Goal: Task Accomplishment & Management: Complete application form

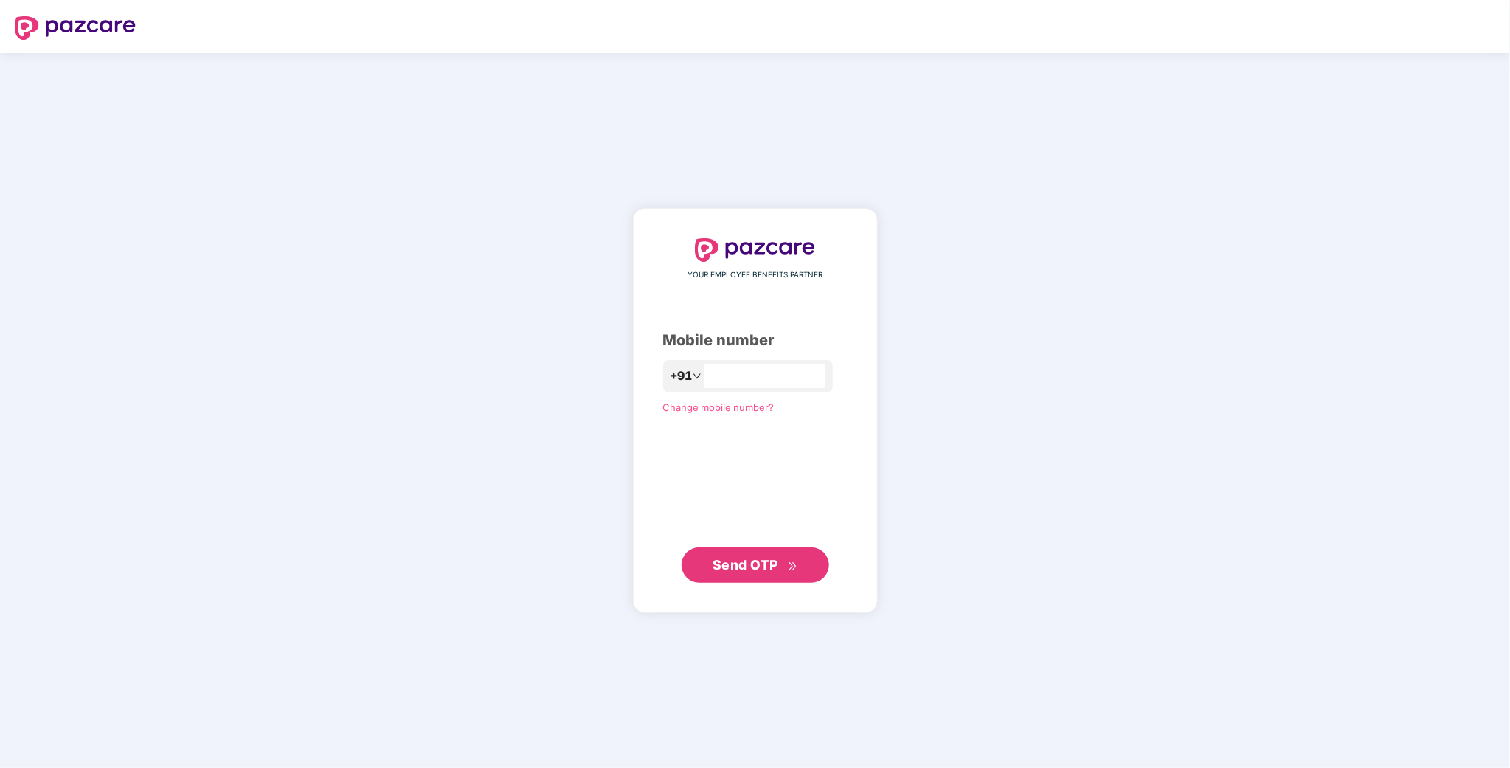
click at [755, 363] on div "+91" at bounding box center [748, 376] width 170 height 32
click at [737, 381] on input "number" at bounding box center [765, 376] width 121 height 24
type input "**********"
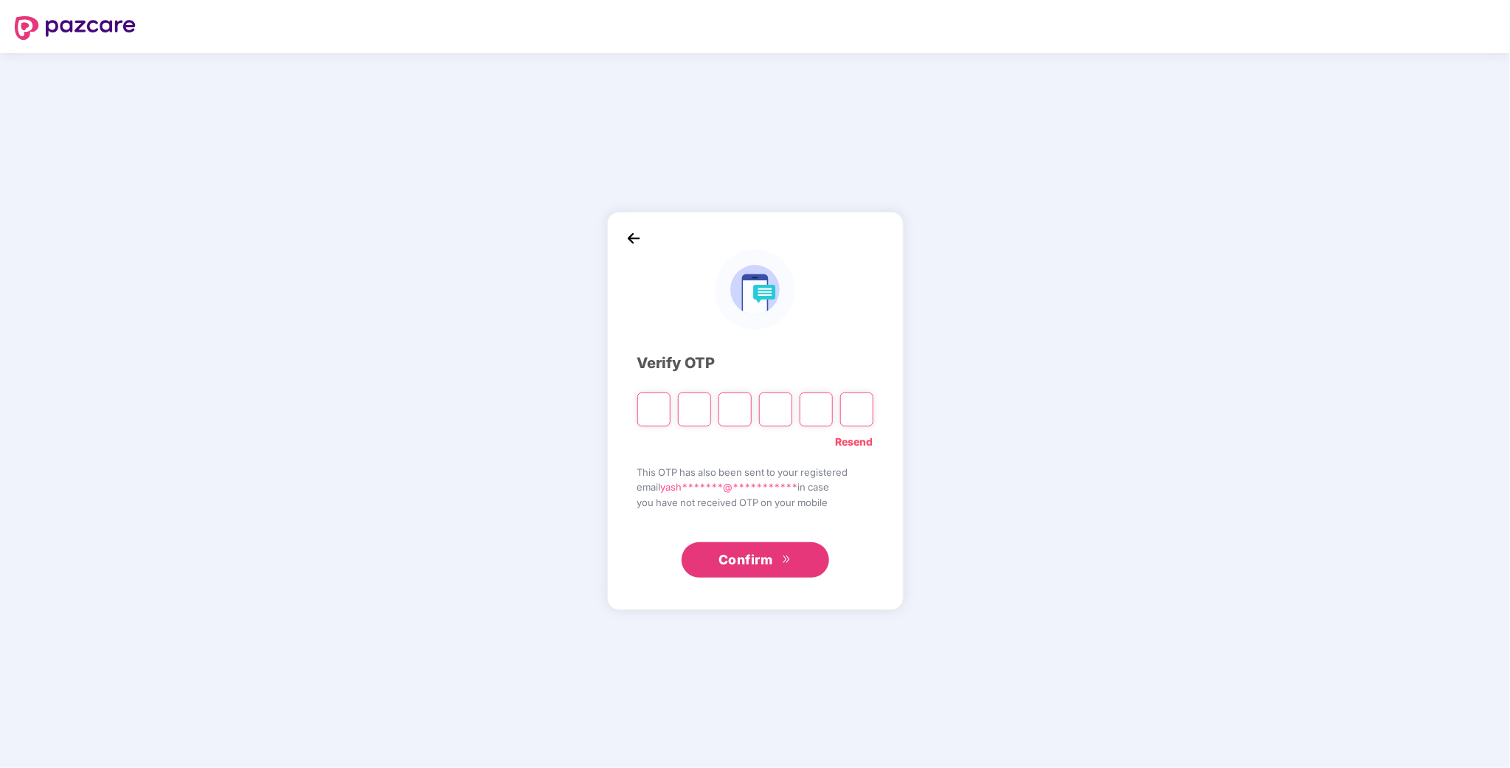
type input "*"
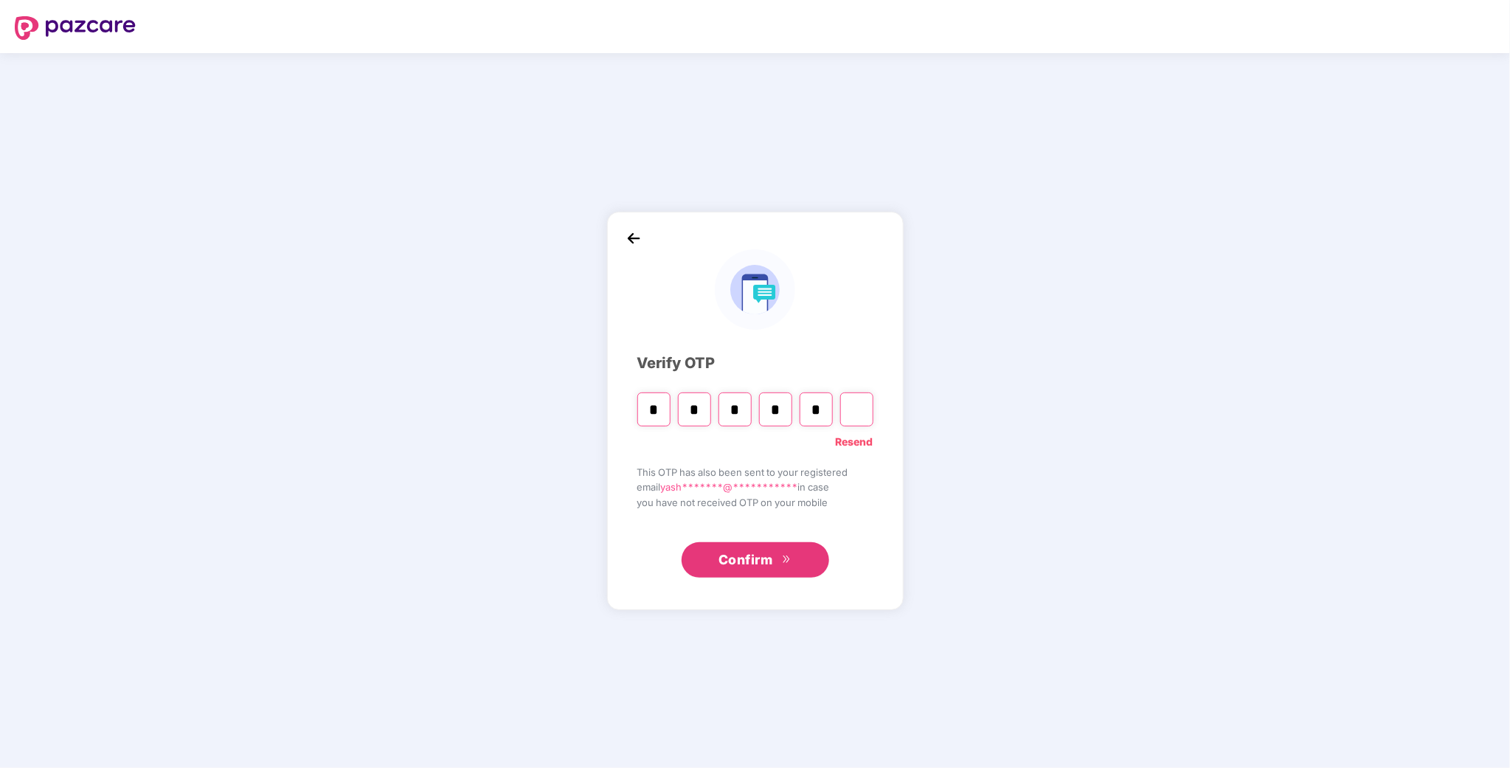
type input "*"
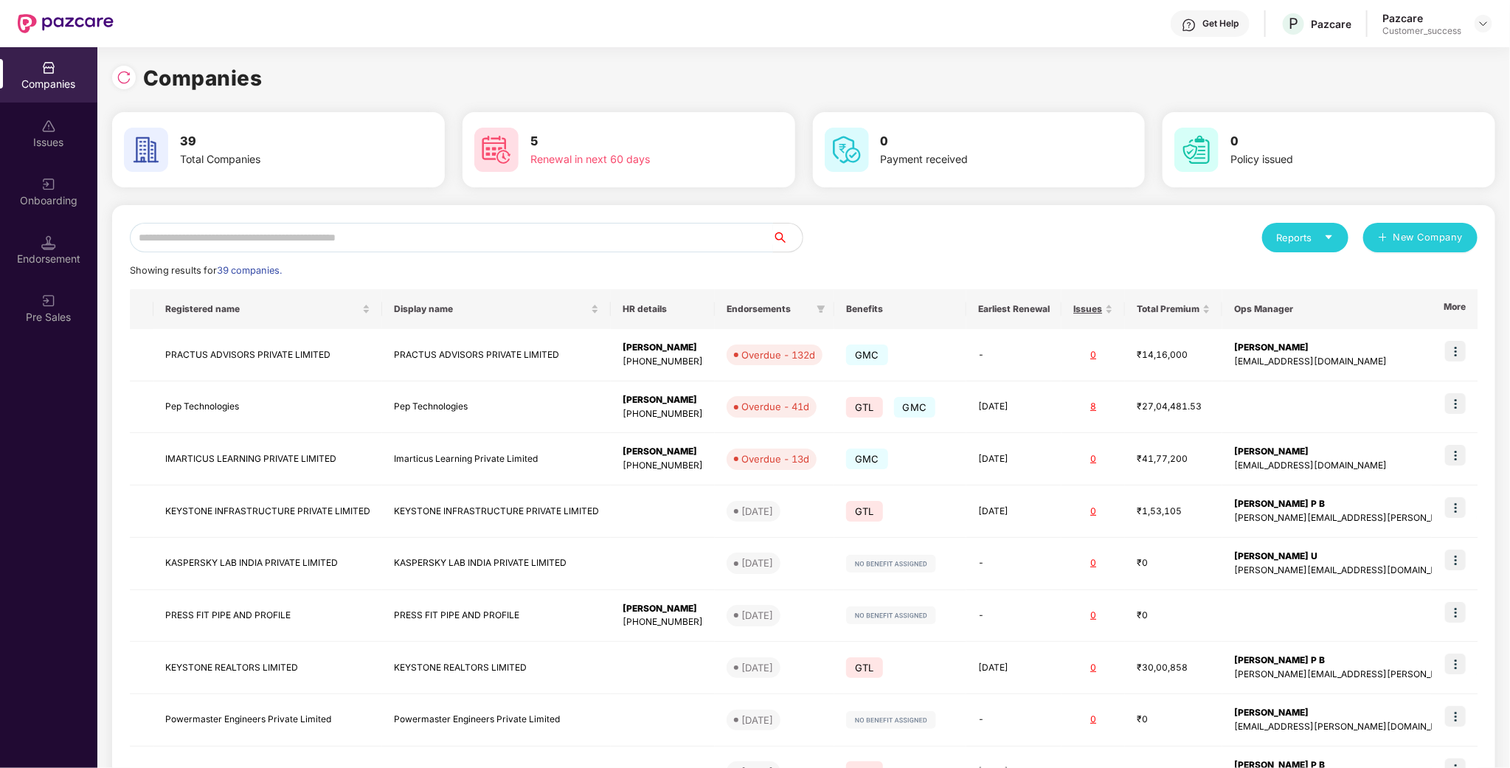
click at [264, 235] on input "text" at bounding box center [451, 238] width 643 height 30
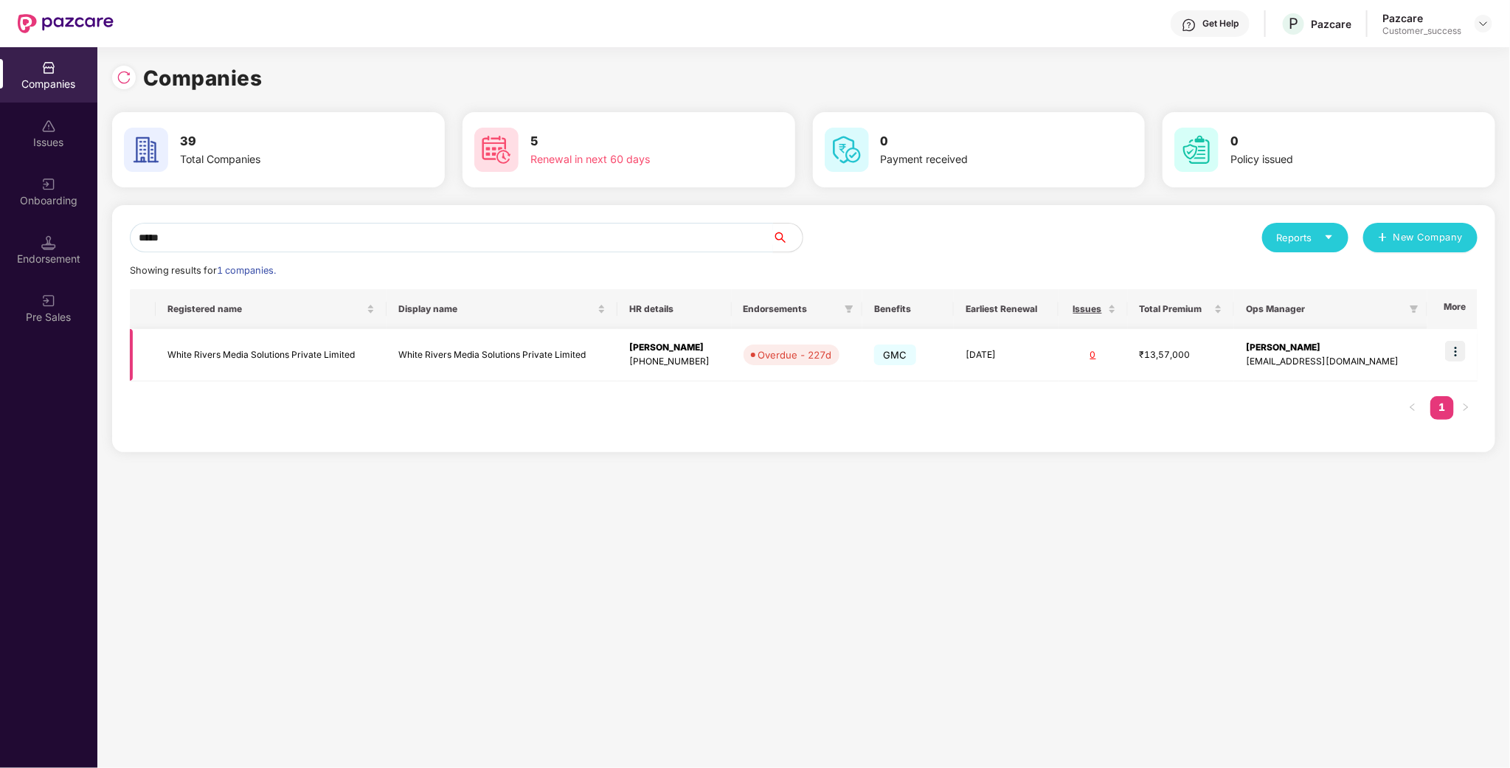
type input "*****"
click at [1459, 353] on img at bounding box center [1455, 351] width 21 height 21
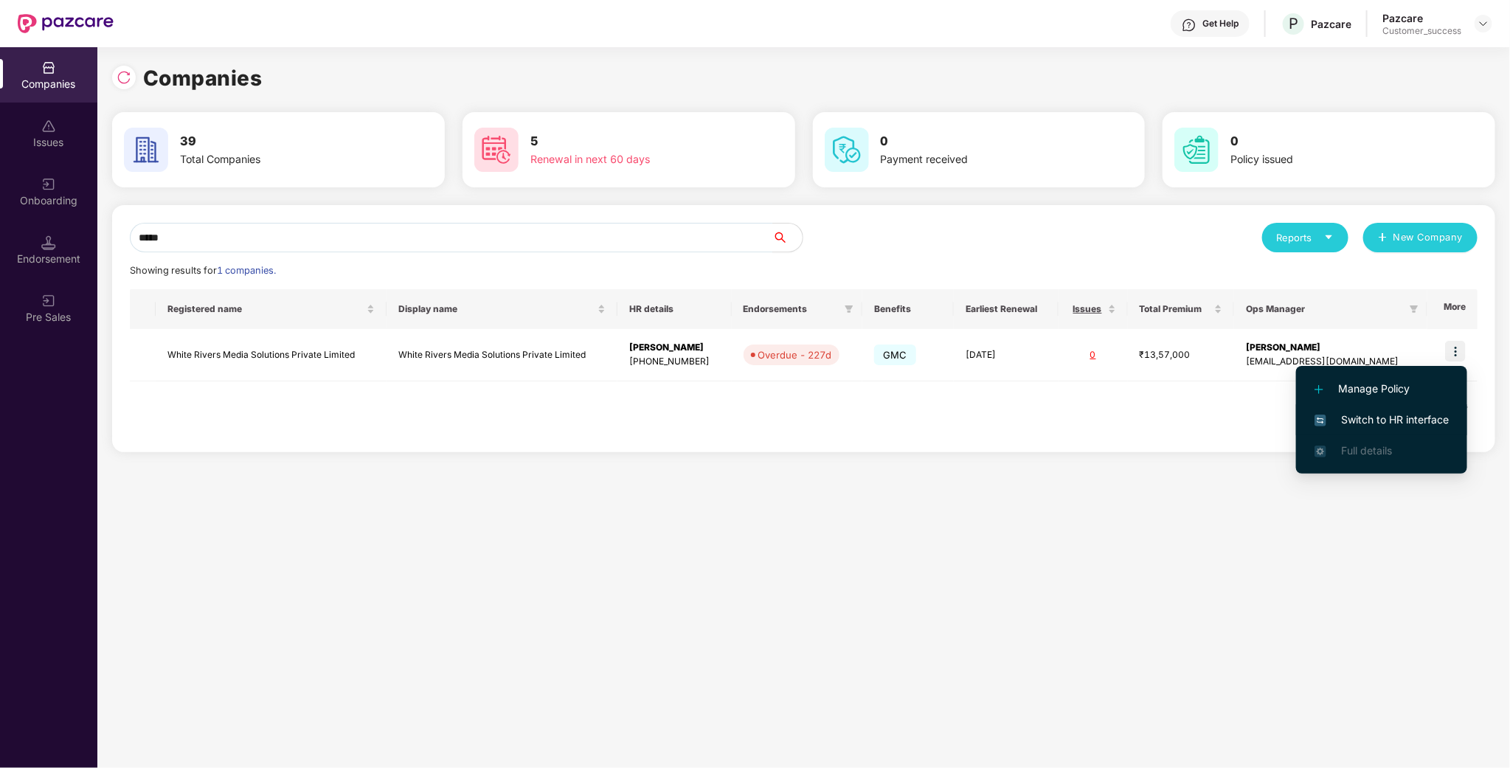
click at [1416, 412] on span "Switch to HR interface" at bounding box center [1382, 420] width 134 height 16
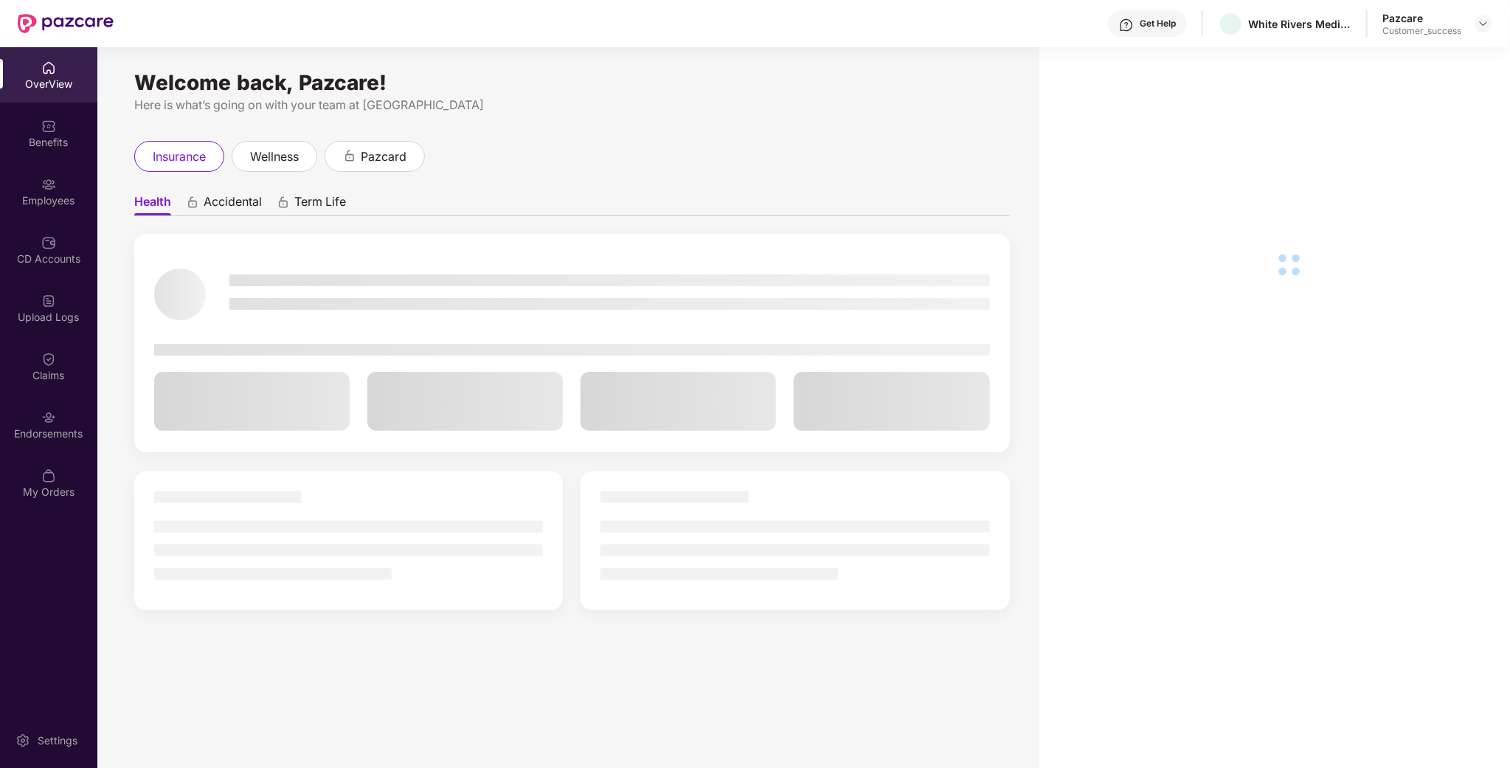
click at [56, 204] on div "Employees" at bounding box center [48, 200] width 97 height 15
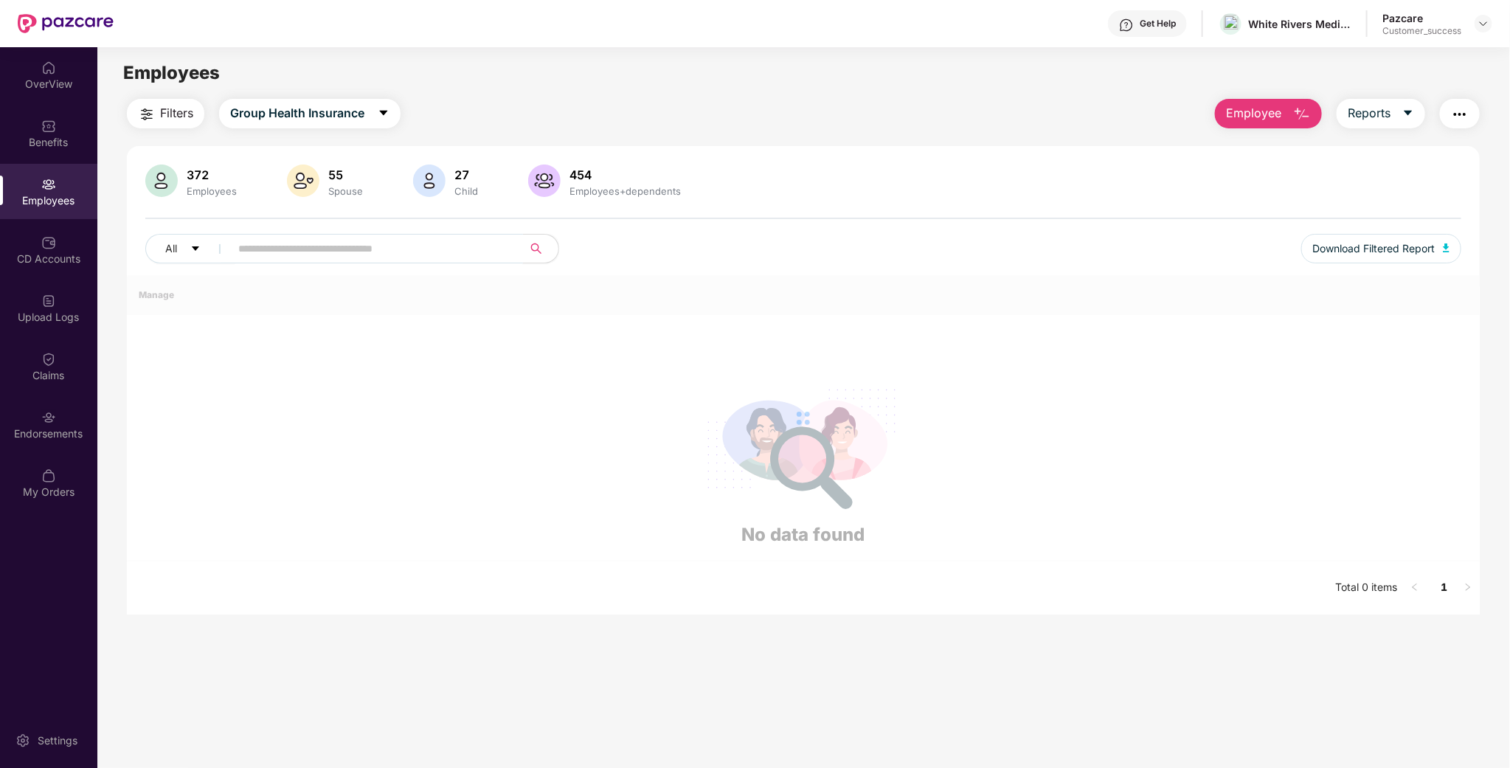
click at [281, 263] on span at bounding box center [372, 249] width 302 height 30
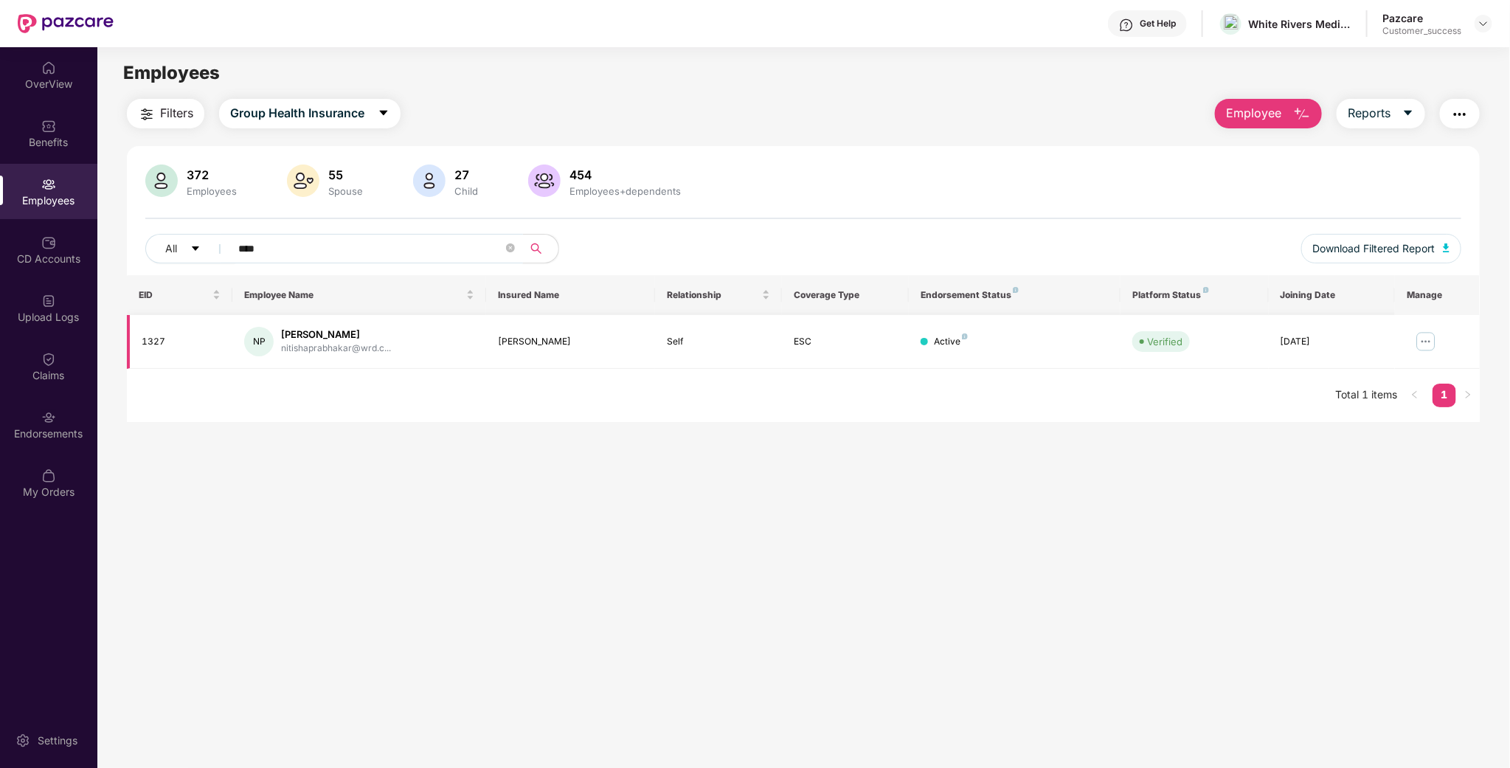
type input "****"
click at [1426, 339] on img at bounding box center [1426, 342] width 24 height 24
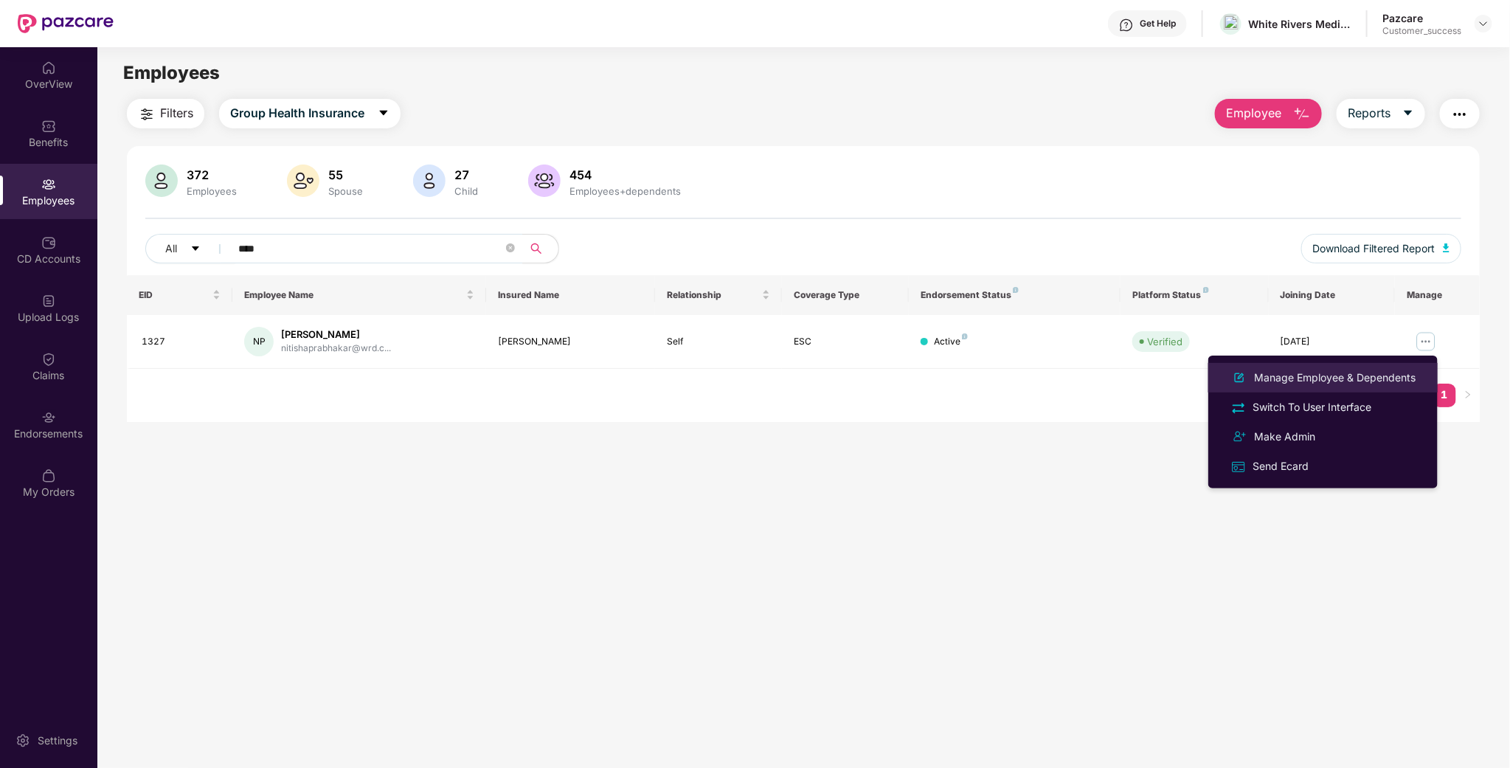
click at [1388, 377] on div "Manage Employee & Dependents" at bounding box center [1334, 378] width 167 height 16
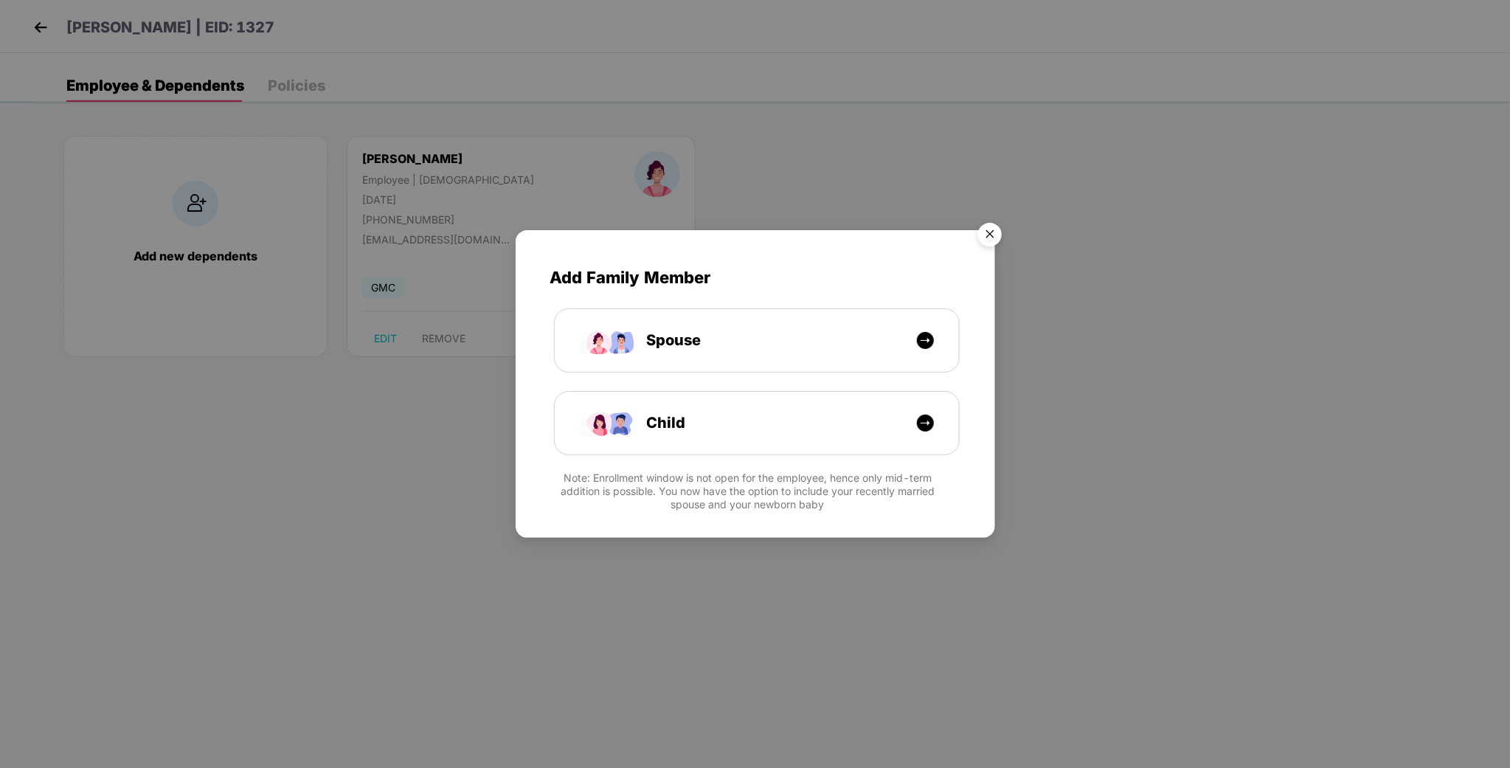
click at [997, 243] on img "Close" at bounding box center [989, 236] width 41 height 41
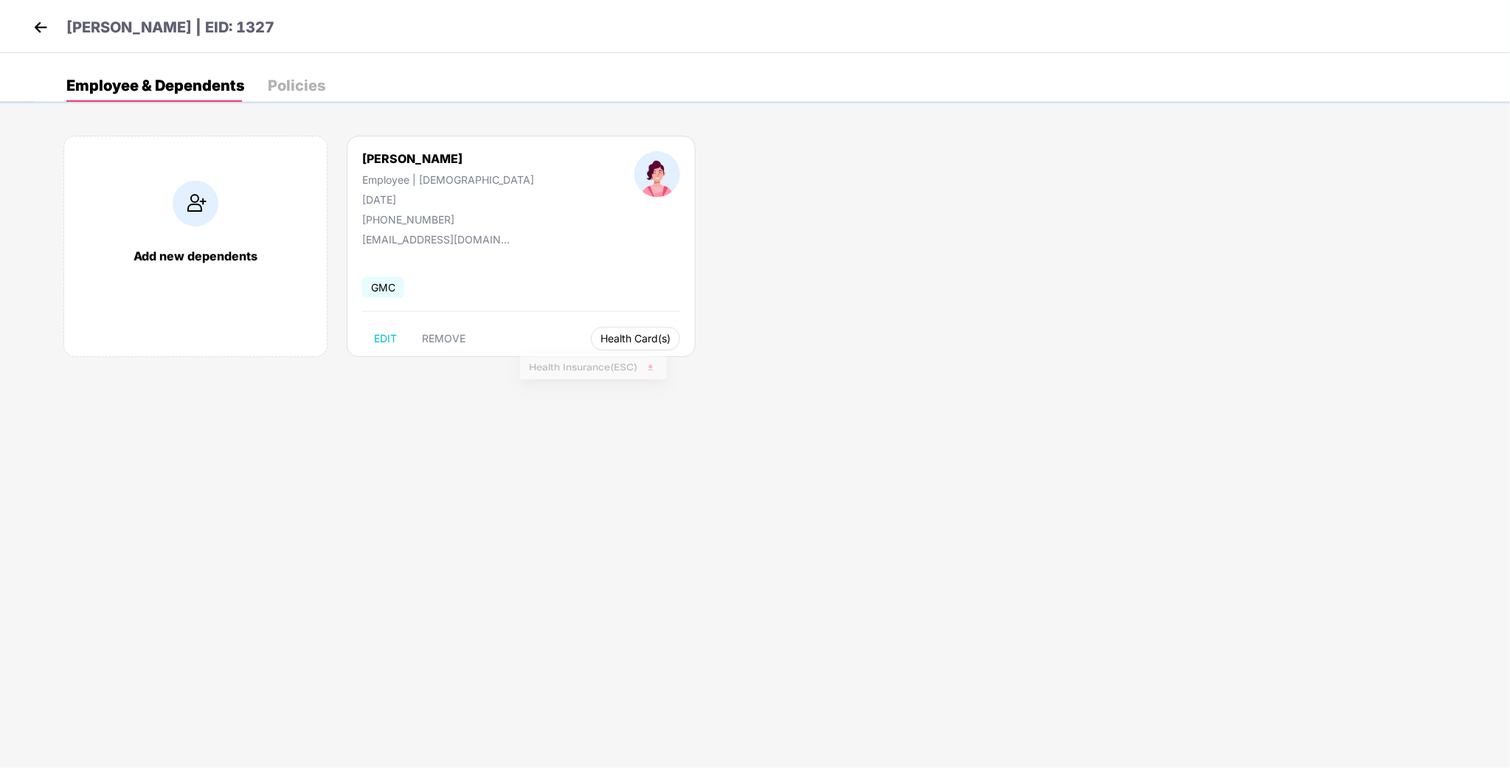
click at [600, 342] on span "Health Card(s)" at bounding box center [635, 338] width 70 height 7
click at [605, 370] on span "Health Insurance(ESC)" at bounding box center [593, 369] width 129 height 16
click at [55, 38] on header "[PERSON_NAME] | EID: 1327" at bounding box center [152, 29] width 245 height 27
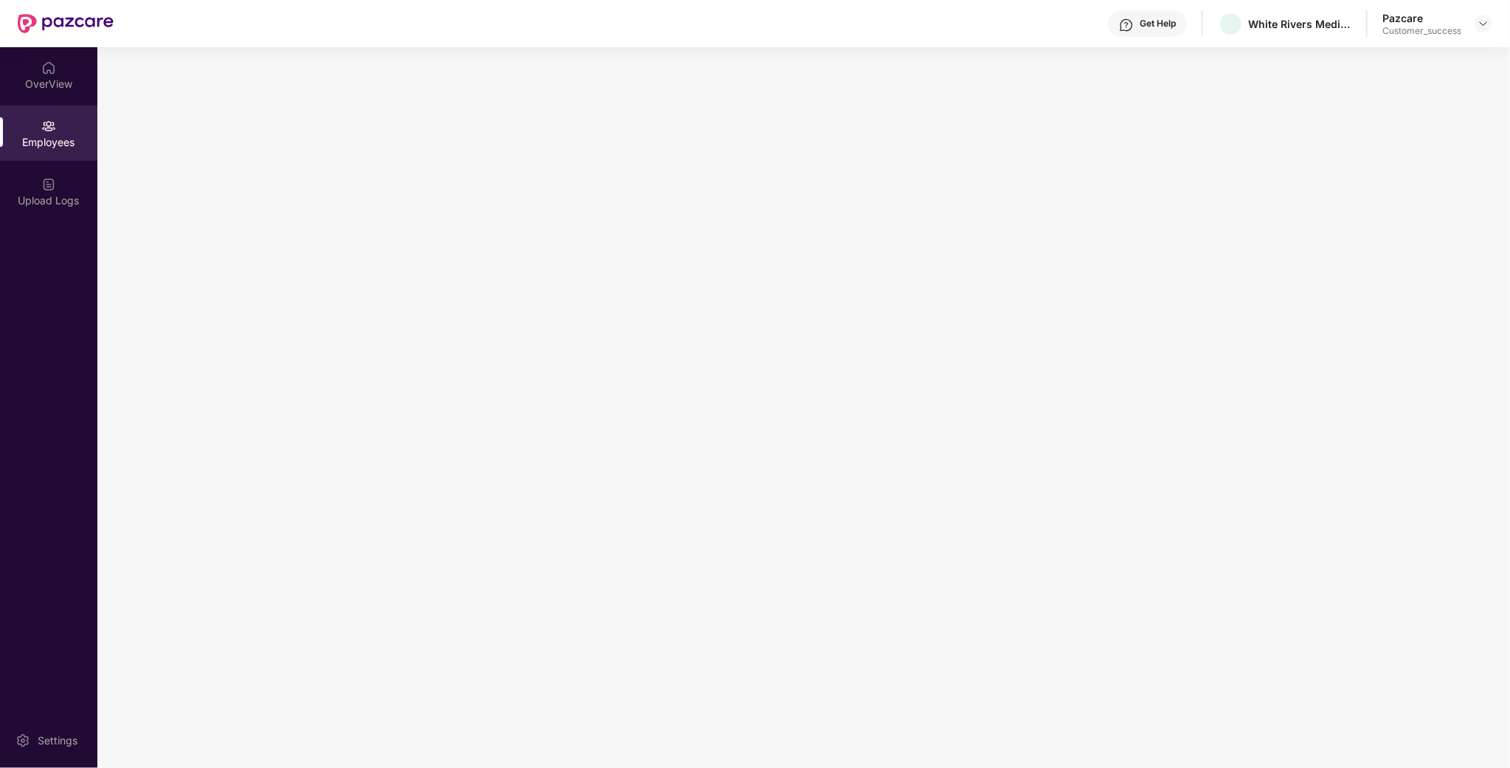
click at [46, 30] on img at bounding box center [66, 23] width 96 height 19
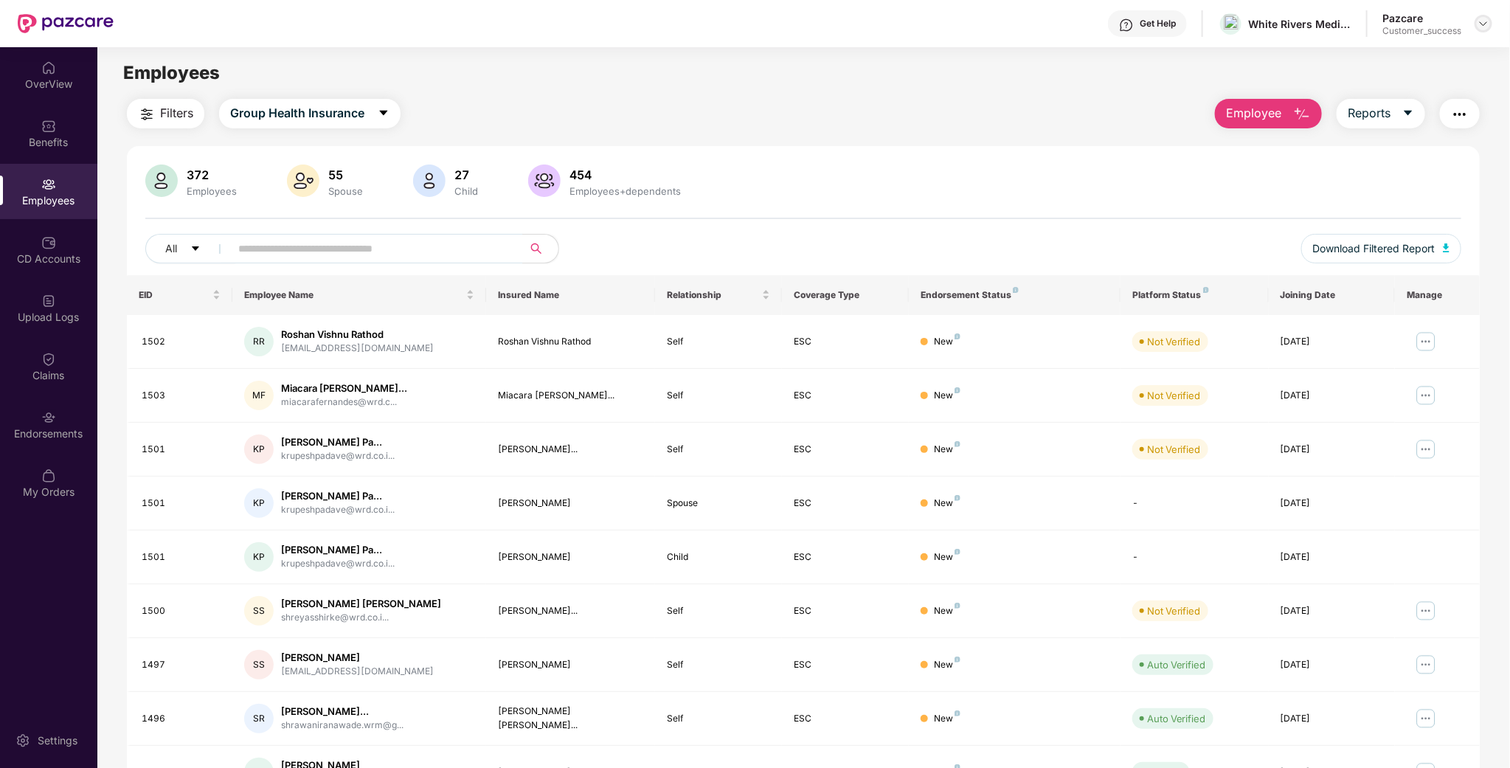
click at [1489, 20] on img at bounding box center [1484, 24] width 12 height 12
click at [1448, 40] on div "Switch to partner view Switch to User view Switch Company Logout P Pazcare Cust…" at bounding box center [1415, 124] width 192 height 178
click at [1423, 53] on main "Employees Filters Group Health Insurance Employee Reports 372 Employees 55 Spou…" at bounding box center [803, 431] width 1412 height 768
click at [1484, 32] on div at bounding box center [1484, 24] width 18 height 18
click at [1415, 56] on div "Switch to partner view" at bounding box center [1415, 58] width 192 height 29
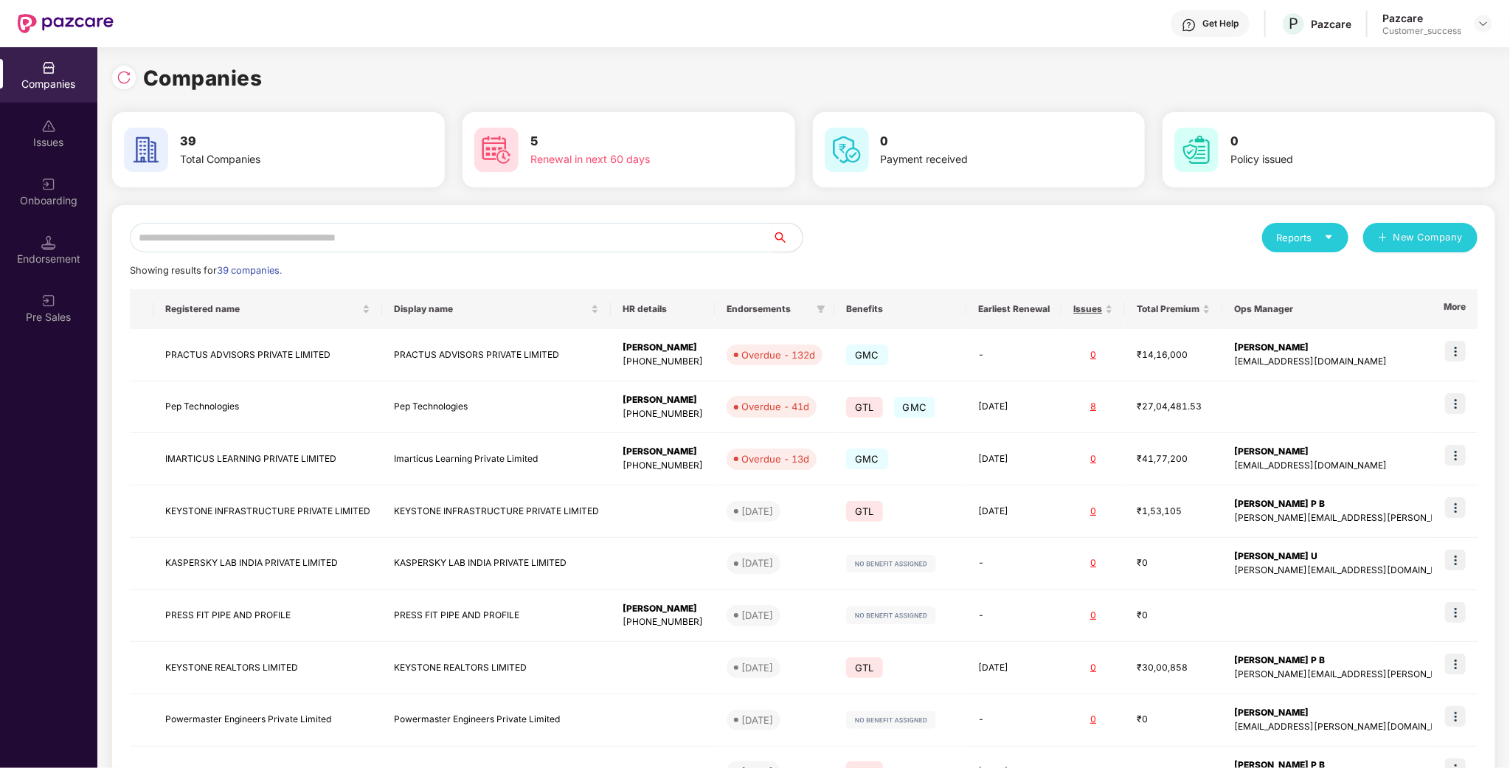
click at [206, 241] on input "text" at bounding box center [451, 238] width 643 height 30
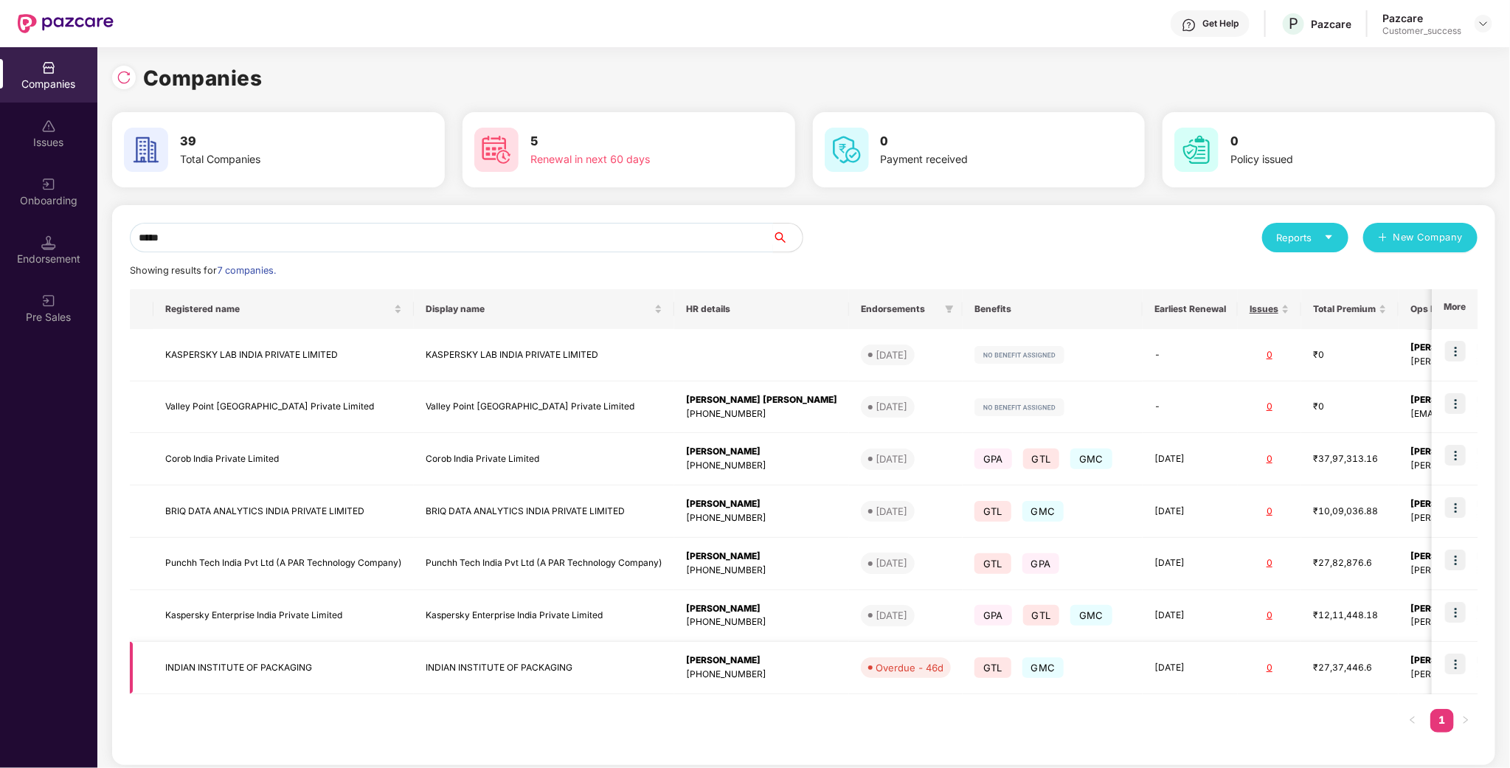
type input "*****"
click at [1470, 666] on td at bounding box center [1455, 668] width 46 height 52
click at [1459, 666] on img at bounding box center [1455, 664] width 21 height 21
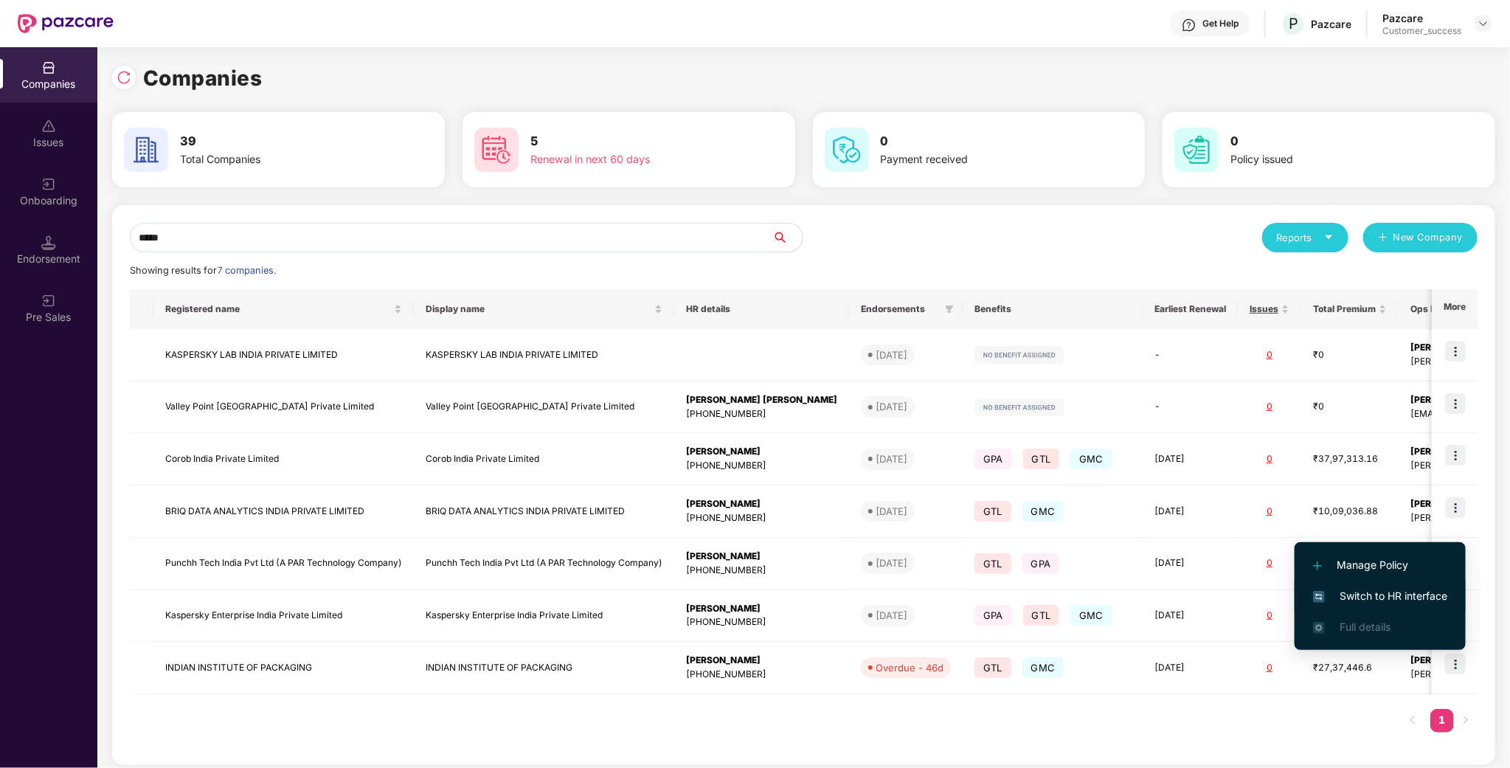
click at [1401, 593] on span "Switch to HR interface" at bounding box center [1380, 596] width 134 height 16
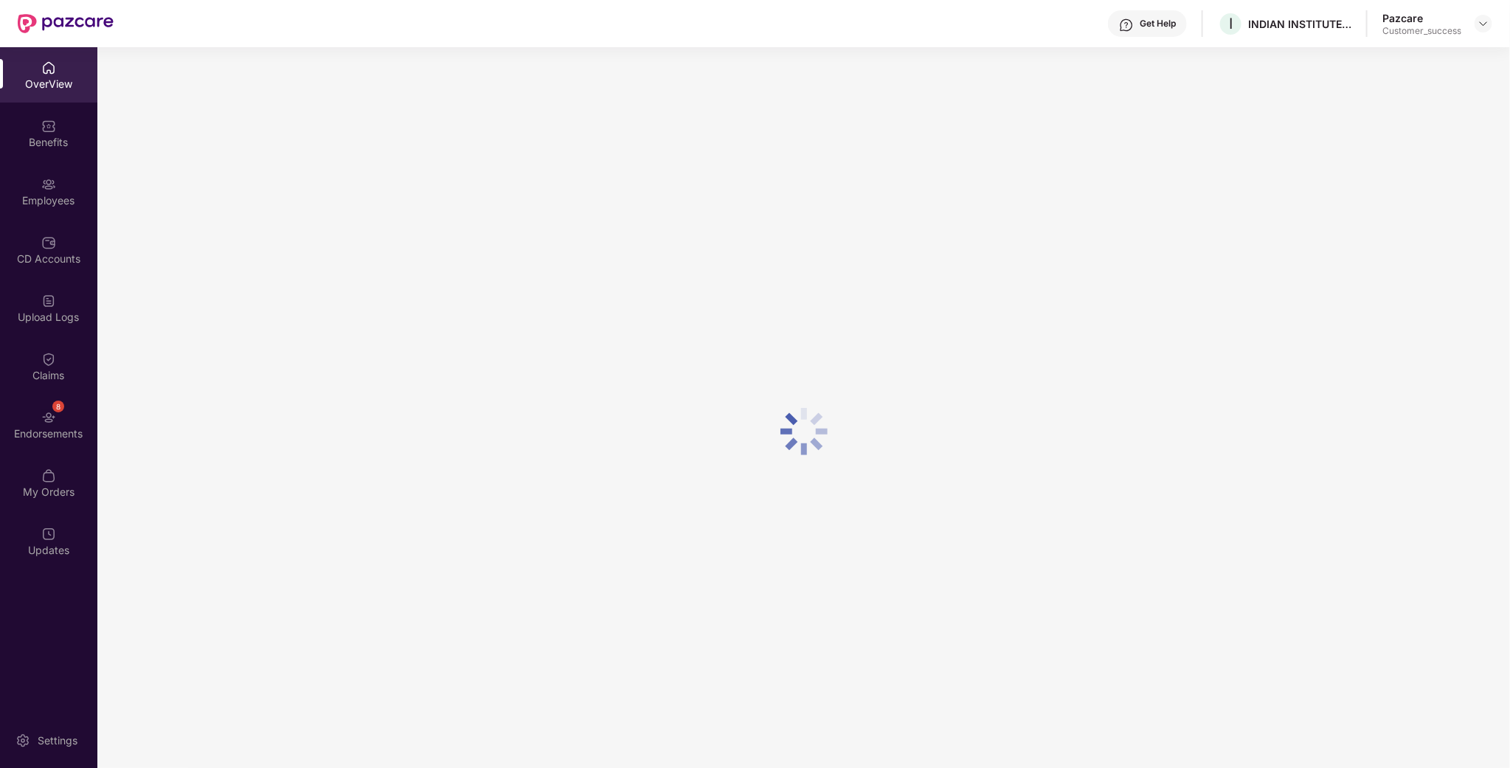
click at [60, 208] on div "Employees" at bounding box center [48, 191] width 97 height 55
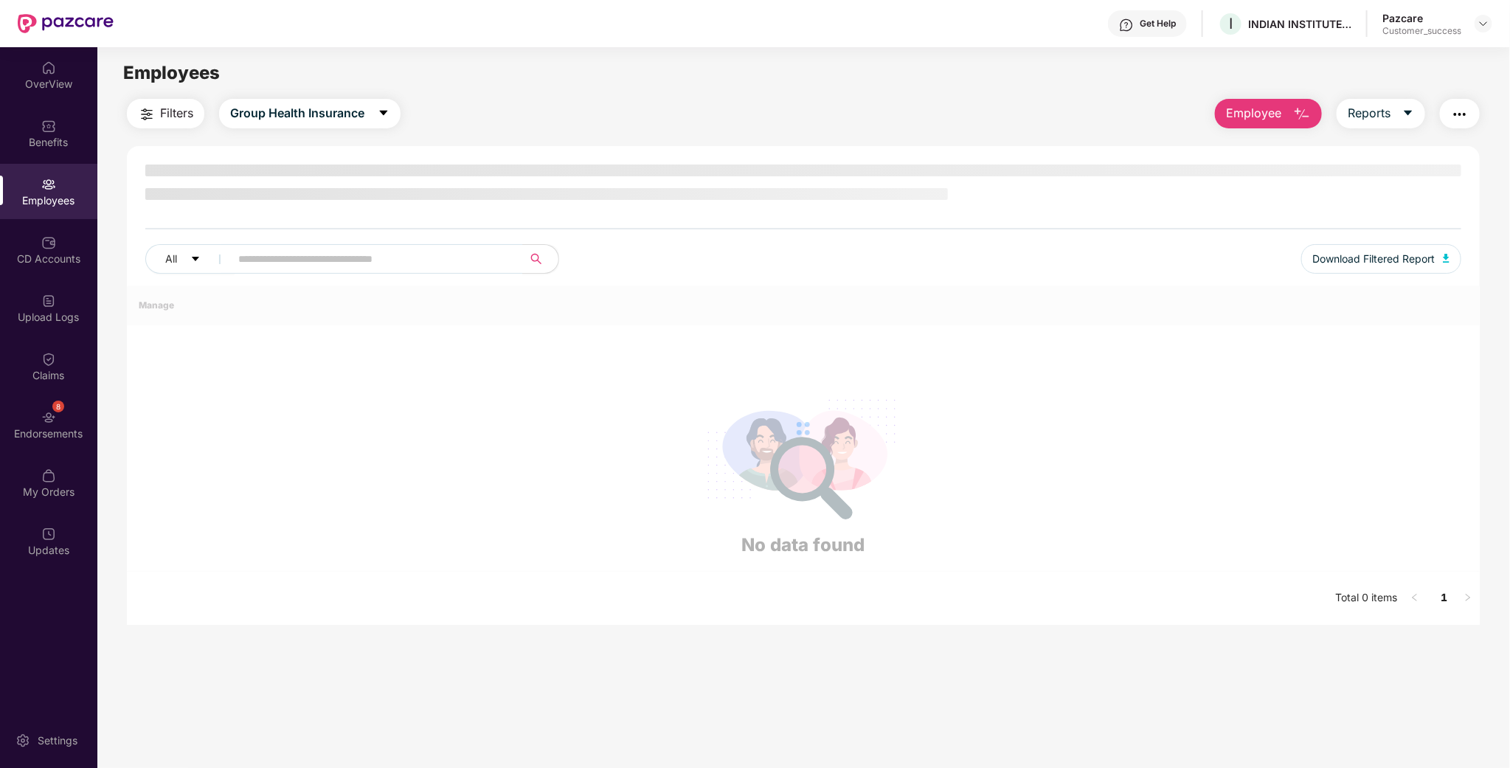
click at [342, 268] on div "All Download Filtered Report" at bounding box center [803, 264] width 1316 height 41
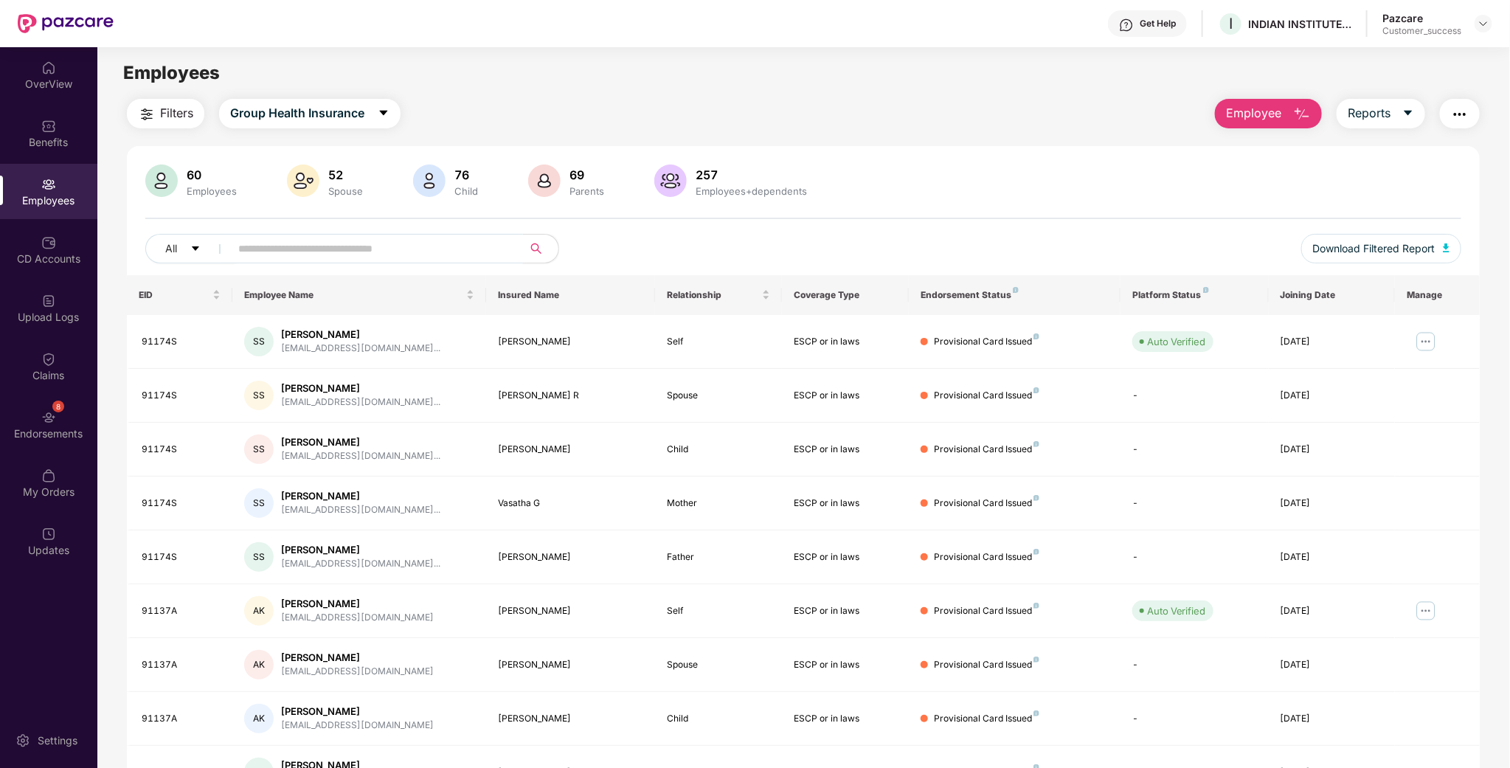
click at [348, 248] on input "text" at bounding box center [370, 249] width 265 height 22
paste input "*****"
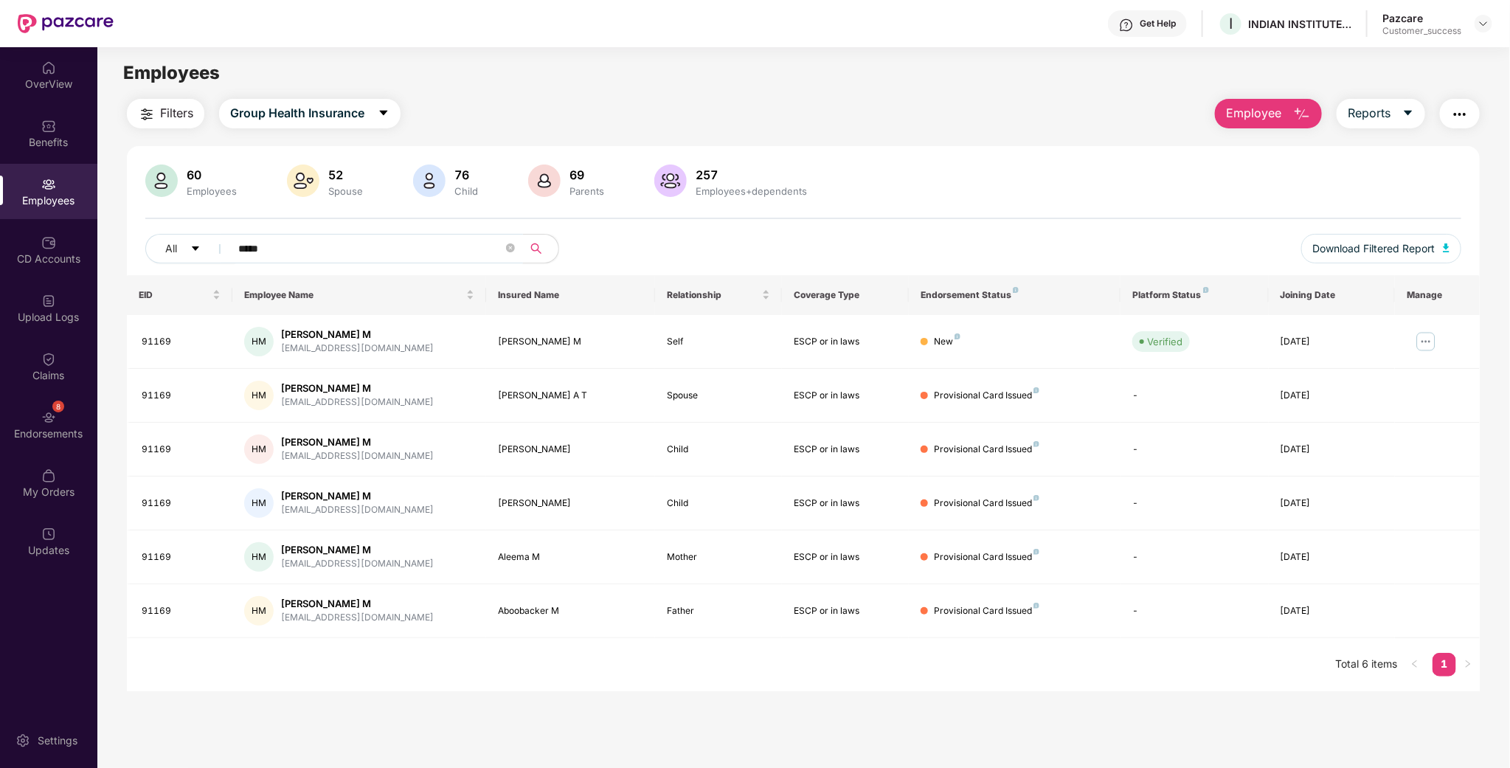
type input "*****"
click at [1264, 120] on span "Employee" at bounding box center [1253, 113] width 55 height 18
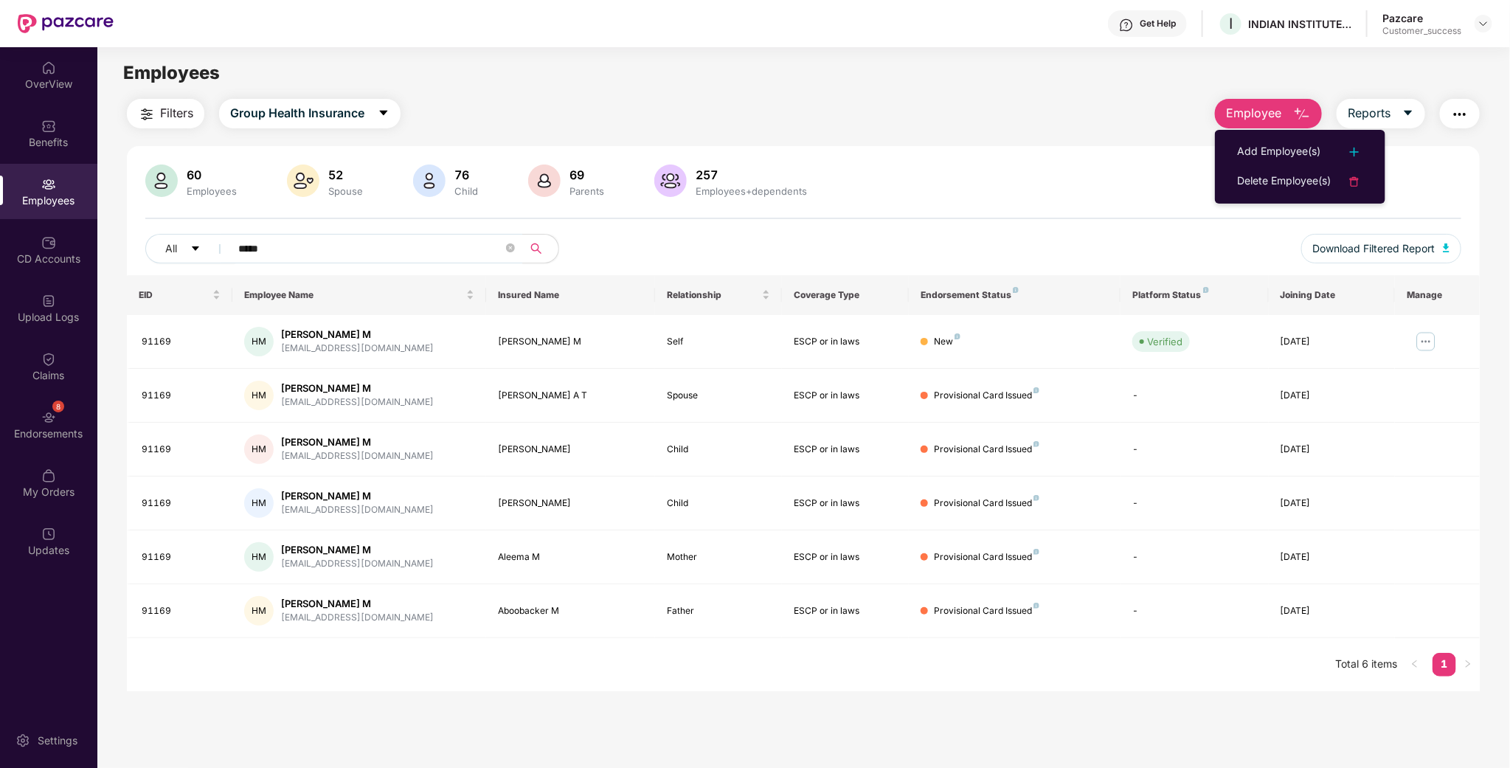
click at [637, 241] on div "All *****" at bounding box center [529, 249] width 768 height 30
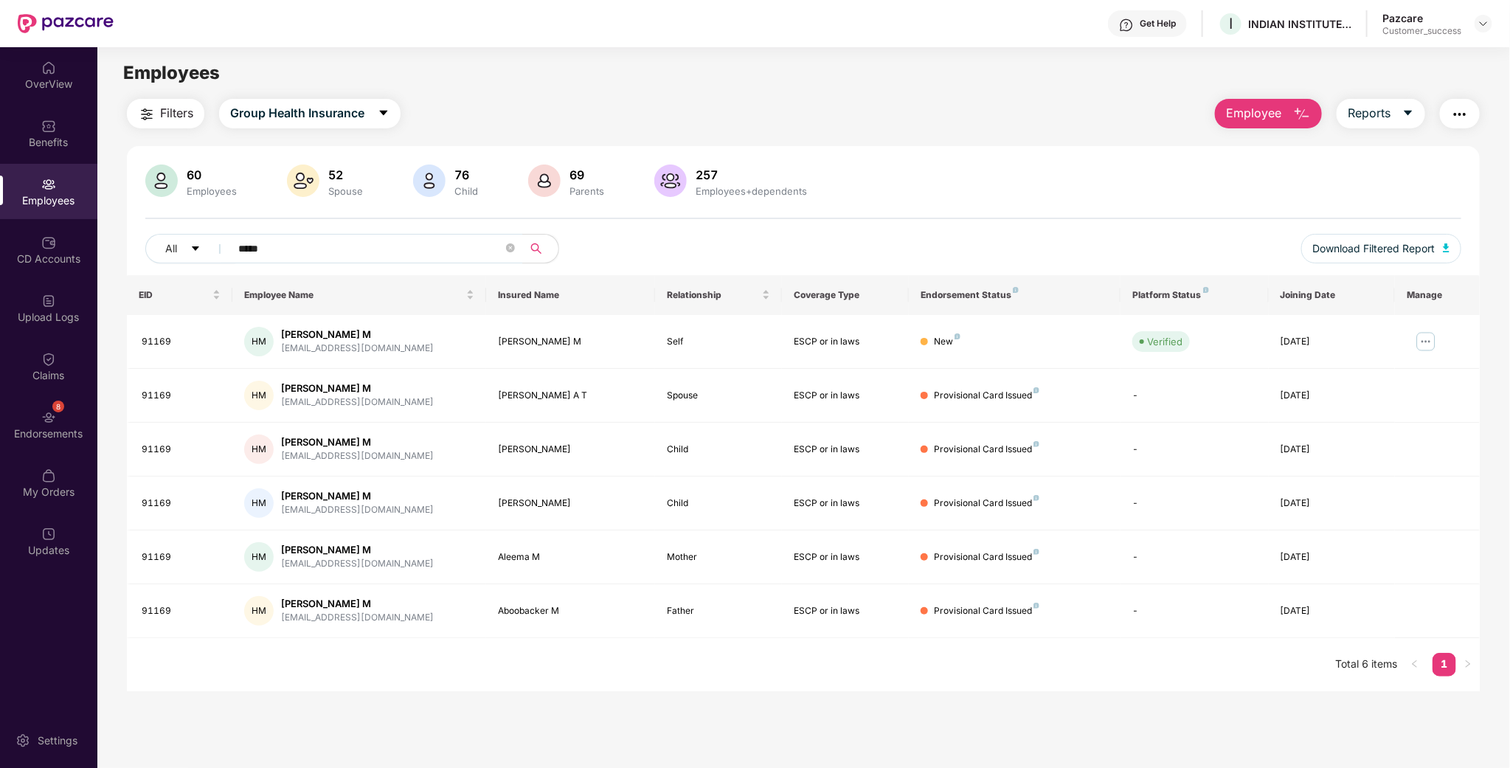
click at [1461, 111] on img "button" at bounding box center [1460, 114] width 18 height 18
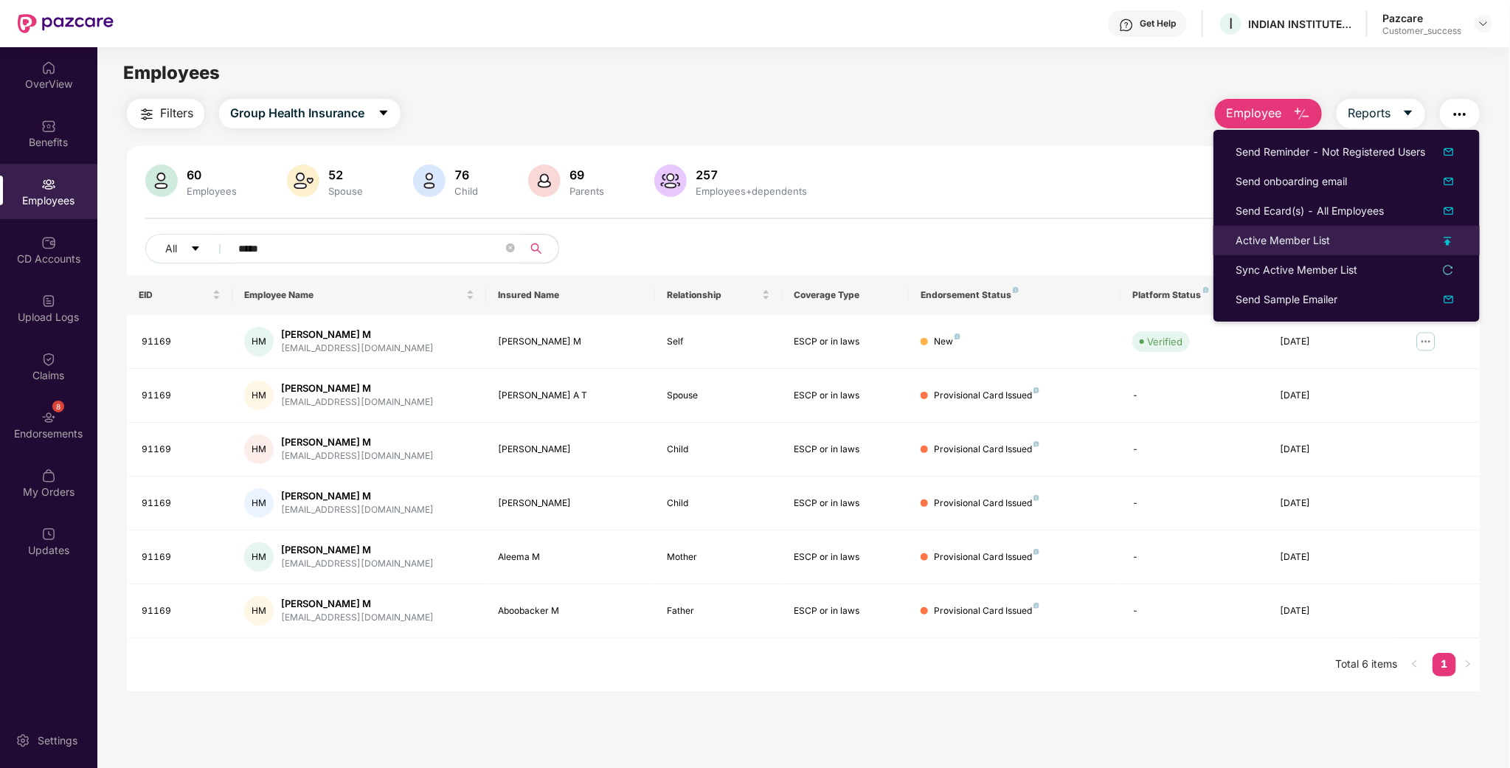
click at [1315, 248] on div "Active Member List" at bounding box center [1283, 240] width 94 height 16
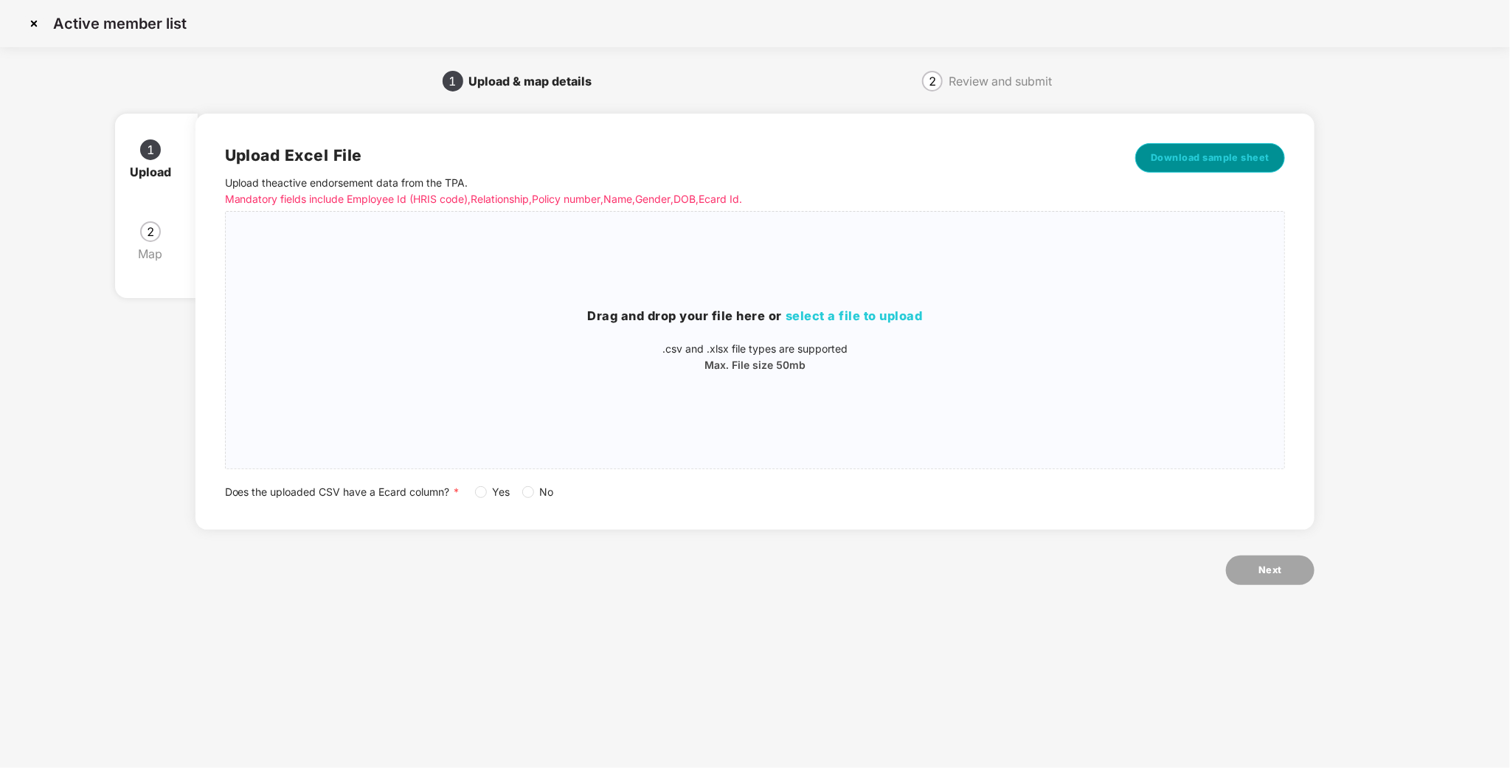
click at [1239, 149] on button "Download sample sheet" at bounding box center [1210, 158] width 150 height 30
click at [863, 312] on span "select a file to upload" at bounding box center [854, 315] width 137 height 15
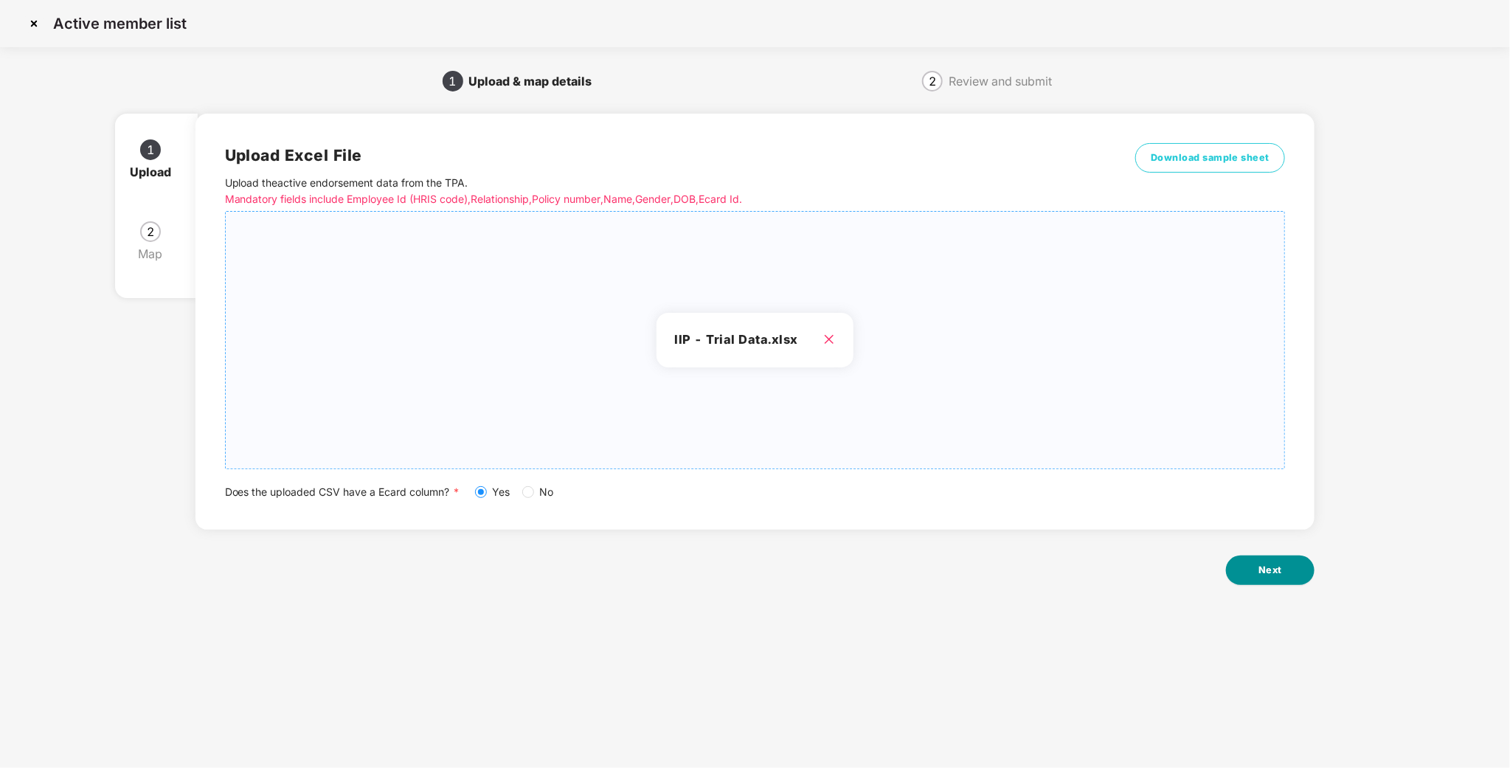
click at [1273, 573] on span "Next" at bounding box center [1271, 570] width 24 height 15
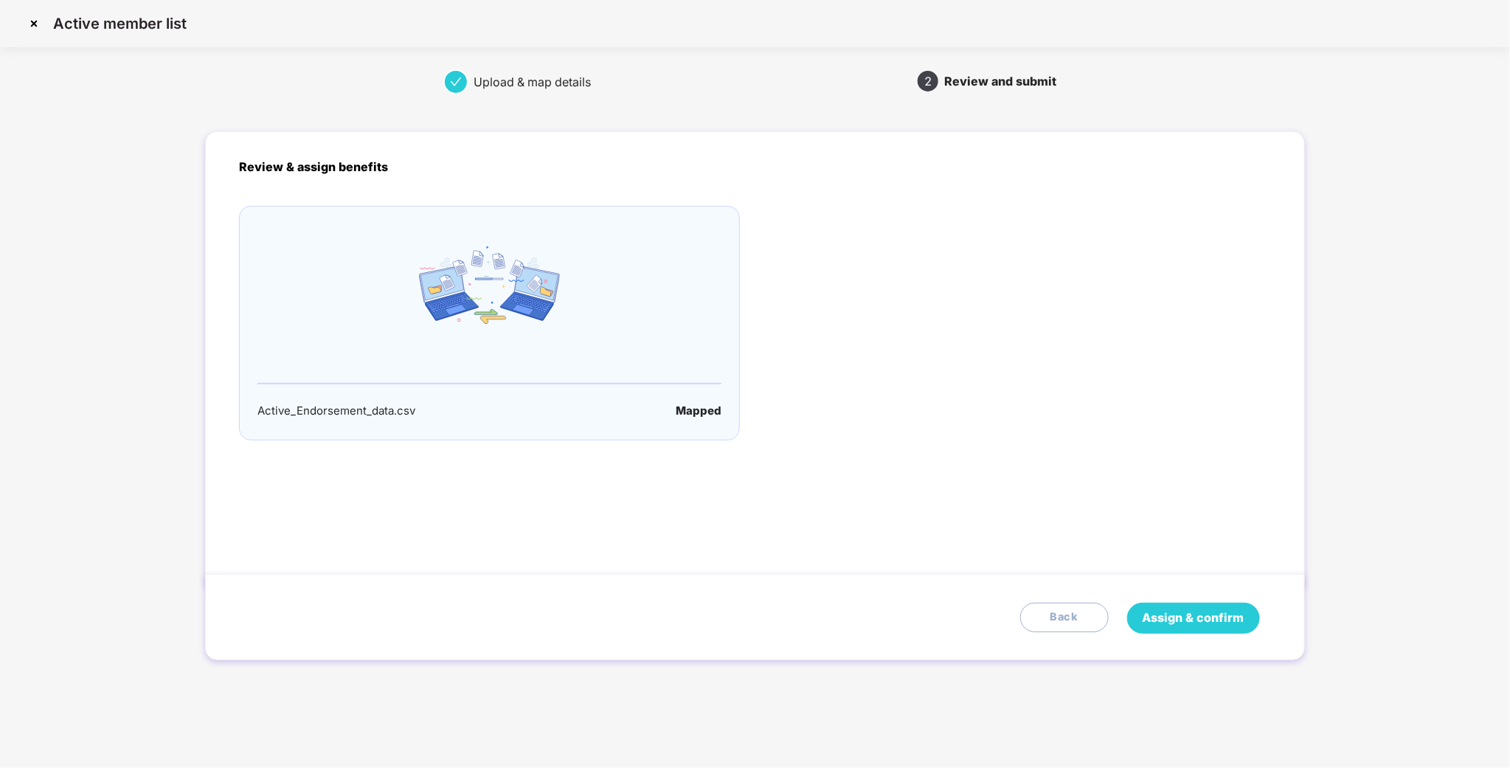
click at [1180, 623] on span "Assign & confirm" at bounding box center [1194, 618] width 102 height 18
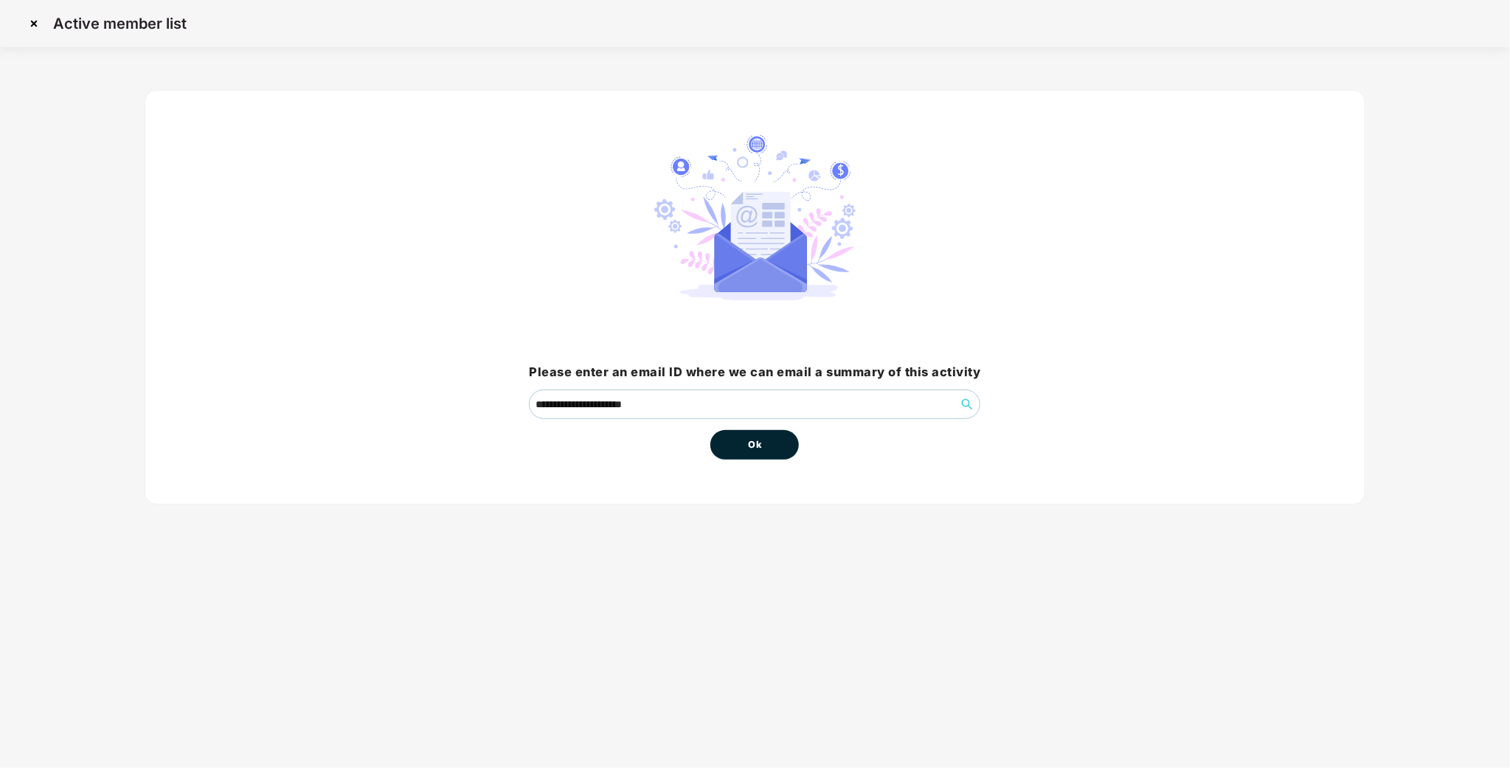
click at [737, 445] on button "Ok" at bounding box center [754, 445] width 89 height 30
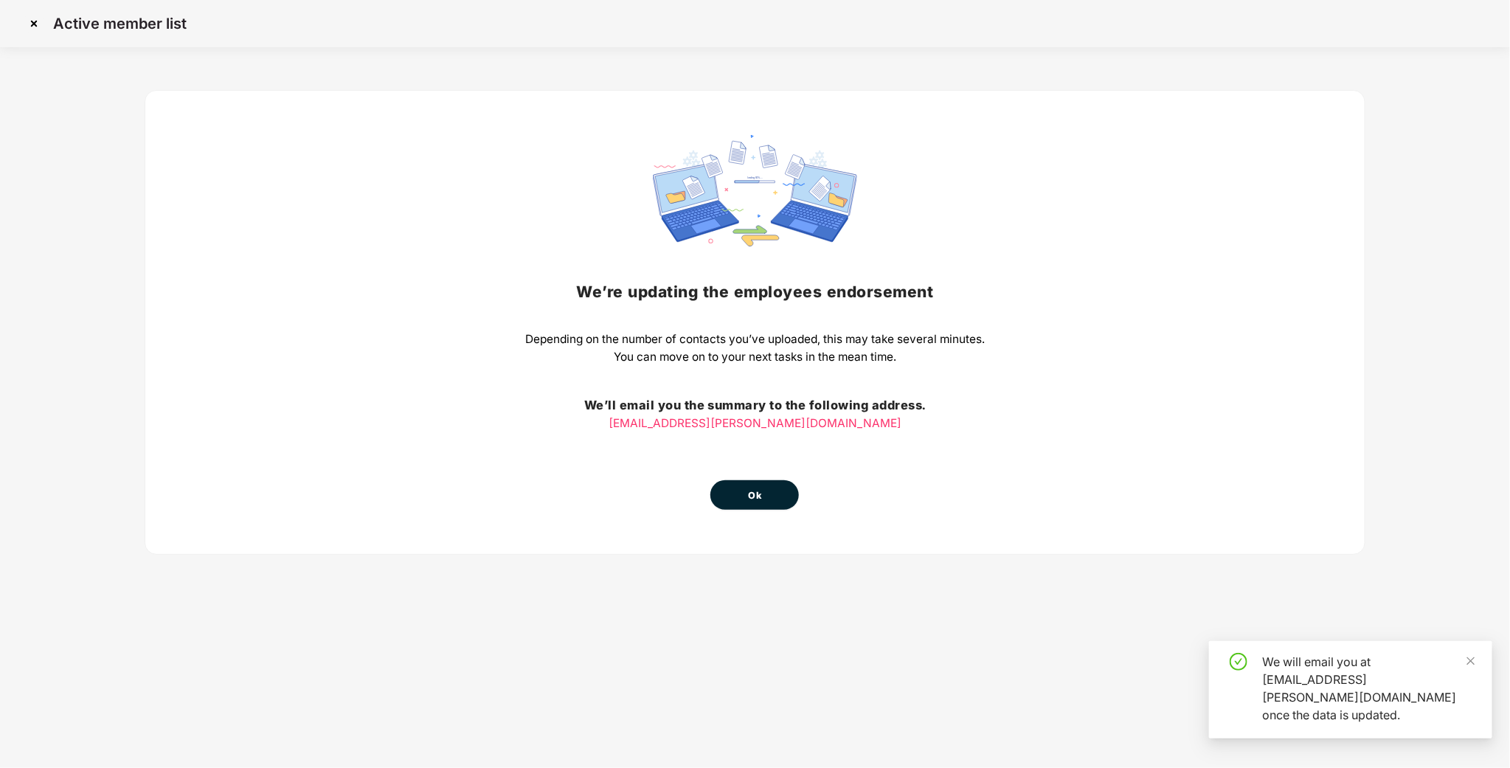
click at [773, 492] on button "Ok" at bounding box center [754, 495] width 89 height 30
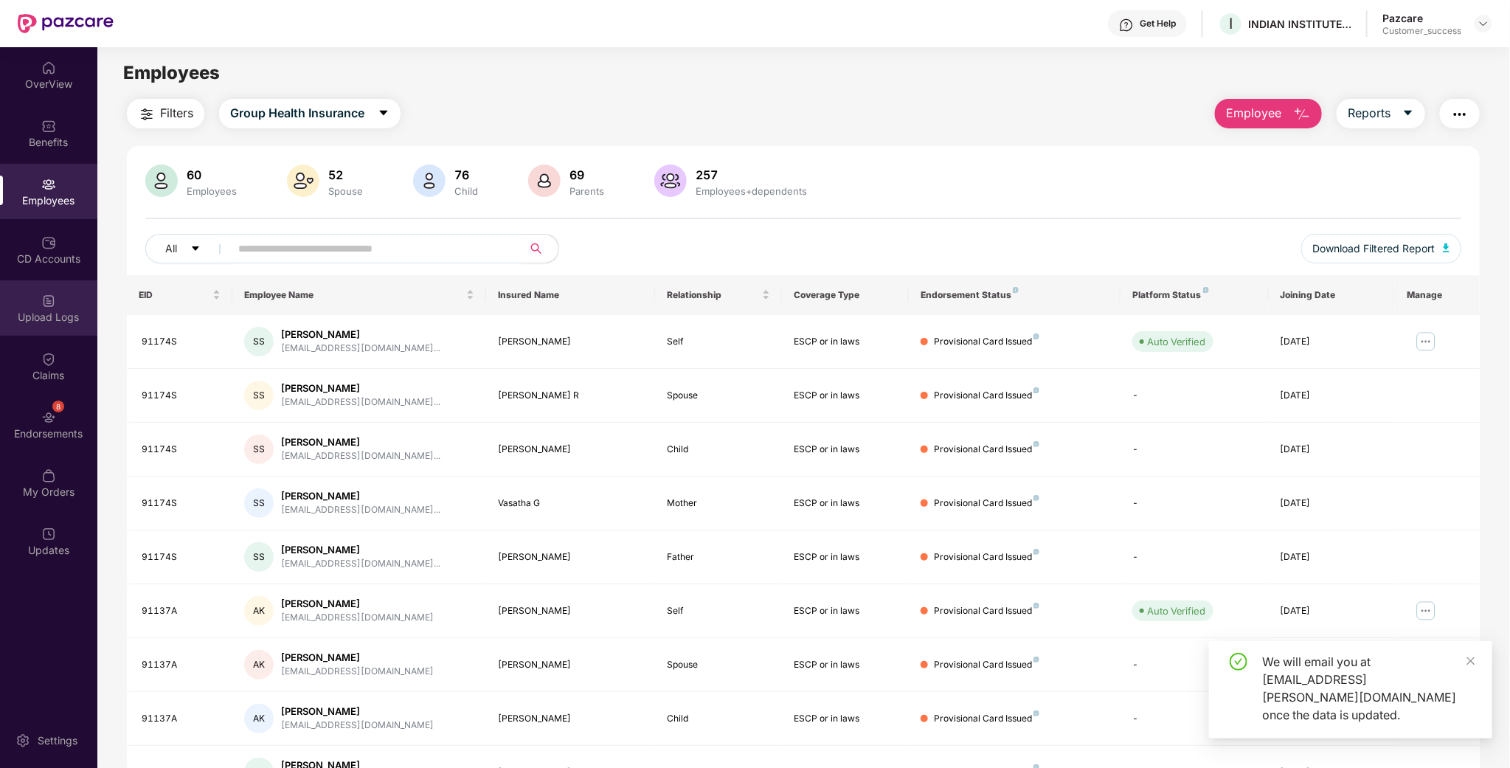
click at [63, 325] on div "Upload Logs" at bounding box center [48, 307] width 97 height 55
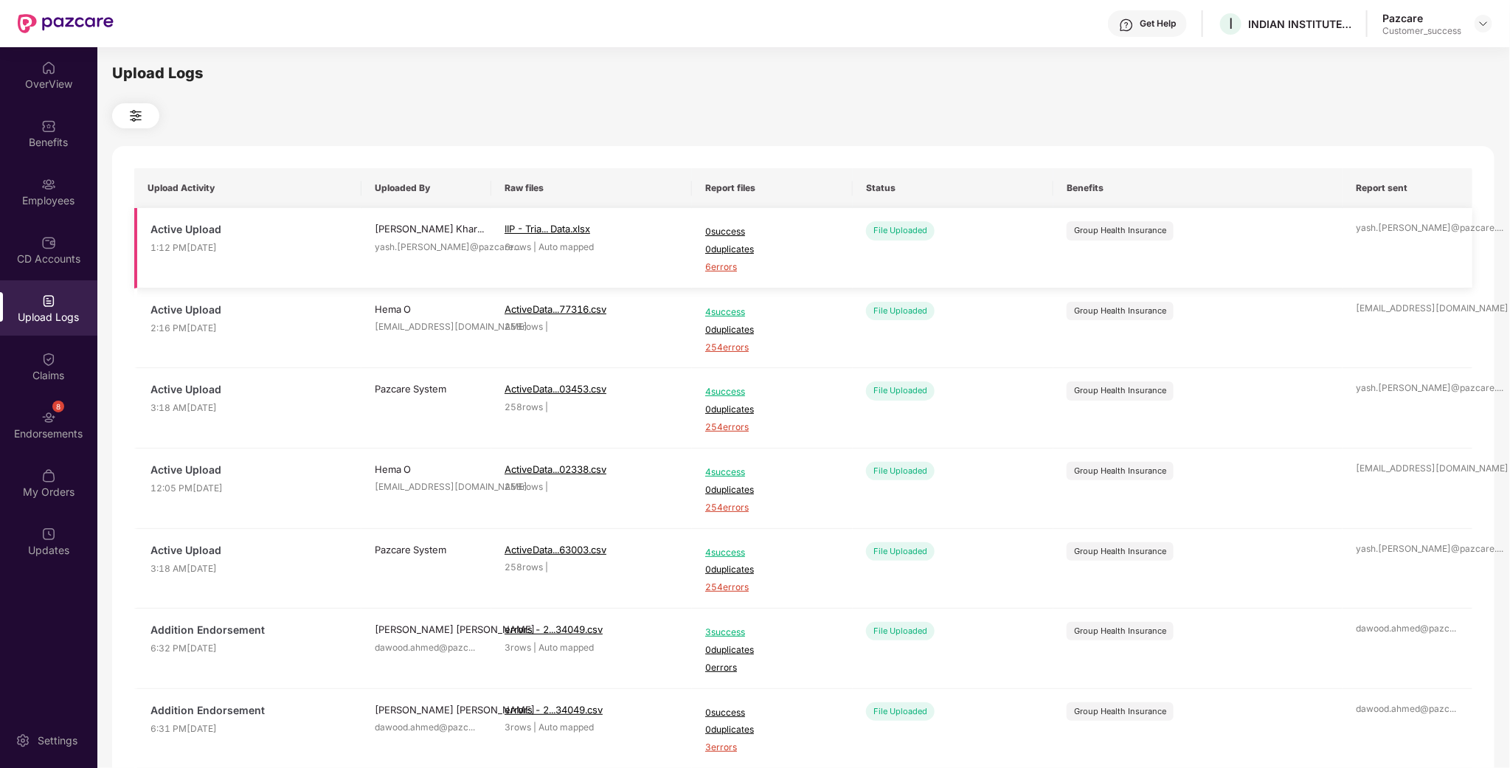
click at [731, 266] on span "6 errors" at bounding box center [772, 267] width 134 height 14
click at [20, 263] on div "CD Accounts" at bounding box center [48, 259] width 97 height 15
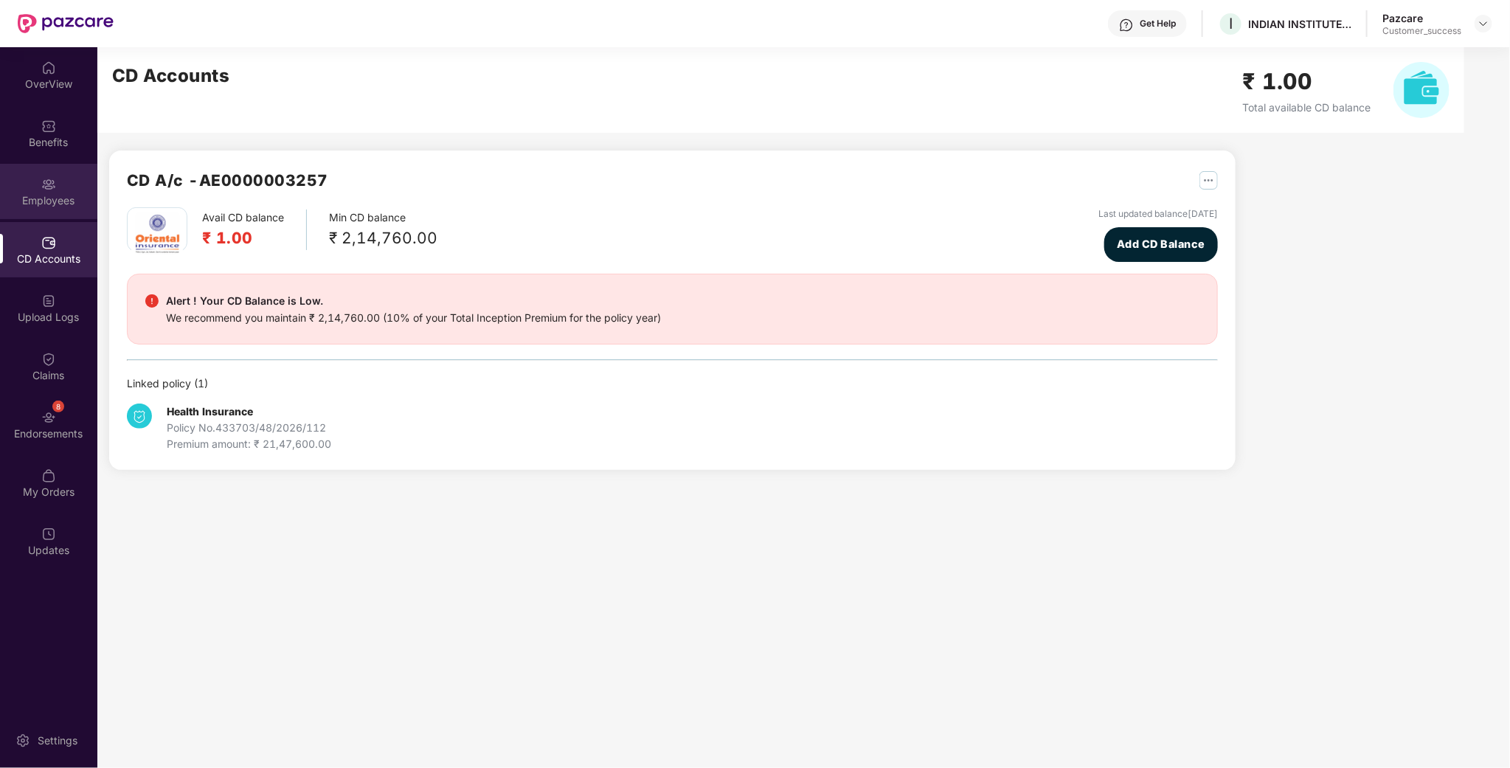
click at [24, 173] on div "Employees" at bounding box center [48, 191] width 97 height 55
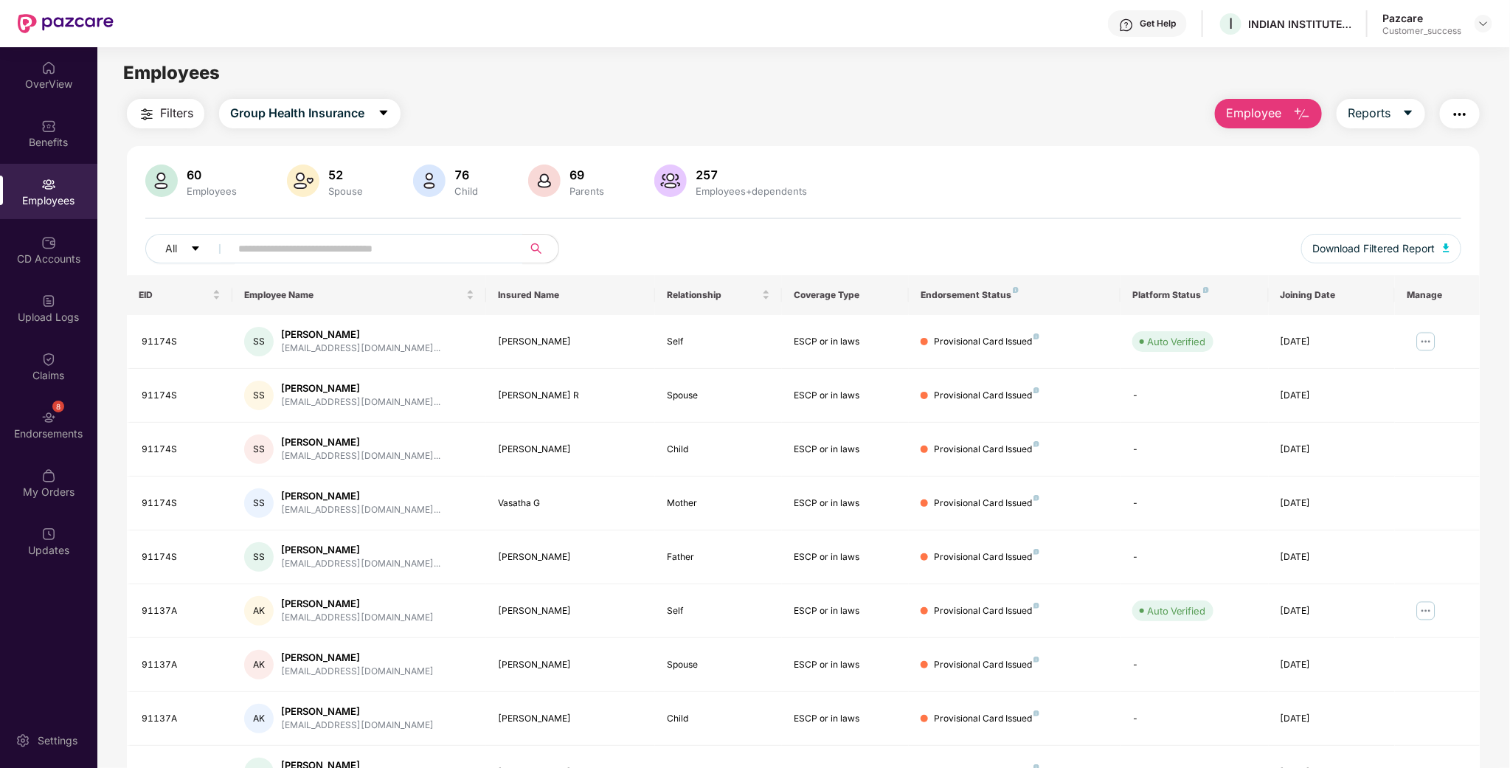
drag, startPoint x: 1475, startPoint y: 116, endPoint x: 1461, endPoint y: 122, distance: 15.5
click at [1474, 116] on button "button" at bounding box center [1460, 114] width 40 height 30
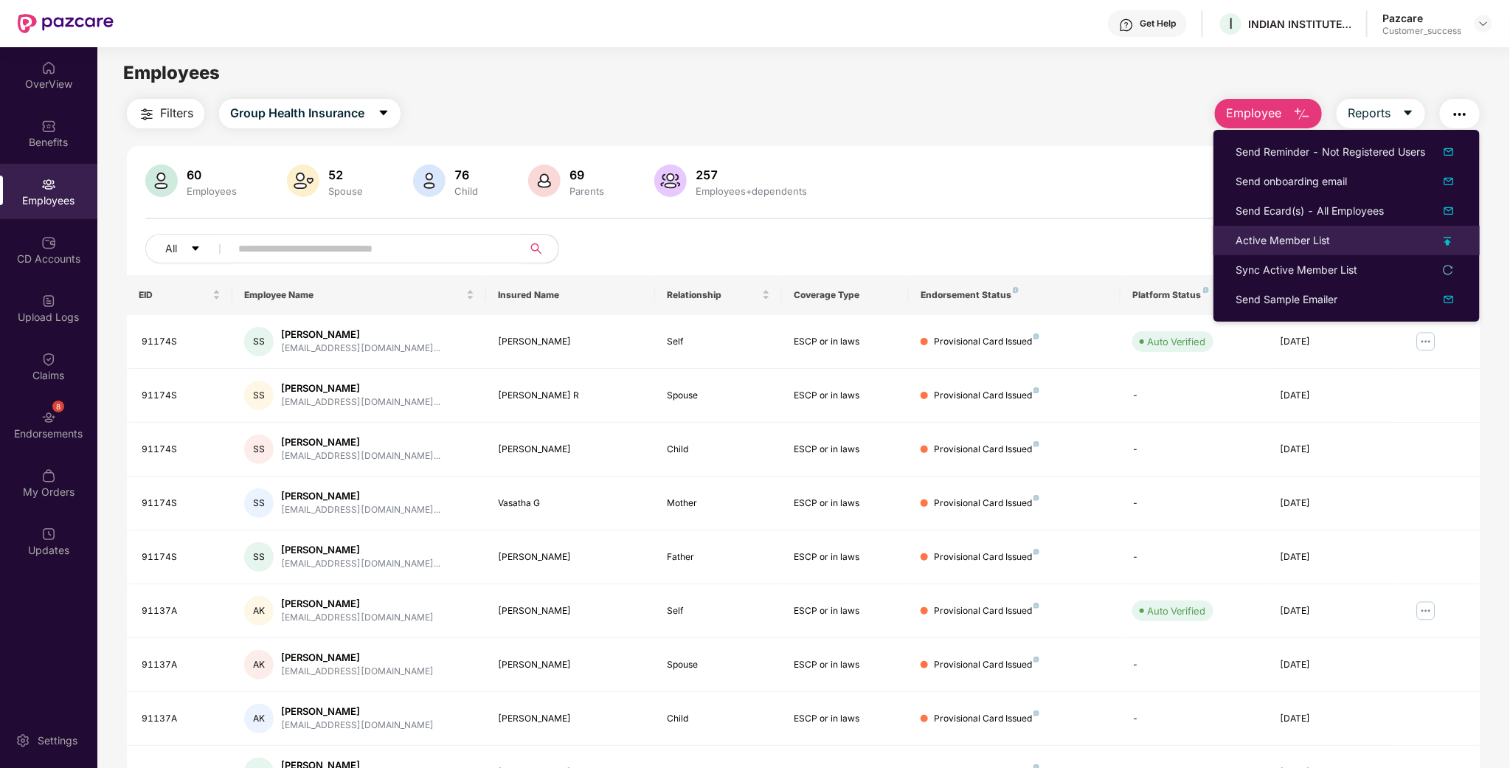
click at [1270, 246] on div "Active Member List" at bounding box center [1283, 240] width 94 height 16
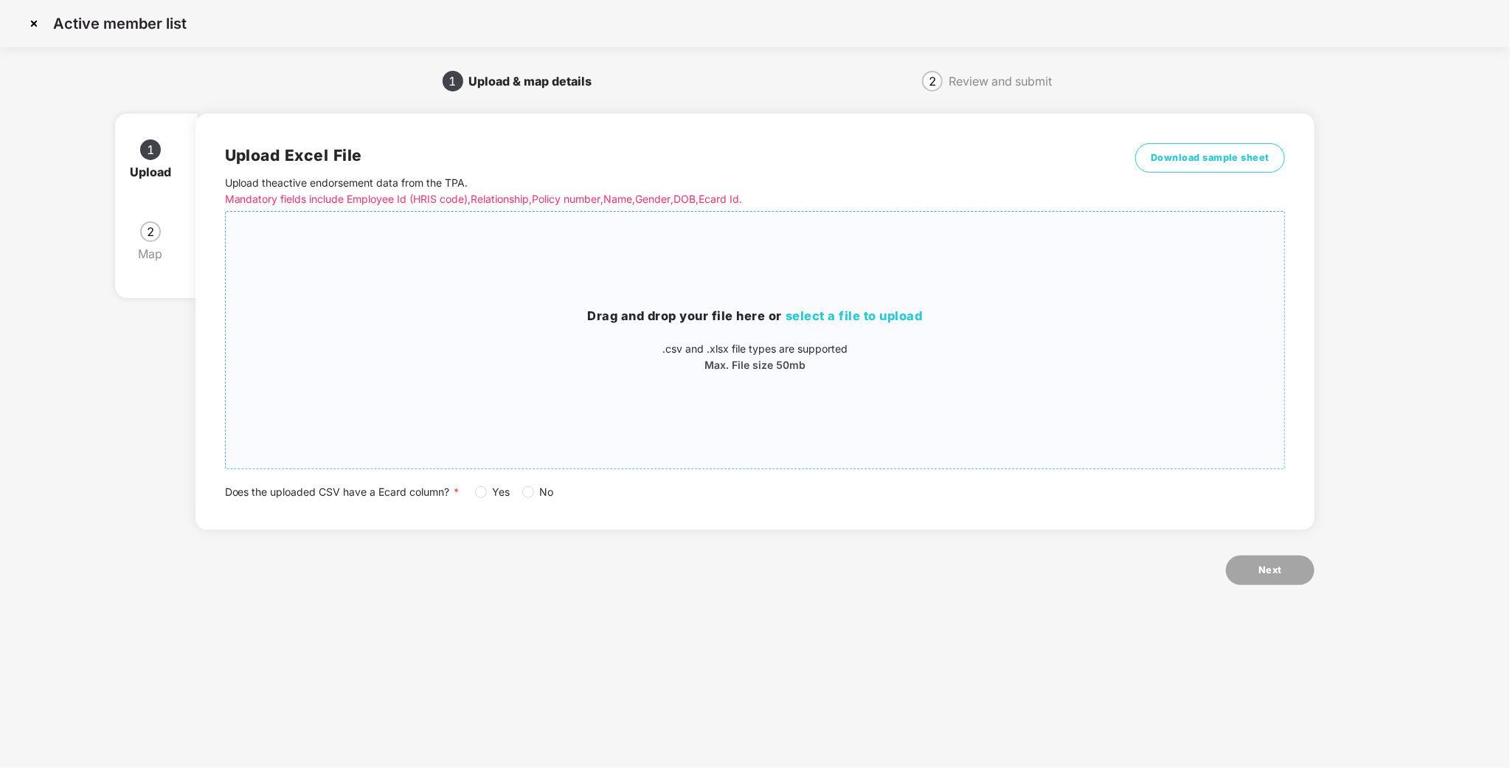
click at [918, 272] on div "Drag and drop your file here or select a file to upload .csv and .xlsx file typ…" at bounding box center [755, 340] width 1059 height 233
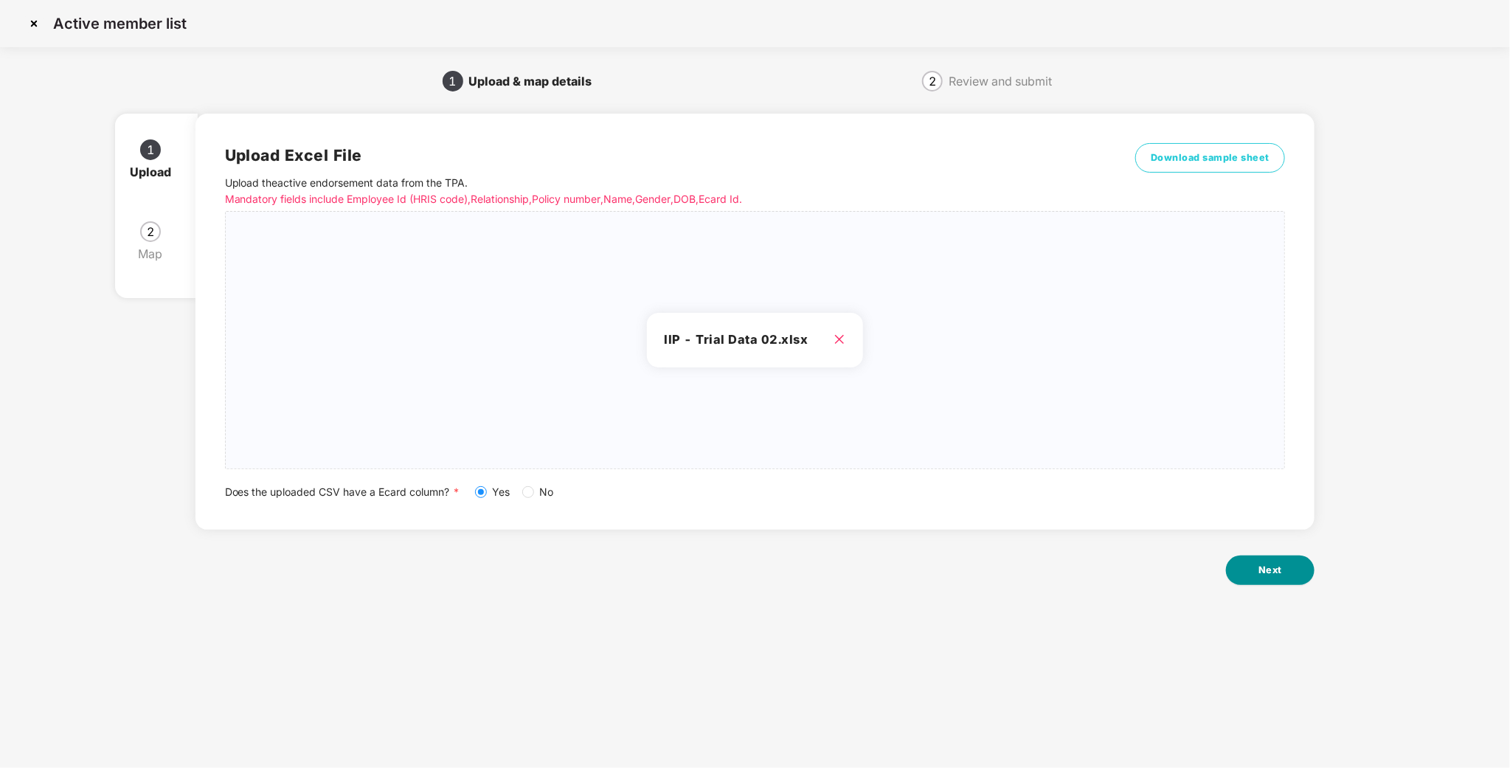
click at [1251, 564] on button "Next" at bounding box center [1270, 570] width 89 height 30
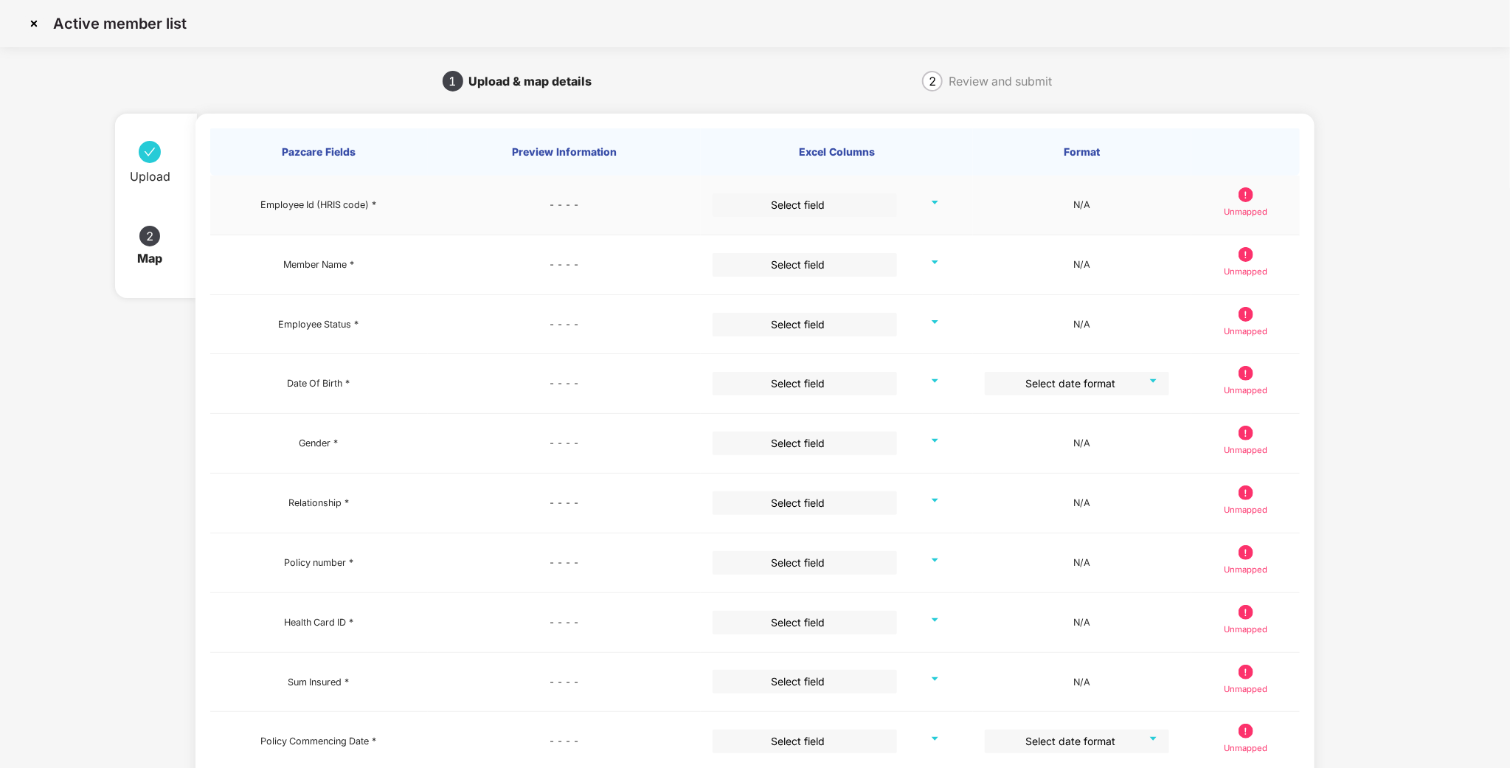
click at [941, 202] on div "Select field" at bounding box center [837, 205] width 249 height 24
click at [914, 199] on div "Select field" at bounding box center [837, 205] width 249 height 24
click at [825, 208] on input "search" at bounding box center [800, 204] width 158 height 22
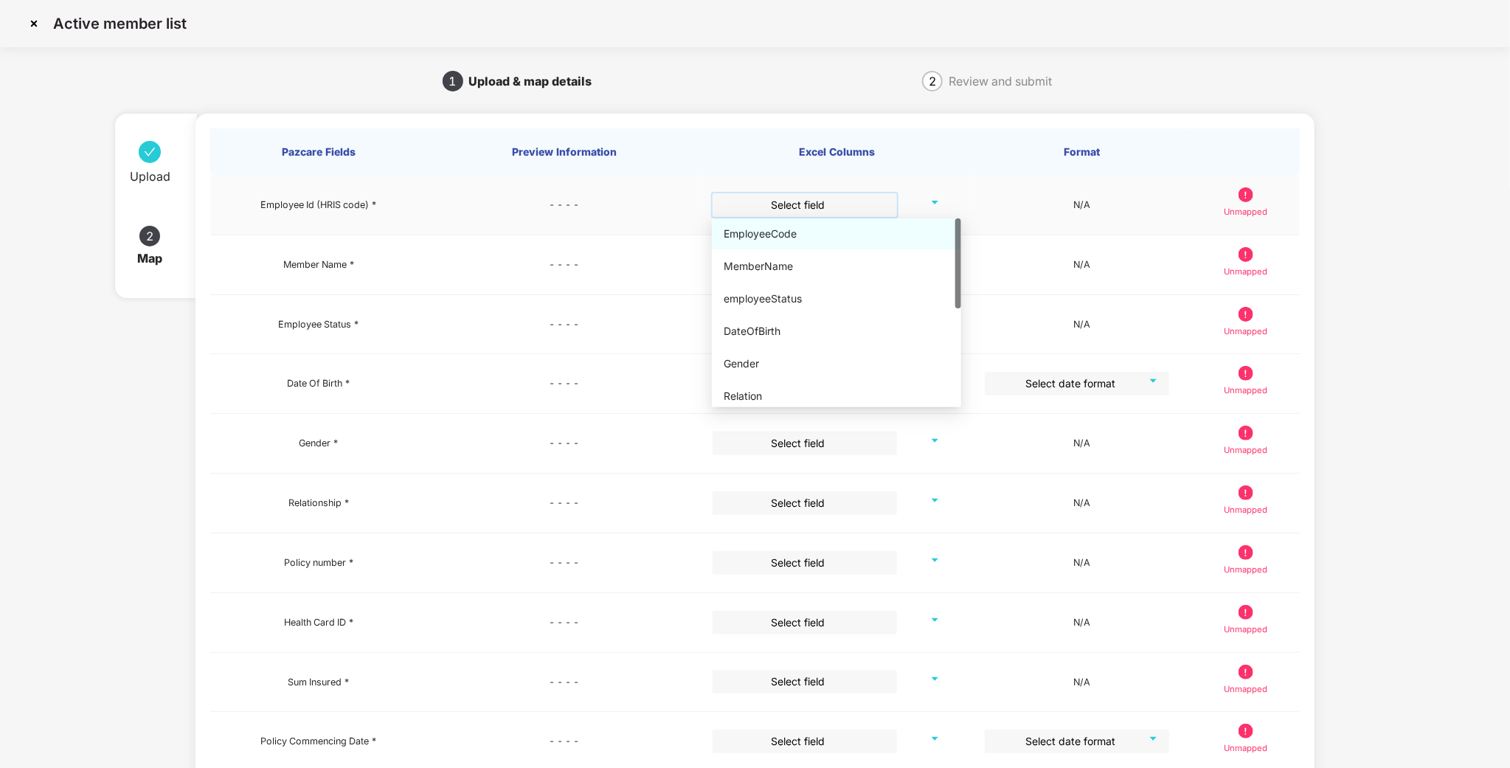
click at [764, 237] on div "EmployeeCode" at bounding box center [837, 234] width 226 height 16
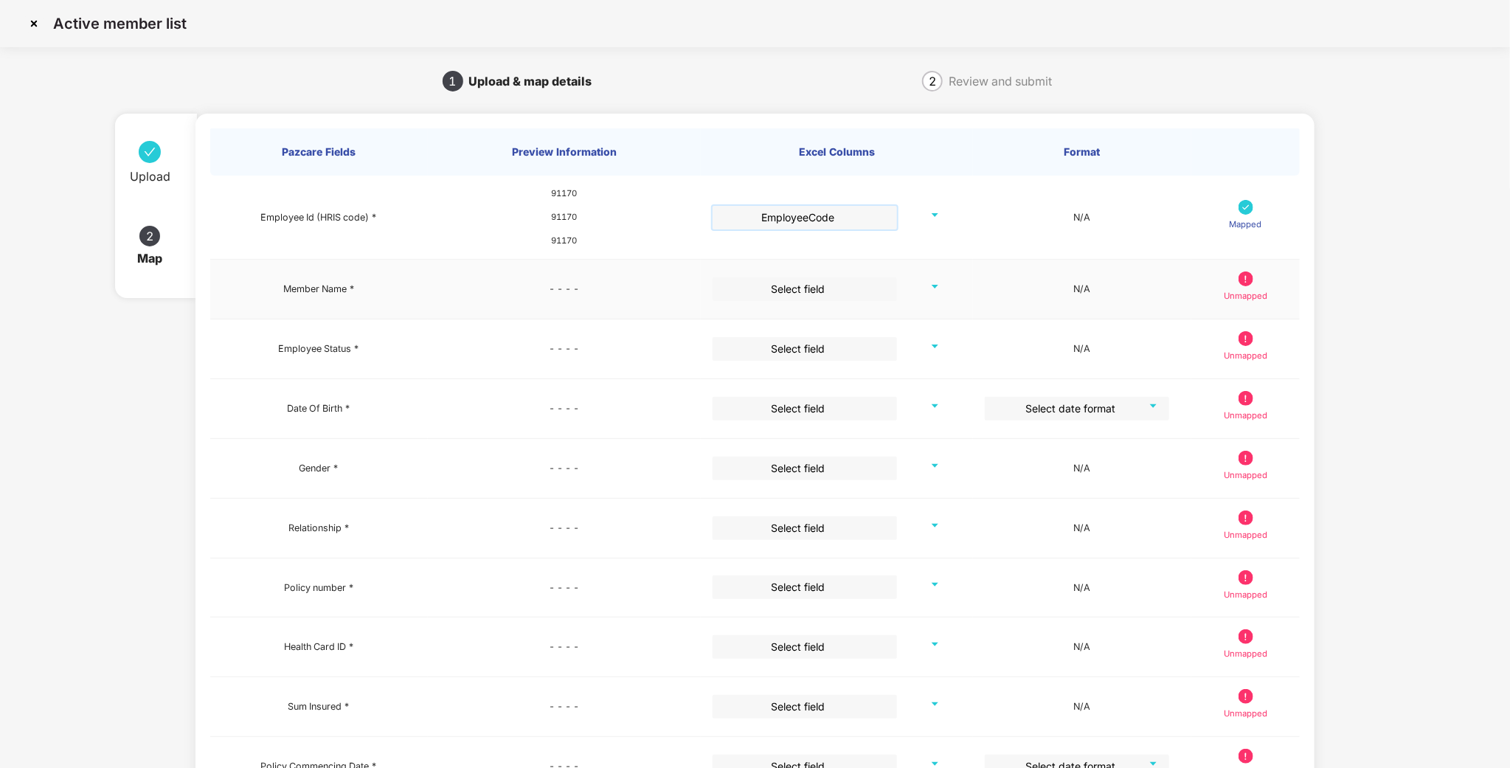
click at [753, 295] on input "search" at bounding box center [800, 288] width 158 height 22
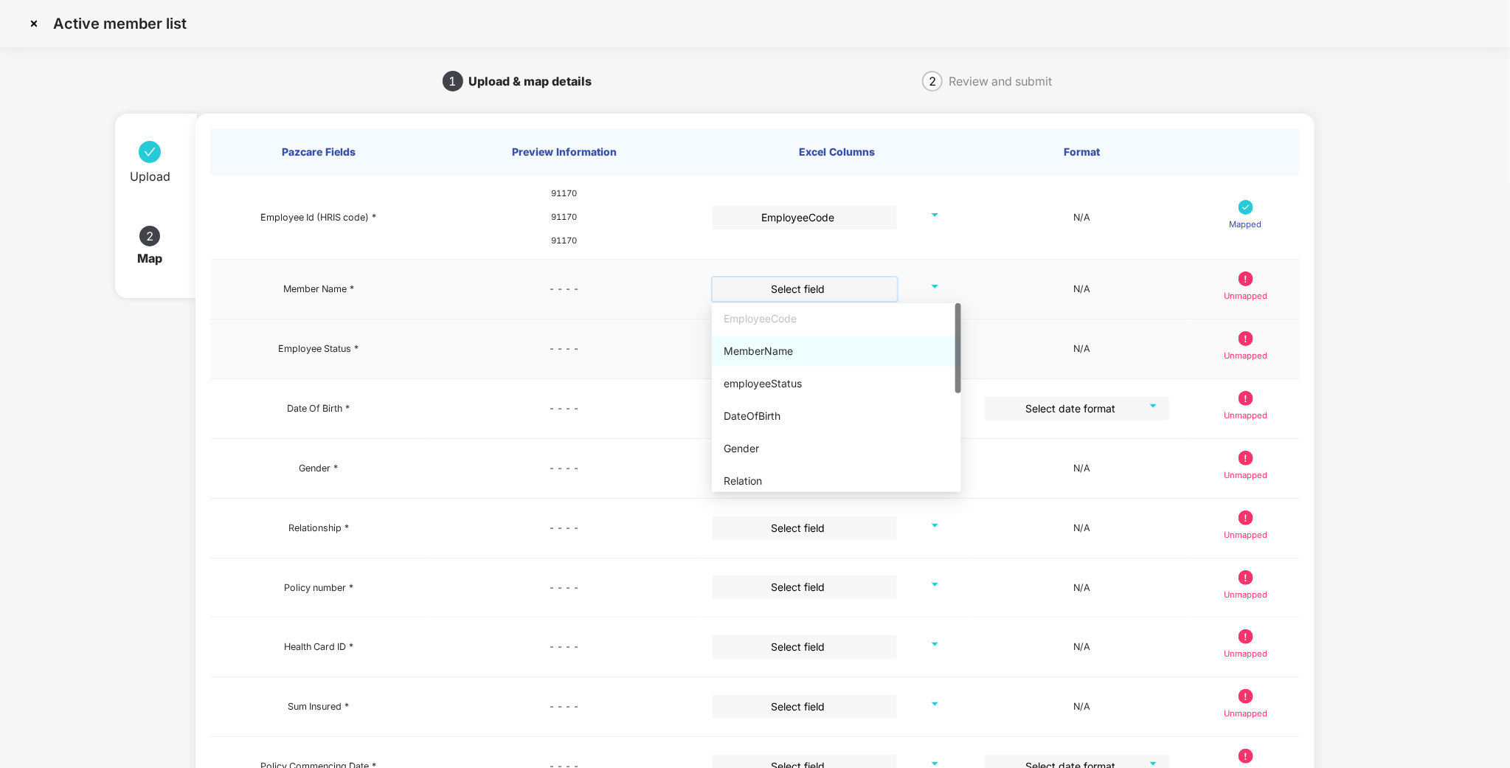
drag, startPoint x: 752, startPoint y: 347, endPoint x: 761, endPoint y: 366, distance: 20.5
click at [755, 347] on div "MemberName" at bounding box center [837, 351] width 226 height 16
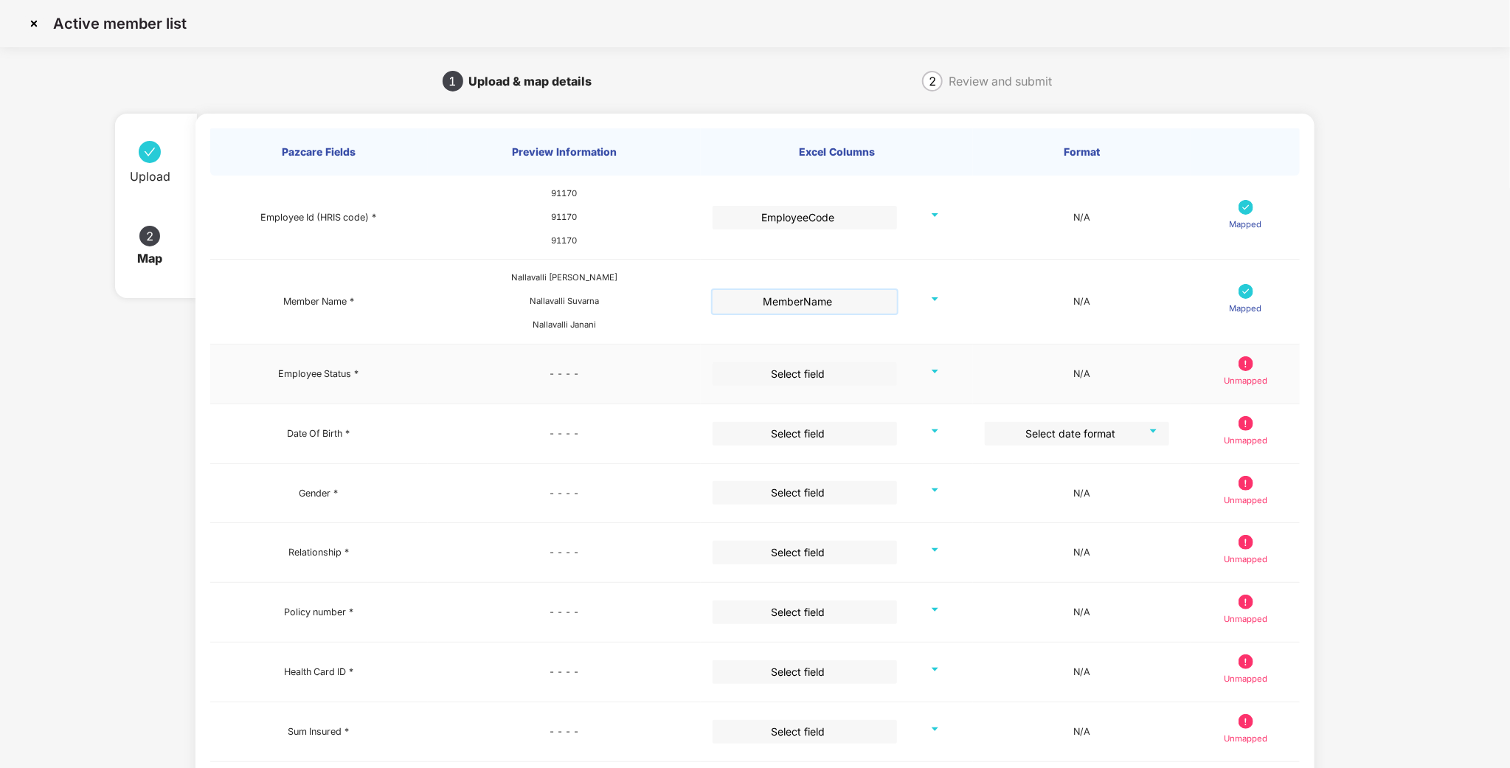
click at [760, 363] on input "search" at bounding box center [800, 373] width 158 height 22
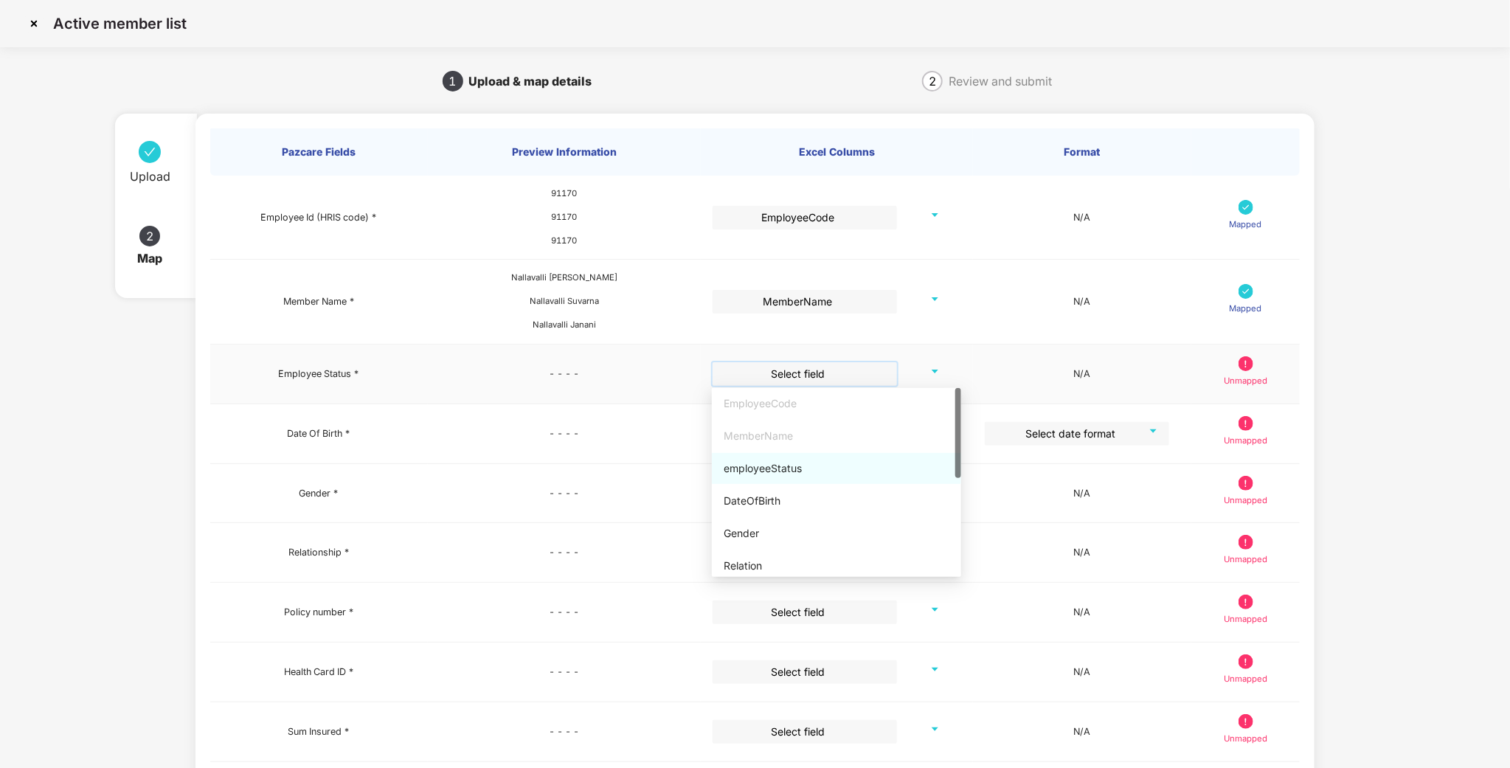
click at [752, 474] on div "employeeStatus" at bounding box center [837, 468] width 226 height 16
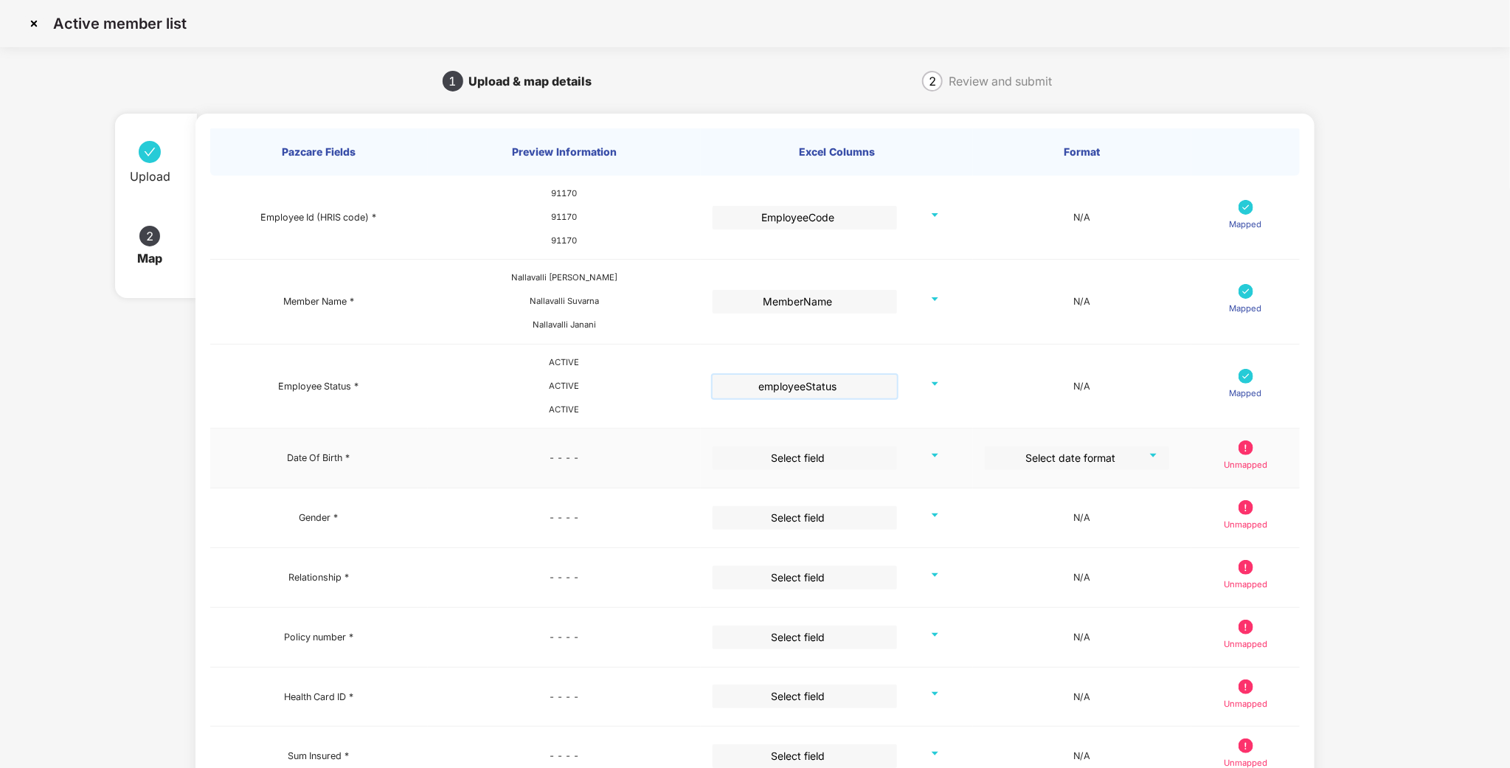
click at [768, 457] on input "search" at bounding box center [800, 457] width 158 height 22
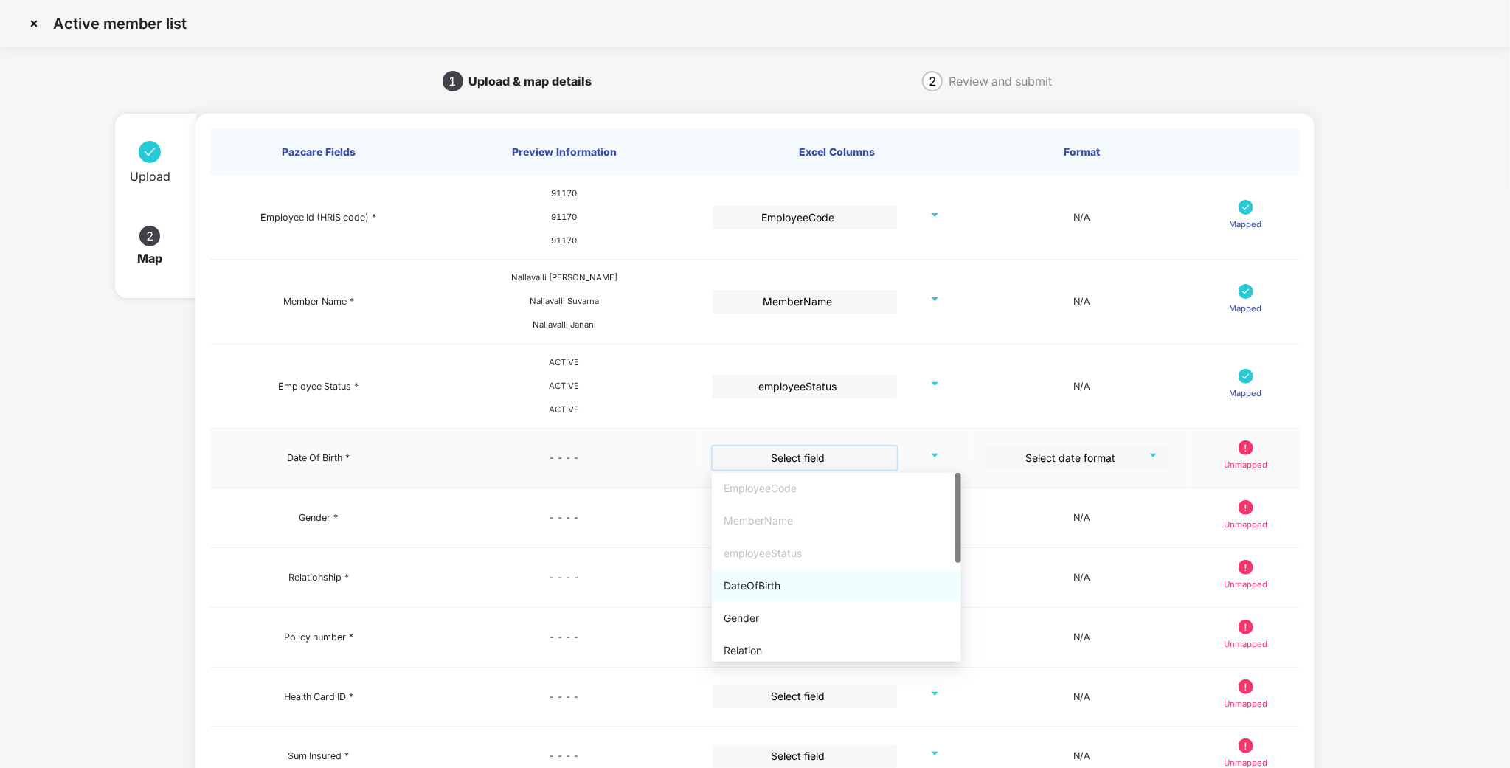
click at [766, 587] on div "DateOfBirth" at bounding box center [837, 586] width 226 height 16
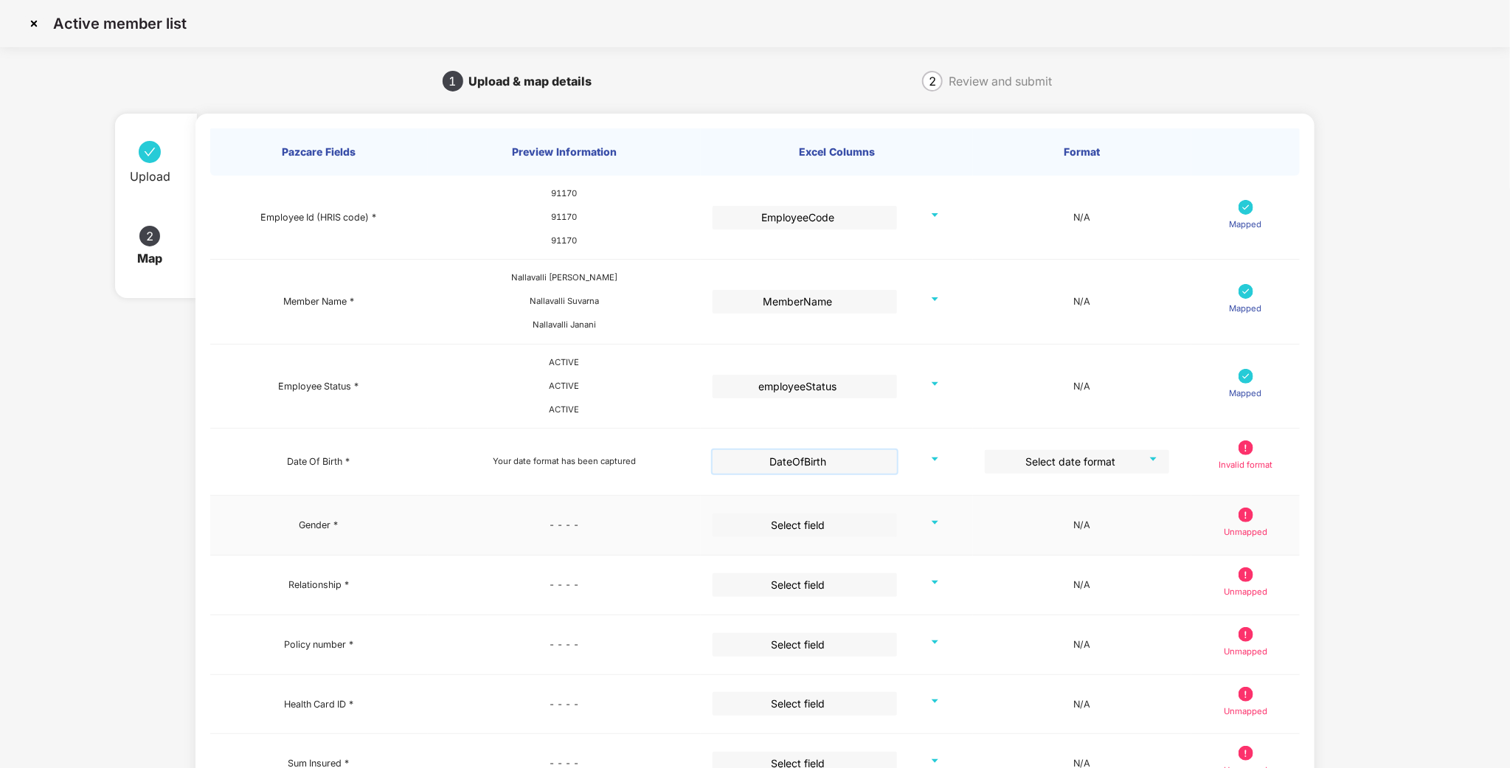
click at [769, 530] on input "search" at bounding box center [800, 524] width 158 height 22
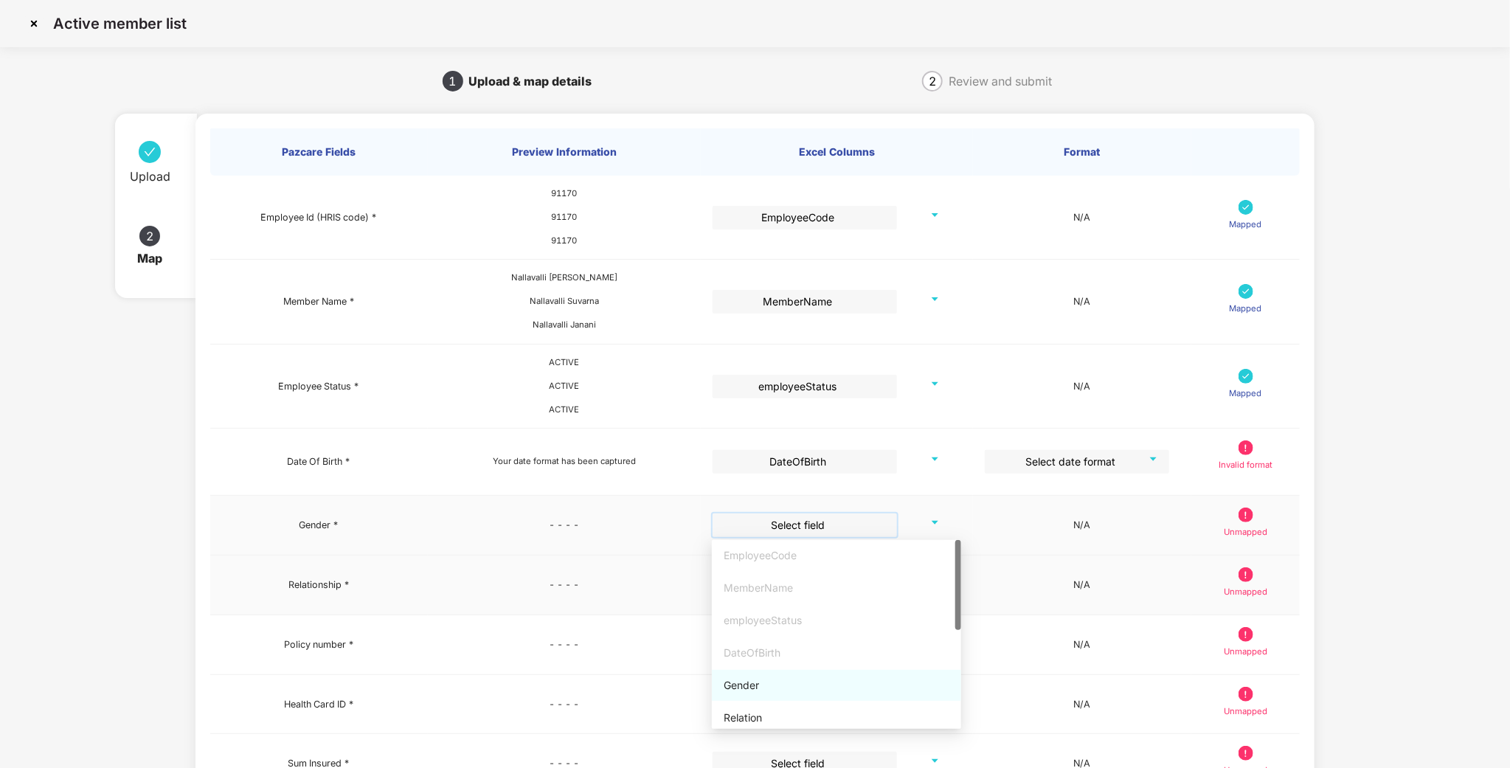
drag, startPoint x: 750, startPoint y: 679, endPoint x: 707, endPoint y: 583, distance: 106.0
click at [750, 680] on div "Gender" at bounding box center [837, 685] width 226 height 16
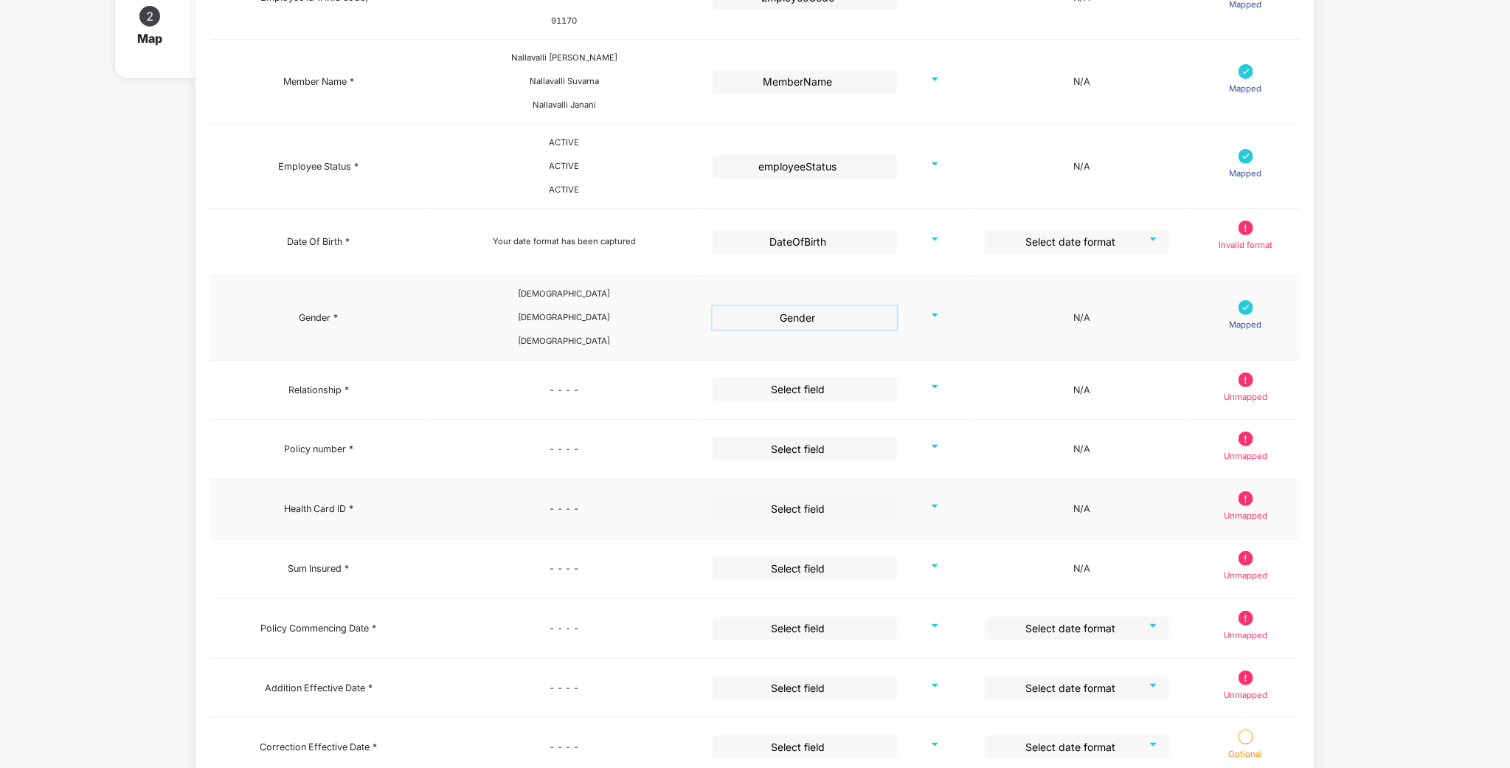
scroll to position [221, 0]
click at [1067, 226] on td "Select date format" at bounding box center [1082, 240] width 218 height 67
click at [1050, 255] on td "Select date format" at bounding box center [1082, 240] width 218 height 67
click at [1045, 239] on input "search" at bounding box center [1072, 240] width 158 height 22
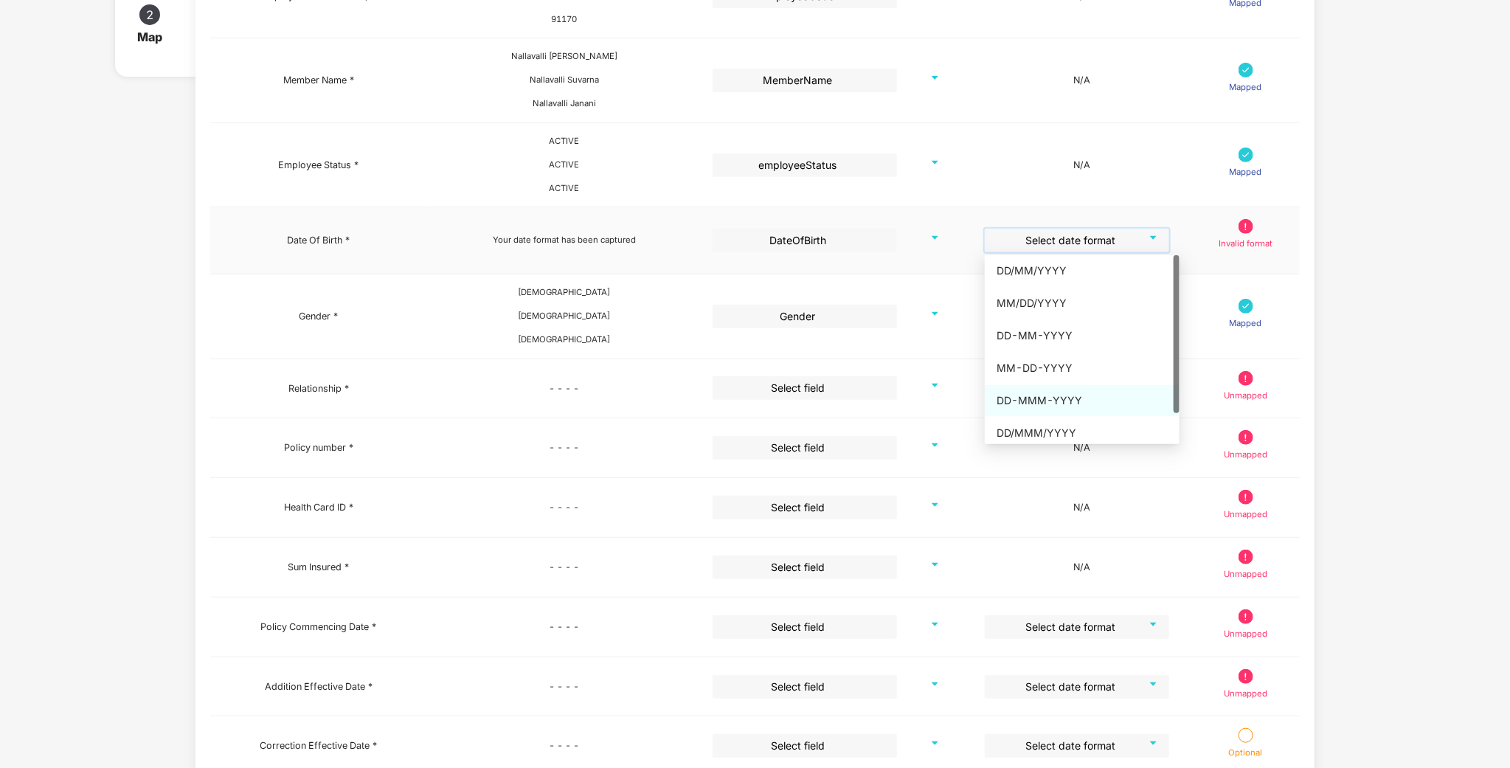
click at [1025, 386] on div "DD-MMM-YYYY" at bounding box center [1082, 400] width 195 height 31
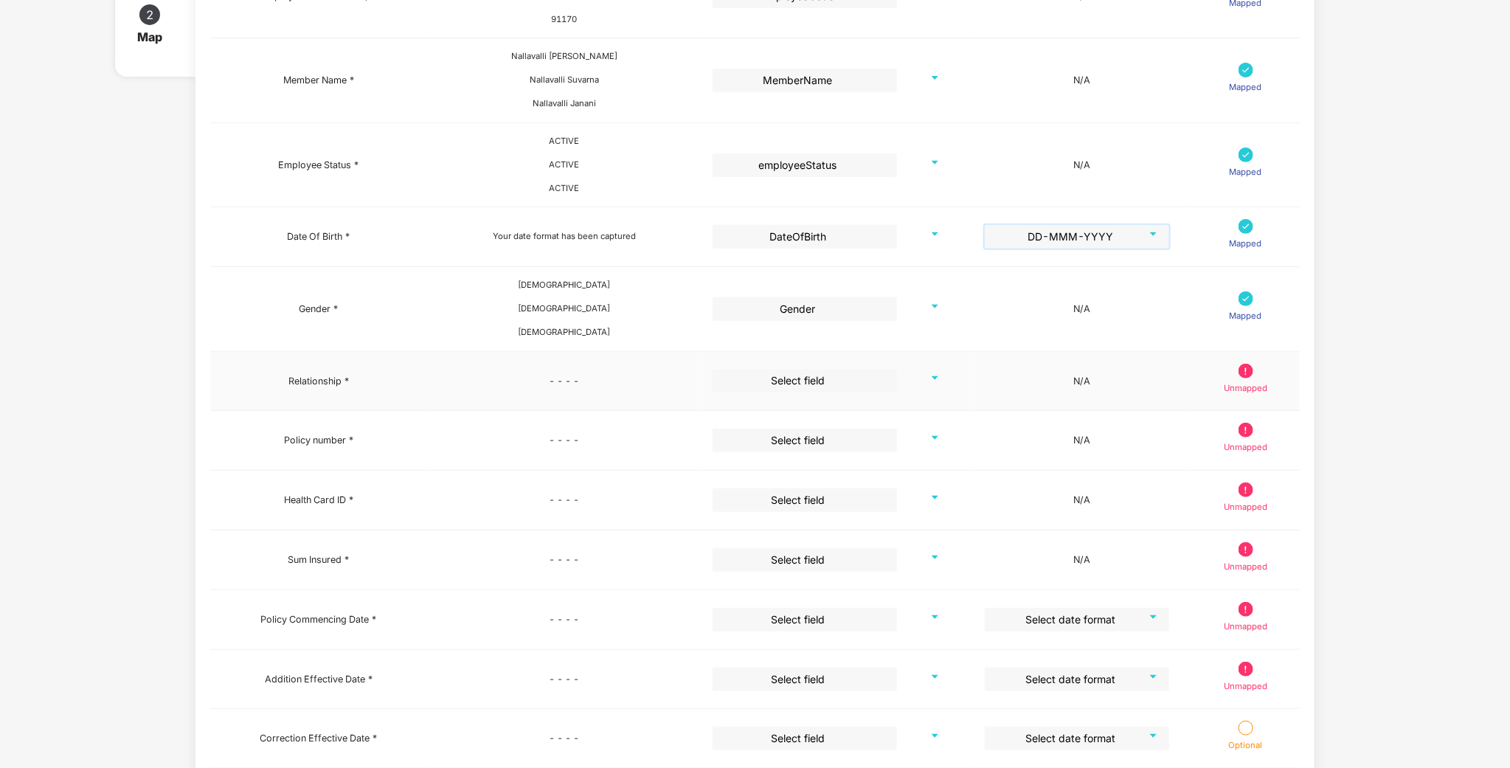
click at [812, 376] on input "search" at bounding box center [800, 380] width 158 height 22
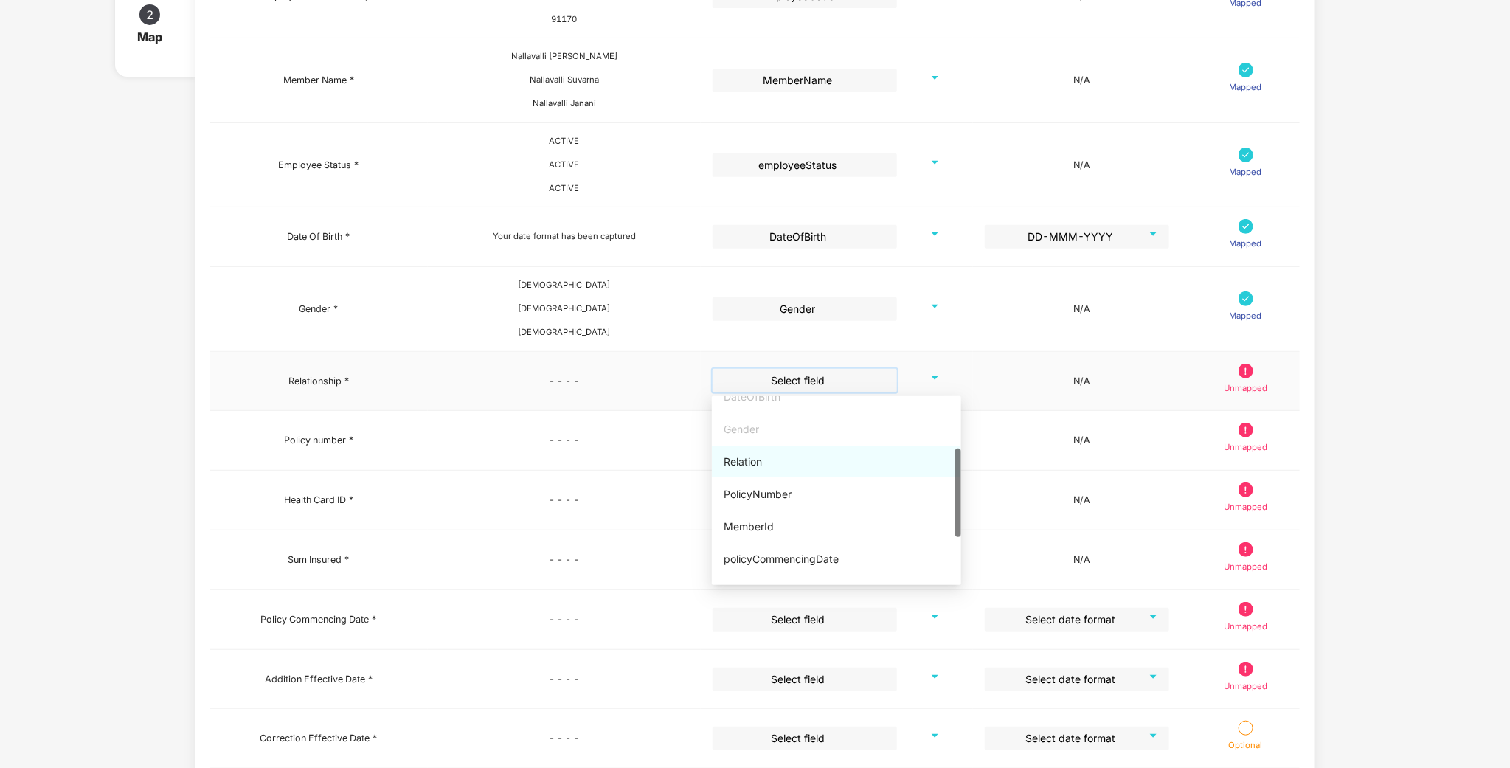
click at [742, 469] on div "Relation" at bounding box center [837, 462] width 226 height 16
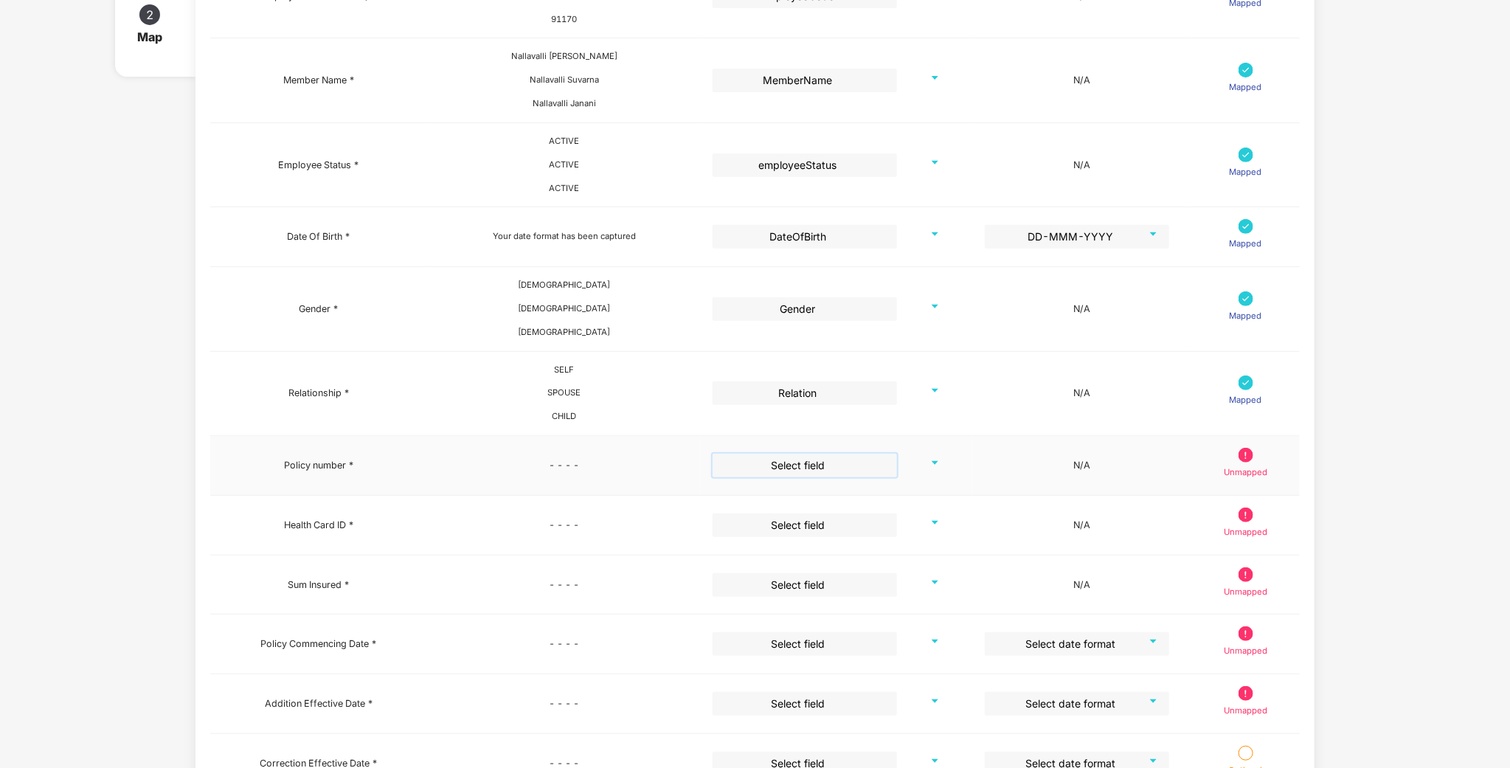
click at [814, 463] on input "search" at bounding box center [800, 465] width 158 height 22
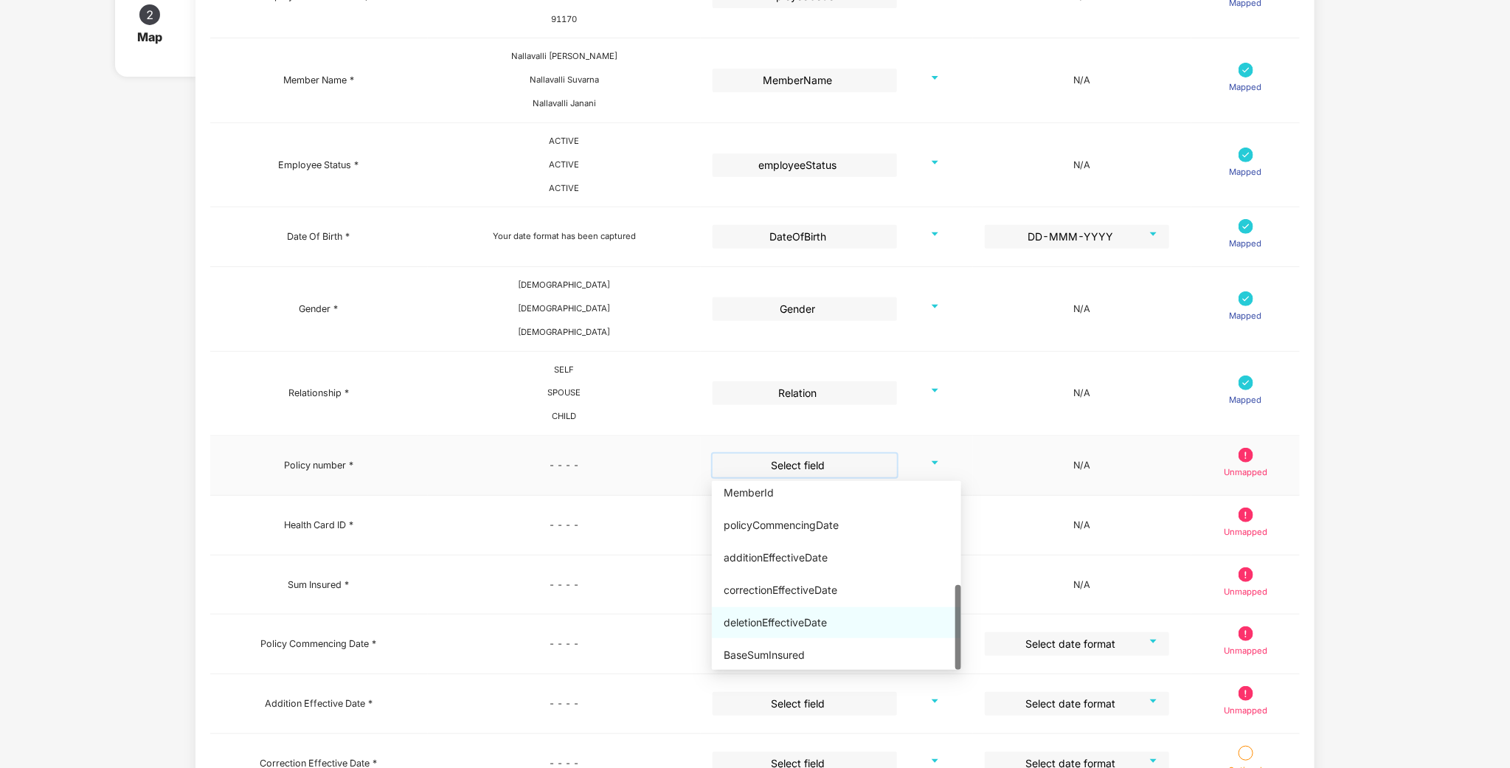
scroll to position [118, 0]
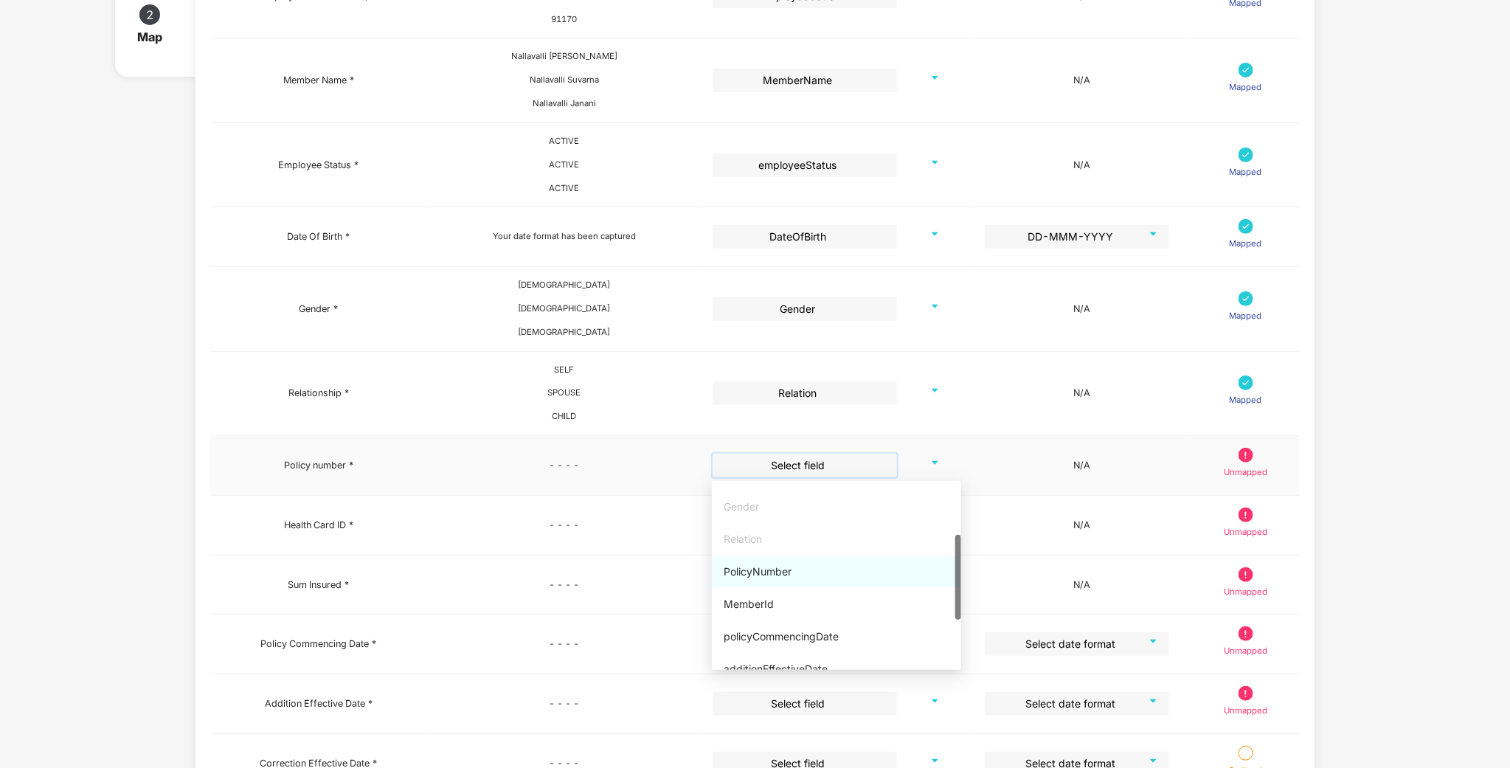
click at [757, 573] on div "PolicyNumber" at bounding box center [837, 572] width 226 height 16
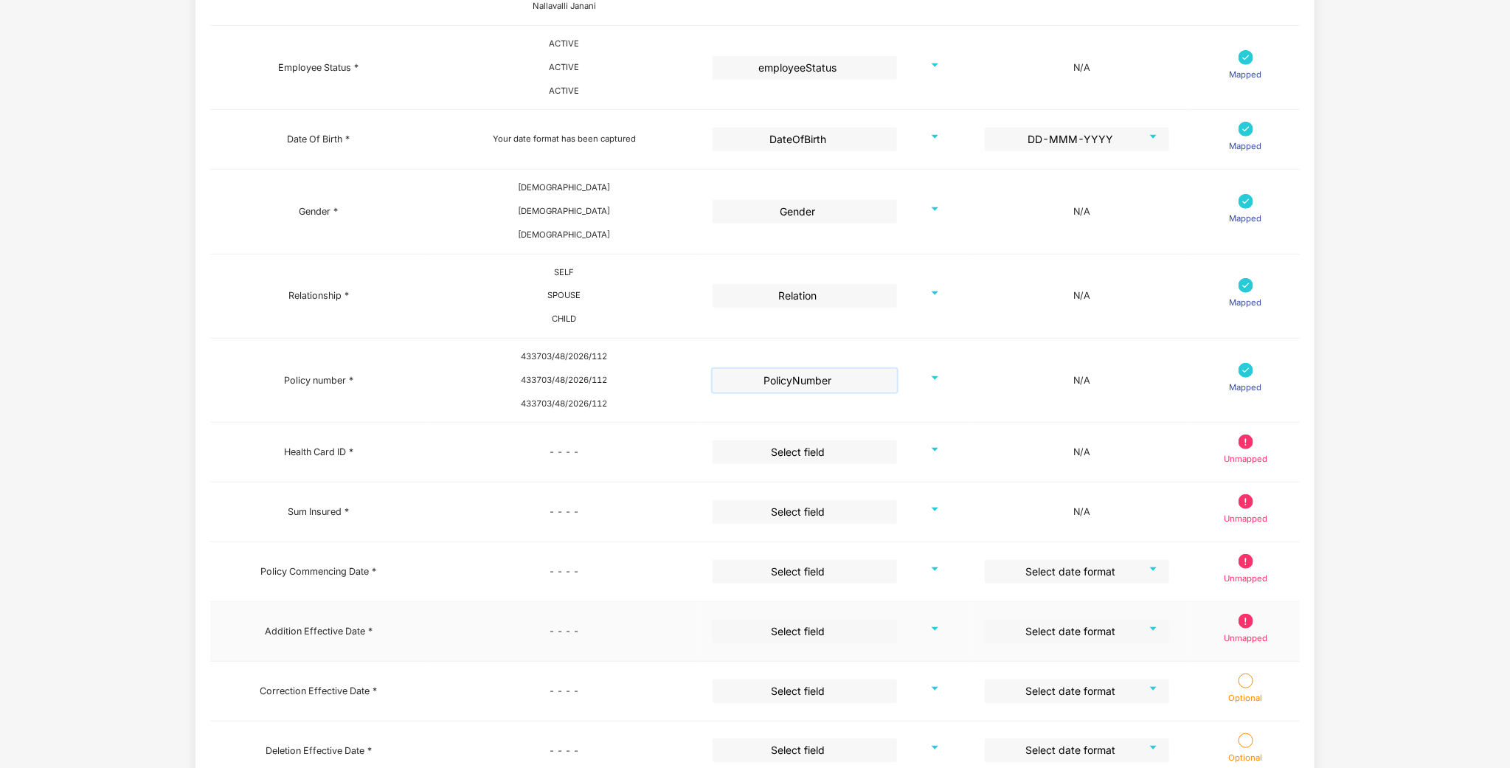
scroll to position [443, 0]
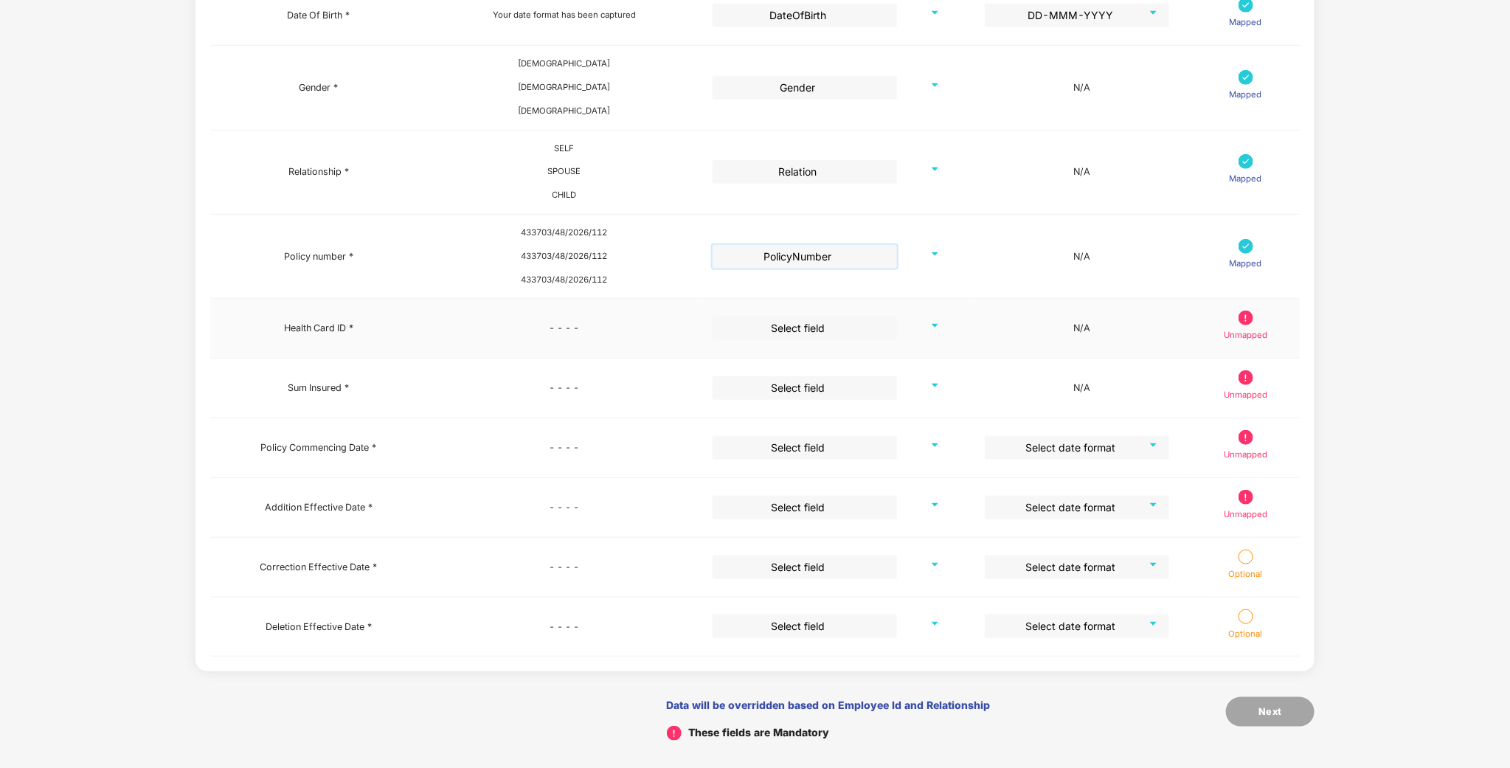
click at [833, 332] on input "search" at bounding box center [800, 327] width 158 height 22
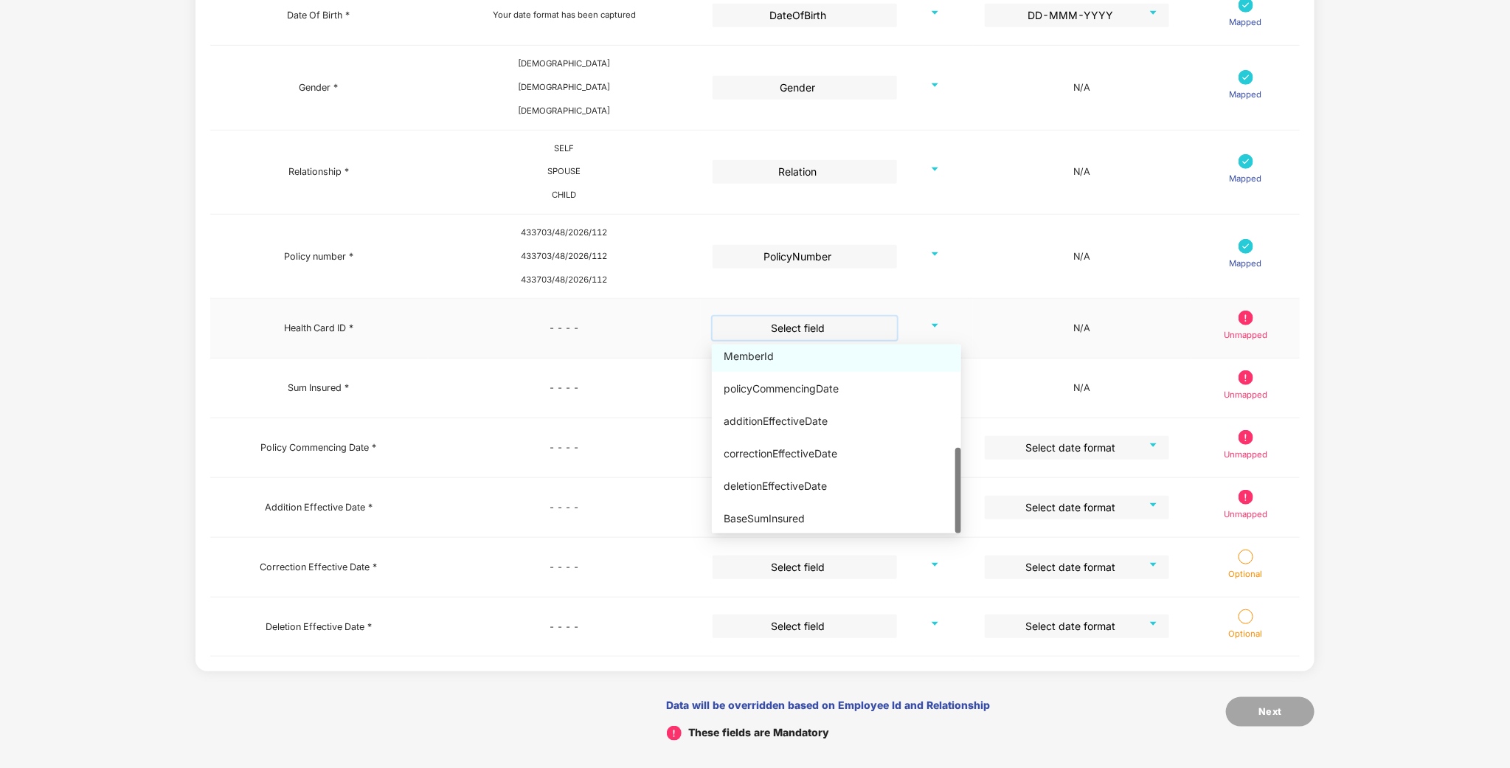
click at [724, 344] on div "MemberId" at bounding box center [836, 356] width 249 height 31
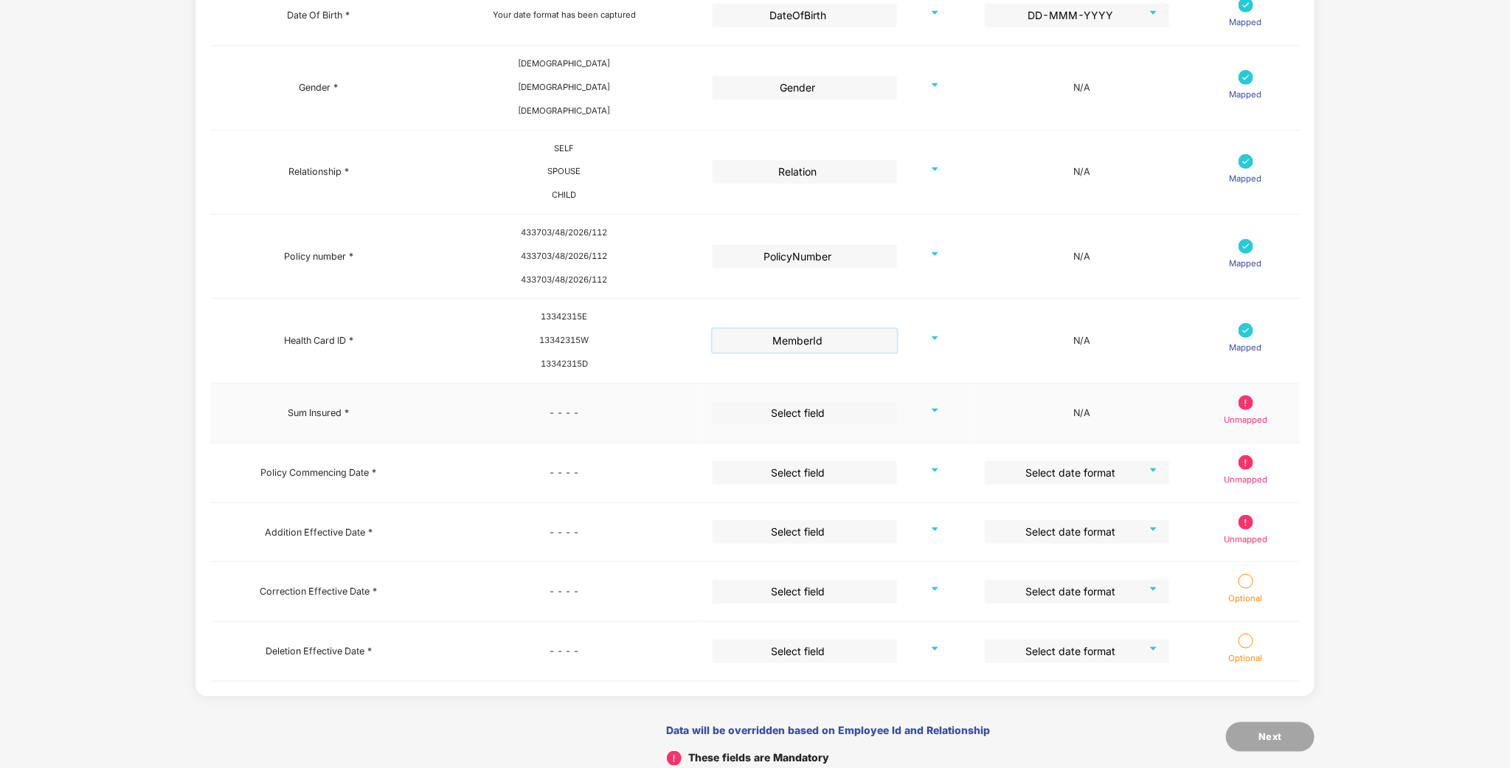
click at [851, 414] on input "search" at bounding box center [800, 412] width 158 height 22
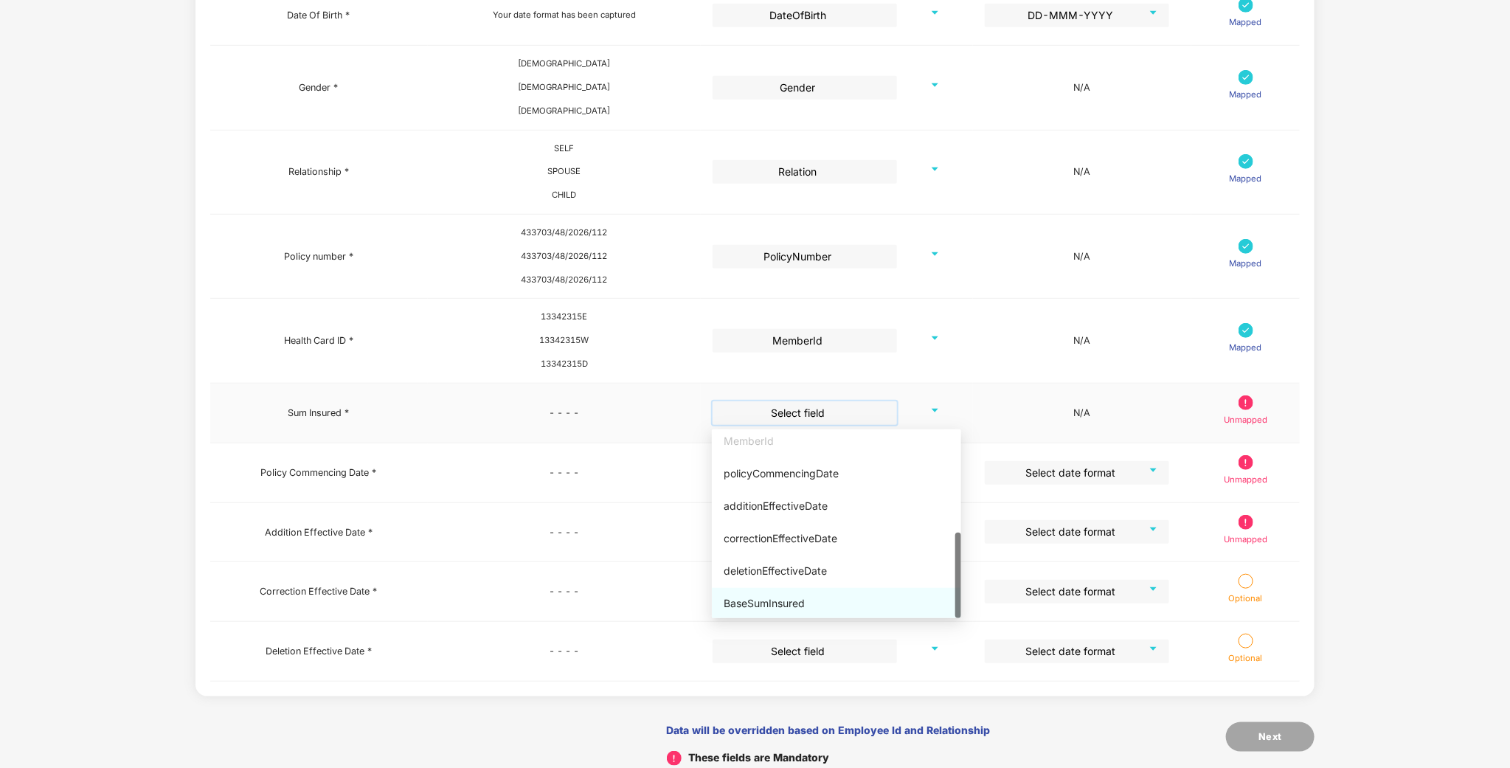
click at [788, 600] on div "BaseSumInsured" at bounding box center [837, 603] width 226 height 16
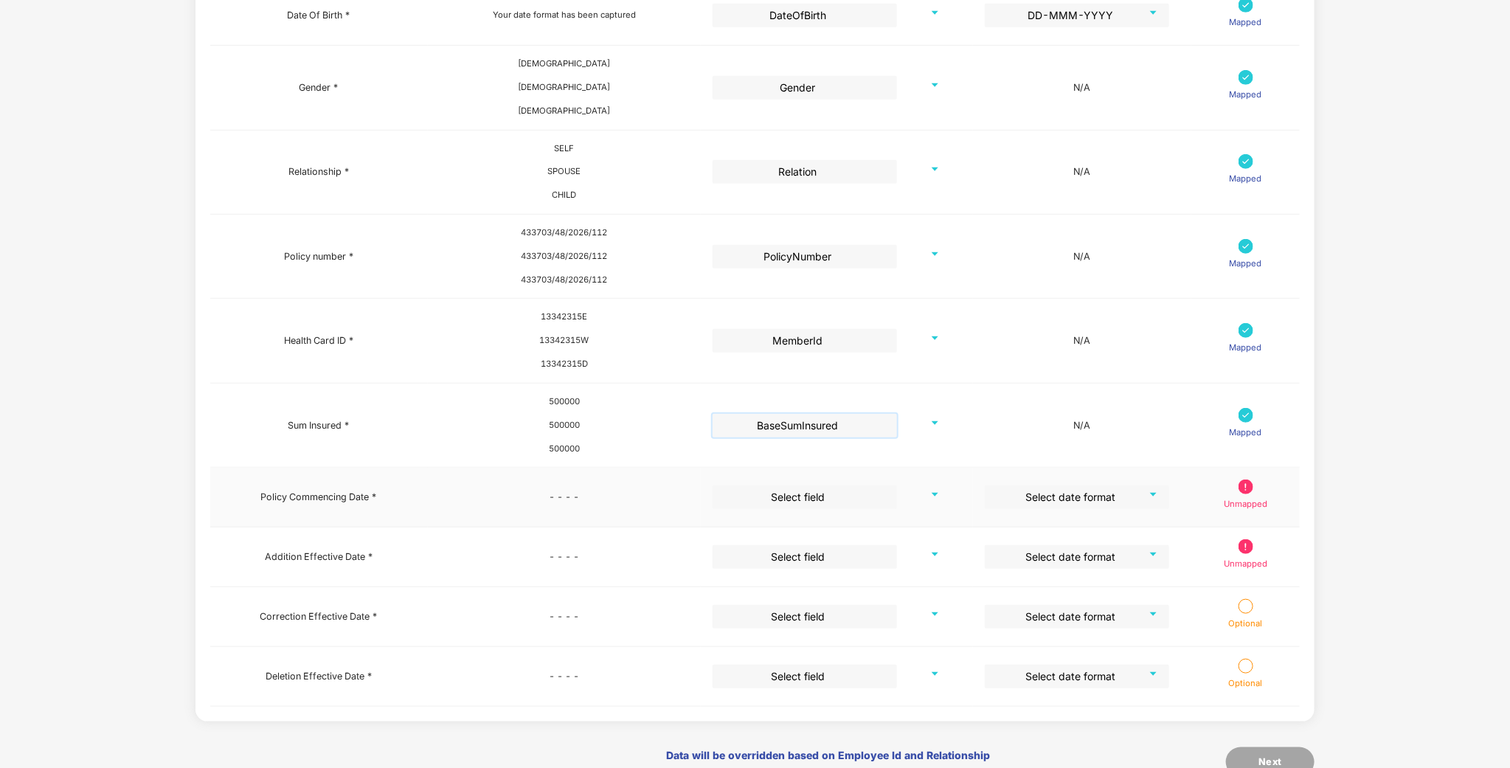
click at [839, 494] on input "search" at bounding box center [800, 496] width 158 height 22
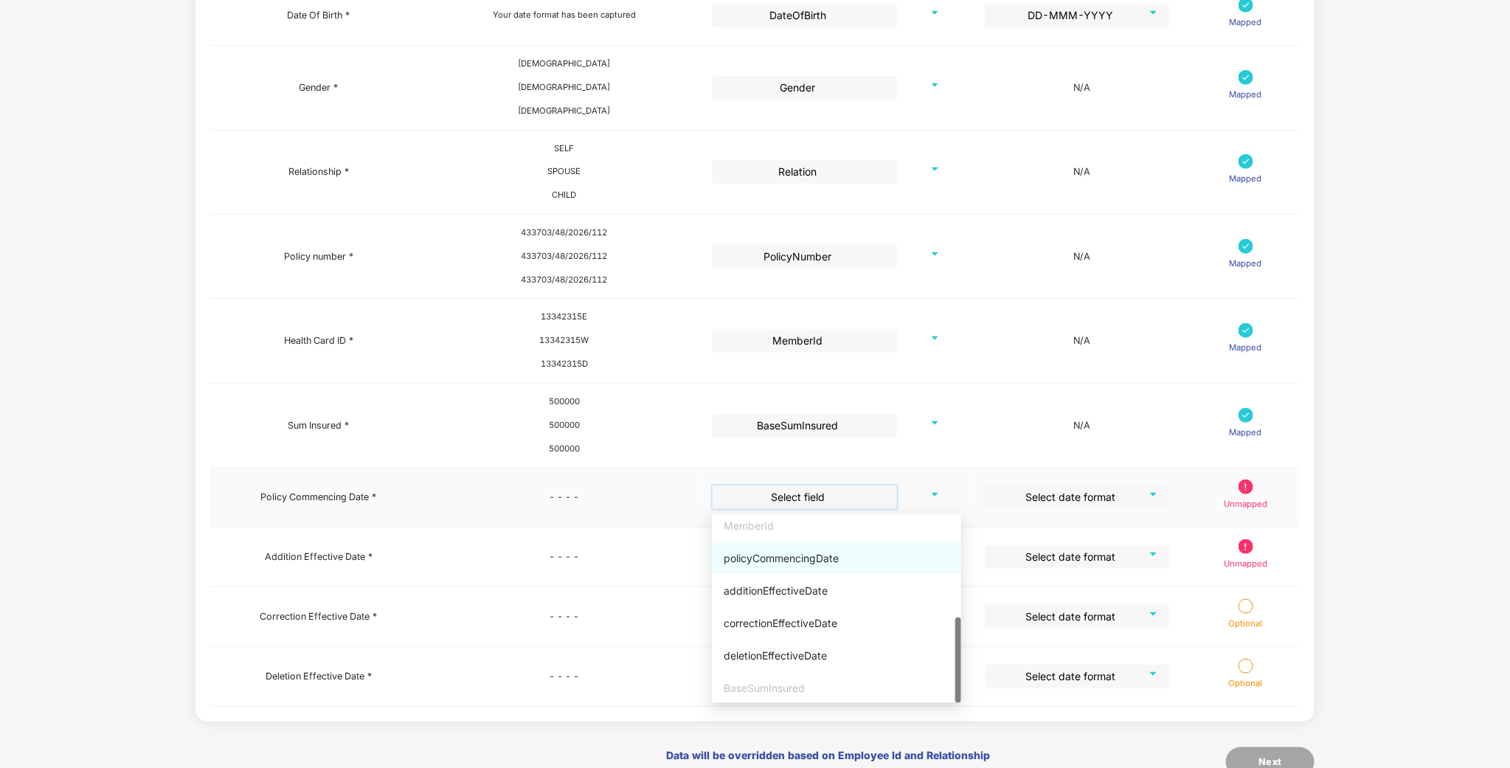
click at [801, 567] on div "policyCommencingDate" at bounding box center [836, 558] width 249 height 31
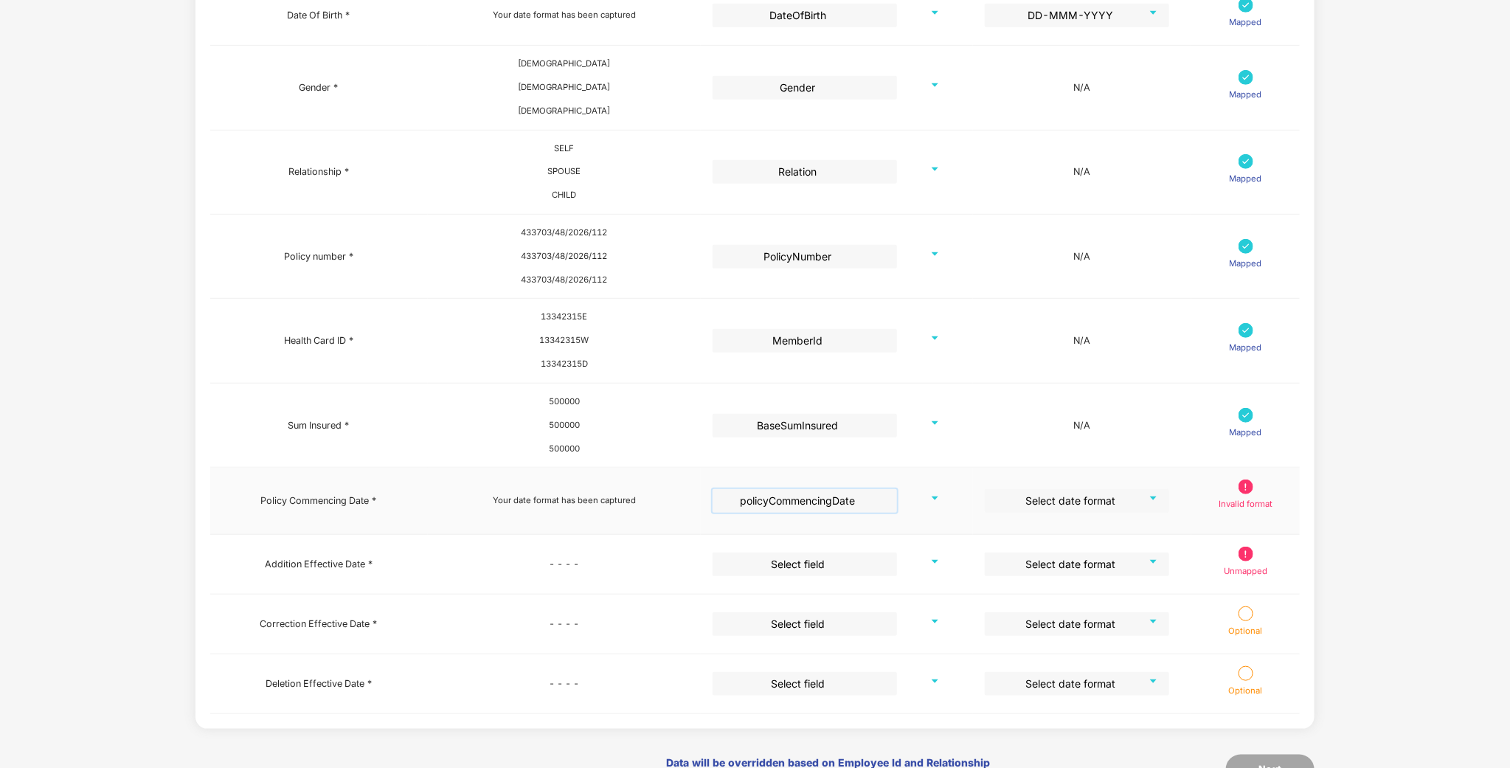
click at [1127, 507] on input "search" at bounding box center [1072, 500] width 158 height 22
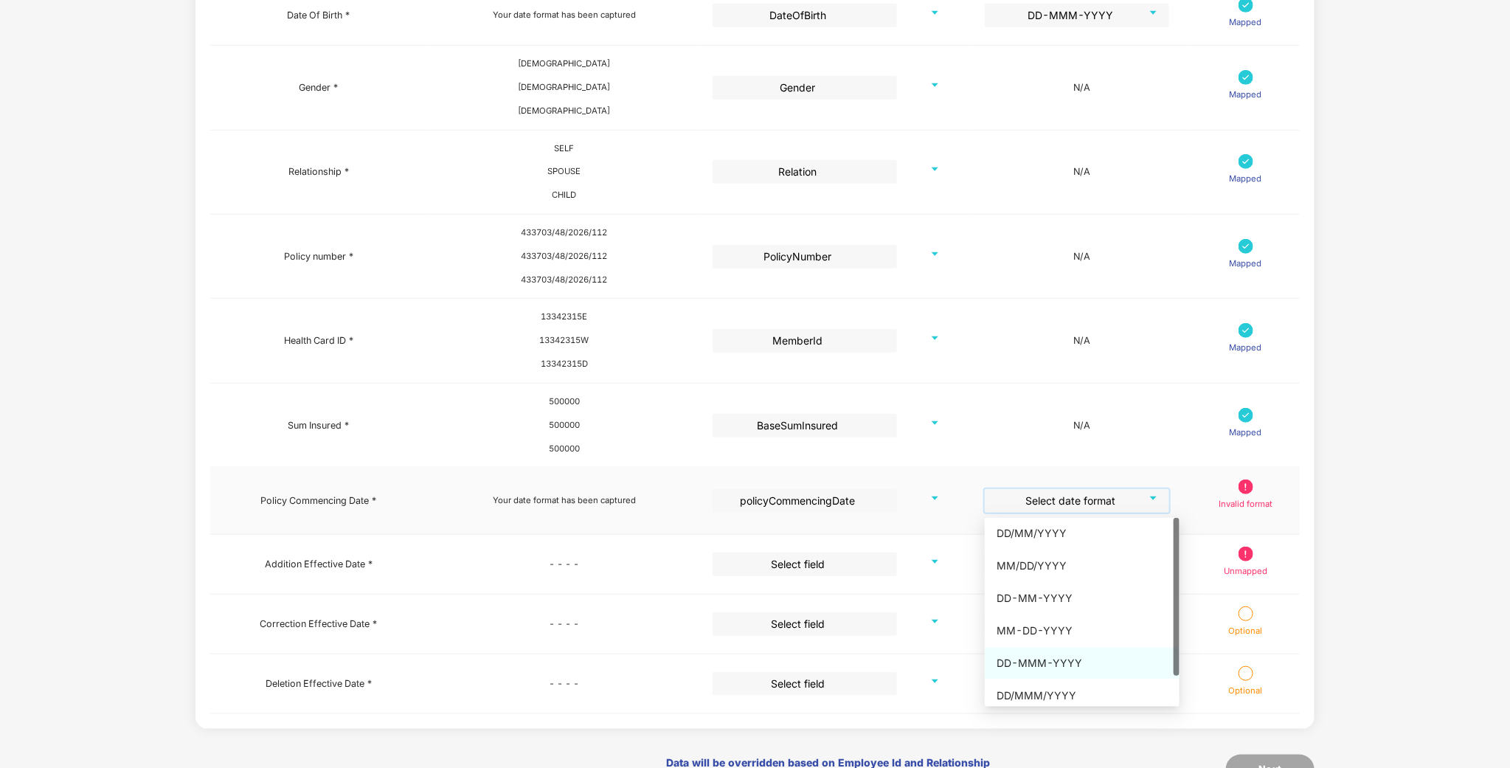
click at [1045, 656] on div "DD-MMM-YYYY" at bounding box center [1082, 663] width 171 height 16
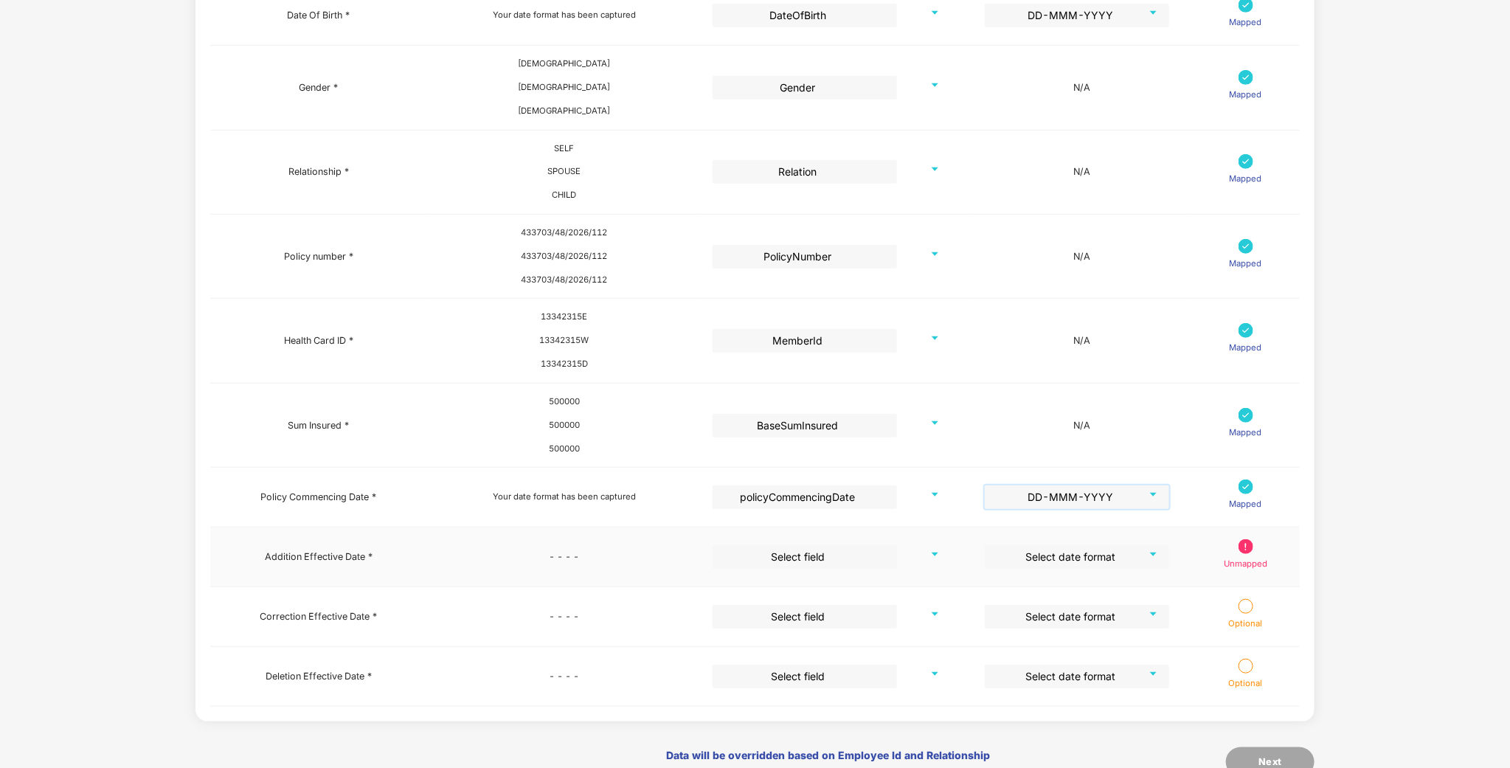
click at [840, 558] on input "search" at bounding box center [800, 556] width 158 height 22
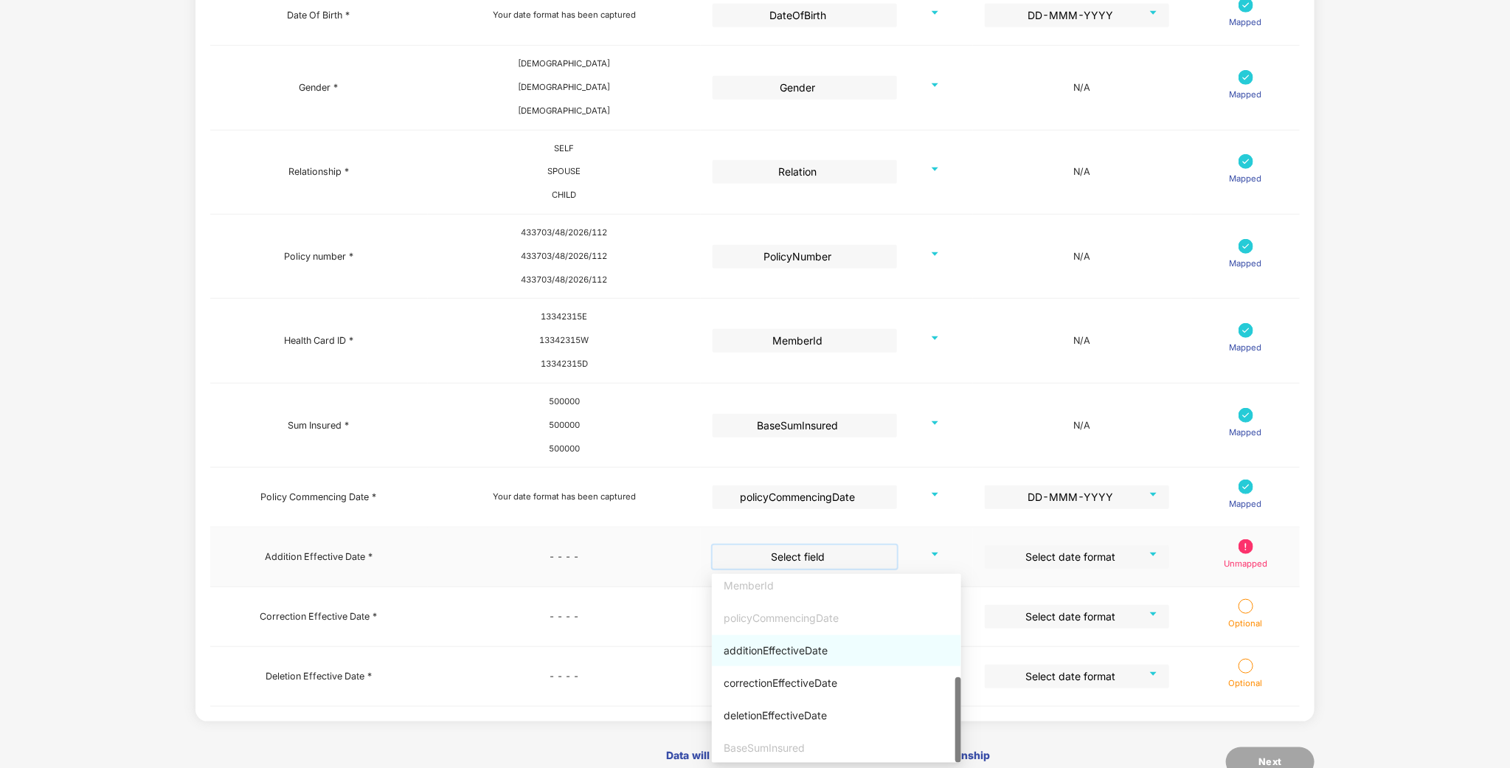
click at [790, 651] on div "additionEffectiveDate" at bounding box center [837, 651] width 226 height 16
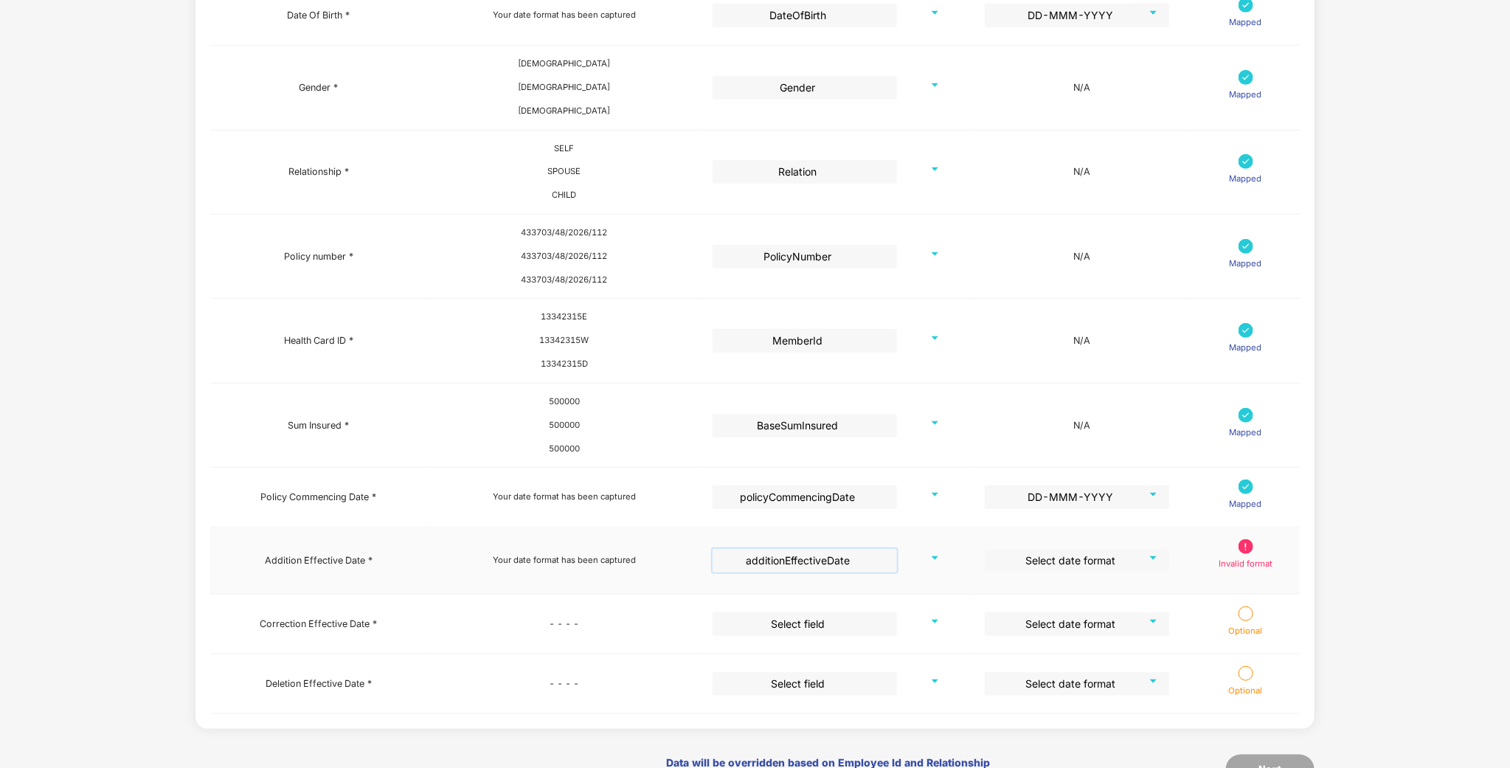
click at [1115, 567] on input "search" at bounding box center [1072, 560] width 158 height 22
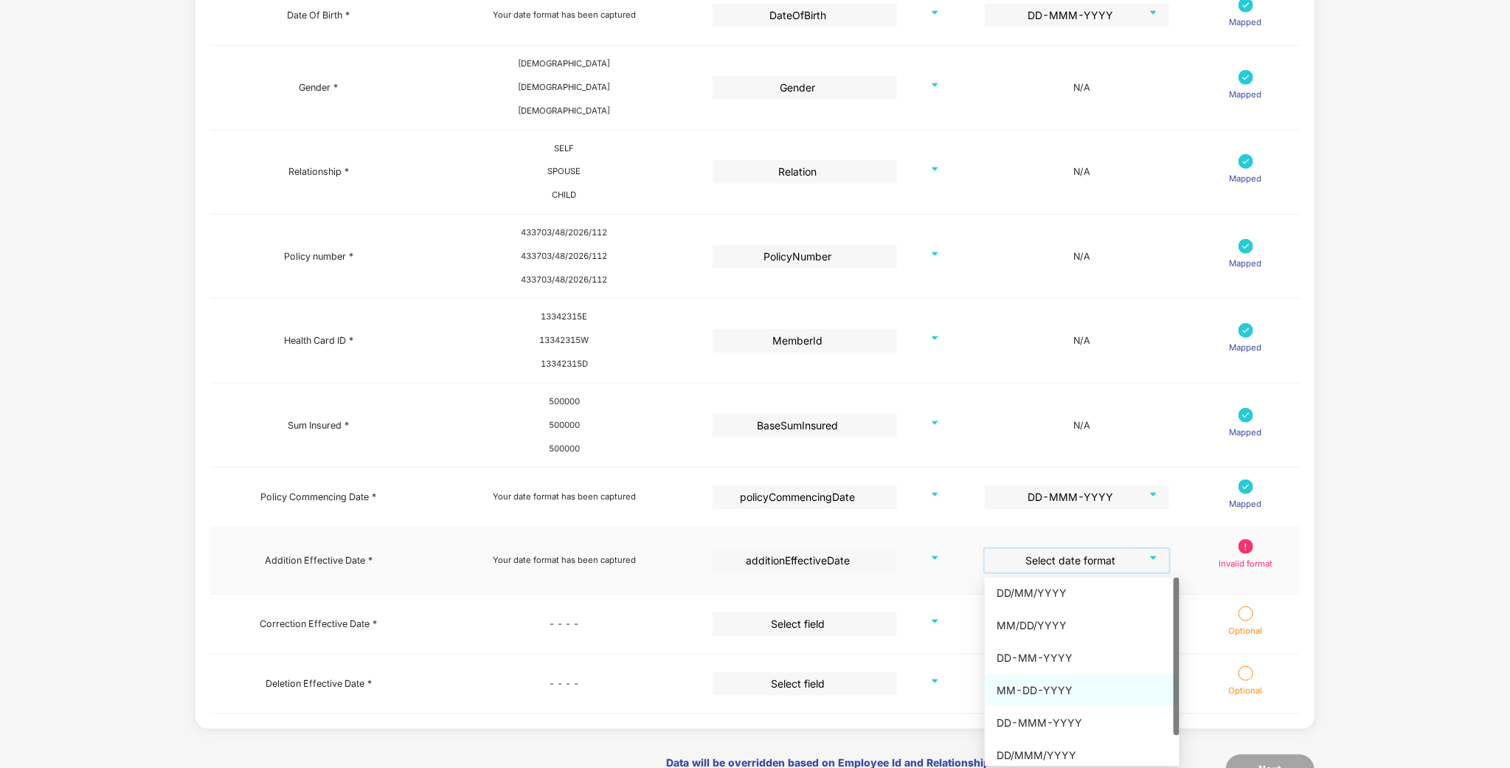
scroll to position [35, 0]
click at [1045, 722] on div "DD/MMM/YYYY" at bounding box center [1082, 718] width 171 height 16
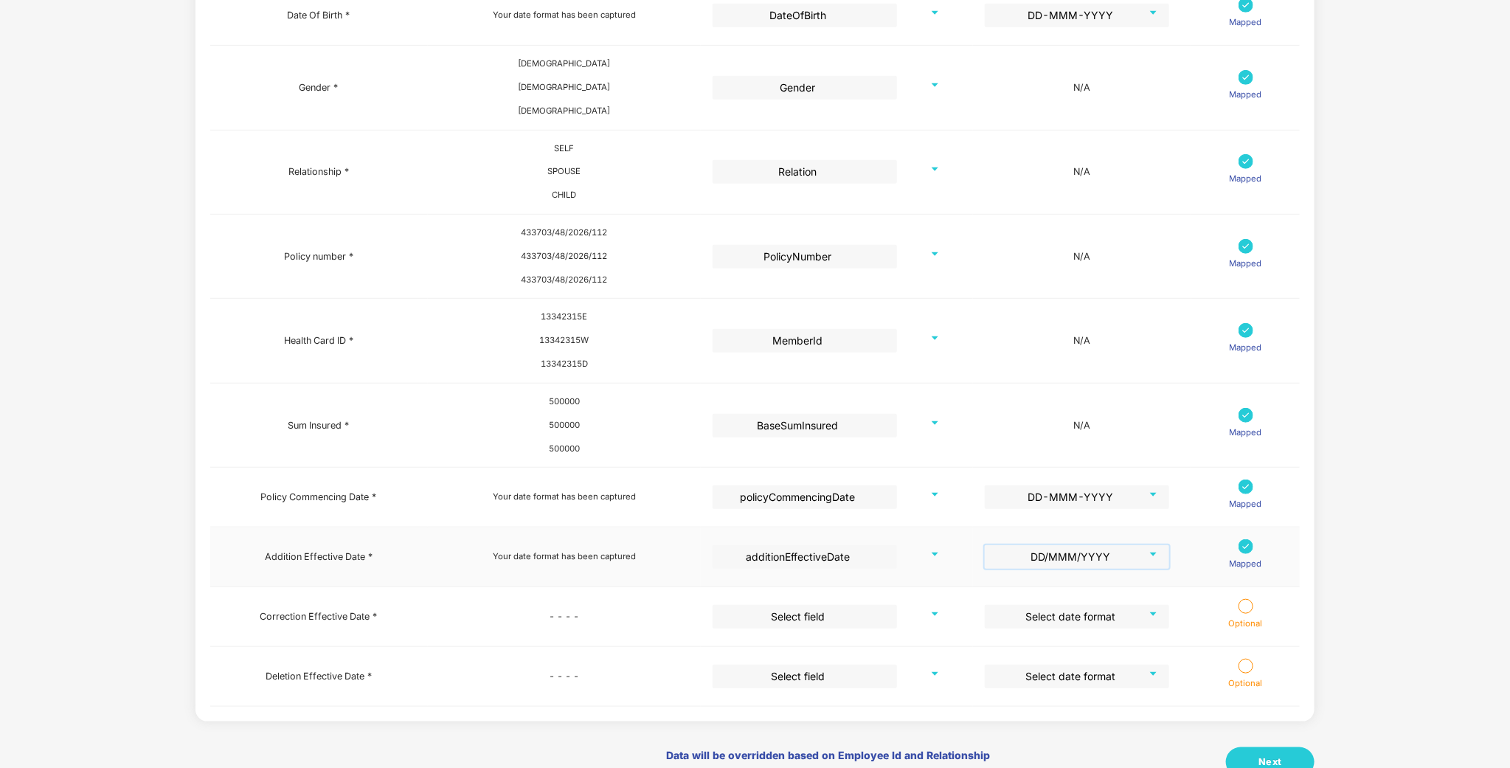
click at [1121, 544] on td "DD/MMM/YYYY DD/MMM/YYYY" at bounding box center [1082, 557] width 218 height 60
click at [1109, 556] on span "DD/MMM/YYYY" at bounding box center [1077, 557] width 168 height 22
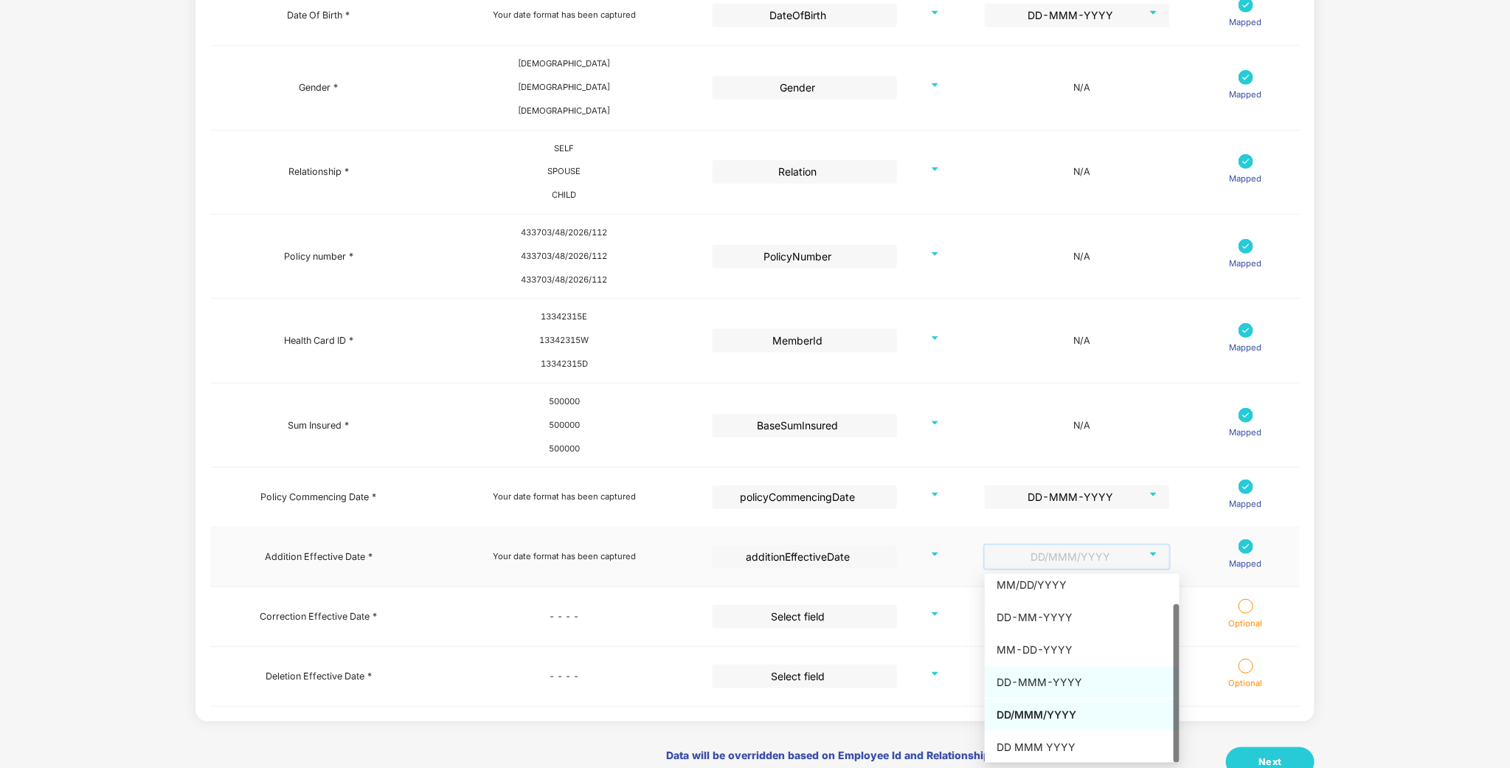
click at [1028, 675] on div "DD-MMM-YYYY" at bounding box center [1082, 682] width 171 height 16
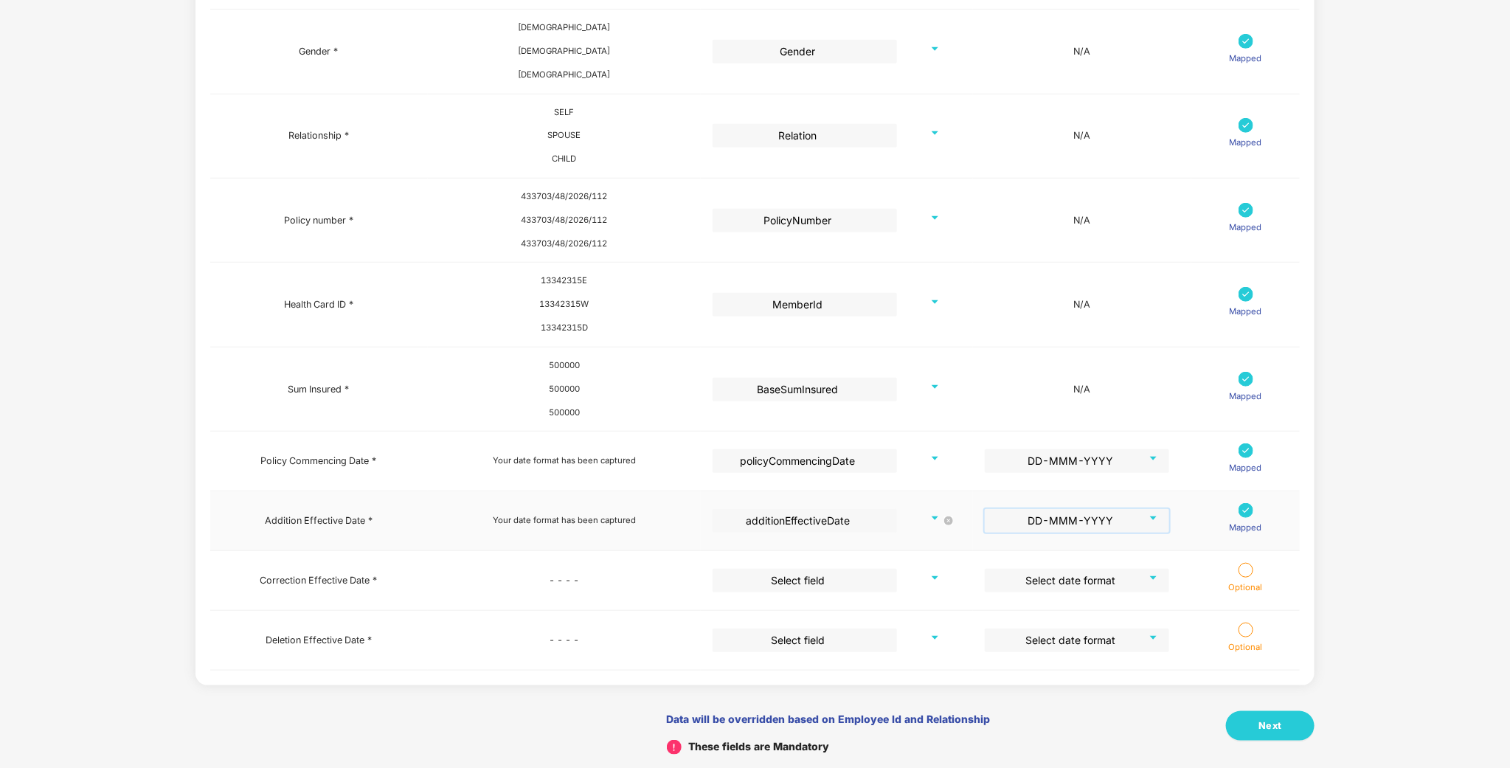
scroll to position [499, 0]
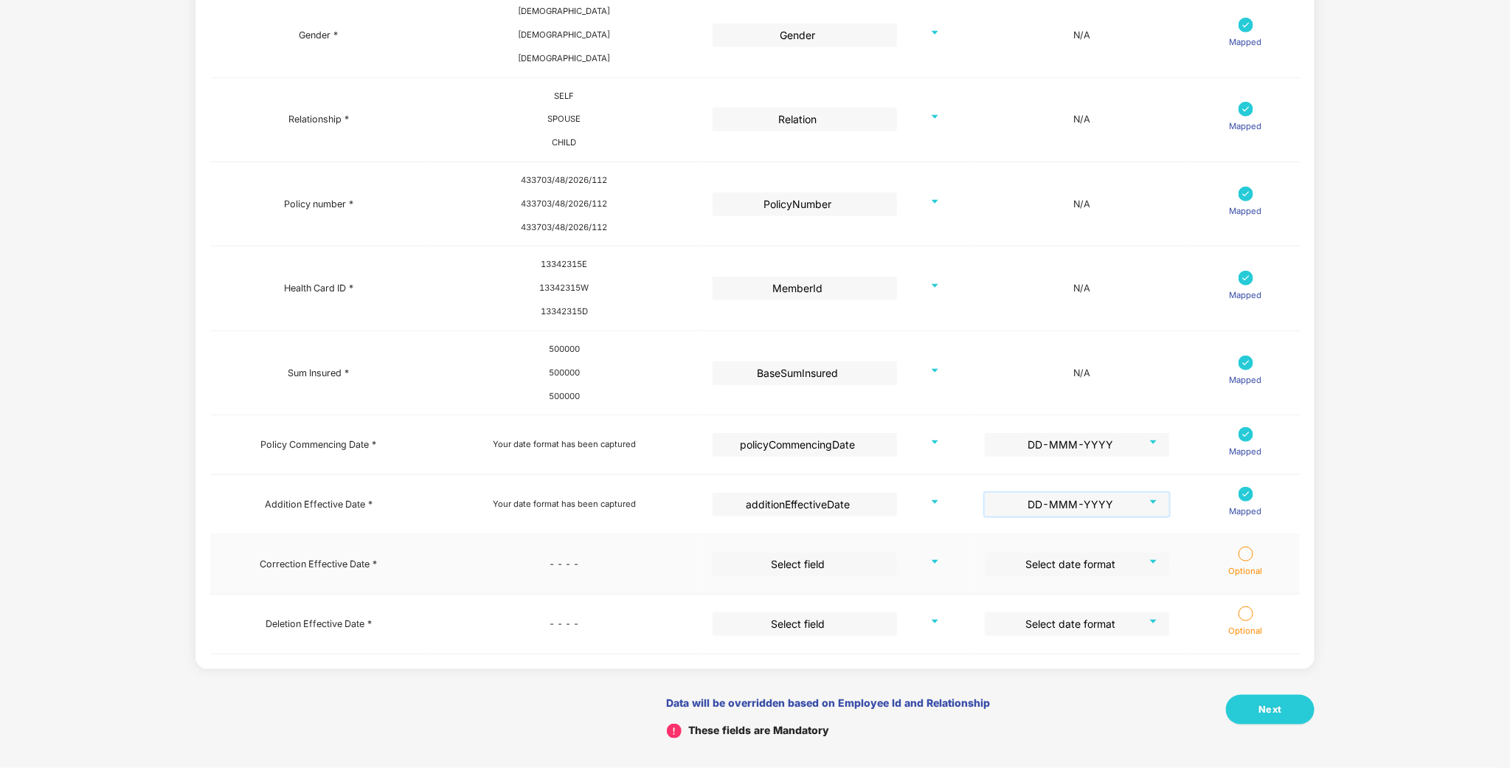
click at [837, 567] on input "search" at bounding box center [800, 564] width 158 height 22
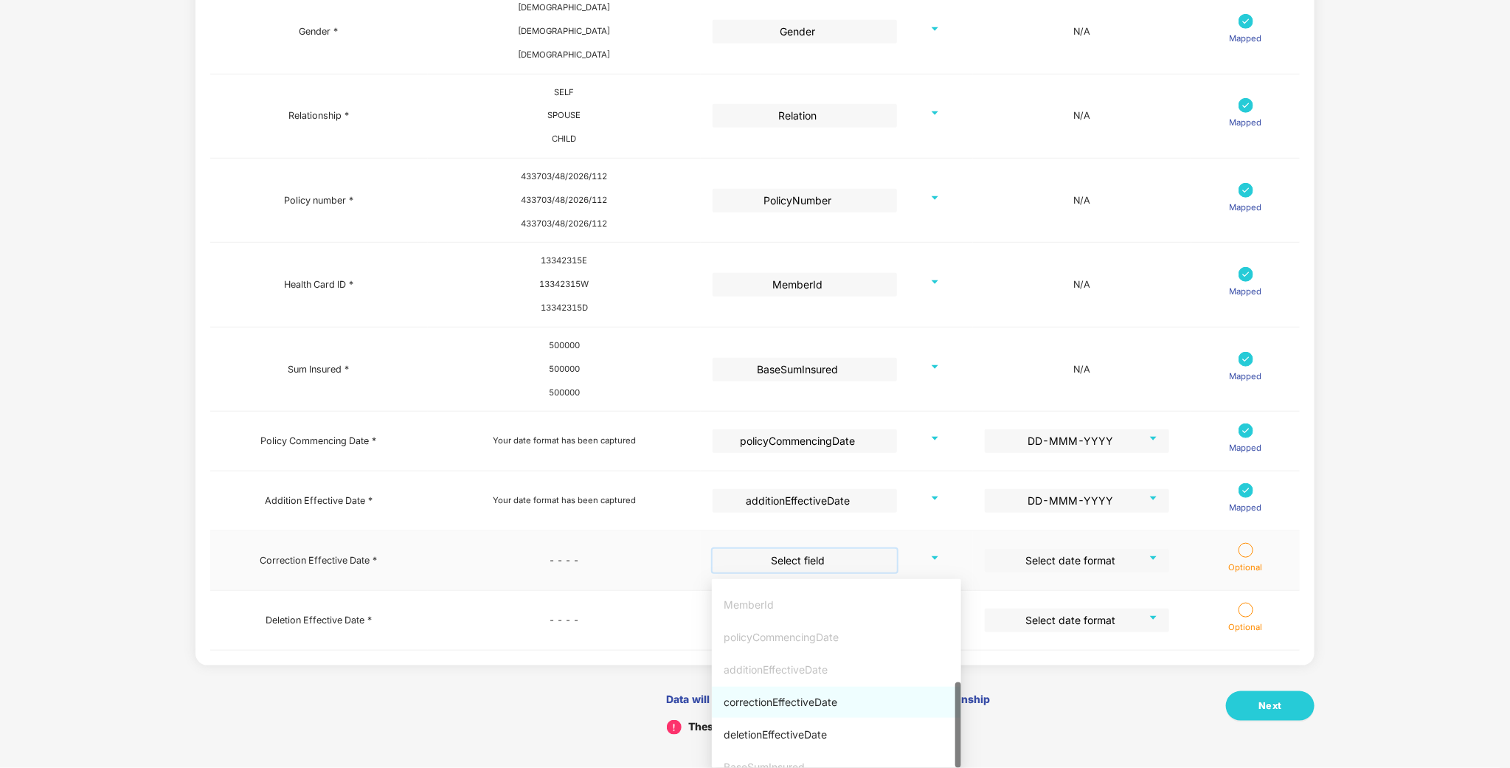
scroll to position [226, 0]
click at [810, 687] on div "correctionEffectiveDate" at bounding box center [837, 688] width 226 height 16
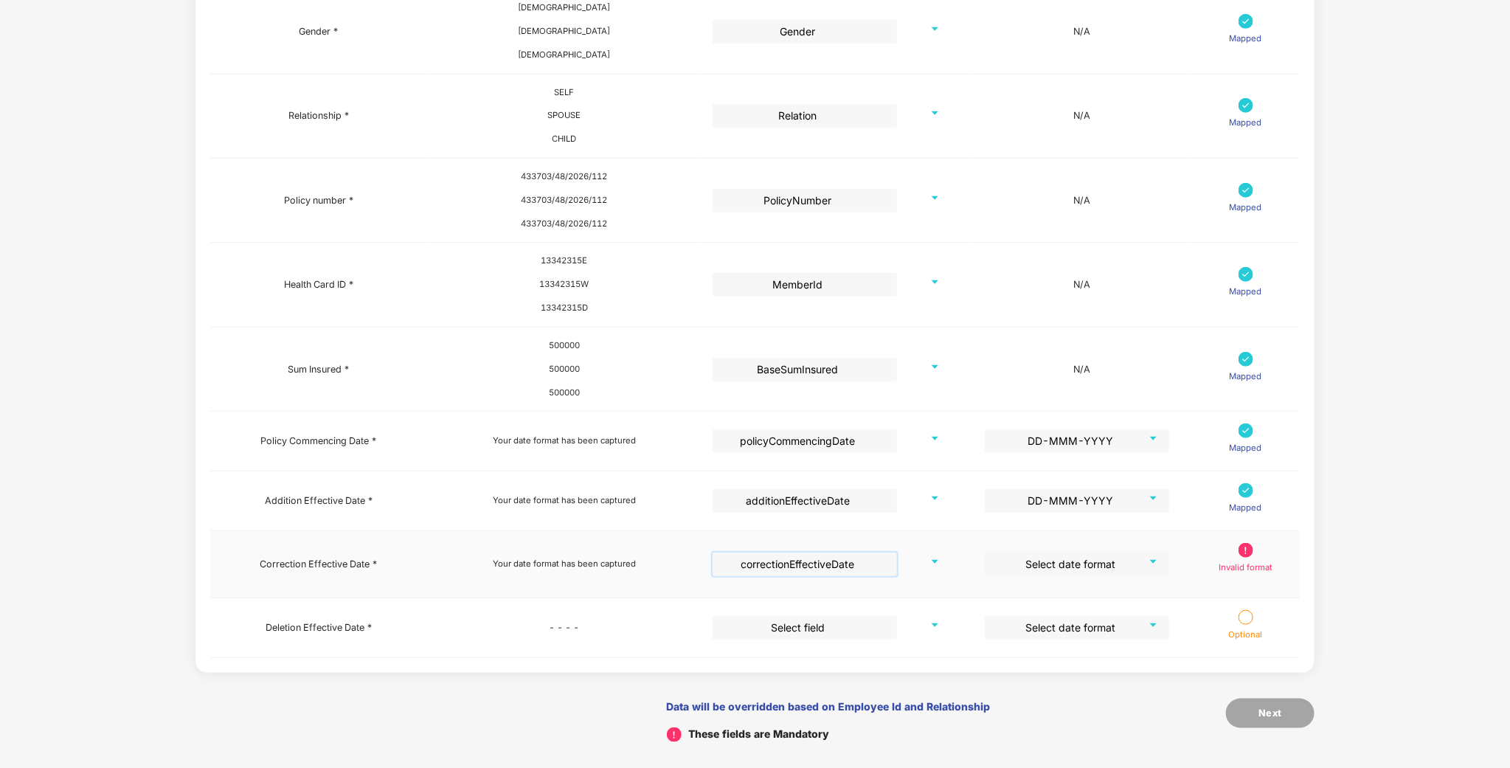
click at [1103, 565] on input "search" at bounding box center [1072, 564] width 158 height 22
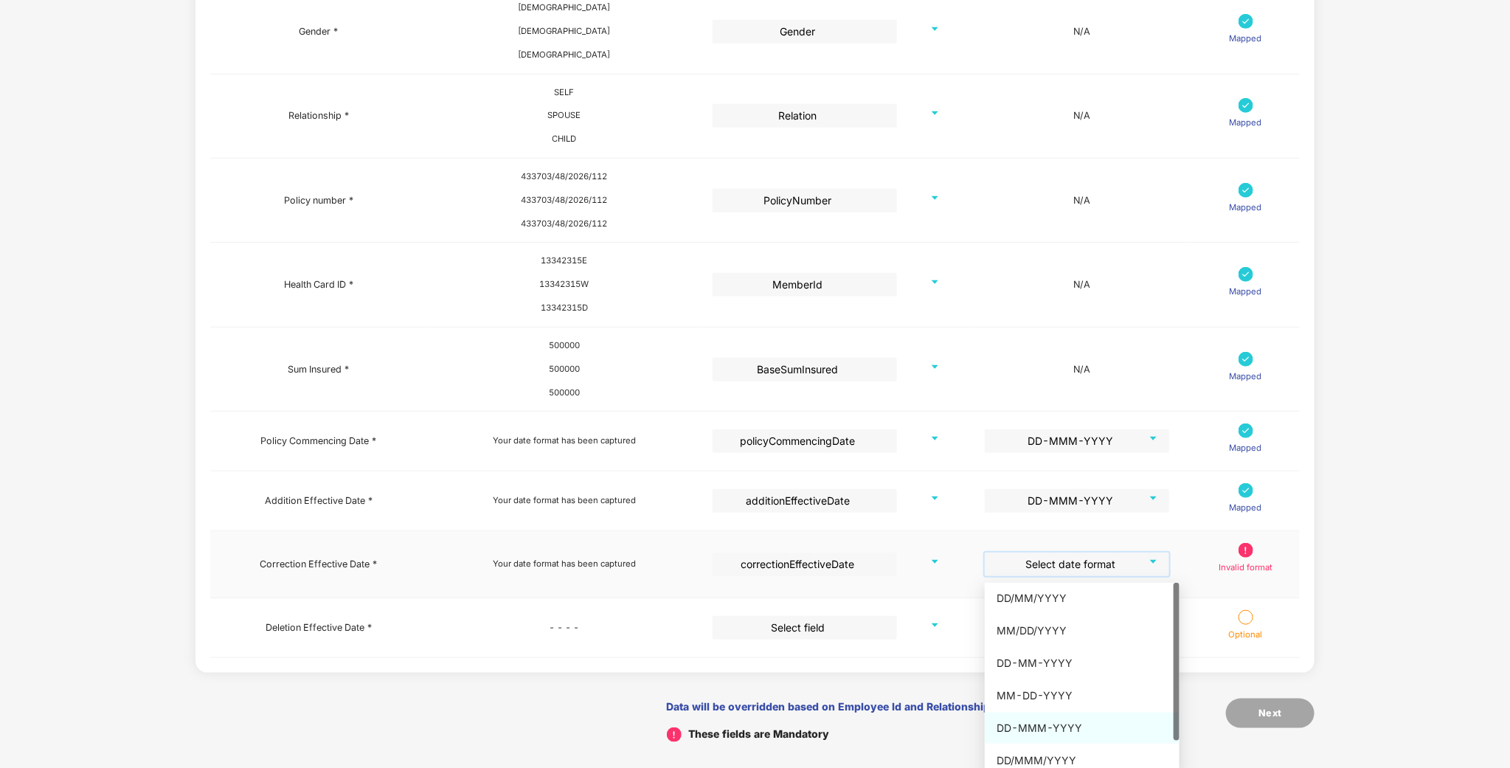
click at [1005, 737] on div "DD-MMM-YYYY" at bounding box center [1082, 728] width 195 height 31
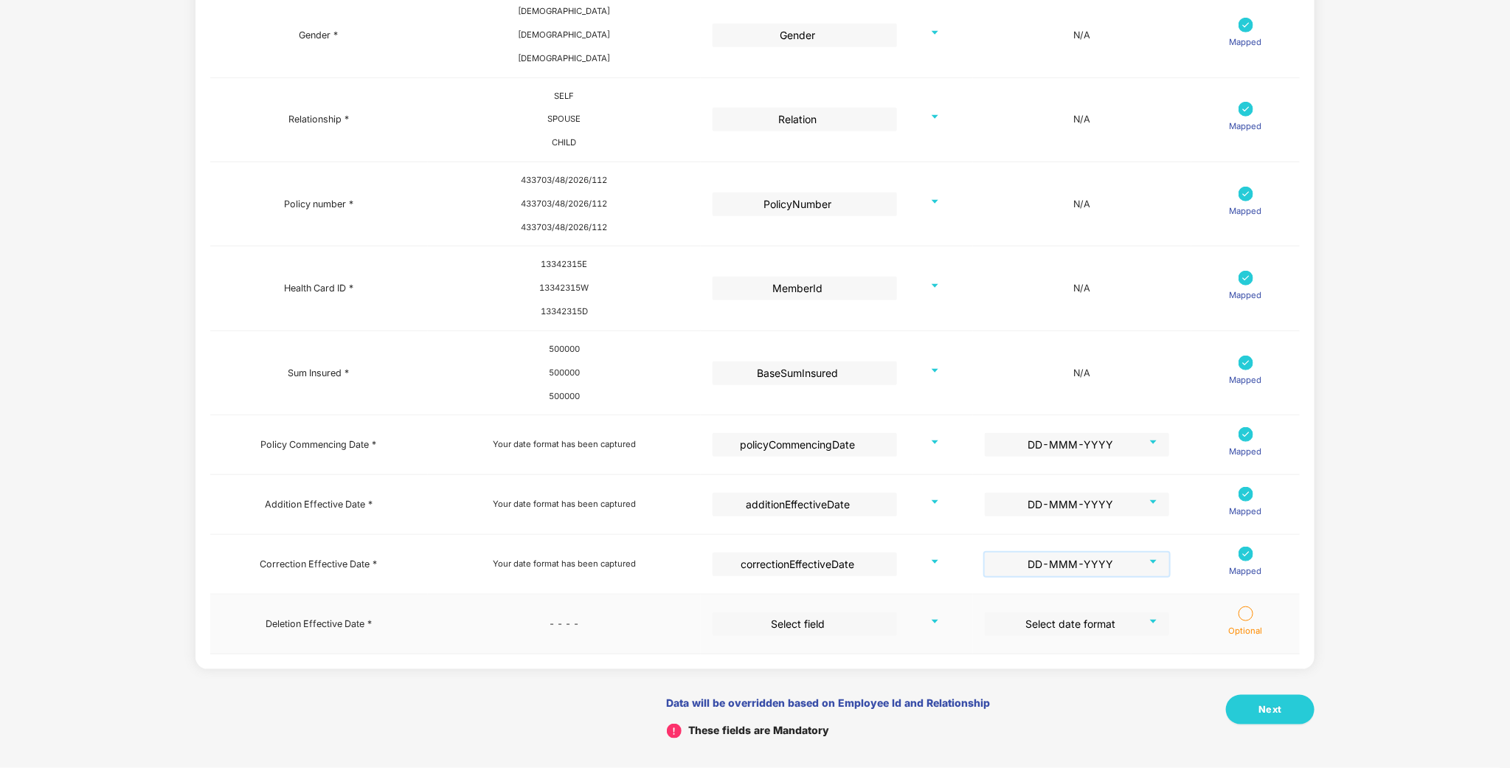
click at [835, 634] on span at bounding box center [800, 624] width 158 height 24
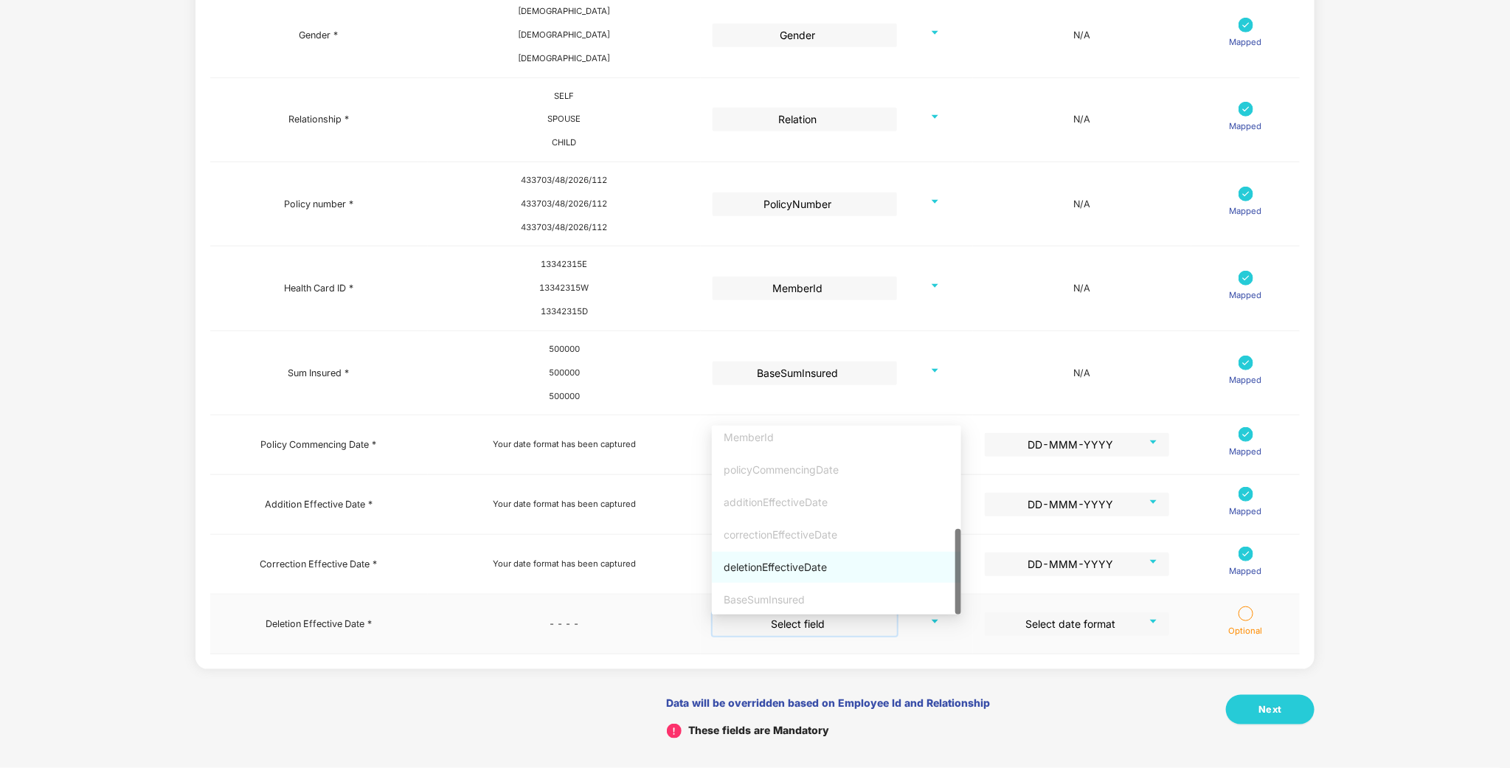
click at [790, 563] on div "deletionEffectiveDate" at bounding box center [837, 567] width 226 height 16
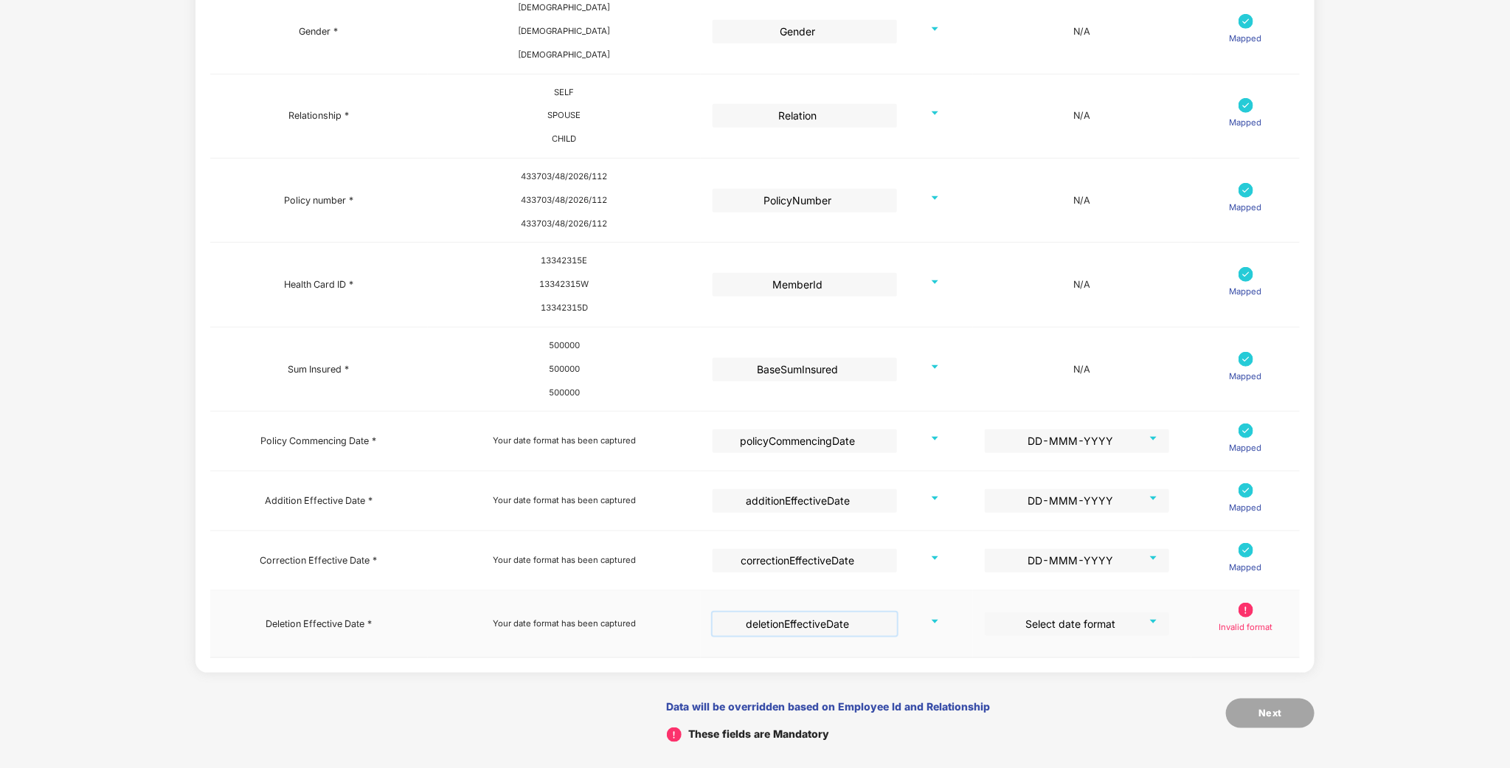
click at [1111, 634] on input "search" at bounding box center [1072, 623] width 158 height 22
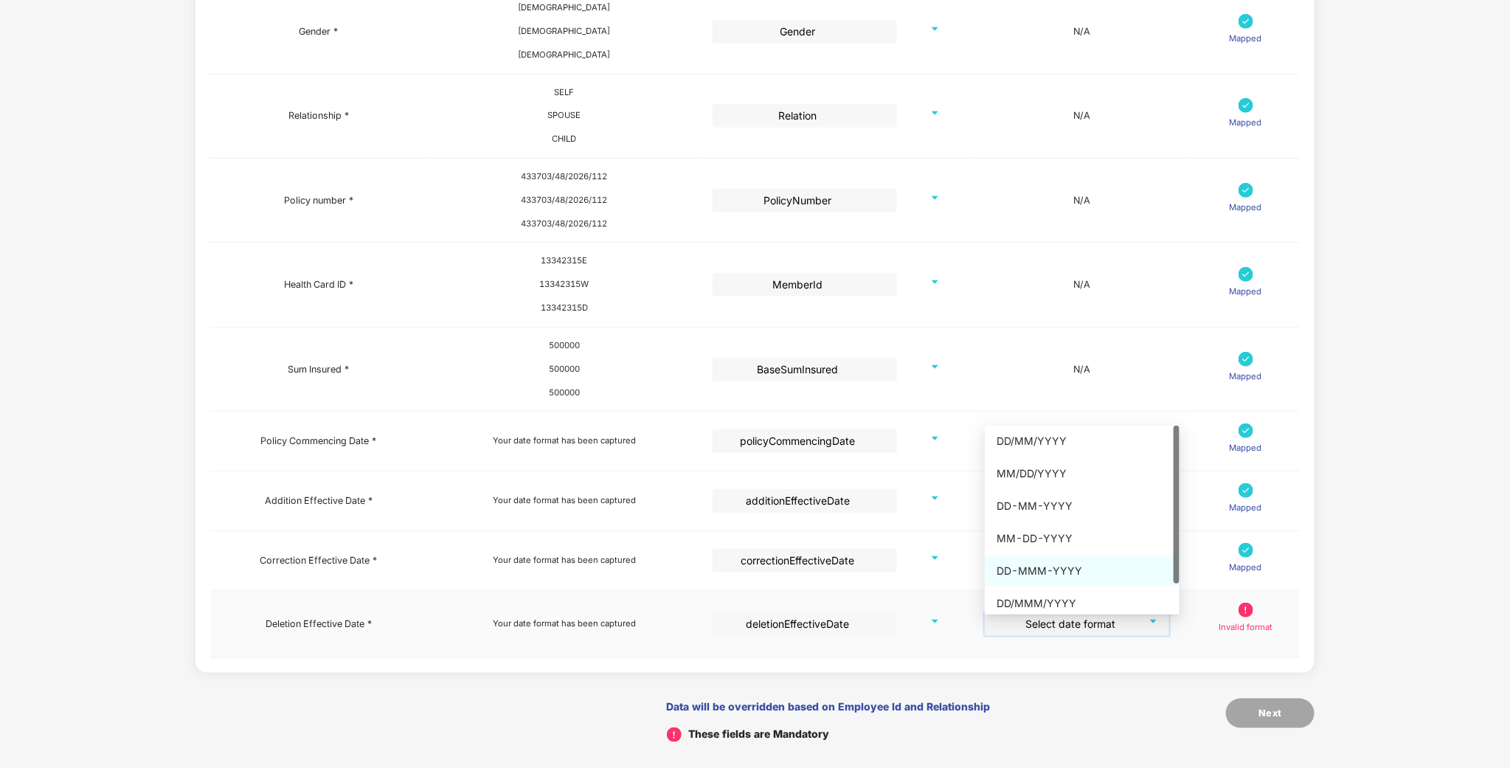
click at [1049, 569] on div "DD-MMM-YYYY" at bounding box center [1082, 571] width 171 height 16
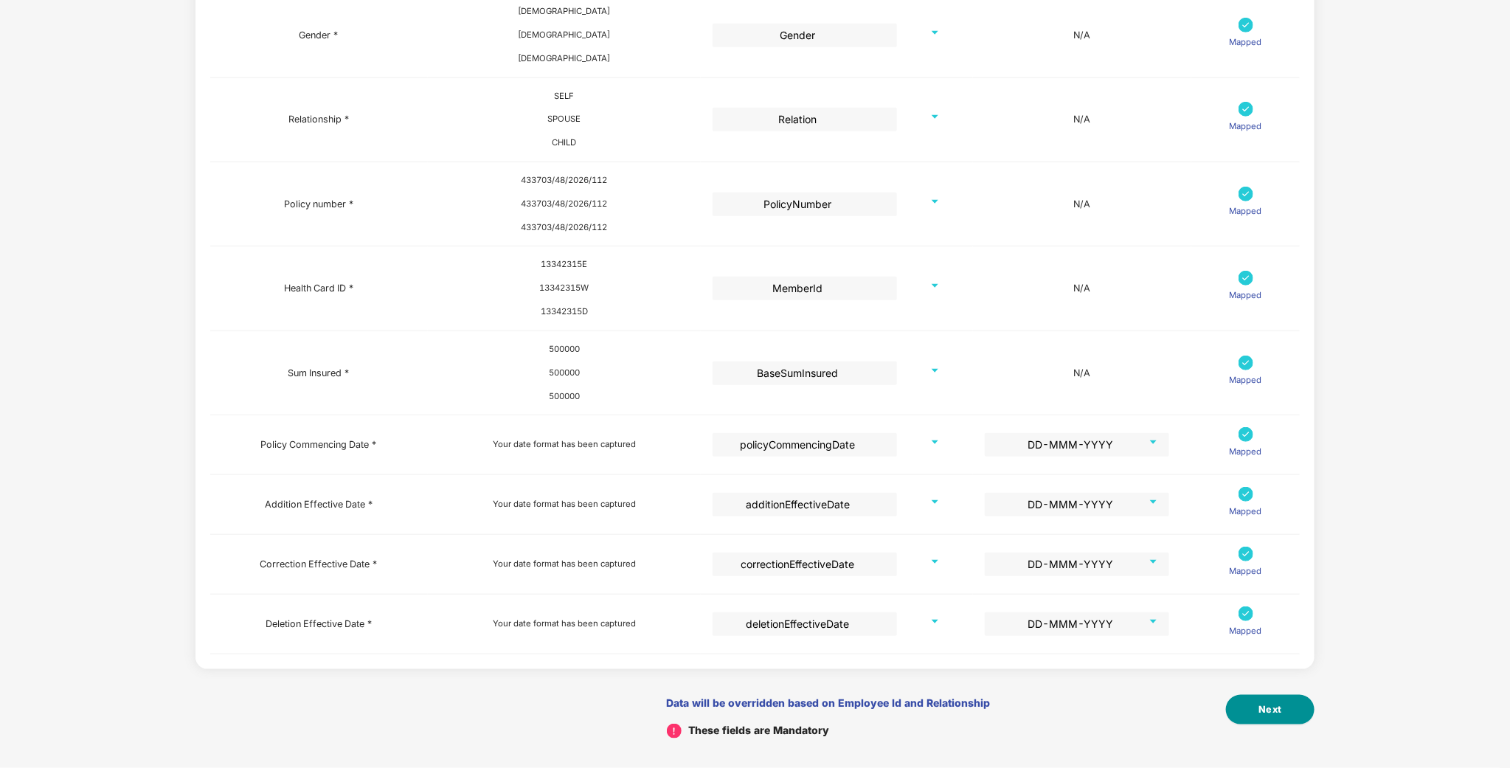
click at [1277, 710] on span "Next" at bounding box center [1271, 709] width 24 height 15
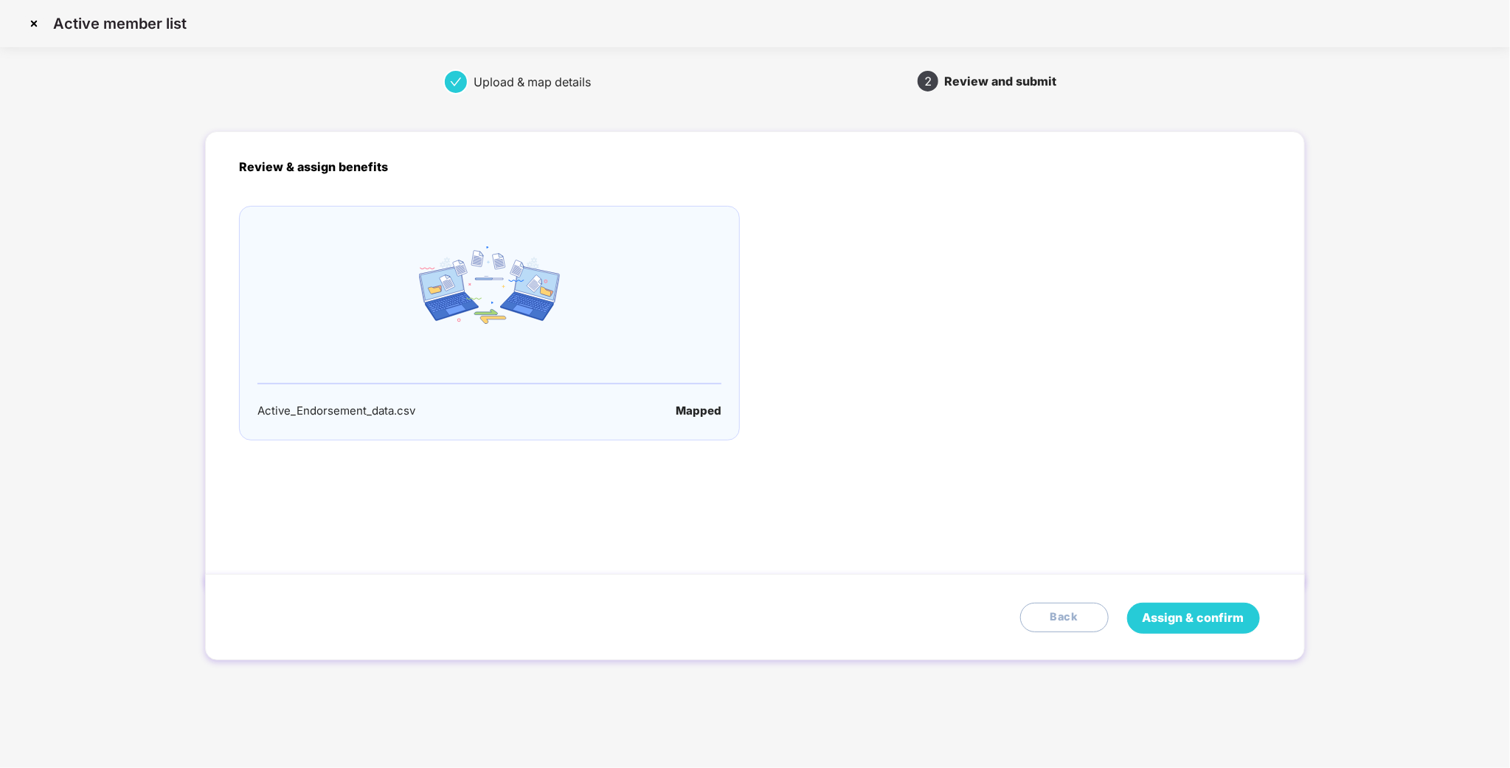
click at [1202, 626] on span "Assign & confirm" at bounding box center [1194, 618] width 102 height 18
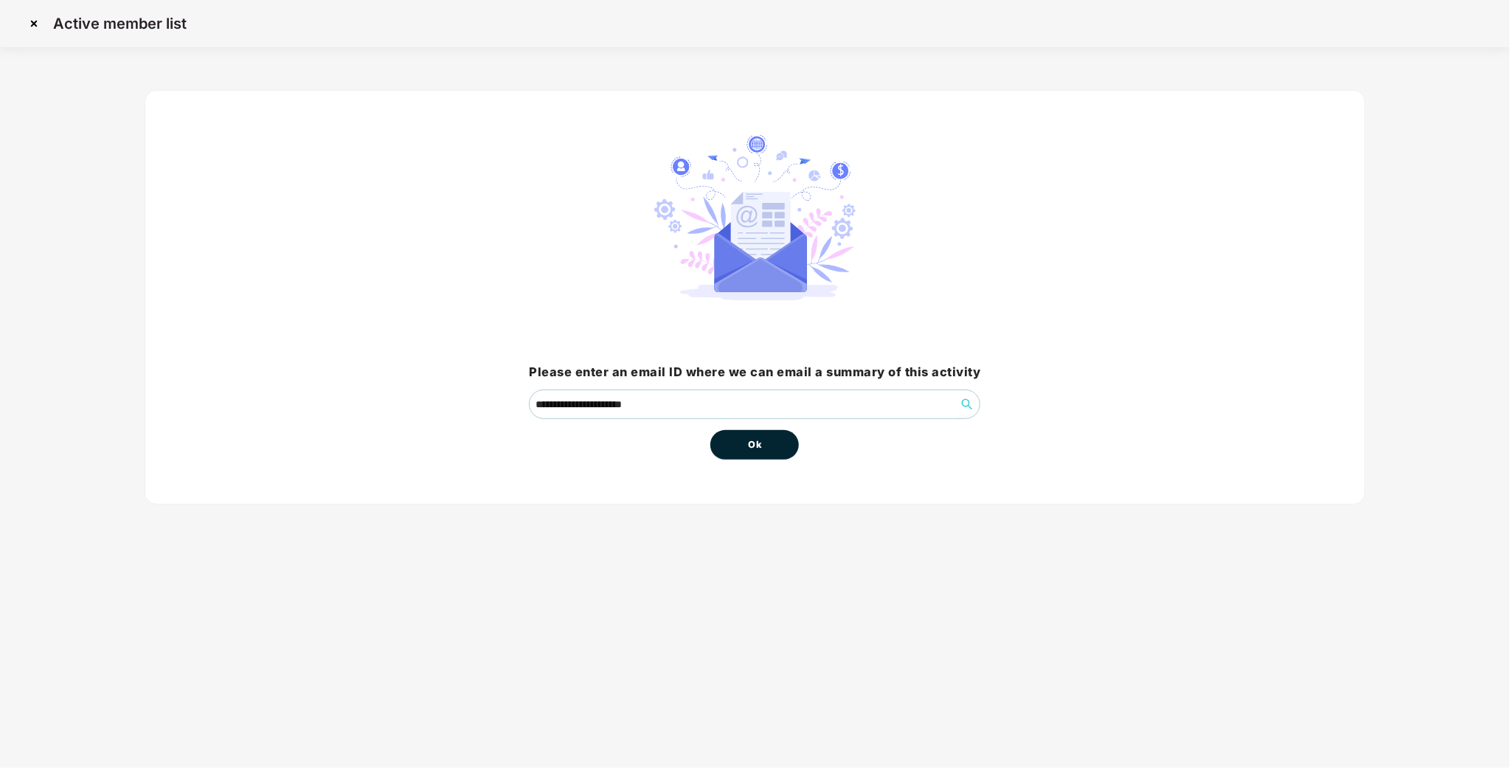
click at [770, 457] on button "Ok" at bounding box center [754, 445] width 89 height 30
click at [769, 456] on button "Ok" at bounding box center [754, 445] width 89 height 30
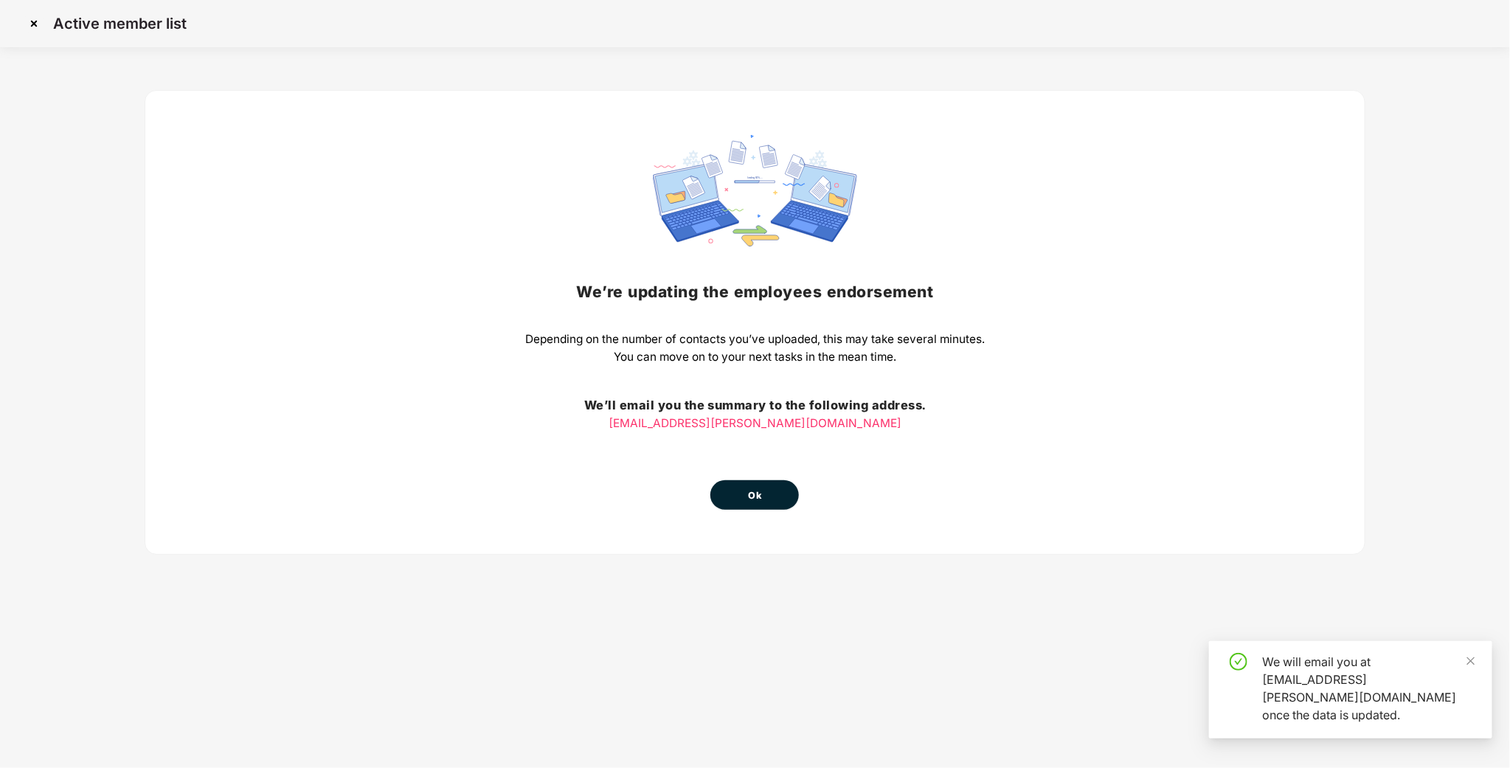
click at [759, 496] on span "Ok" at bounding box center [754, 495] width 13 height 15
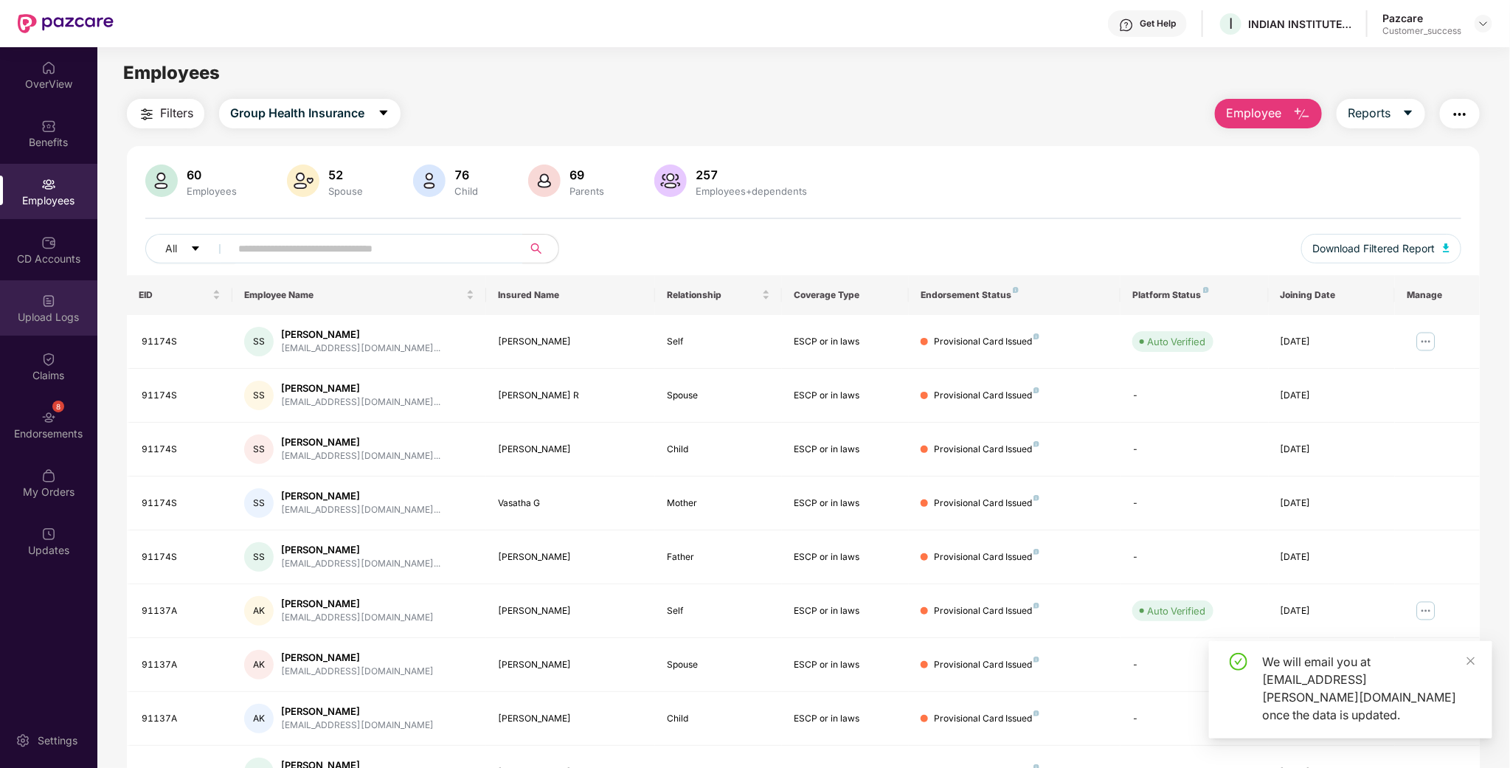
click at [56, 330] on div "Upload Logs" at bounding box center [48, 307] width 97 height 55
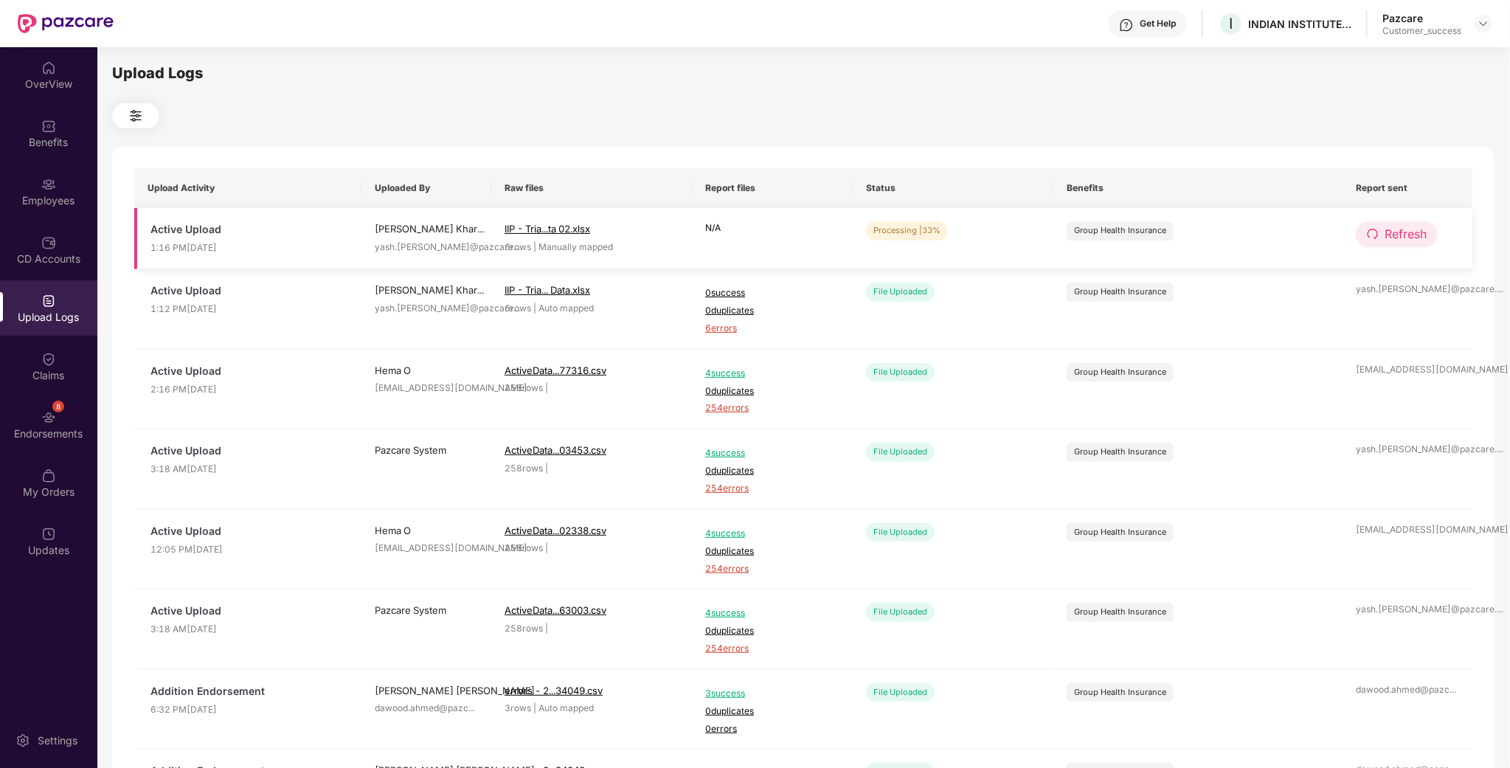
click at [1415, 233] on span "Refresh" at bounding box center [1406, 234] width 42 height 18
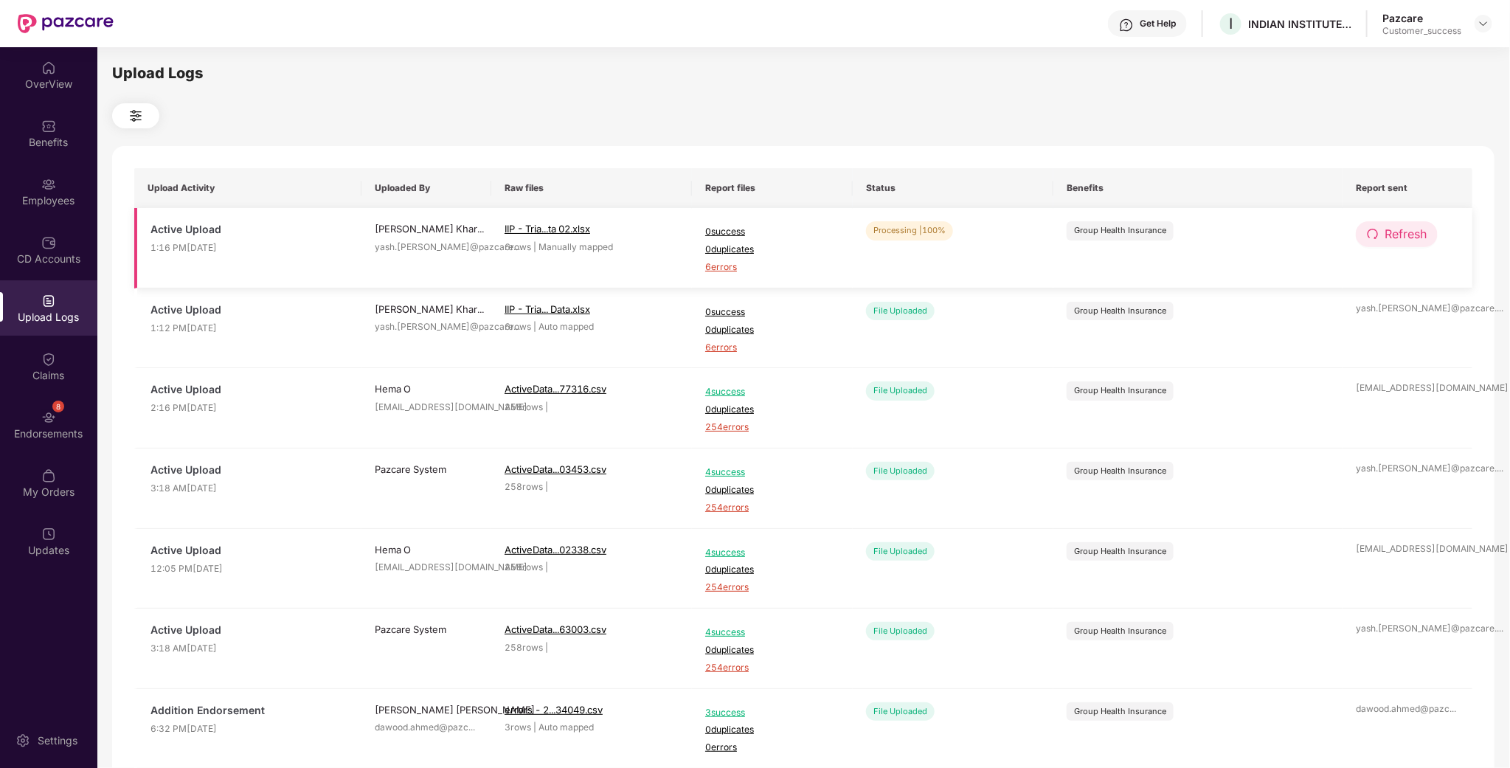
click at [1405, 241] on span "Refresh" at bounding box center [1406, 234] width 42 height 18
click at [708, 263] on span "6 errors" at bounding box center [772, 267] width 134 height 14
click at [69, 164] on div "Employees" at bounding box center [48, 191] width 97 height 55
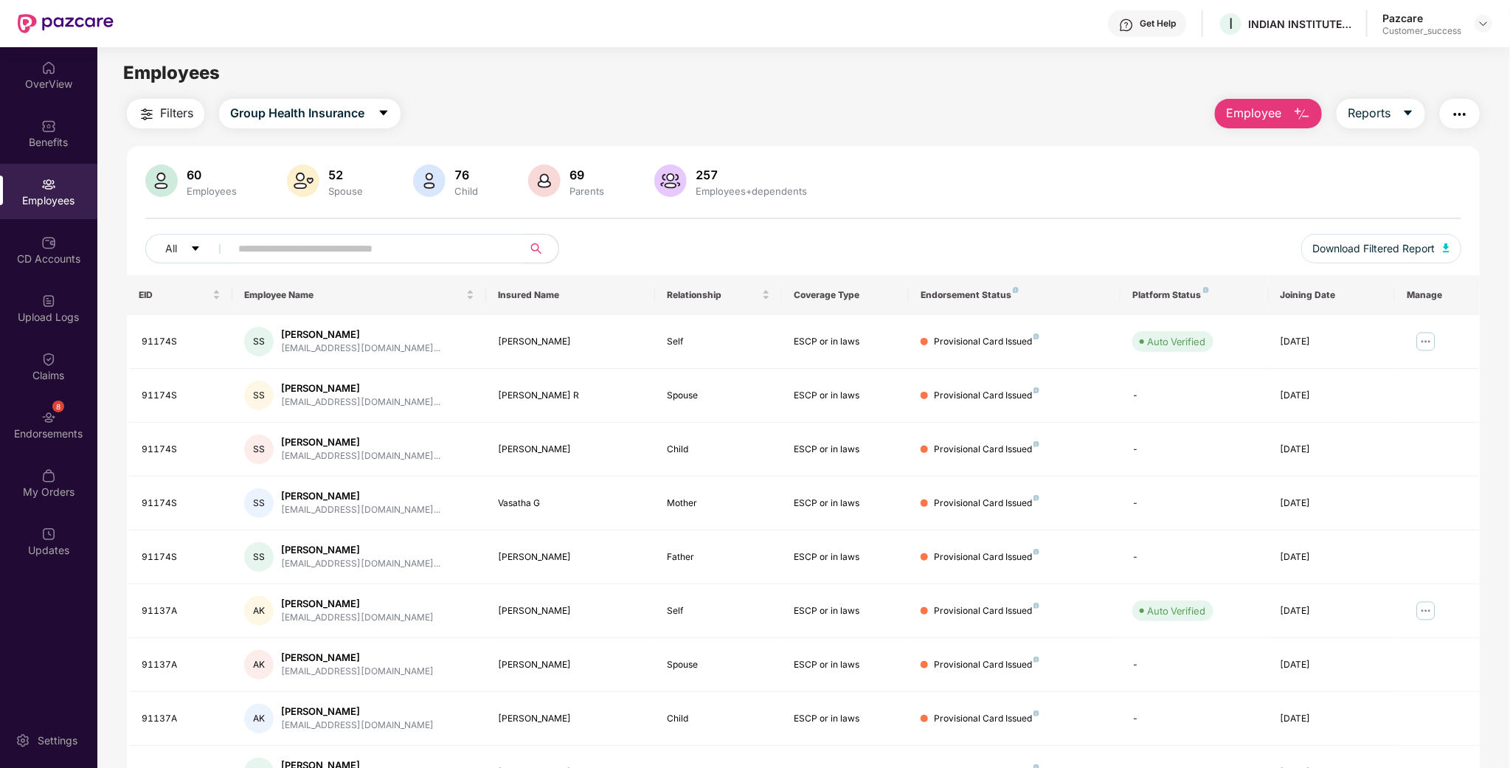
click at [1448, 122] on button "button" at bounding box center [1460, 114] width 40 height 30
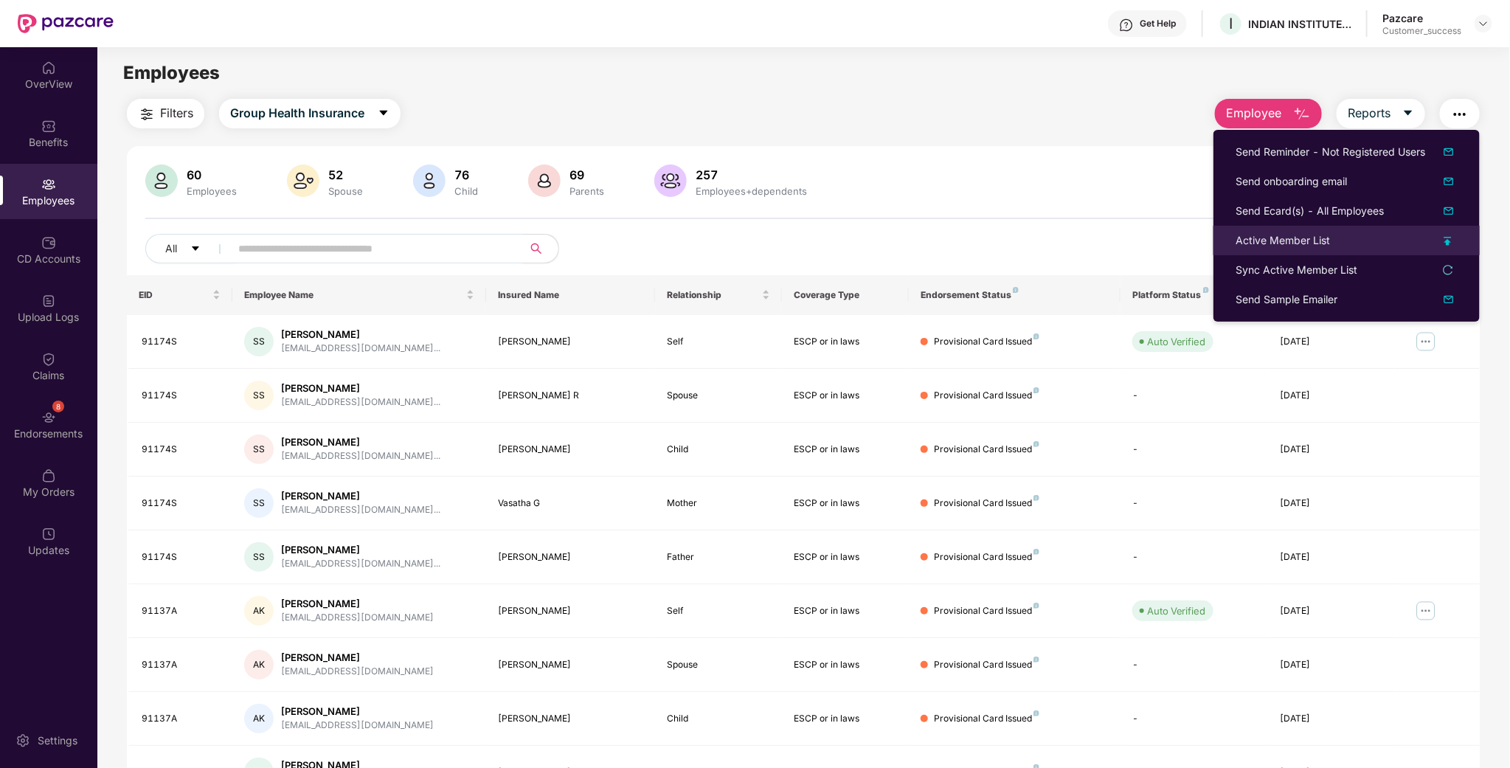
click at [1315, 229] on li "Active Member List" at bounding box center [1347, 241] width 266 height 30
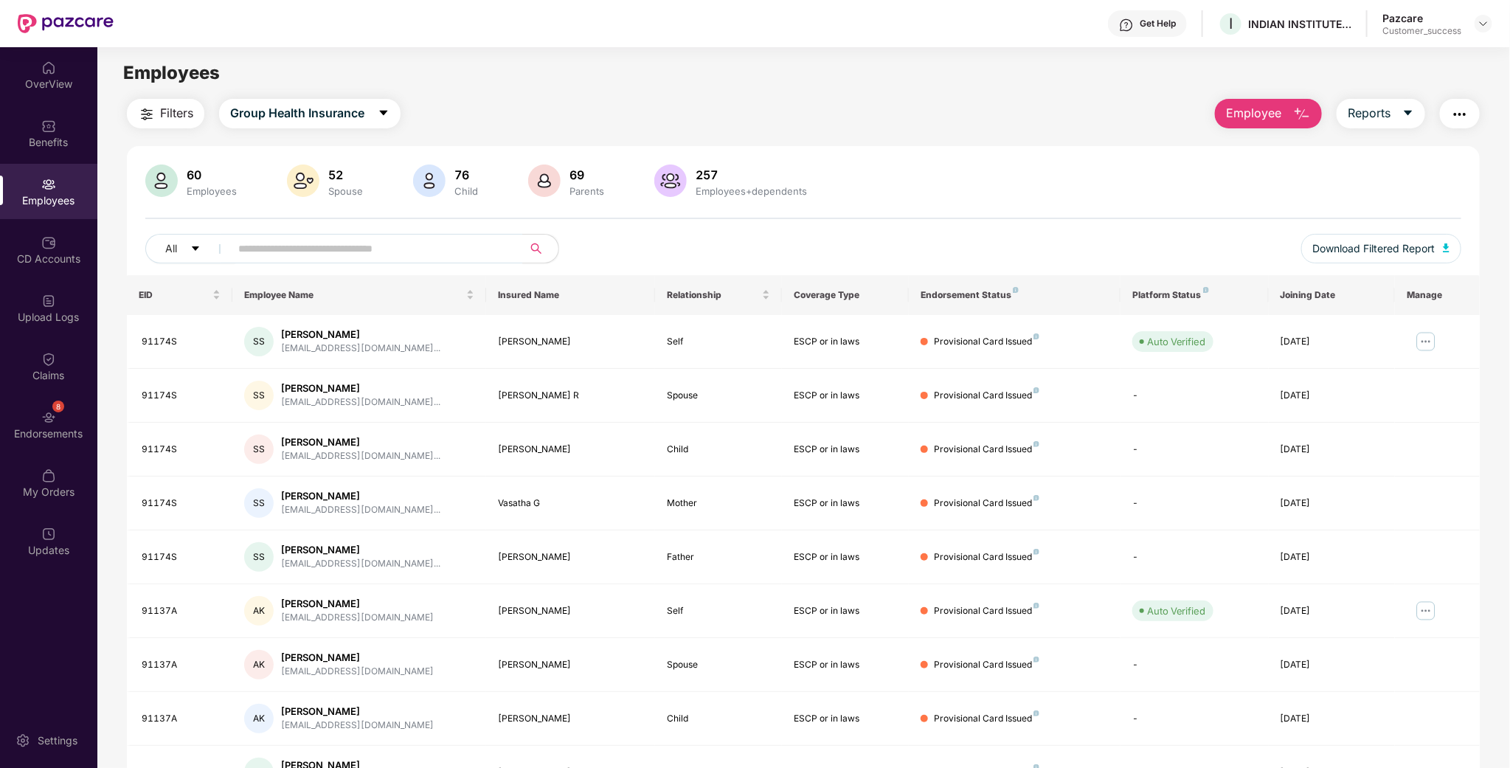
click at [1450, 117] on button "button" at bounding box center [1460, 114] width 40 height 30
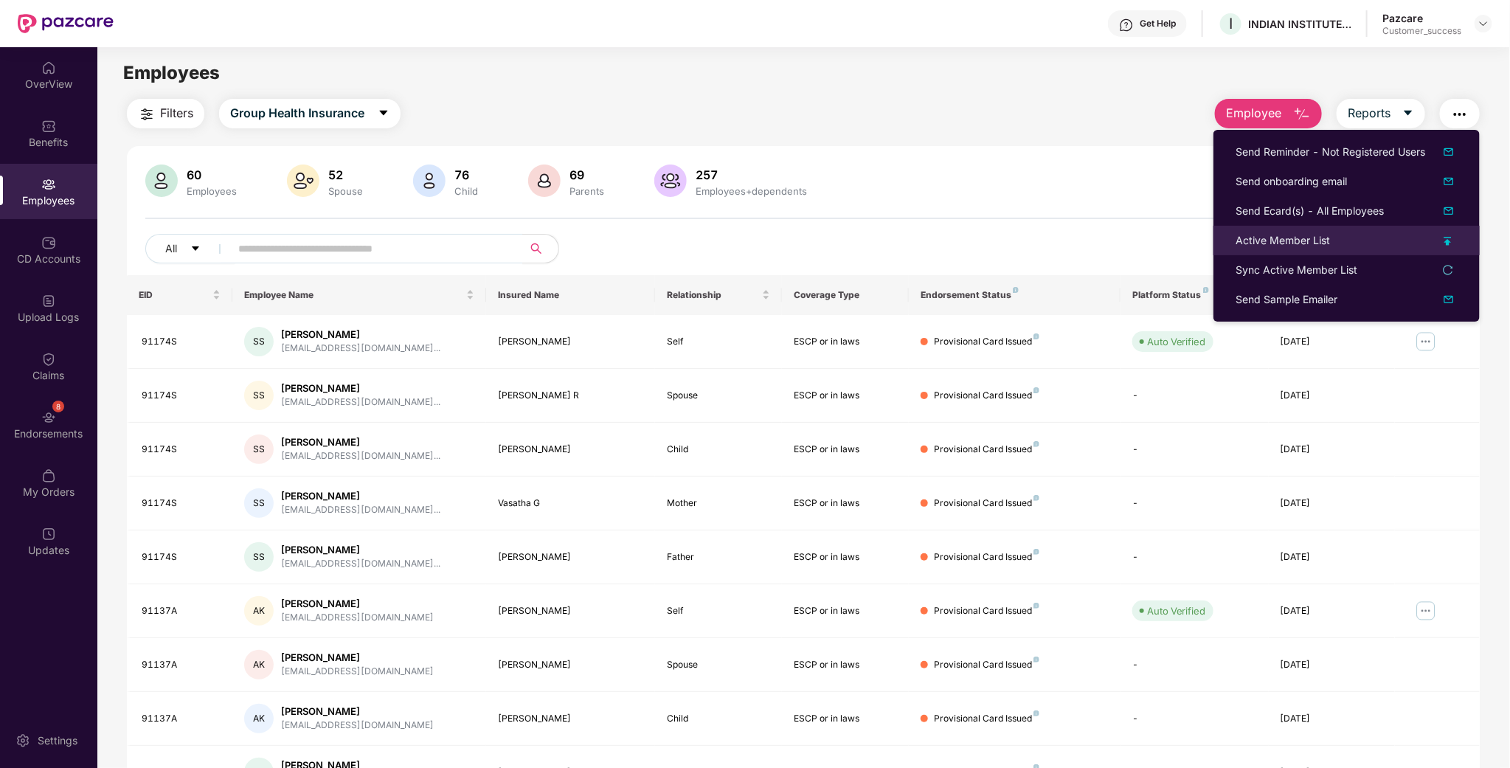
click at [1339, 246] on div "Active Member List" at bounding box center [1347, 240] width 222 height 16
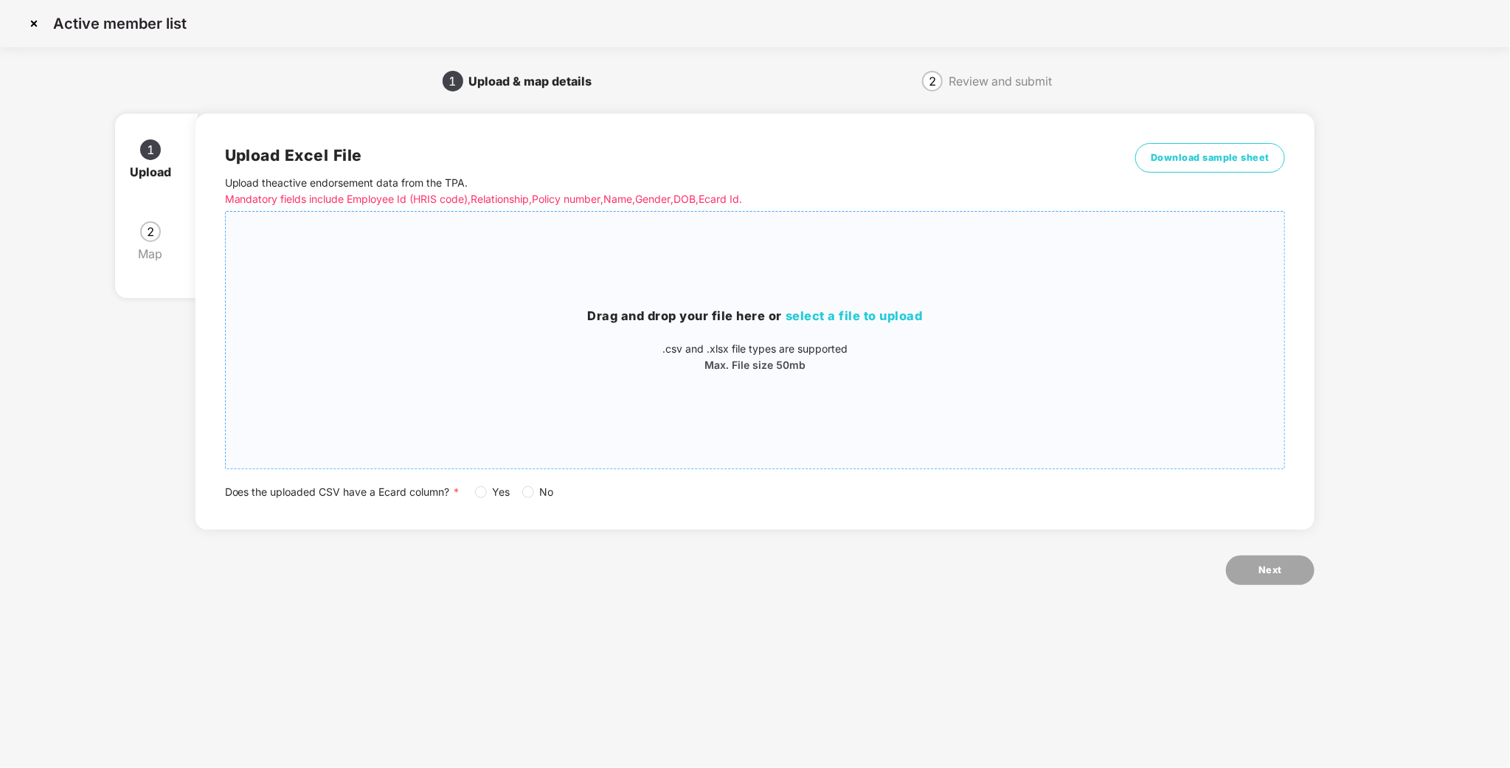
click at [862, 311] on span "select a file to upload" at bounding box center [854, 315] width 137 height 15
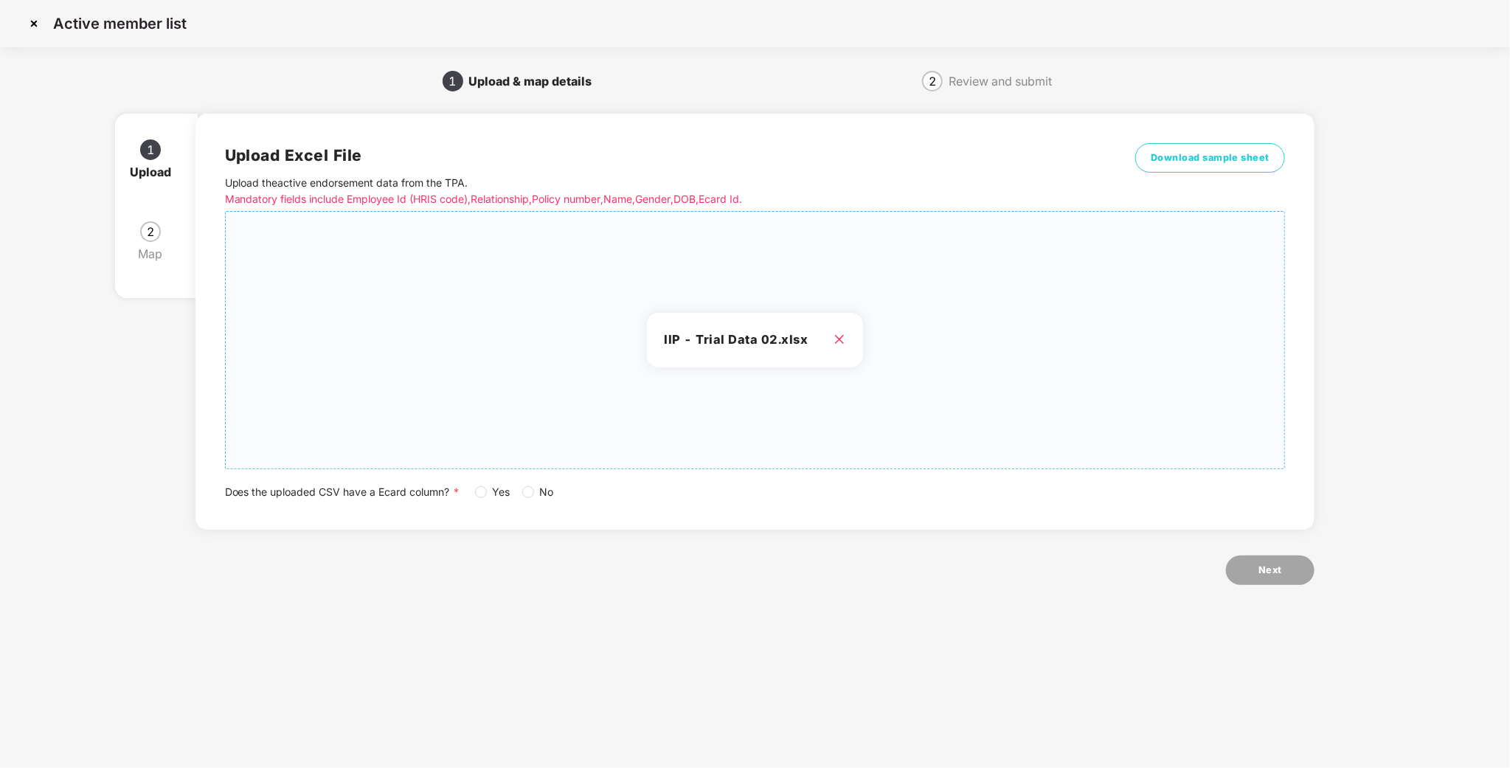
click at [492, 488] on span "Yes" at bounding box center [502, 492] width 30 height 16
click at [1289, 567] on button "Next" at bounding box center [1270, 570] width 89 height 30
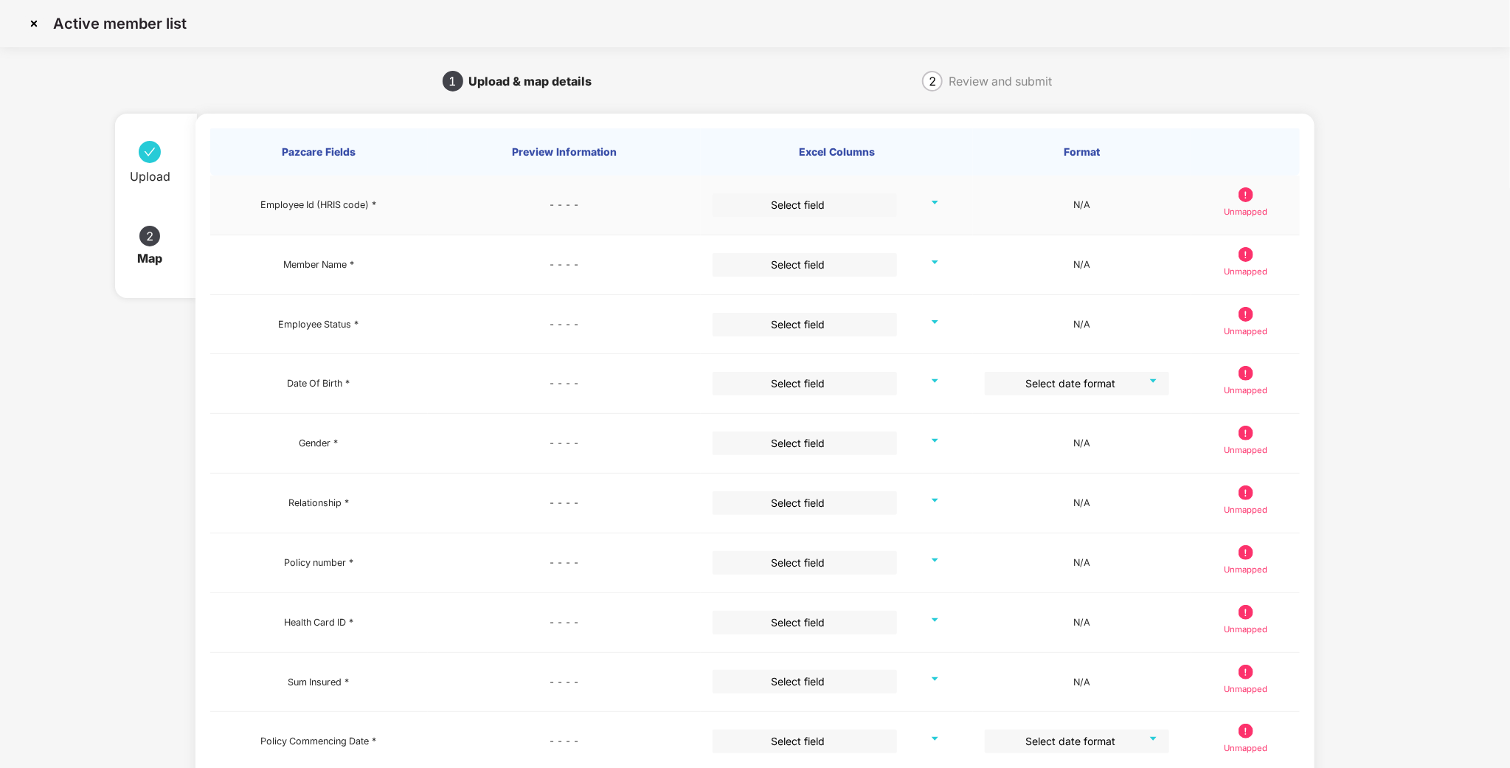
click at [899, 224] on td "Select field" at bounding box center [837, 206] width 272 height 60
click at [921, 204] on div "Select field" at bounding box center [837, 205] width 249 height 24
click at [927, 212] on div "Select field" at bounding box center [837, 205] width 249 height 24
click at [938, 202] on div "Select field" at bounding box center [837, 205] width 249 height 24
click at [864, 210] on input "search" at bounding box center [800, 204] width 158 height 22
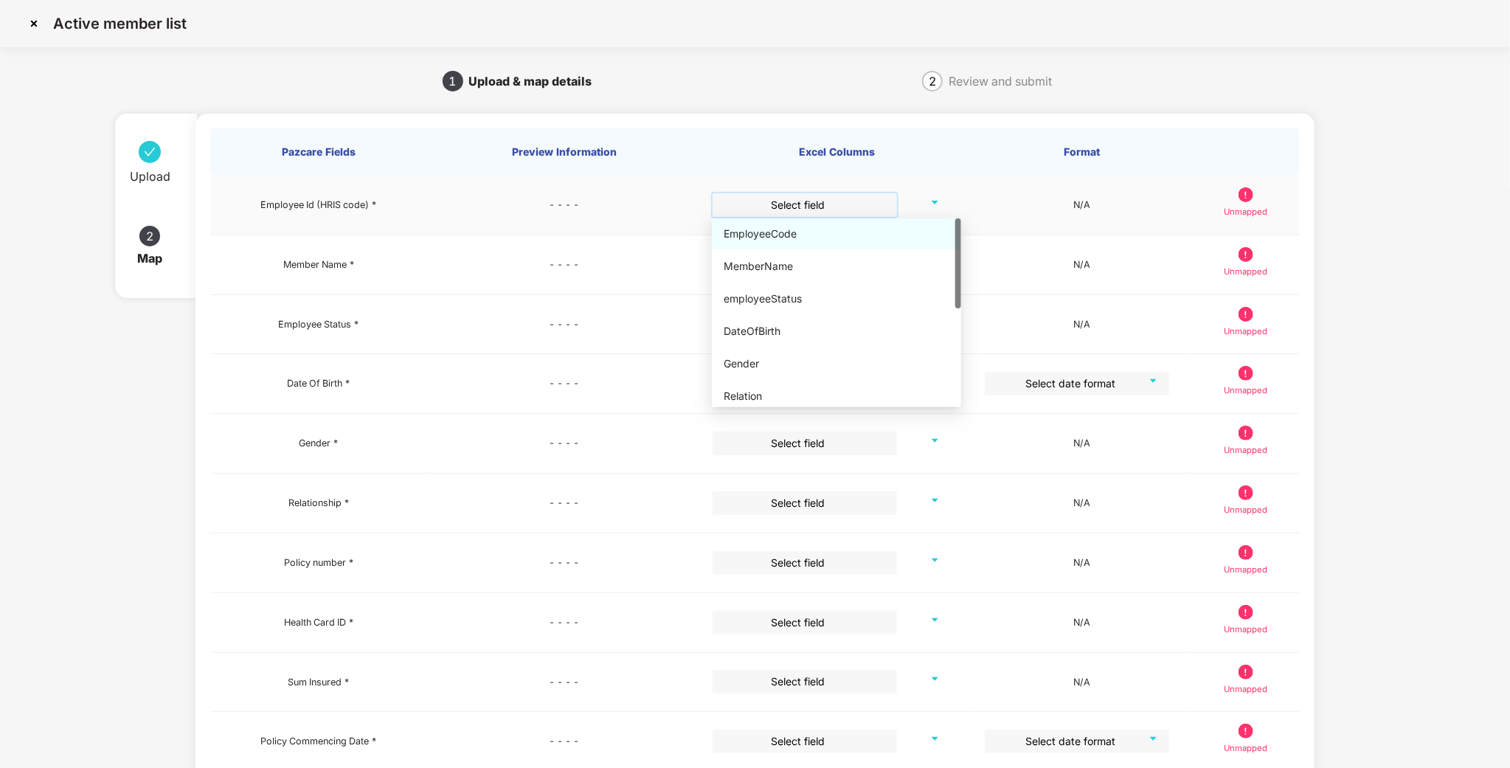
click at [810, 237] on div "EmployeeCode" at bounding box center [837, 234] width 226 height 16
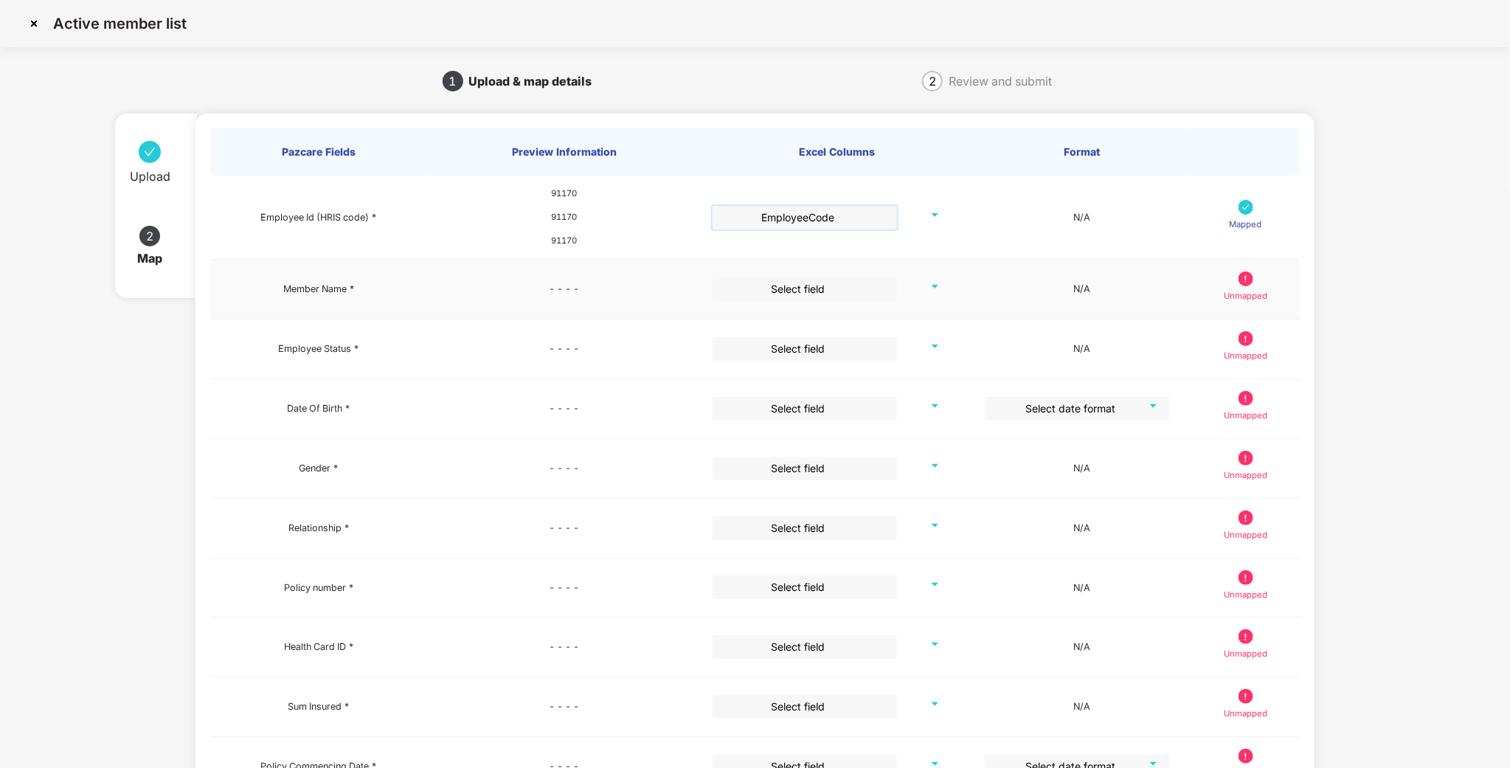
click at [786, 290] on input "search" at bounding box center [800, 288] width 158 height 22
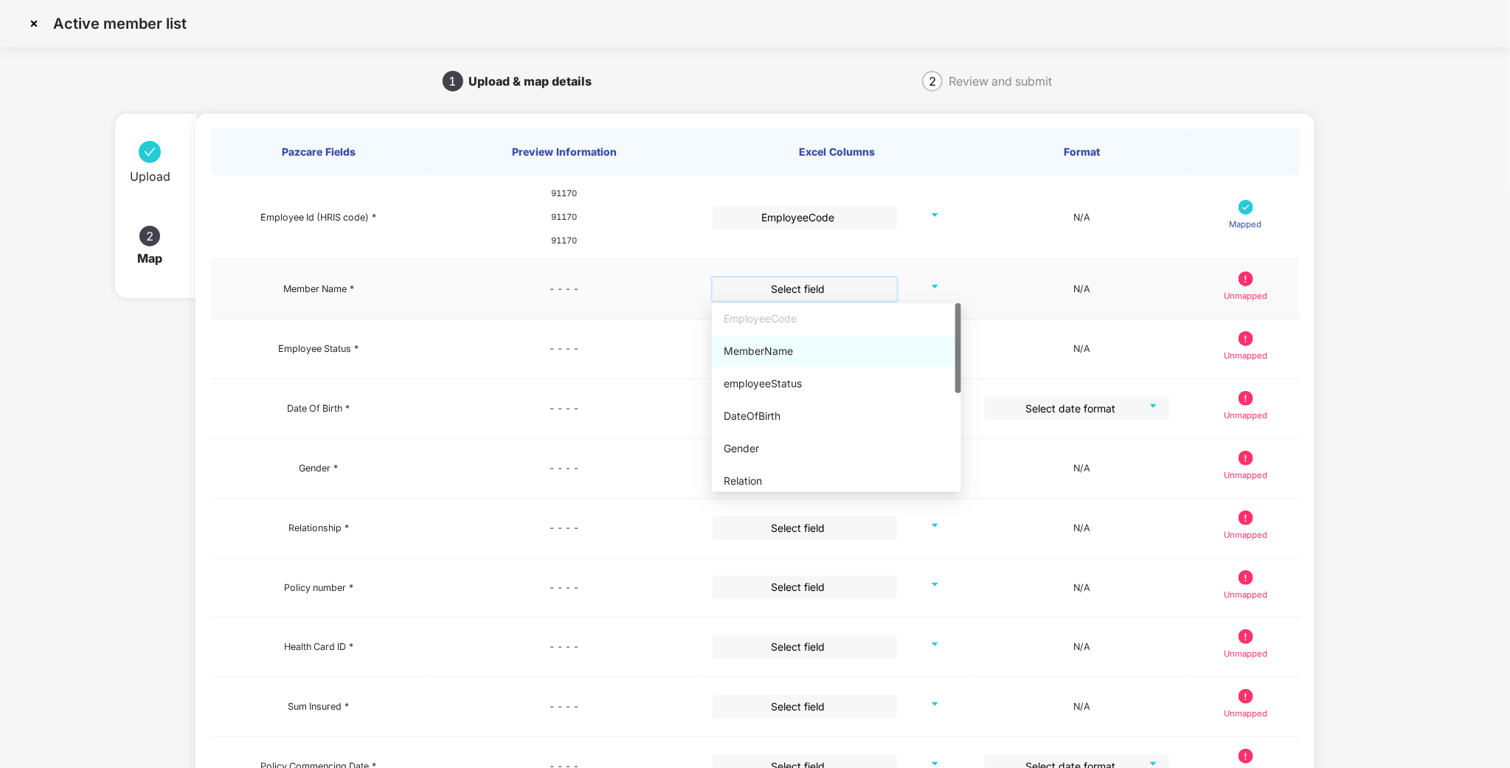
click at [750, 346] on div "MemberName" at bounding box center [837, 351] width 226 height 16
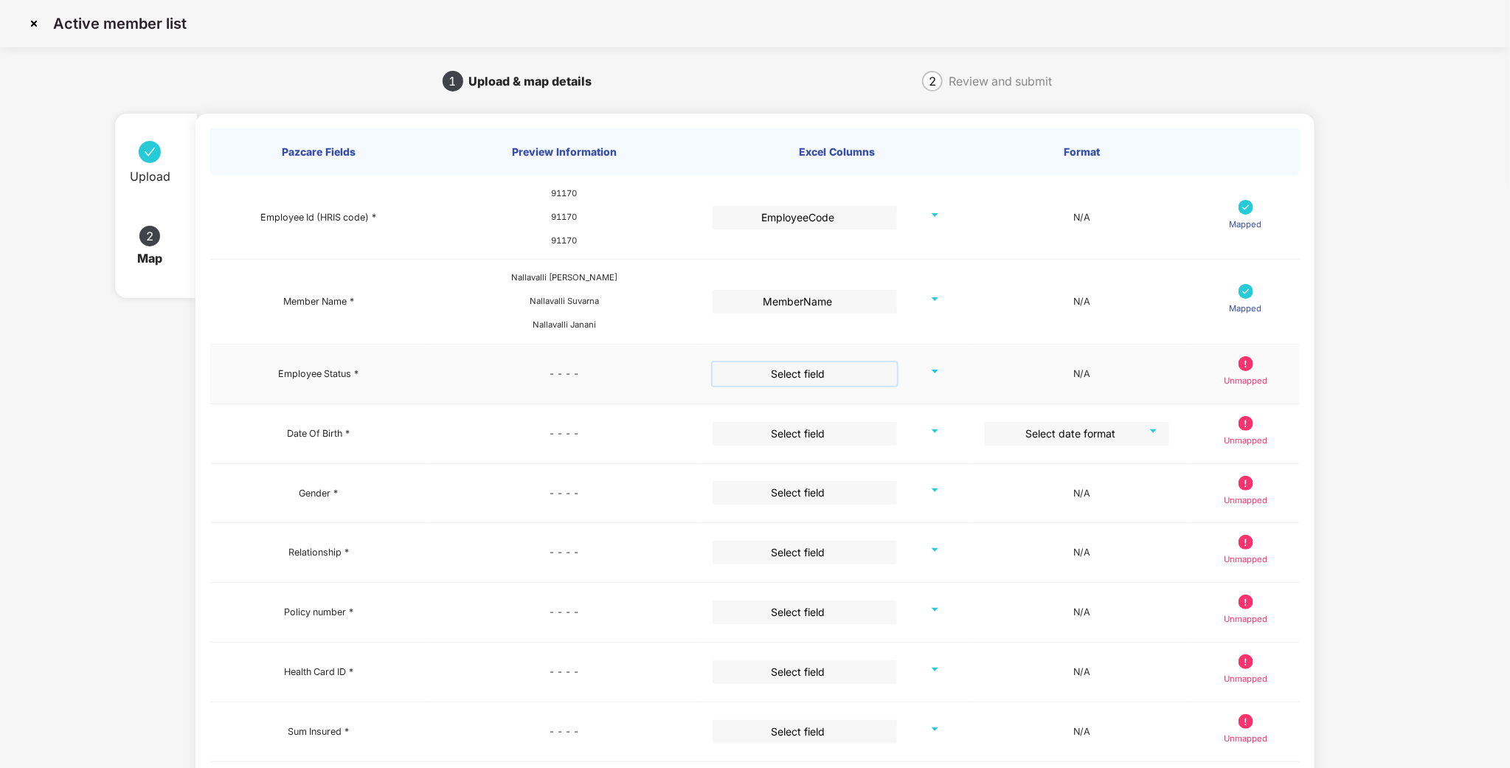
click at [761, 370] on input "search" at bounding box center [800, 373] width 158 height 22
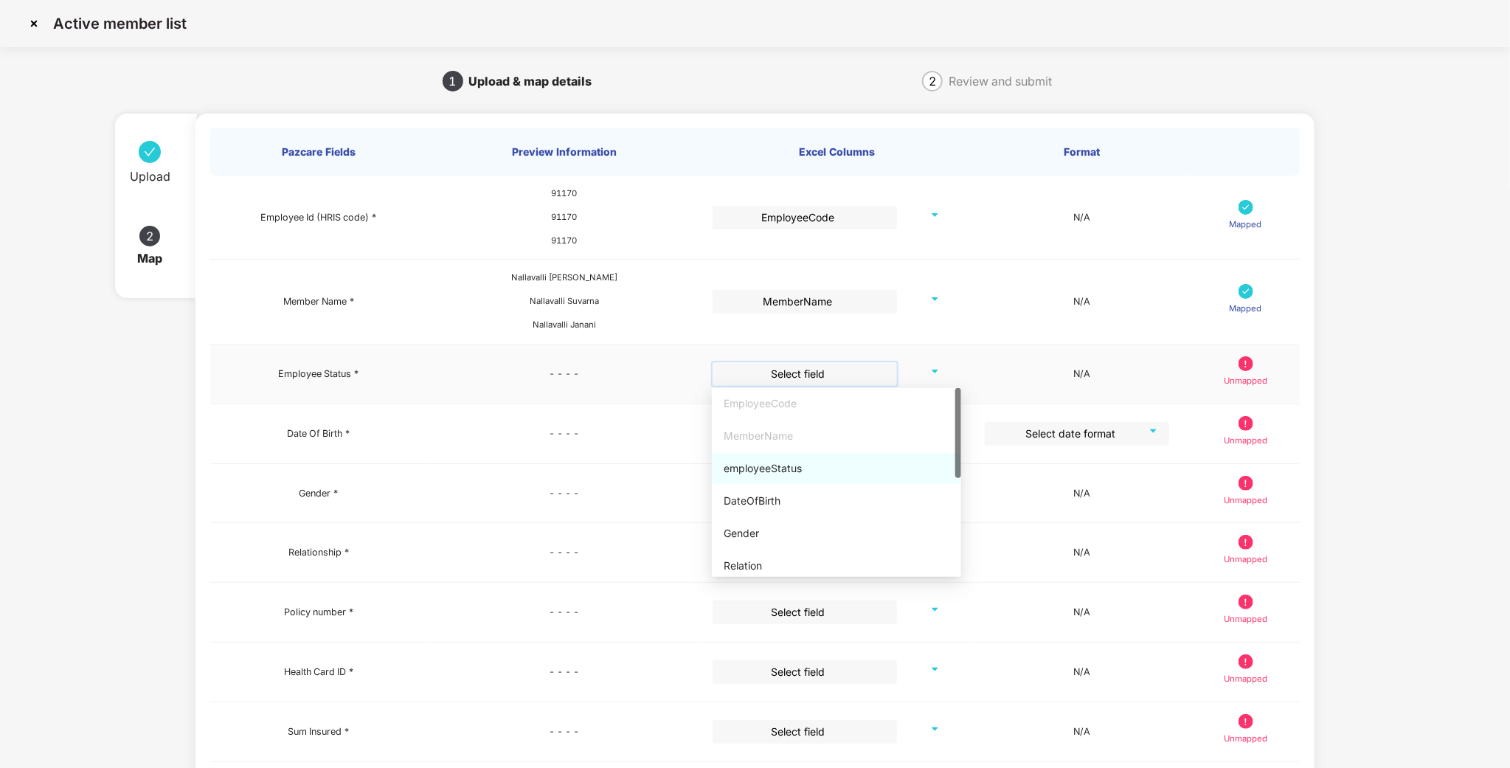
click at [768, 470] on div "employeeStatus" at bounding box center [837, 468] width 226 height 16
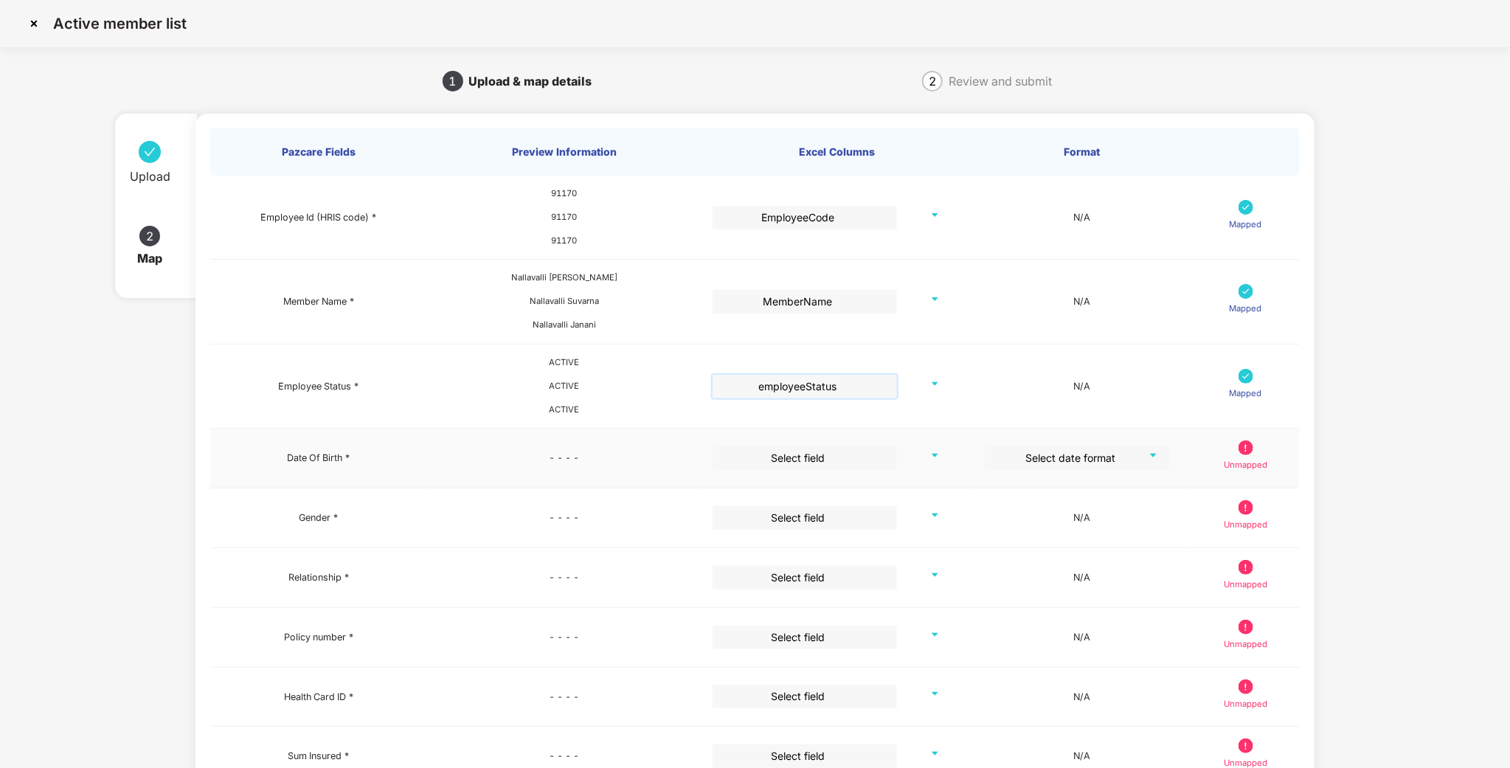
click at [789, 459] on input "search" at bounding box center [800, 457] width 158 height 22
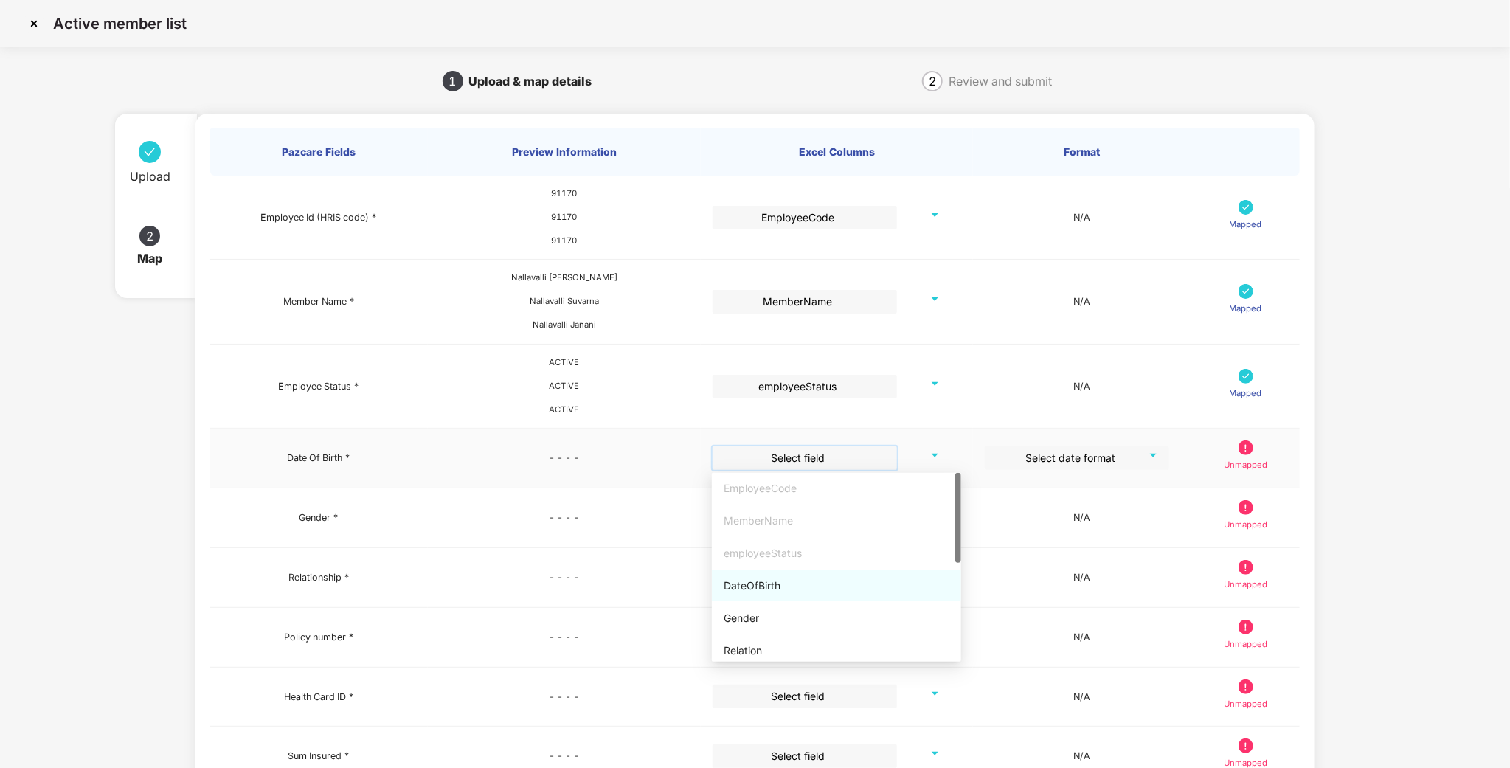
click at [766, 584] on div "DateOfBirth" at bounding box center [837, 586] width 226 height 16
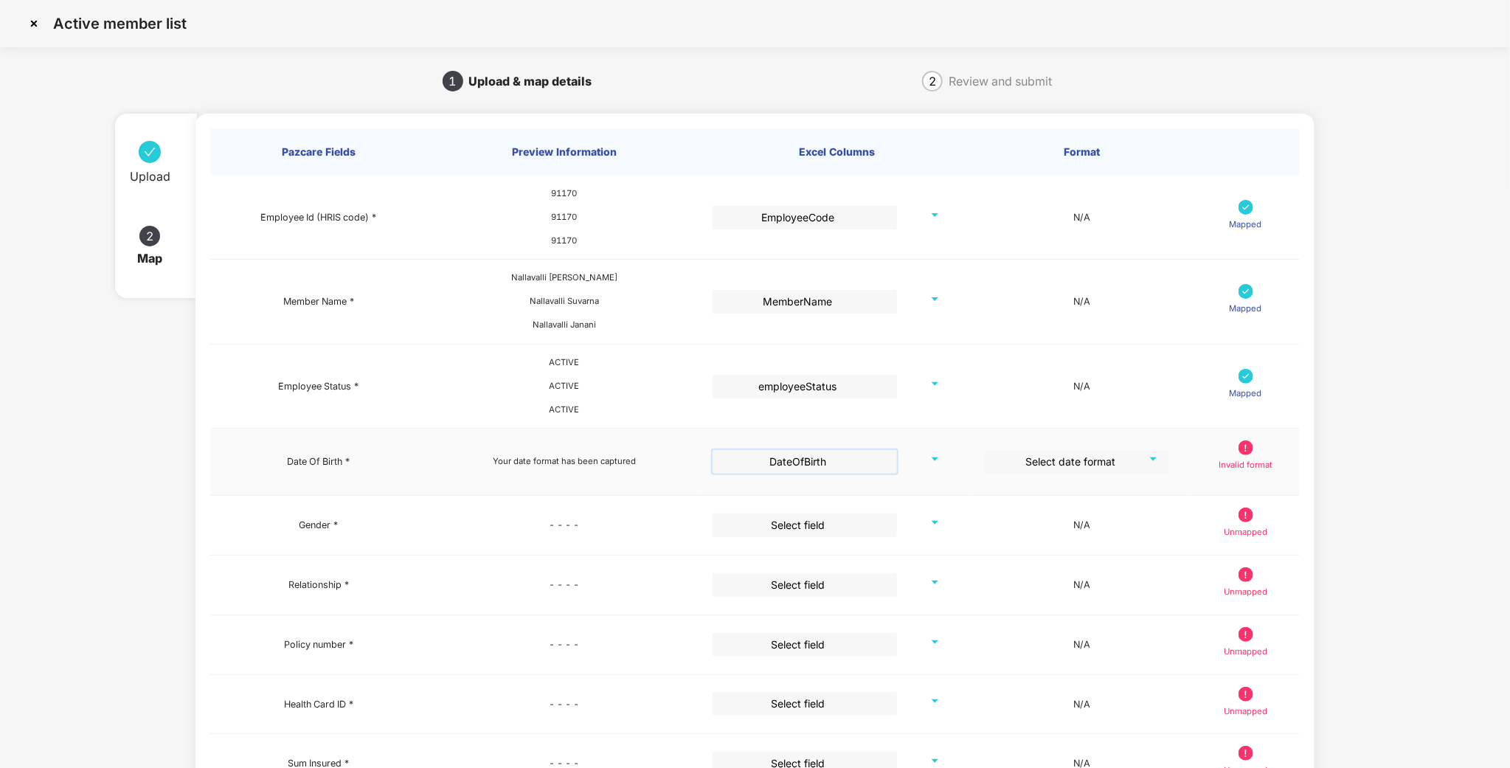
click at [1038, 457] on input "search" at bounding box center [1072, 461] width 158 height 22
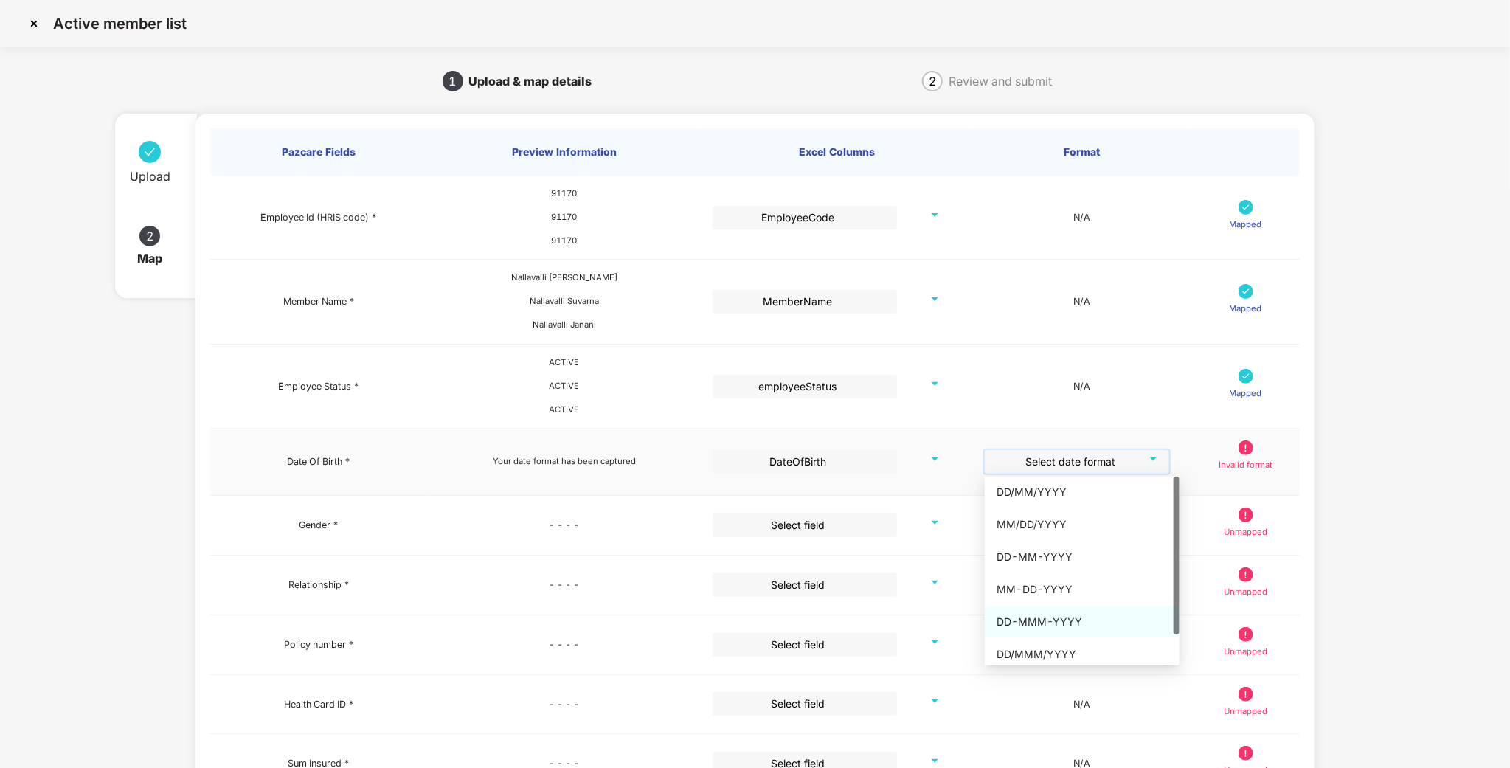
click at [1080, 622] on div "DD-MMM-YYYY" at bounding box center [1082, 622] width 171 height 16
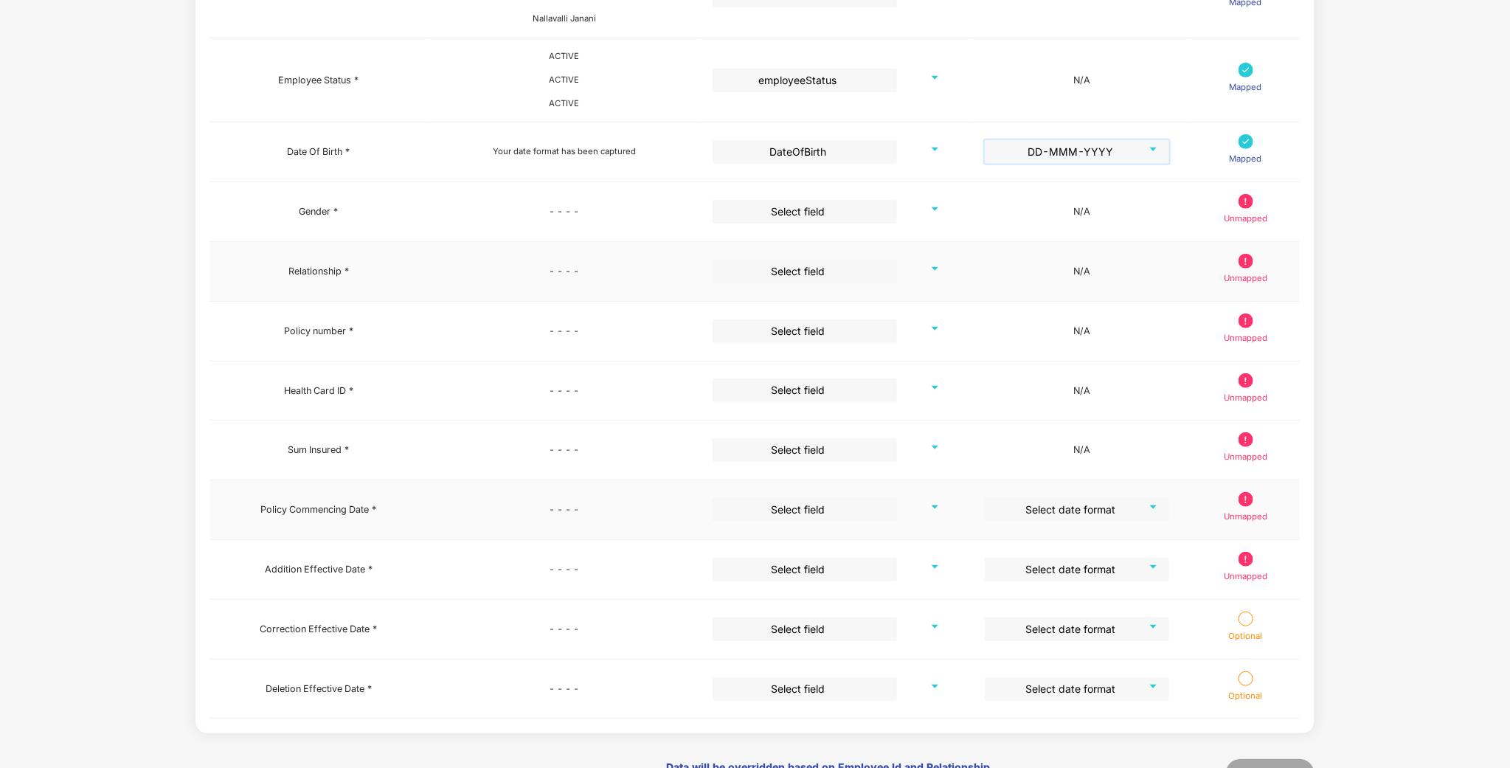
scroll to position [375, 0]
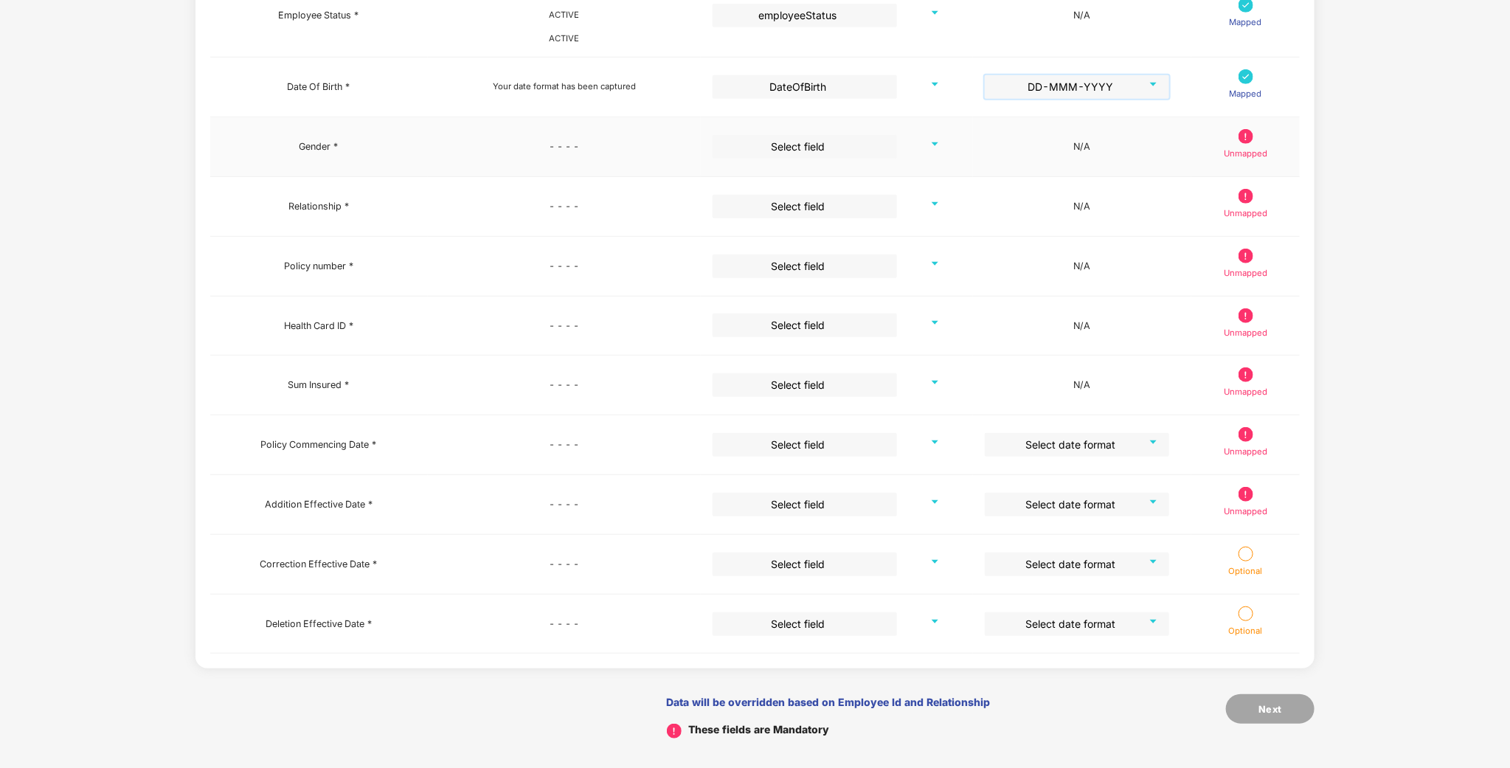
click at [830, 153] on input "search" at bounding box center [800, 146] width 158 height 22
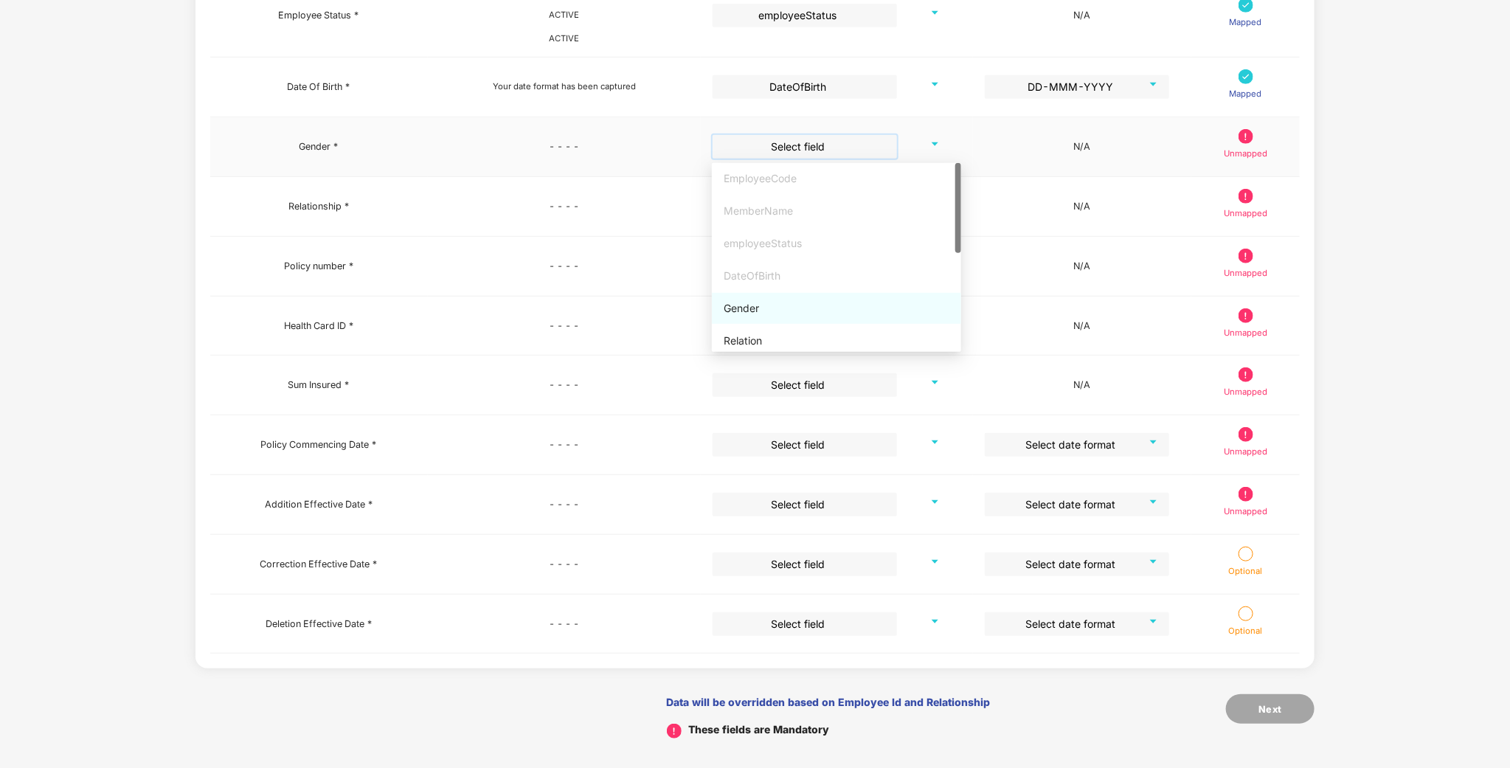
click at [786, 293] on div "Gender" at bounding box center [836, 308] width 249 height 31
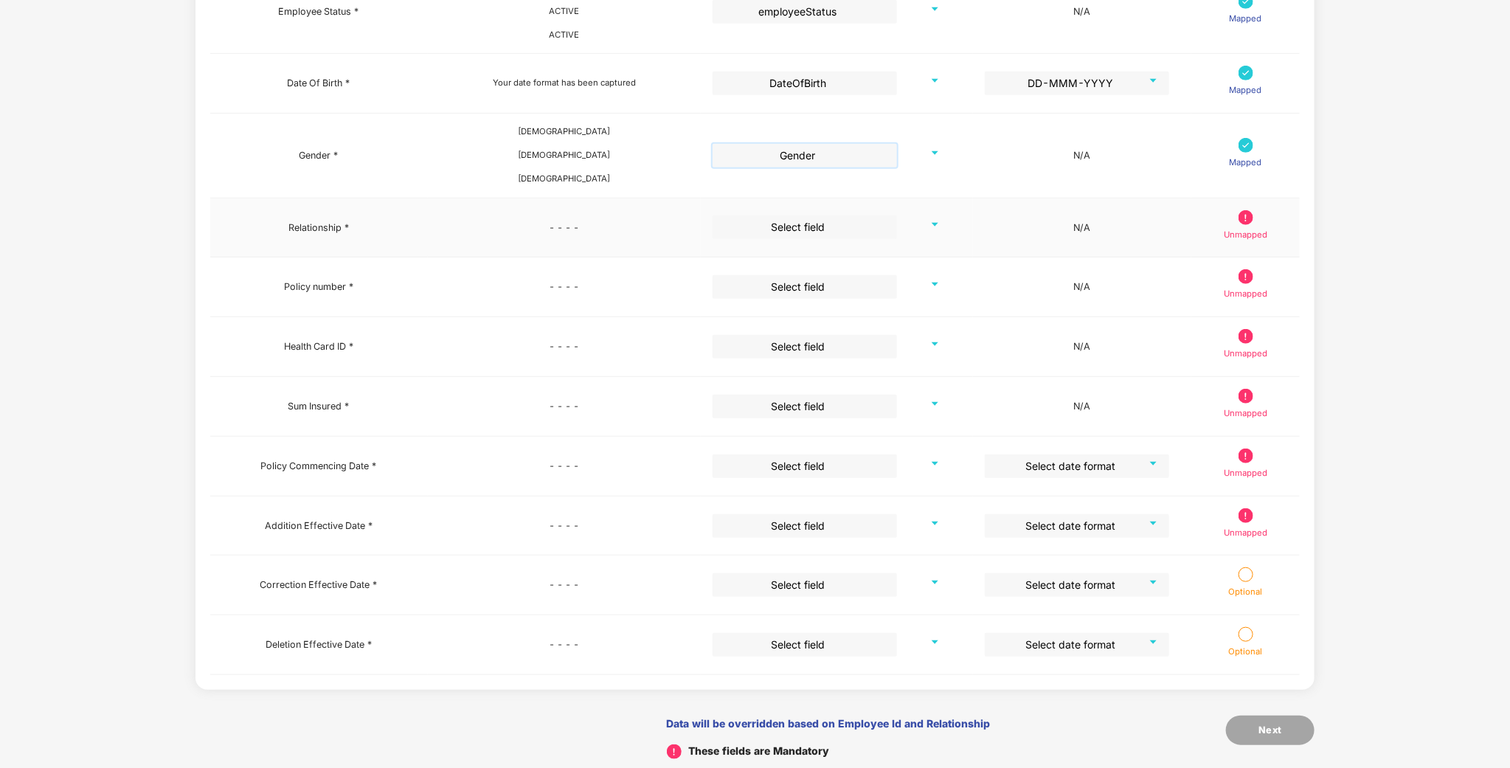
click at [790, 230] on input "search" at bounding box center [800, 226] width 158 height 22
click at [766, 412] on div "Relation" at bounding box center [836, 421] width 249 height 31
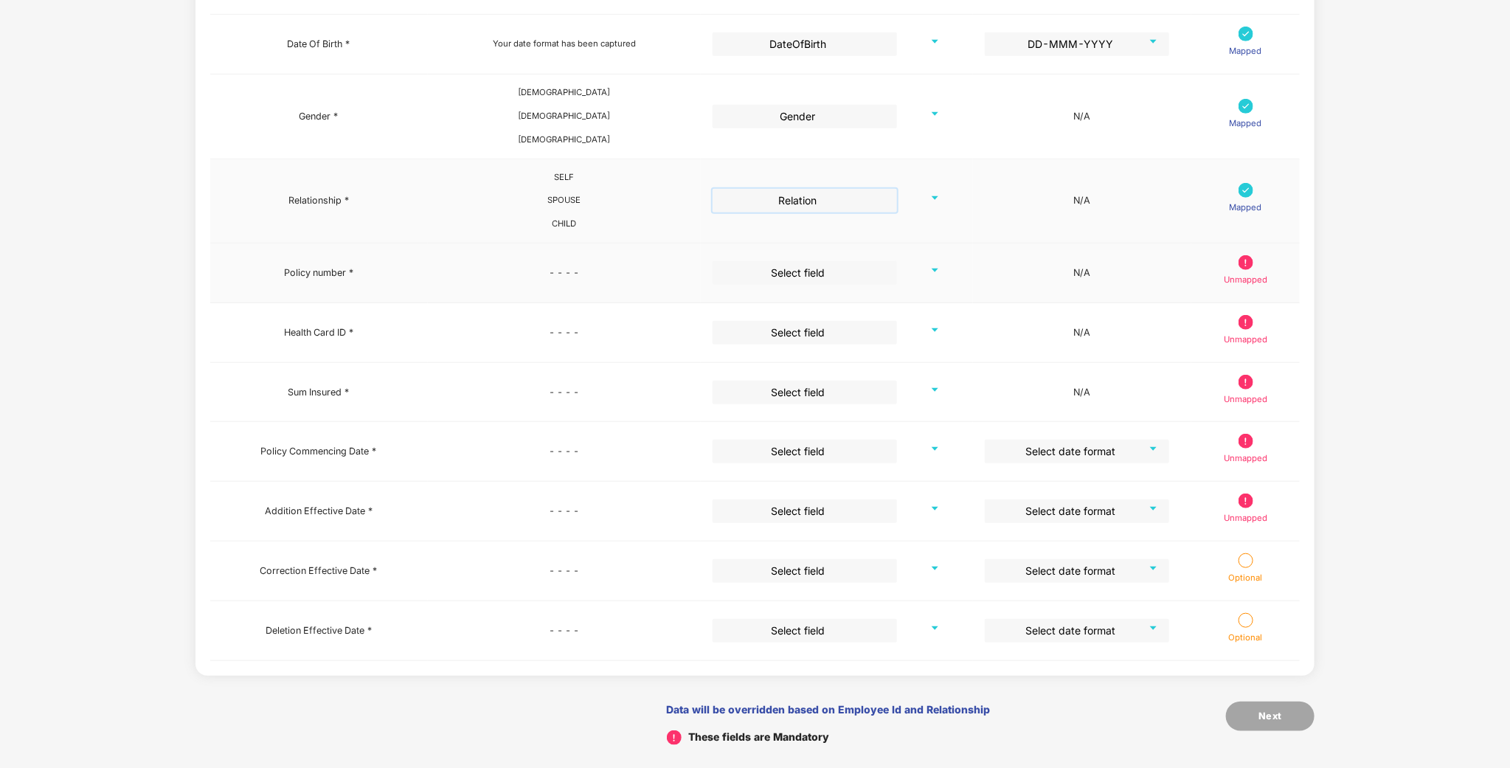
scroll to position [425, 0]
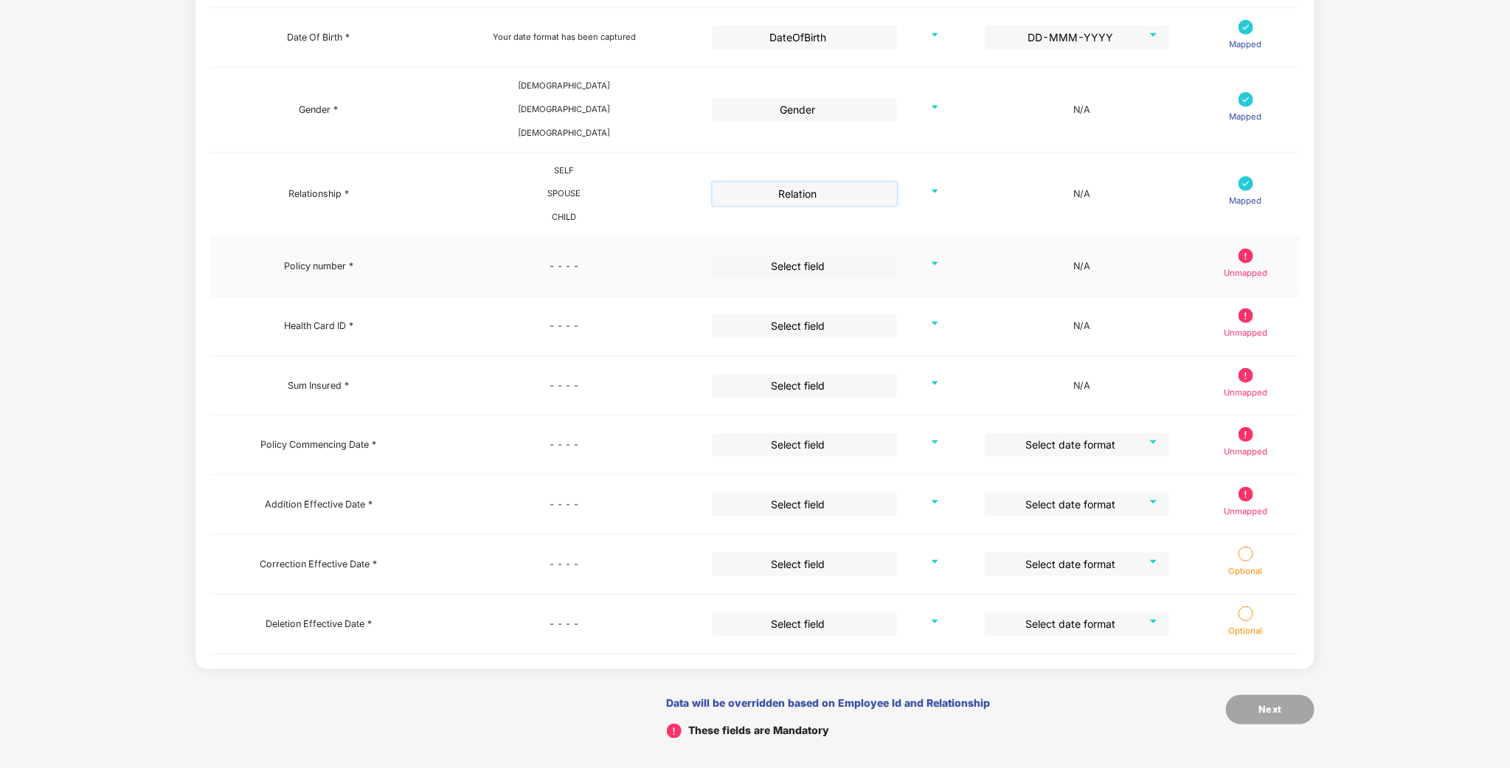
click at [792, 257] on input "search" at bounding box center [800, 266] width 158 height 22
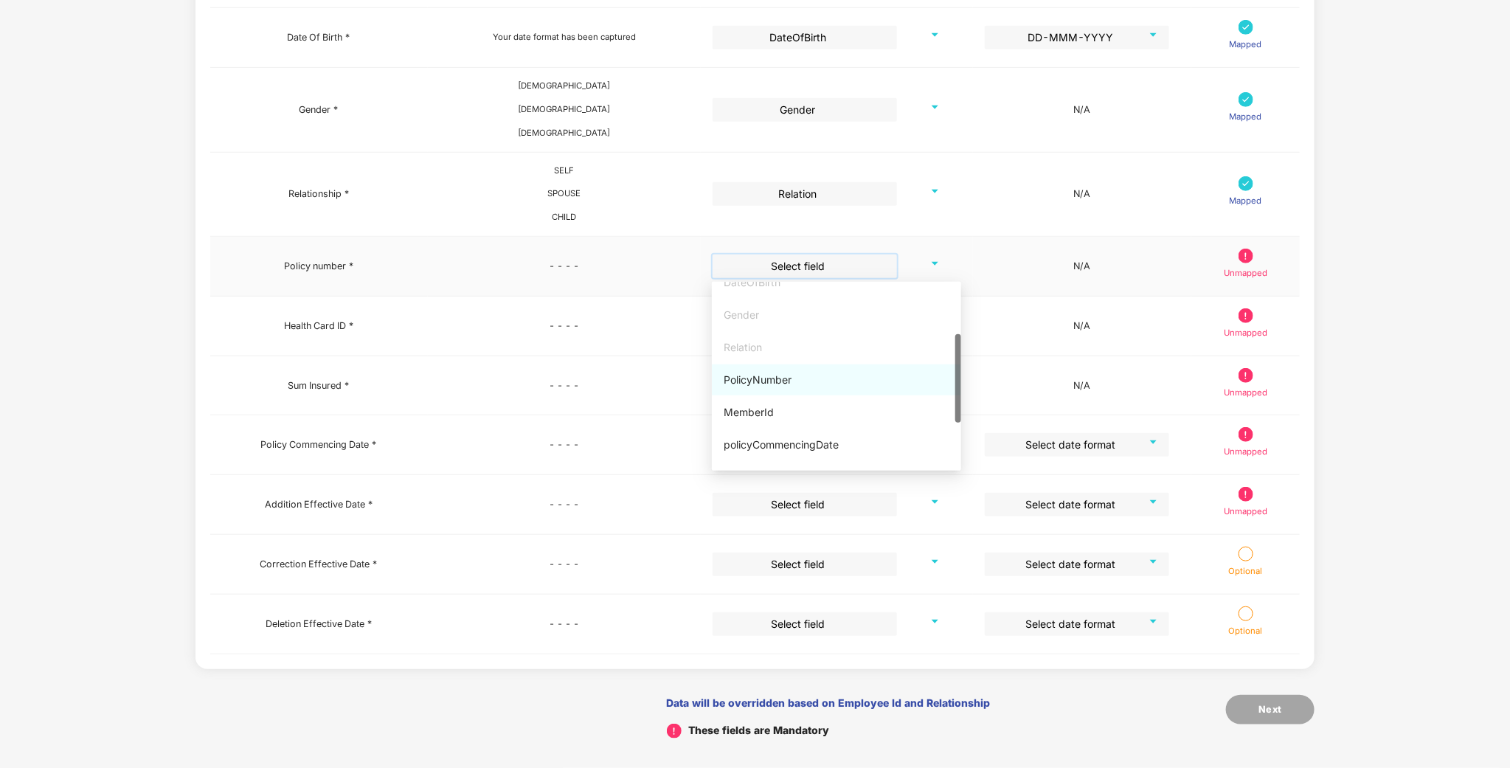
click at [764, 372] on div "PolicyNumber" at bounding box center [837, 380] width 226 height 16
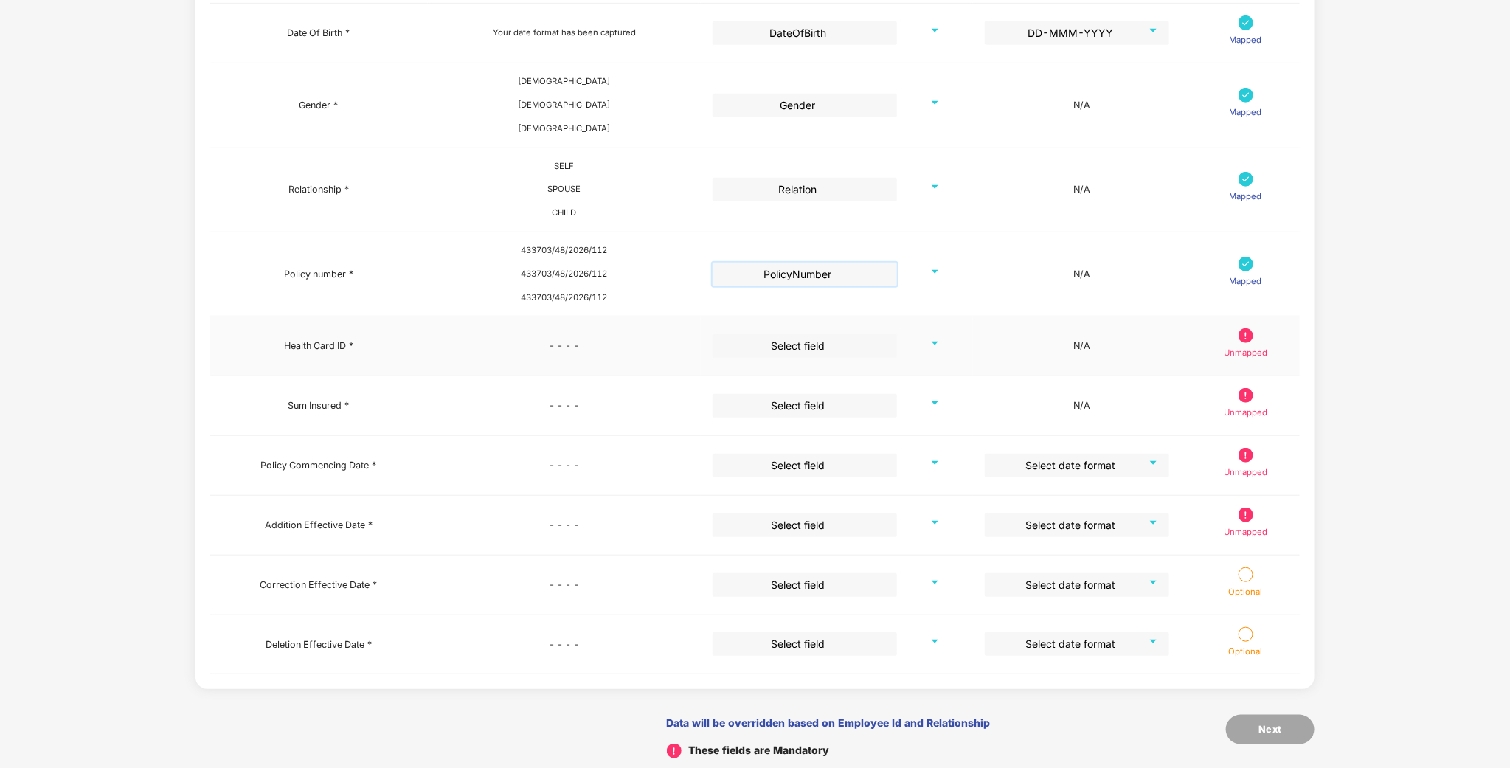
click at [790, 343] on input "search" at bounding box center [800, 345] width 158 height 22
click at [786, 354] on input "search" at bounding box center [800, 345] width 158 height 22
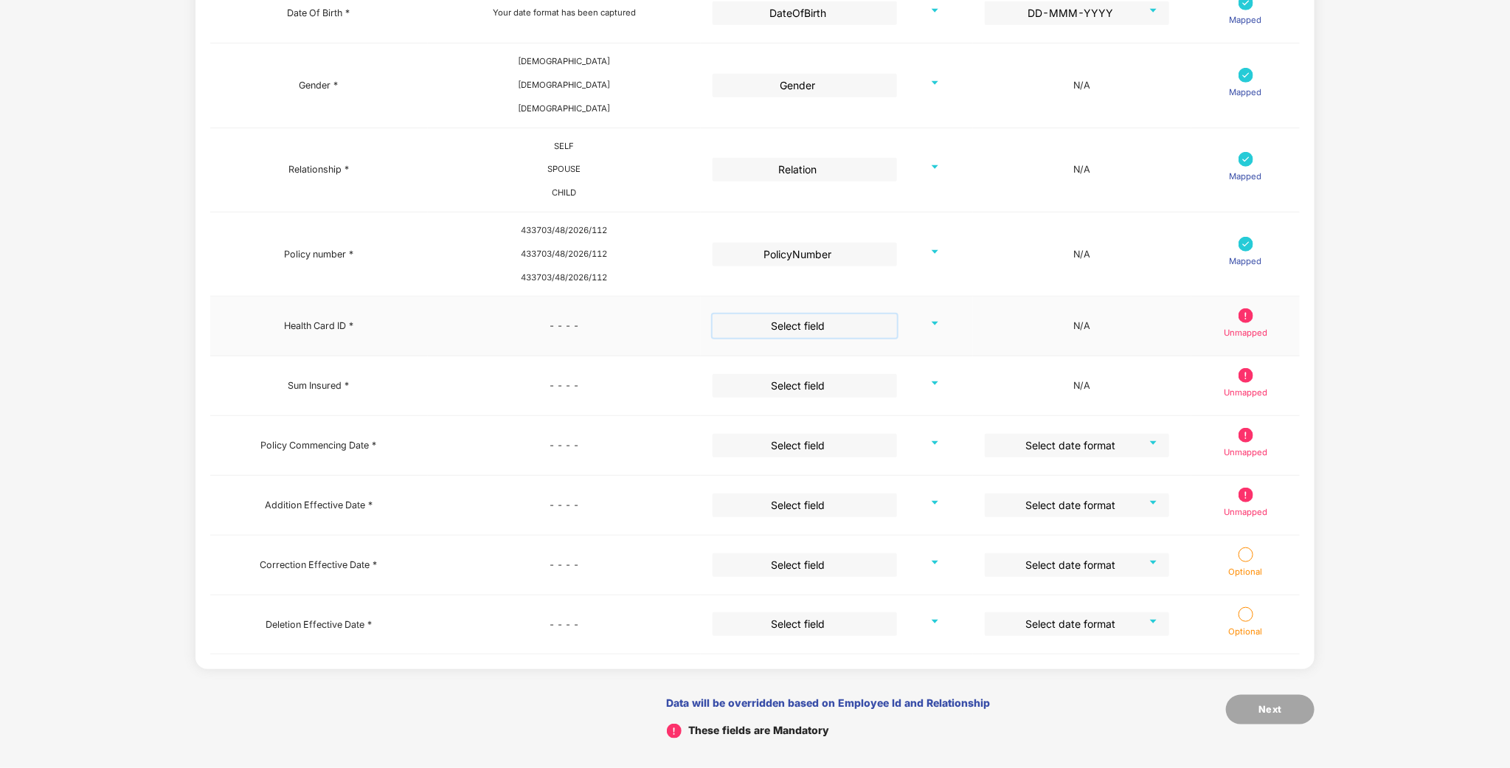
click at [795, 308] on td "Select field" at bounding box center [837, 327] width 272 height 60
click at [764, 319] on input "search" at bounding box center [800, 325] width 158 height 22
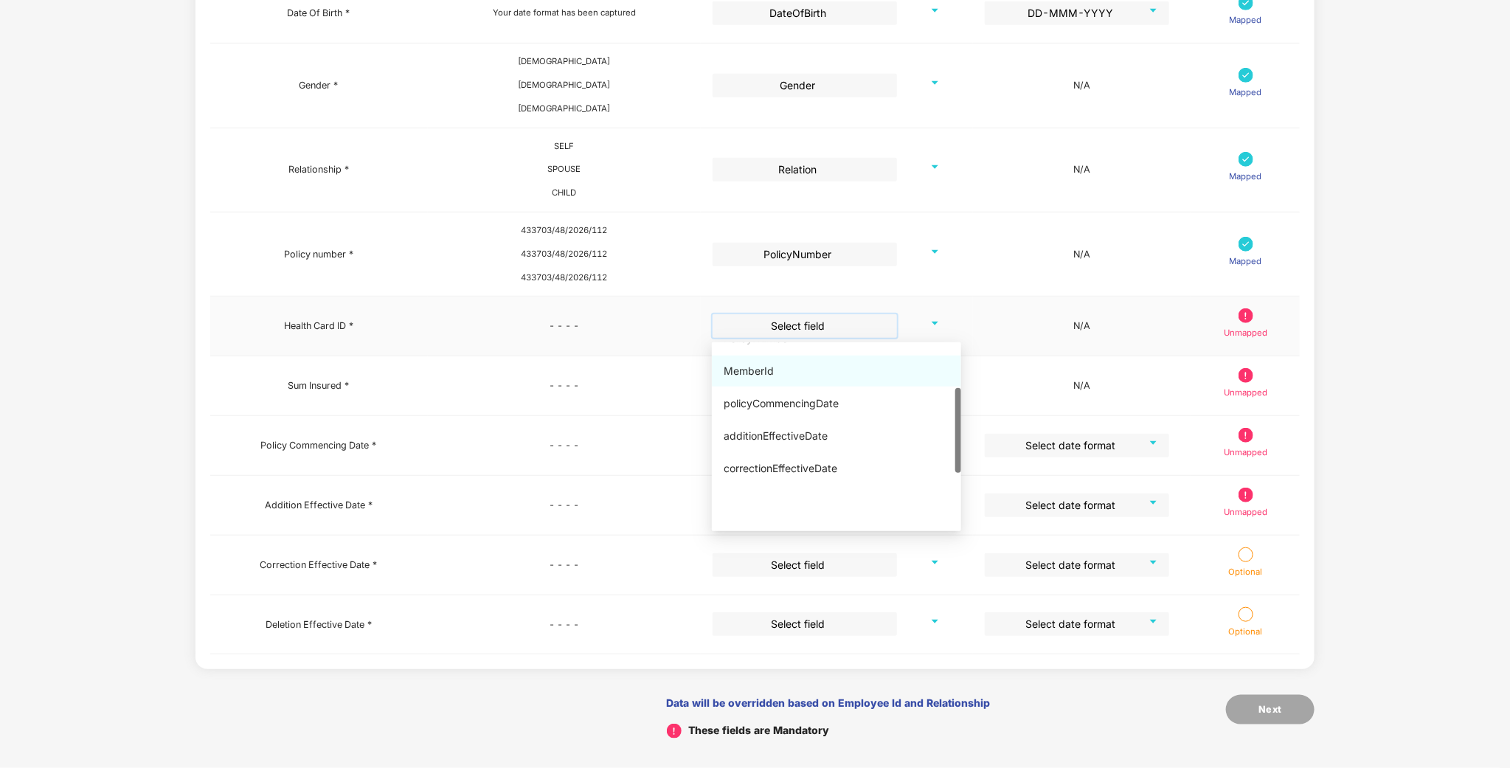
scroll to position [102, 0]
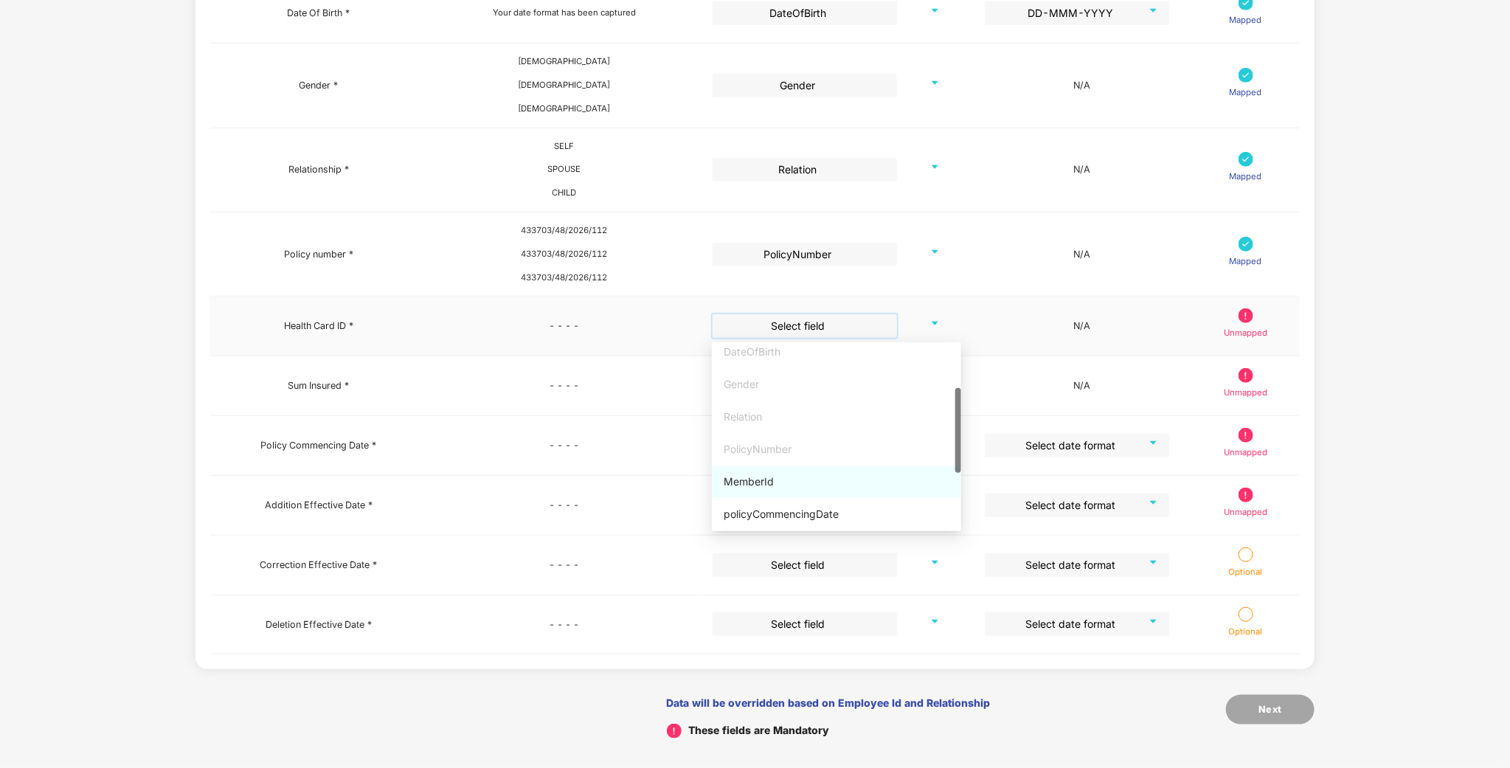
click at [760, 489] on div "MemberId" at bounding box center [836, 481] width 249 height 31
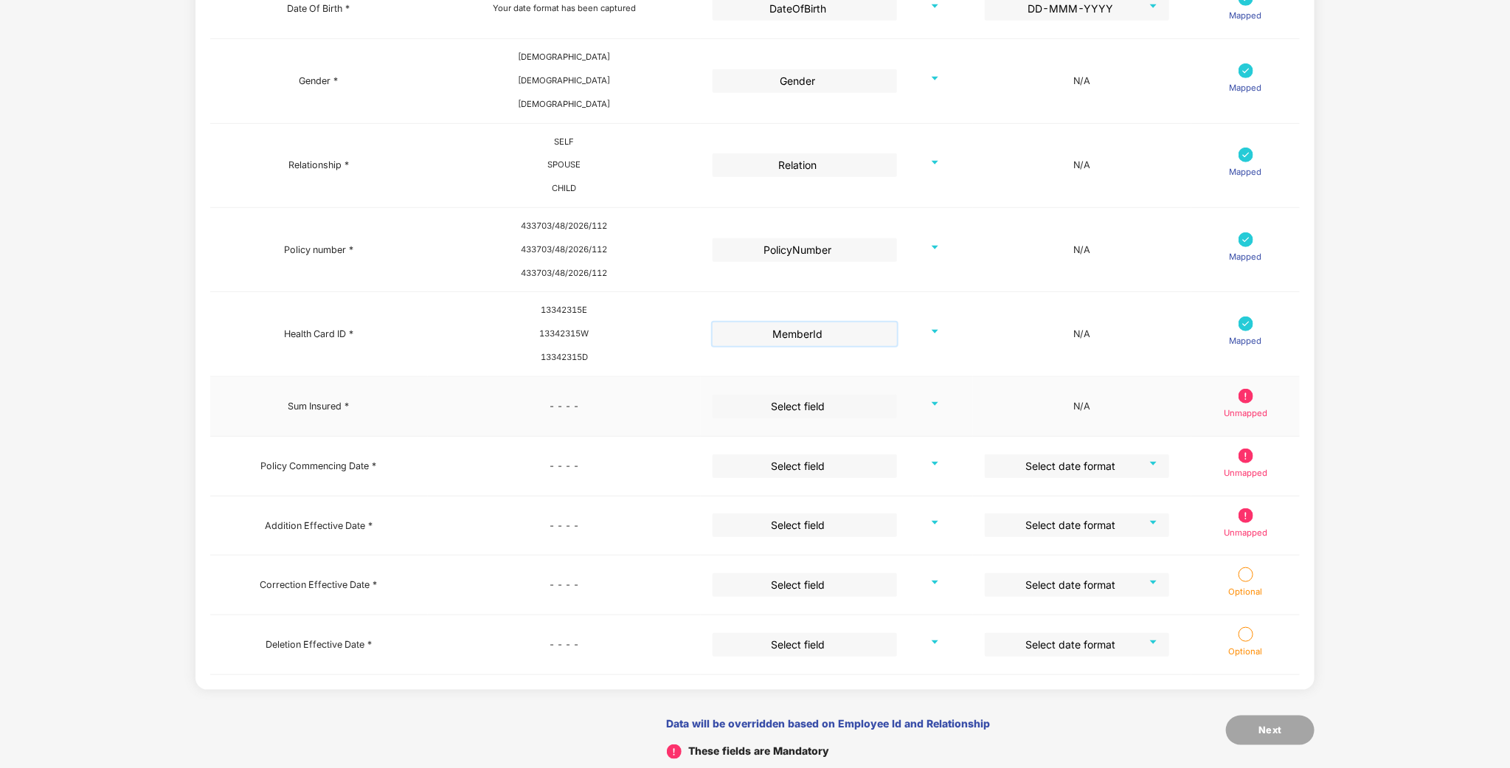
click at [780, 412] on input "search" at bounding box center [800, 406] width 158 height 22
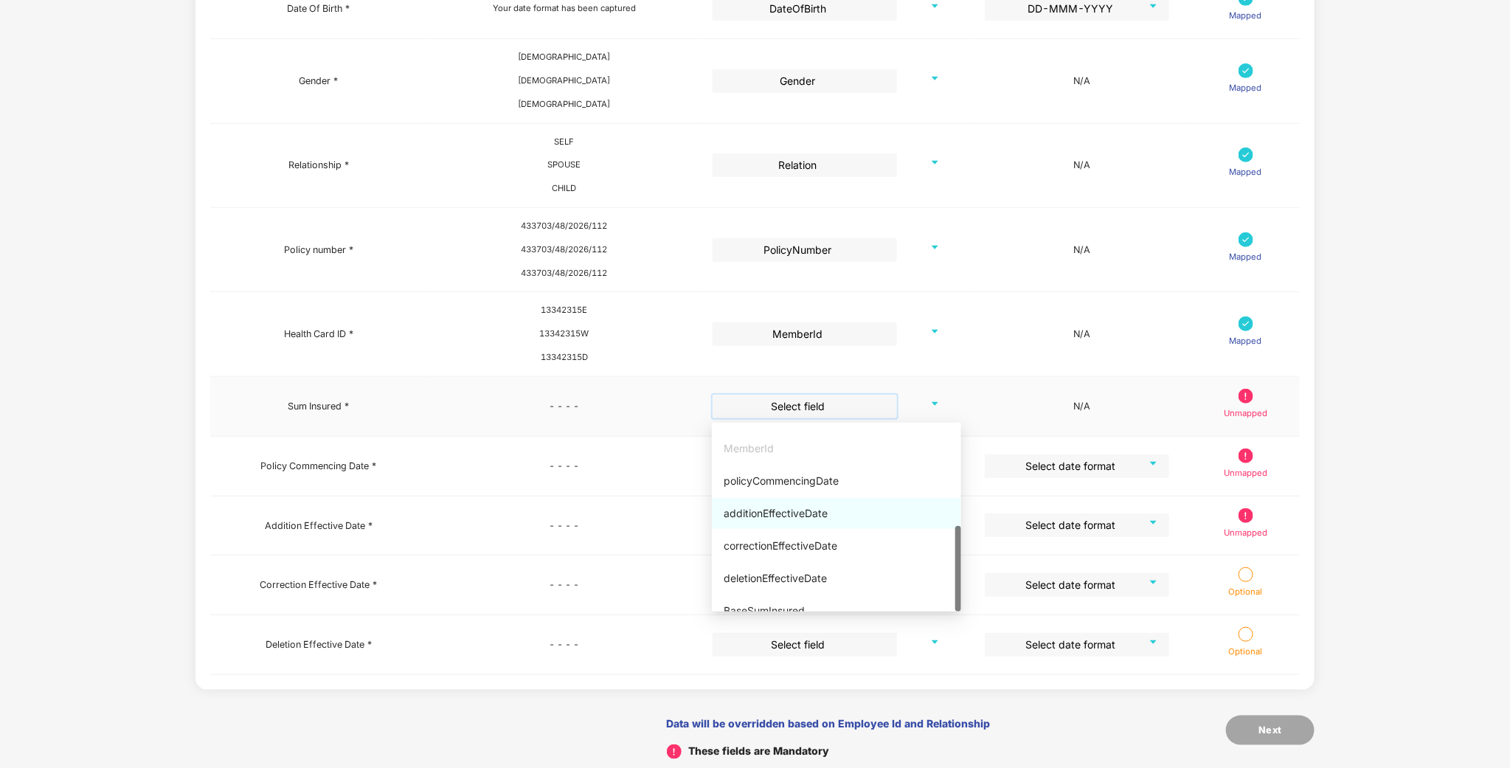
scroll to position [226, 0]
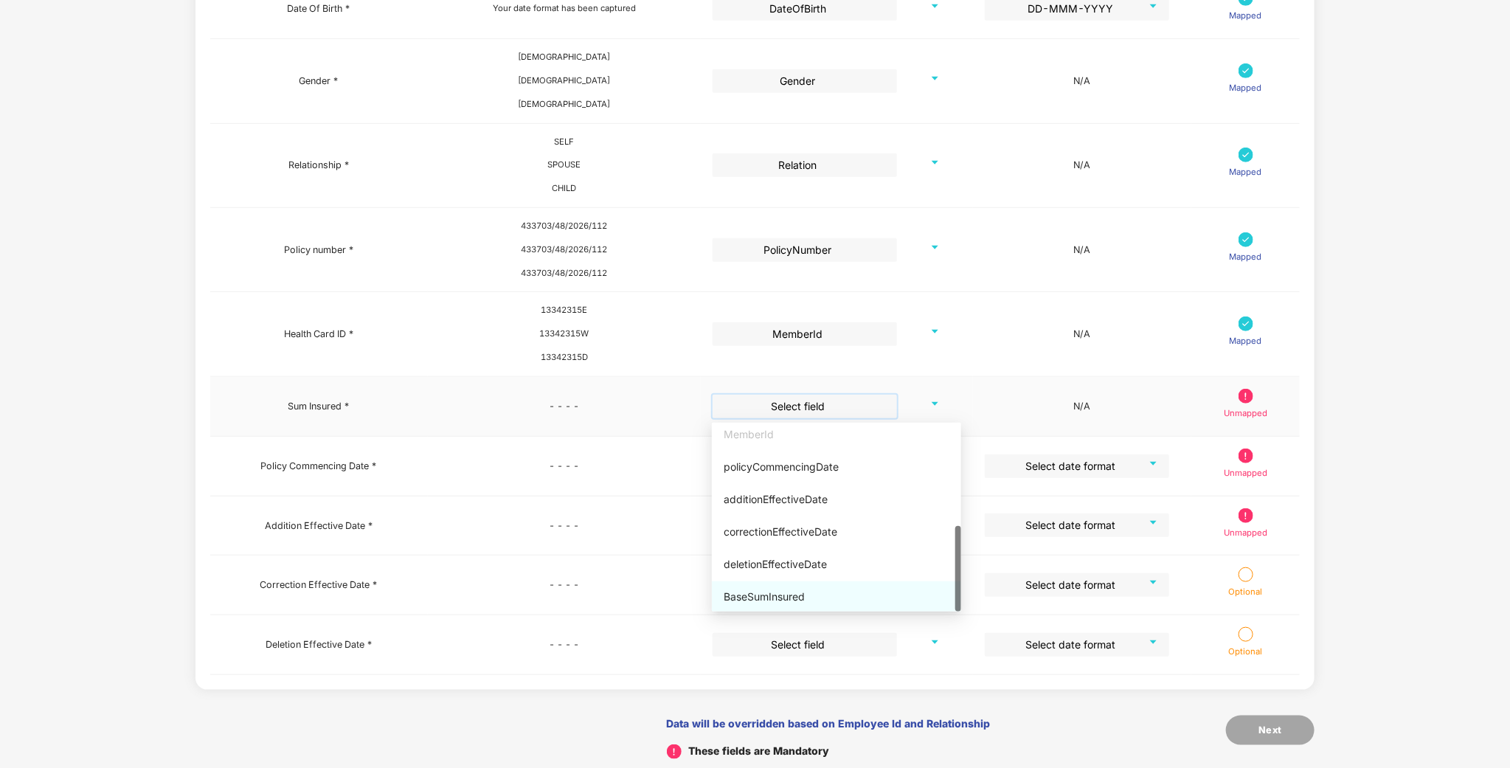
click at [778, 589] on div "BaseSumInsured" at bounding box center [837, 597] width 226 height 16
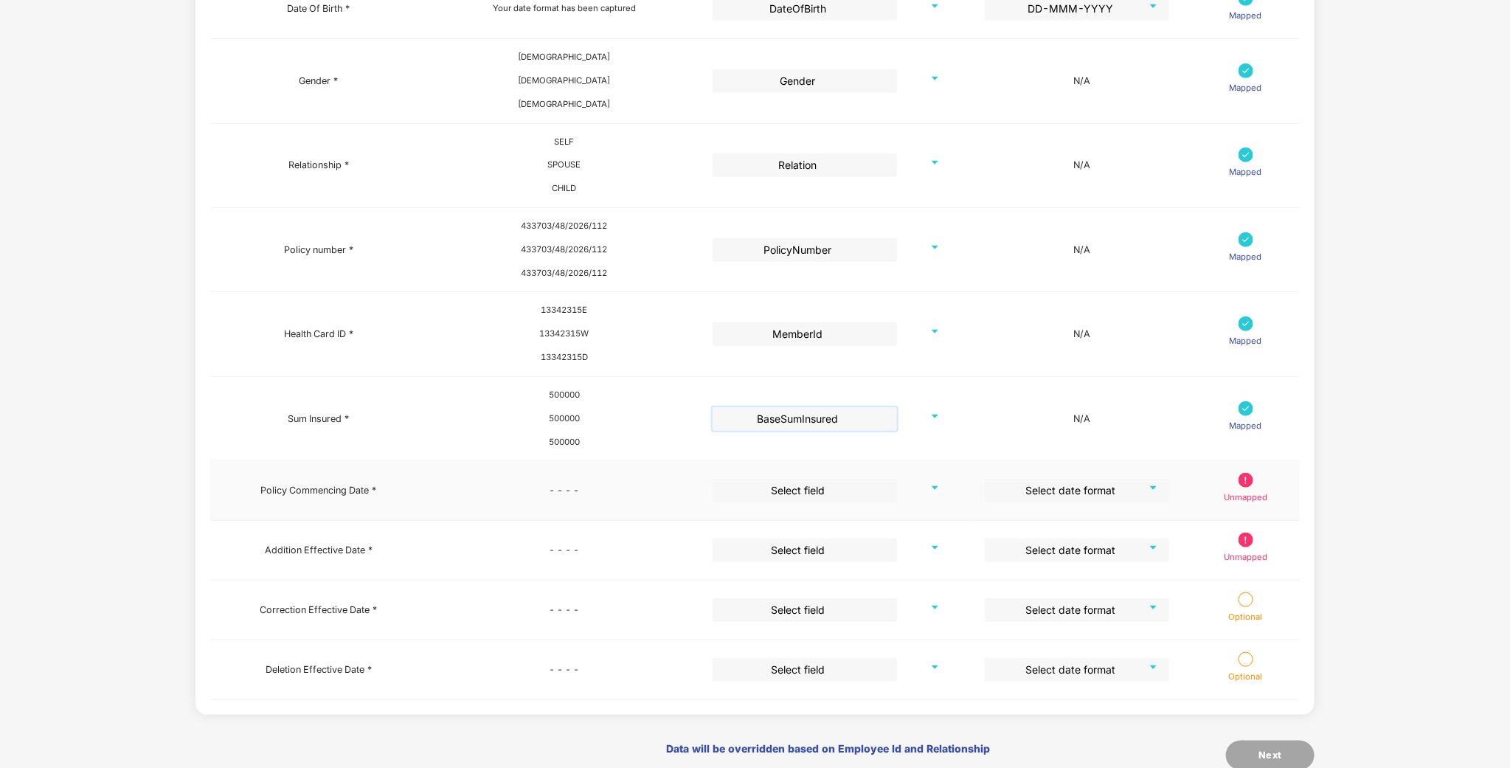
click at [810, 482] on input "search" at bounding box center [800, 490] width 158 height 22
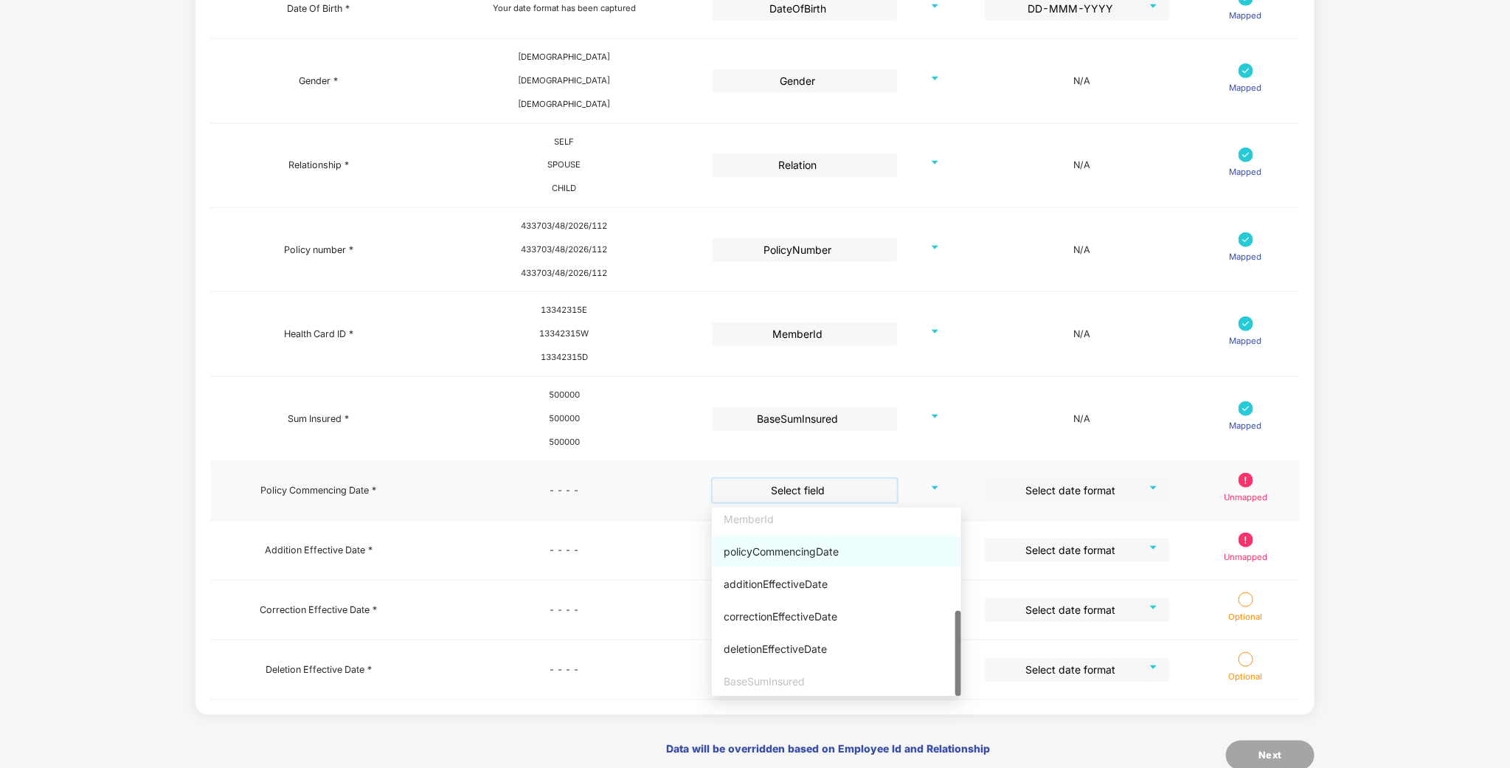
click at [797, 561] on div "policyCommencingDate" at bounding box center [836, 551] width 249 height 31
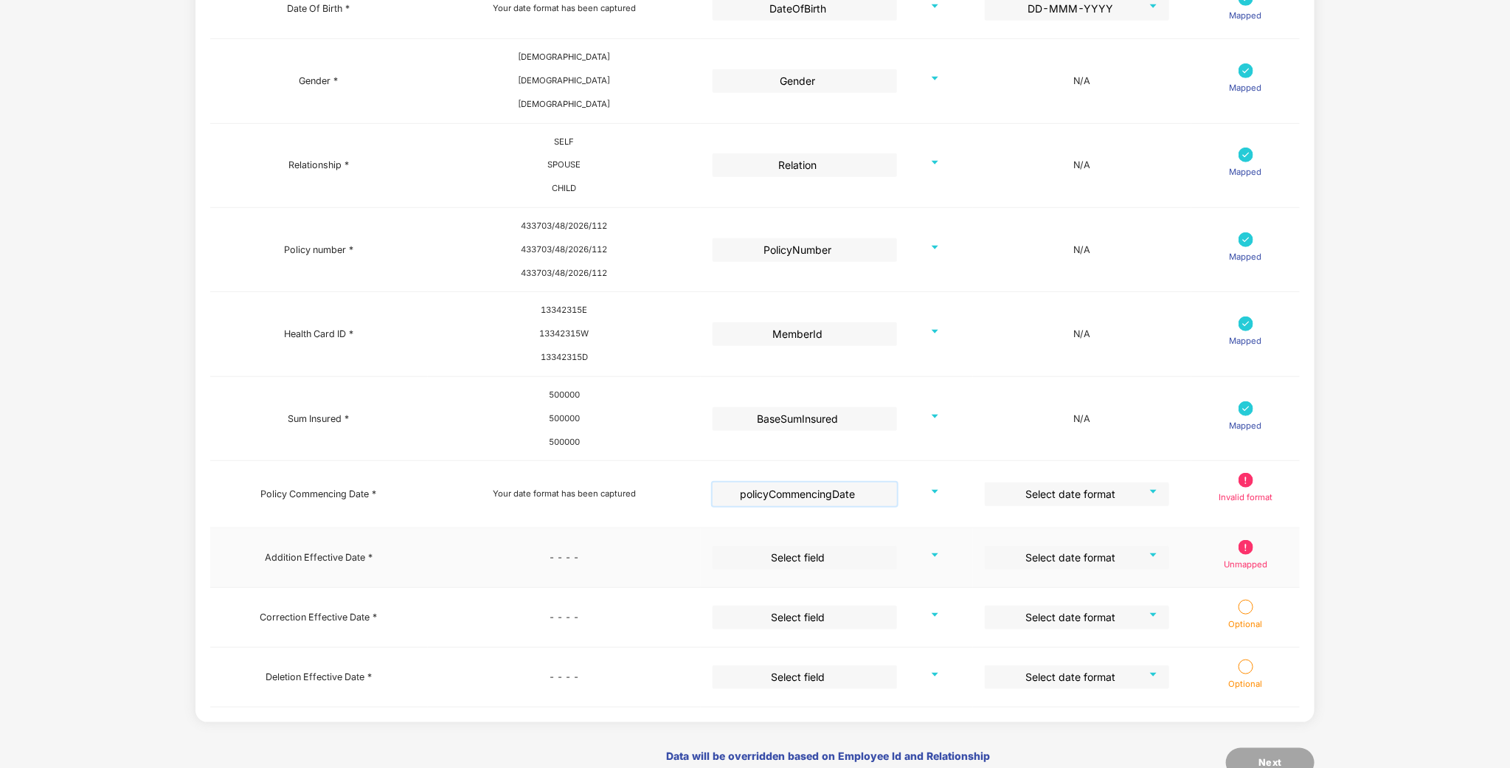
click at [797, 565] on input "search" at bounding box center [800, 557] width 158 height 22
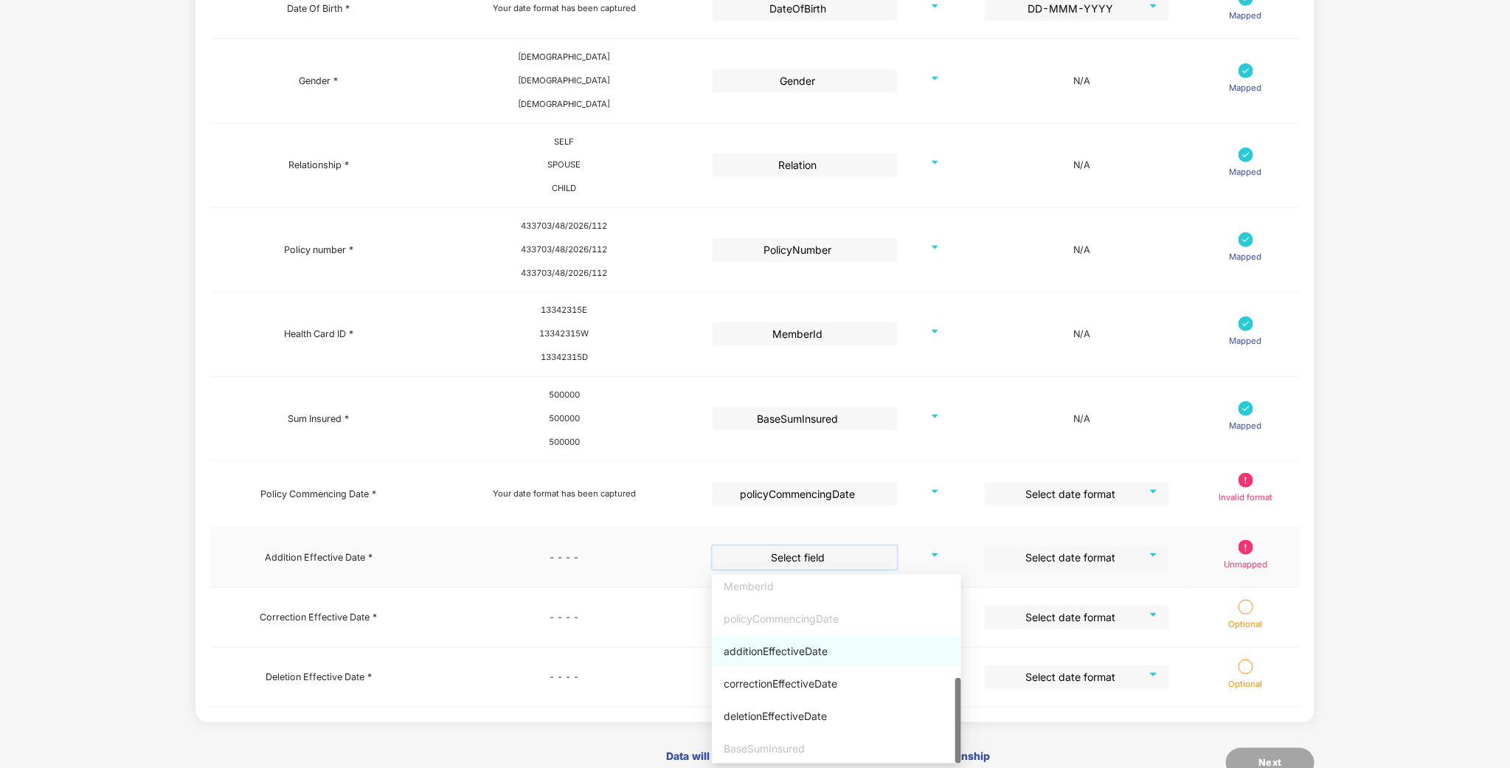
click at [795, 649] on div "additionEffectiveDate" at bounding box center [837, 651] width 226 height 16
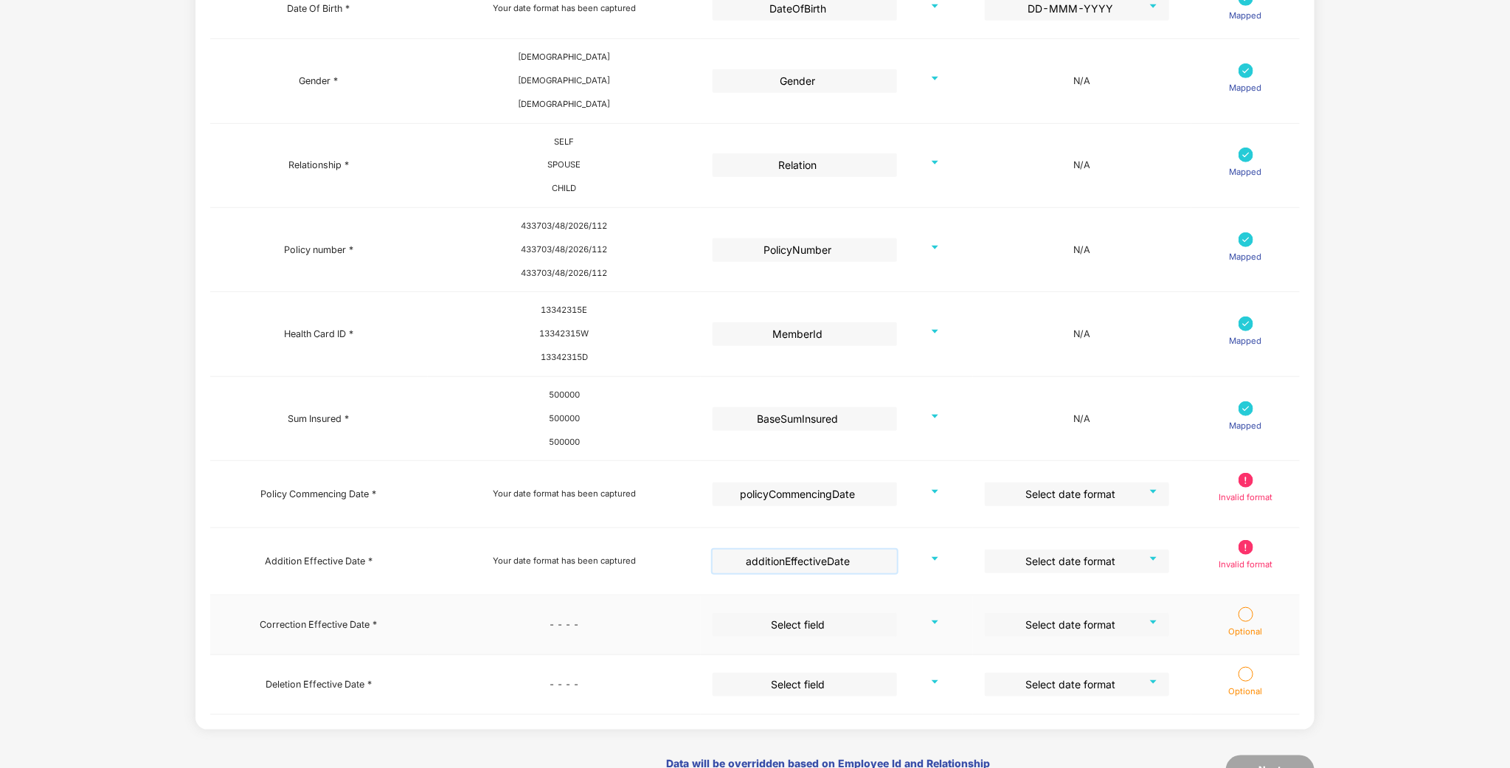
click at [819, 617] on input "search" at bounding box center [800, 624] width 158 height 22
click at [795, 759] on div "correctionEffectiveDate" at bounding box center [836, 750] width 249 height 31
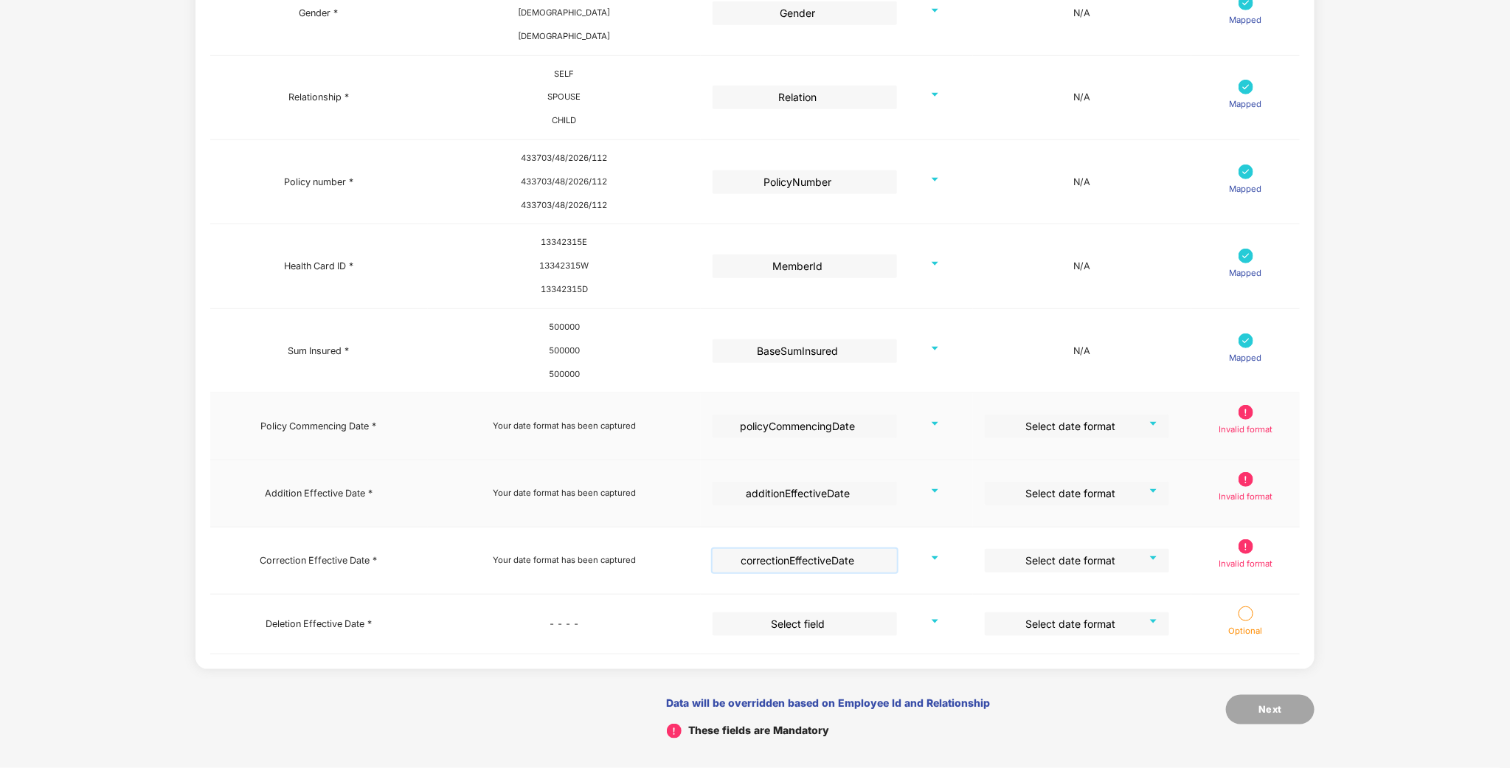
scroll to position [521, 0]
click at [797, 625] on input "search" at bounding box center [800, 623] width 158 height 22
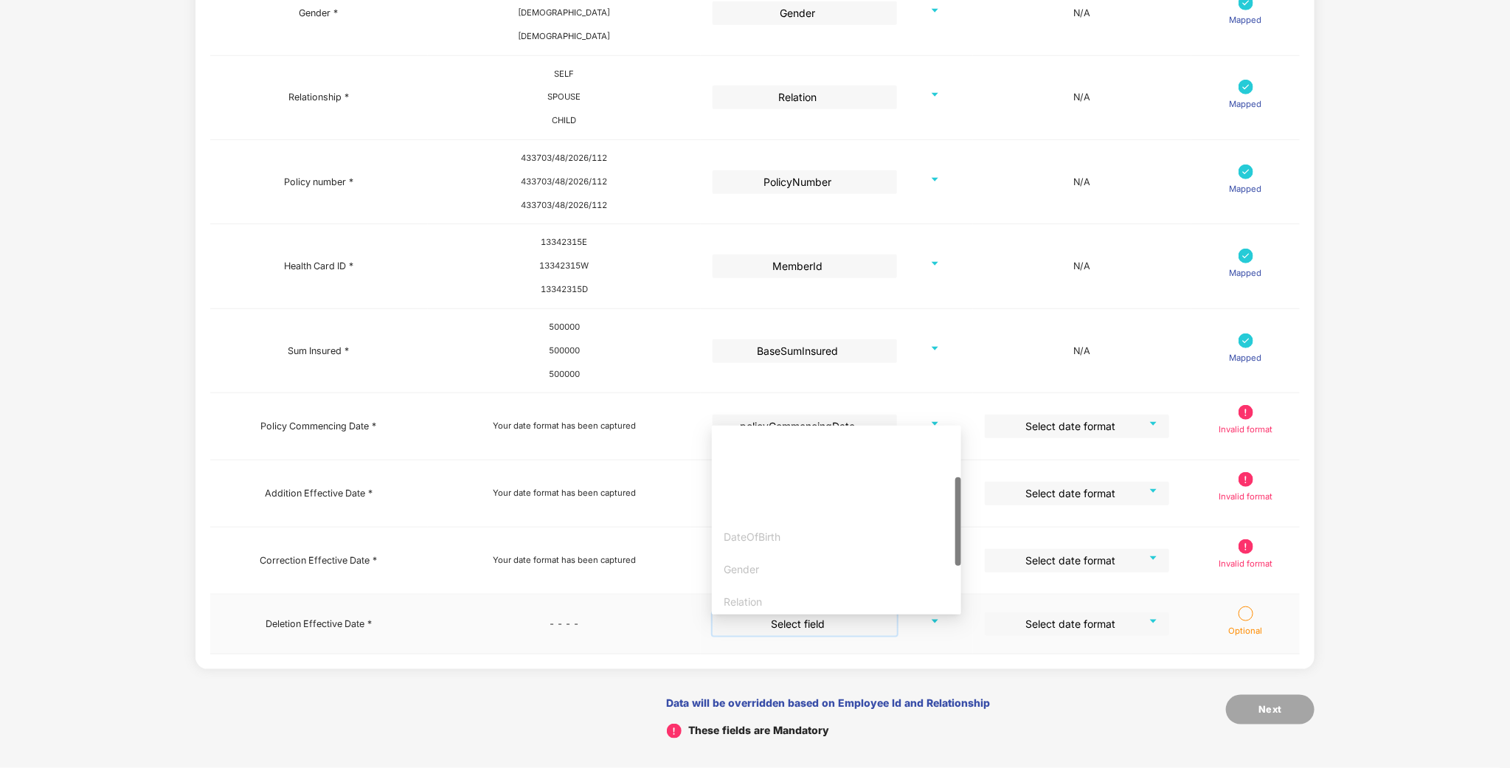
scroll to position [226, 0]
click at [782, 564] on div "deletionEffectiveDate" at bounding box center [837, 567] width 226 height 16
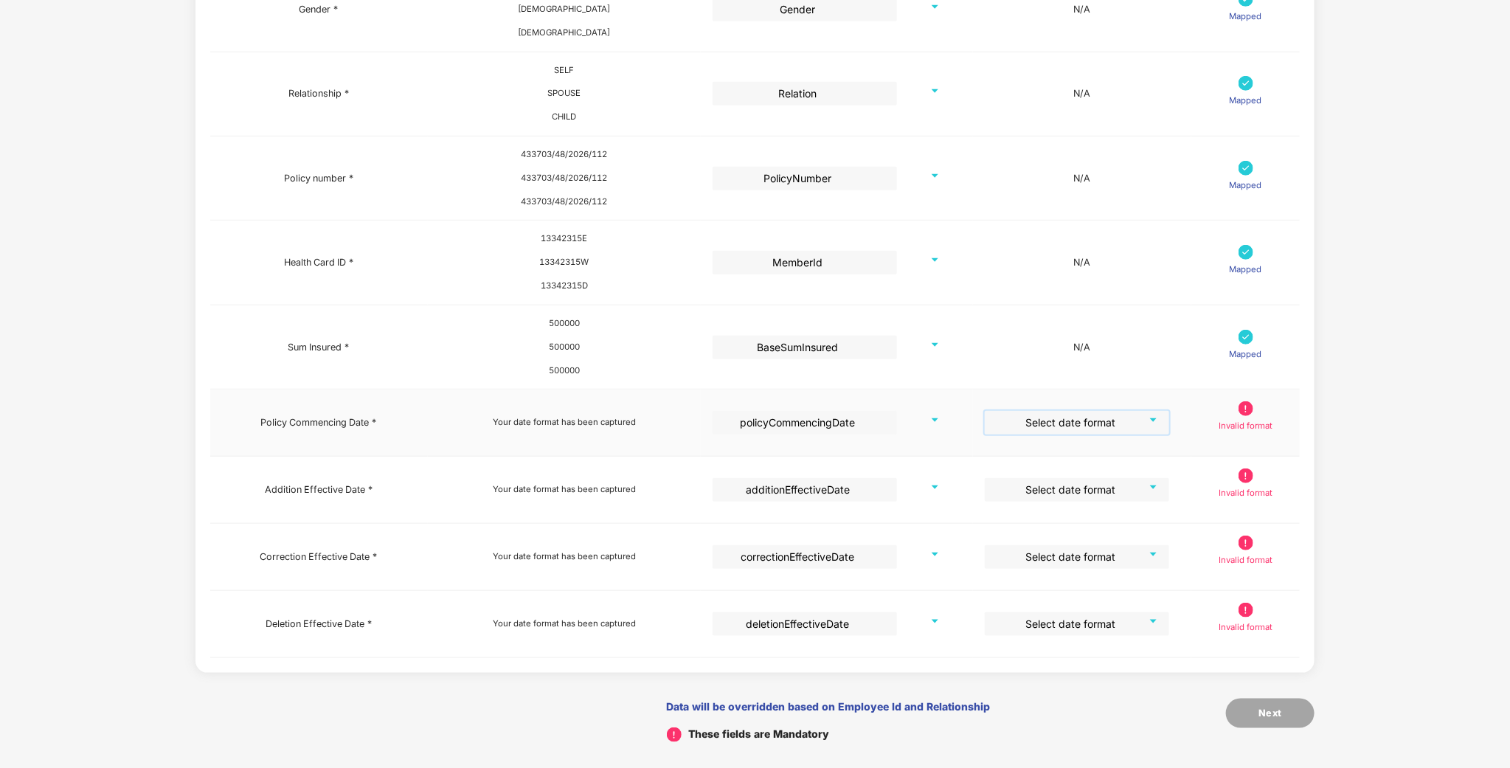
click at [1074, 433] on input "search" at bounding box center [1072, 422] width 158 height 22
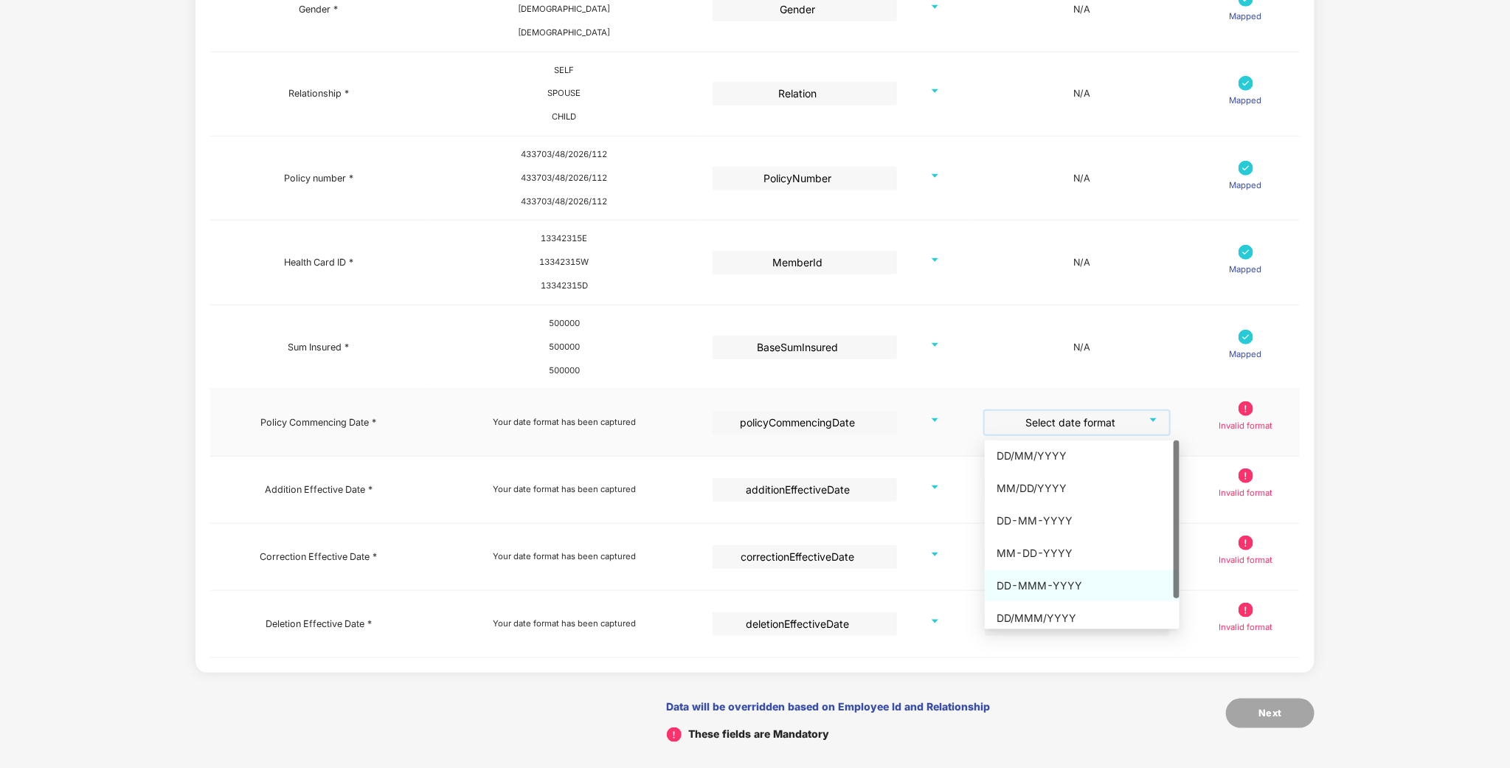
click at [1047, 578] on div "DD-MMM-YYYY" at bounding box center [1082, 586] width 171 height 16
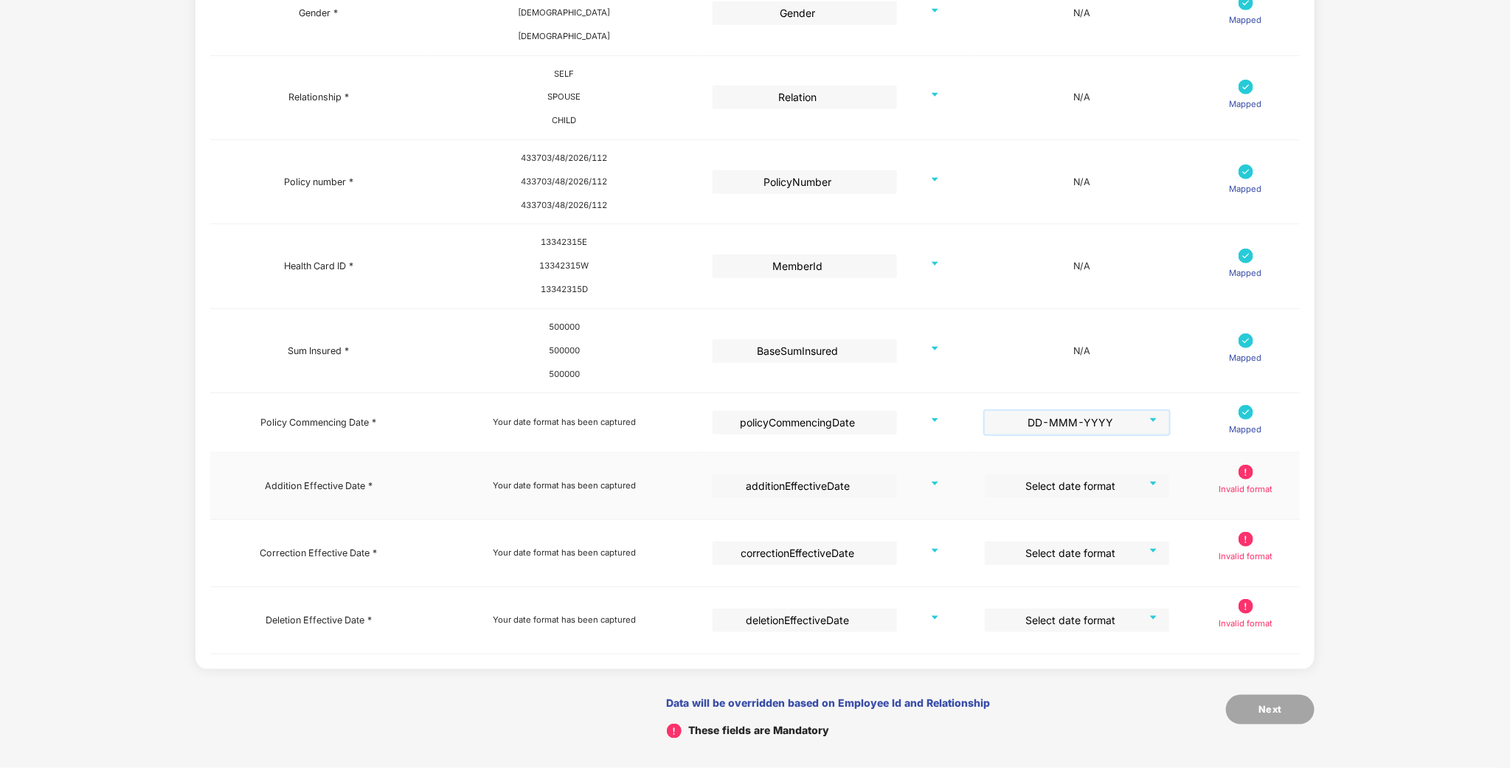
click at [1073, 482] on input "search" at bounding box center [1072, 485] width 158 height 22
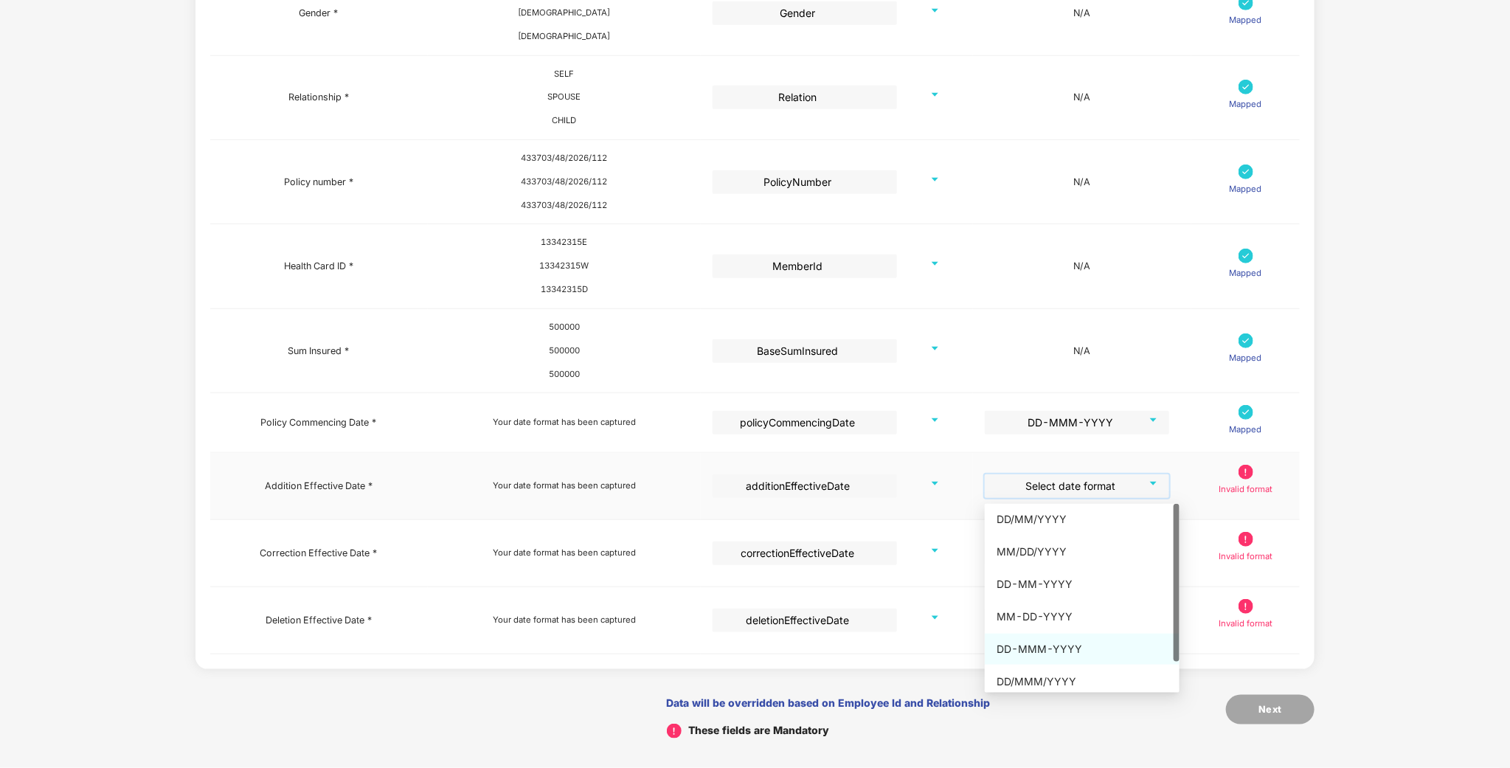
click at [1048, 634] on div "DD-MMM-YYYY" at bounding box center [1082, 649] width 195 height 31
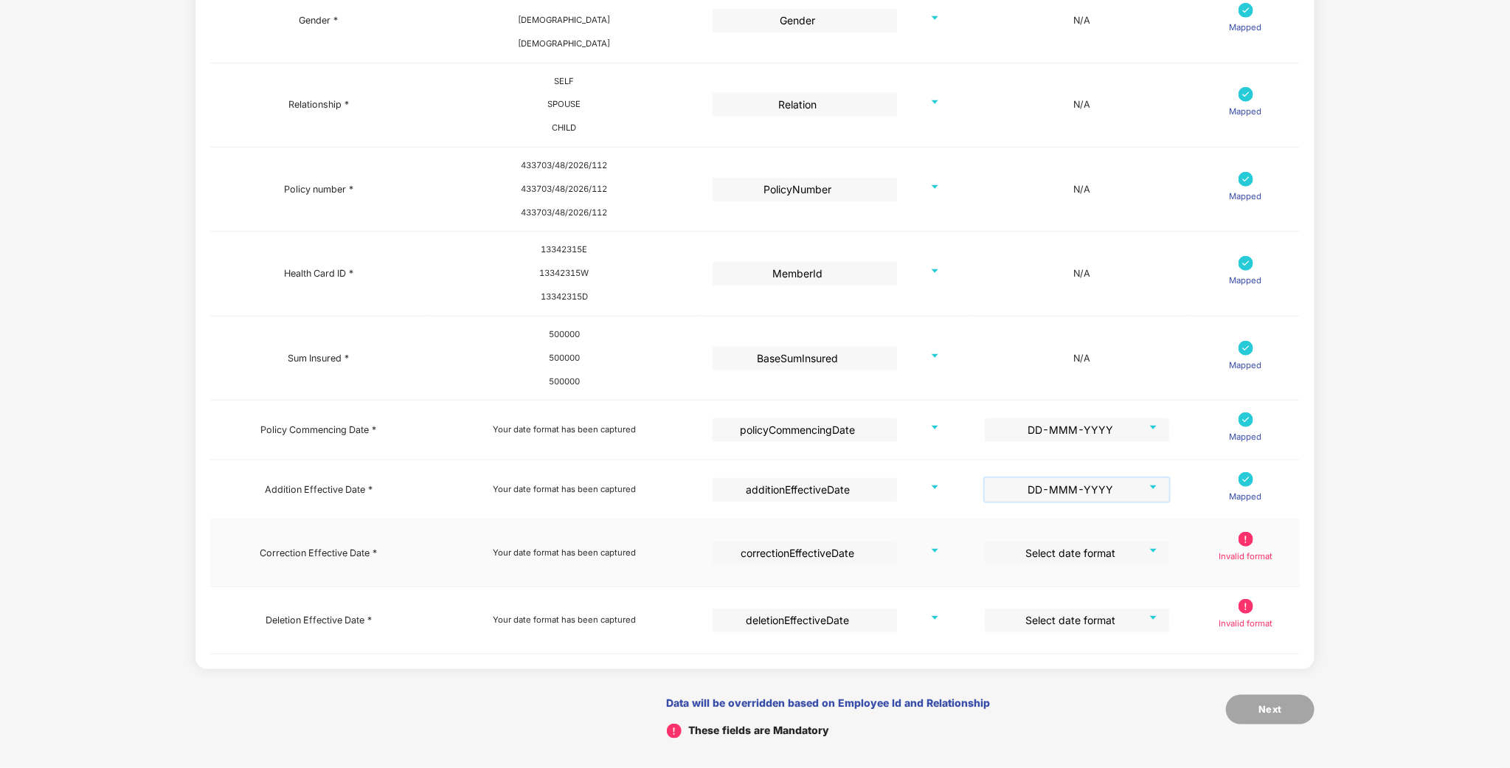
click at [1060, 558] on input "search" at bounding box center [1072, 552] width 158 height 22
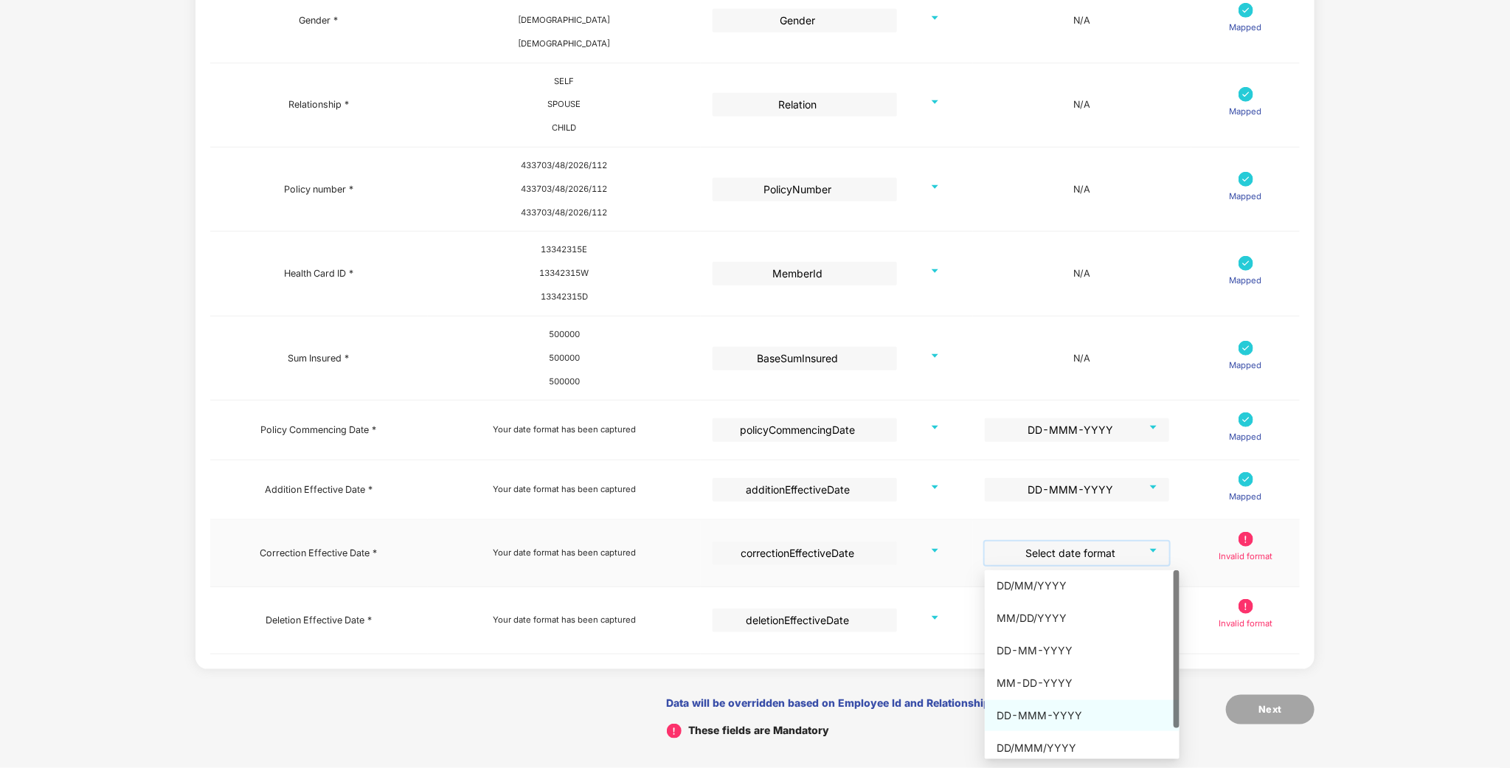
click at [1034, 707] on div "DD-MMM-YYYY" at bounding box center [1082, 715] width 171 height 16
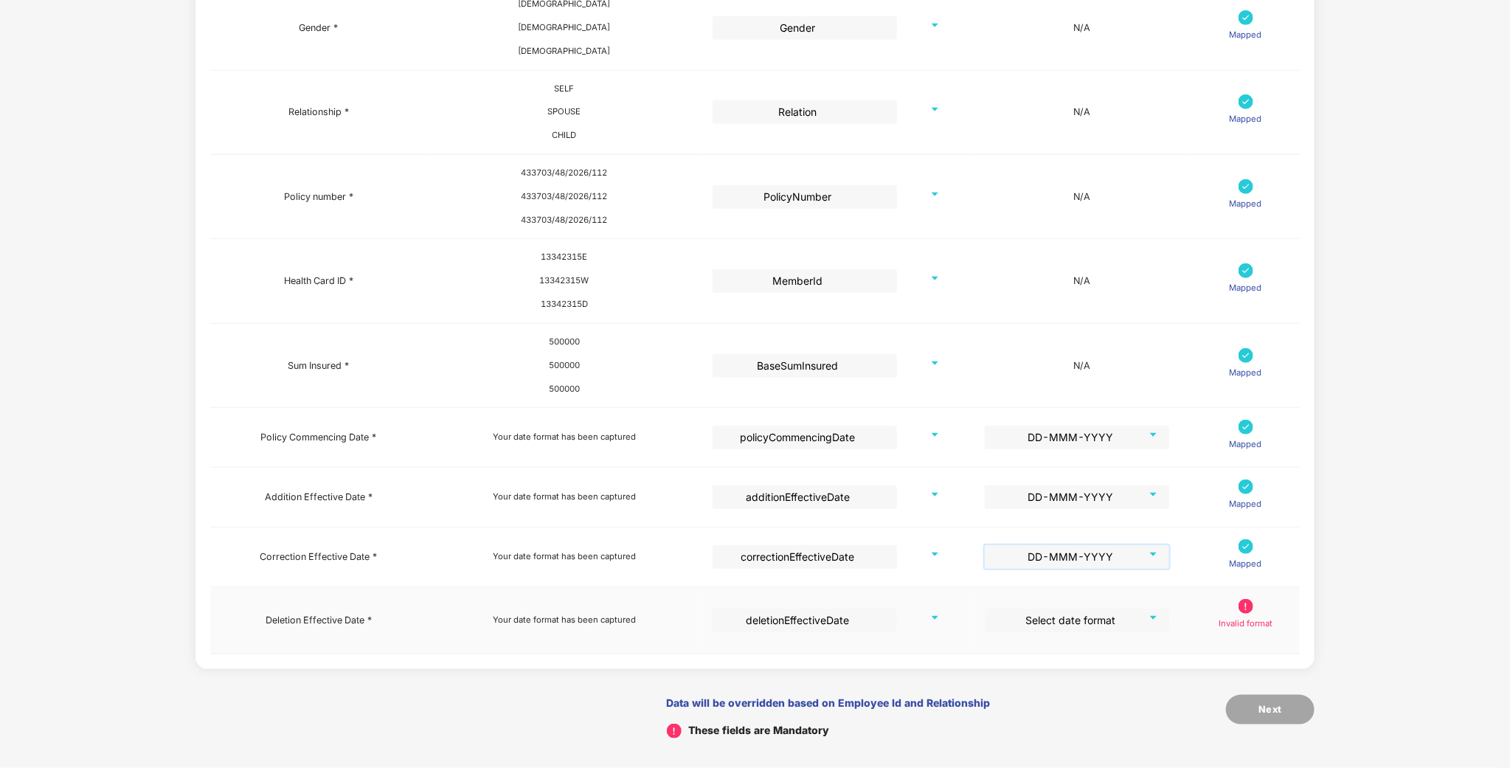
click at [1040, 623] on input "search" at bounding box center [1072, 620] width 158 height 22
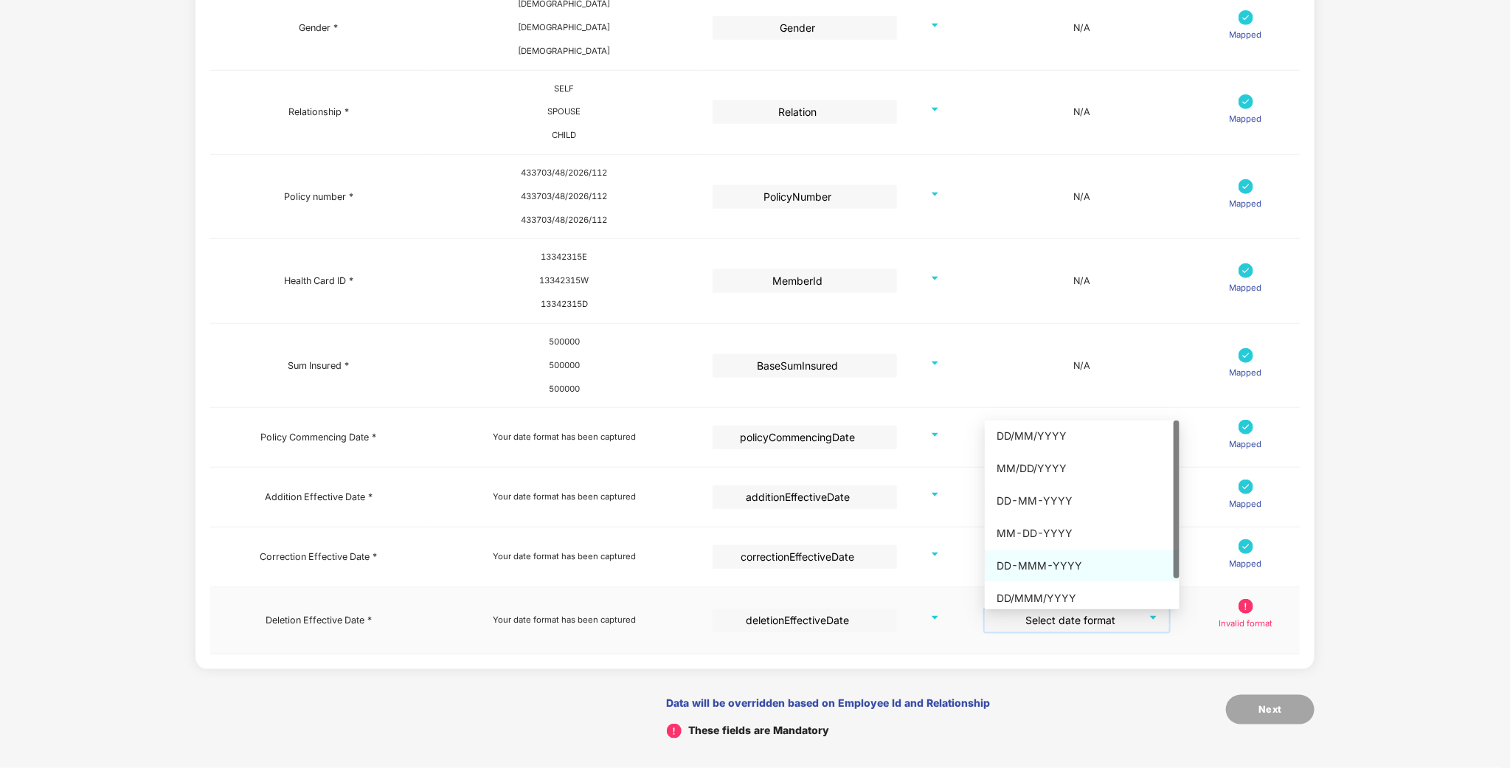
click at [1048, 550] on div "DD-MMM-YYYY" at bounding box center [1082, 565] width 195 height 31
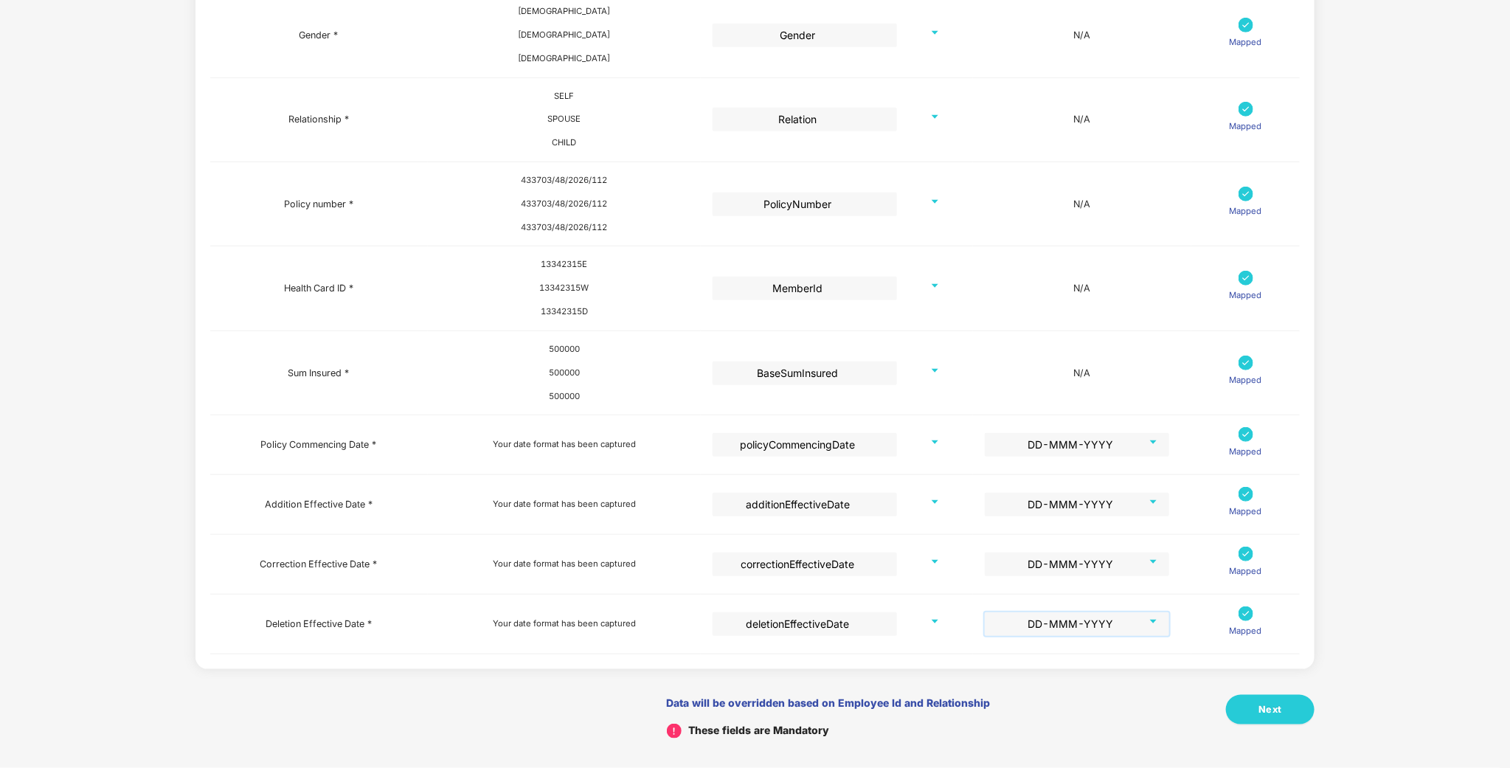
click at [1025, 669] on div "Pazcare Fields Preview Information Excel Columns Format Employee Id (HRIS code)…" at bounding box center [755, 183] width 1120 height 1170
click at [1238, 713] on button "Next" at bounding box center [1270, 710] width 89 height 30
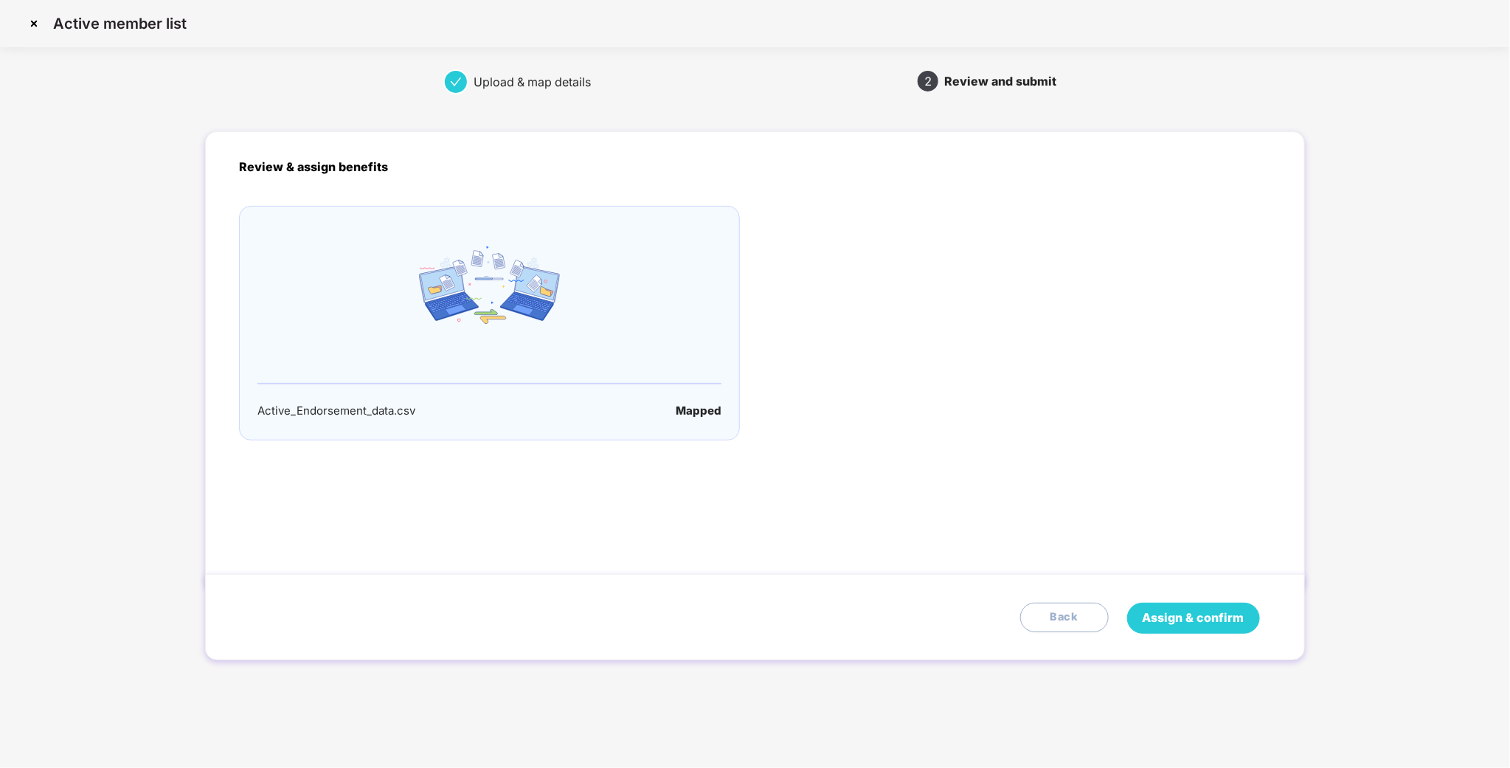
click at [1169, 623] on span "Assign & confirm" at bounding box center [1194, 618] width 102 height 18
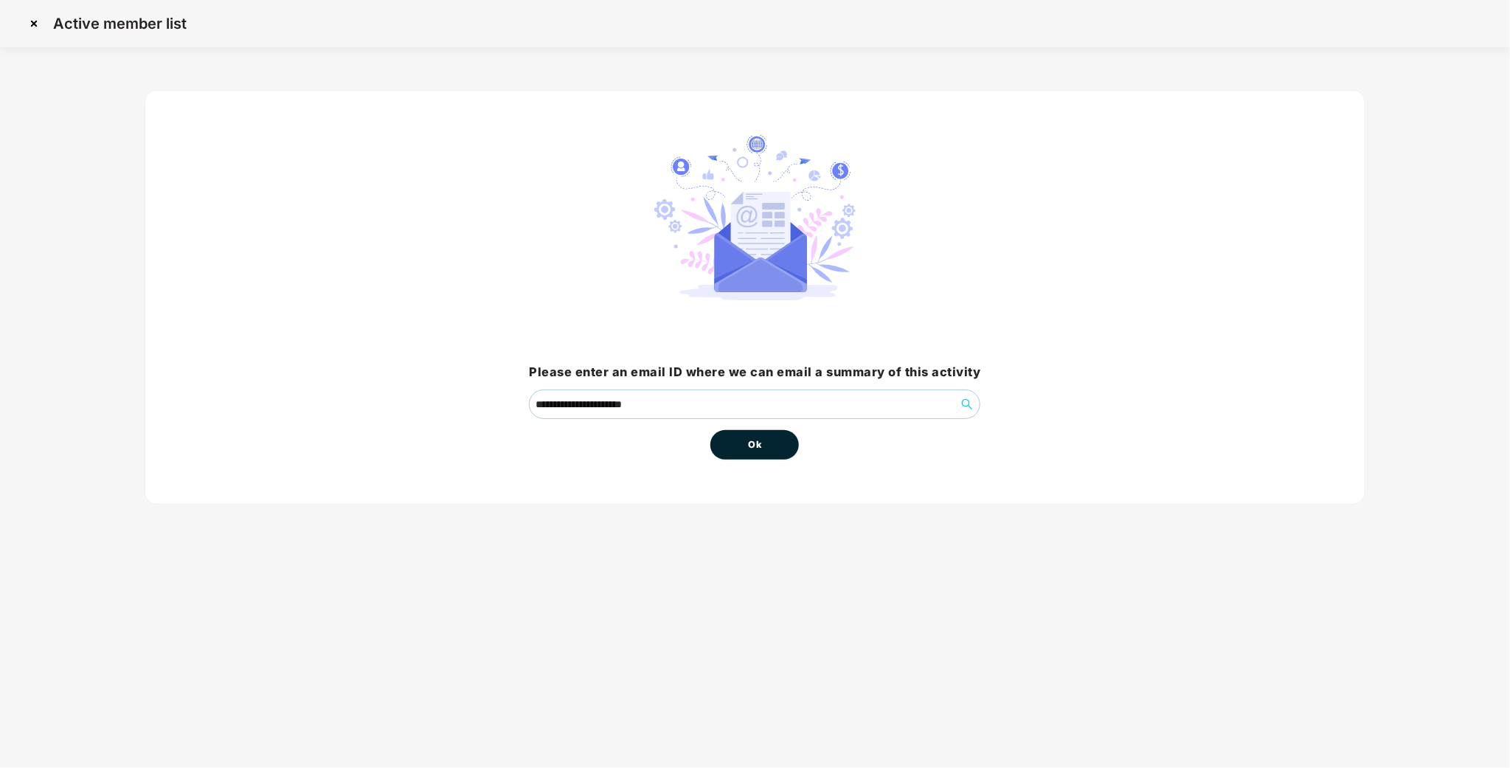
click at [771, 446] on button "Ok" at bounding box center [754, 445] width 89 height 30
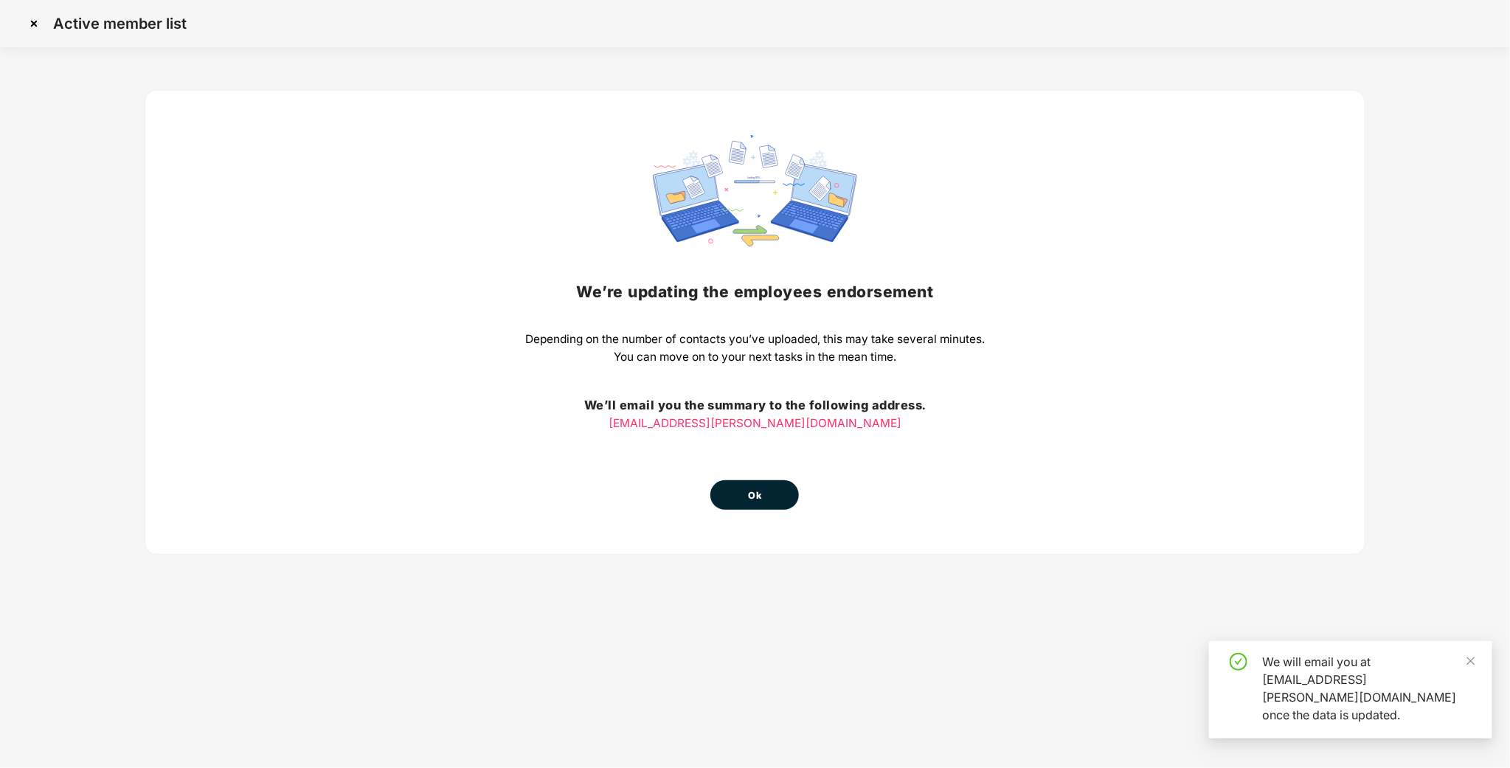
click at [779, 502] on button "Ok" at bounding box center [754, 495] width 89 height 30
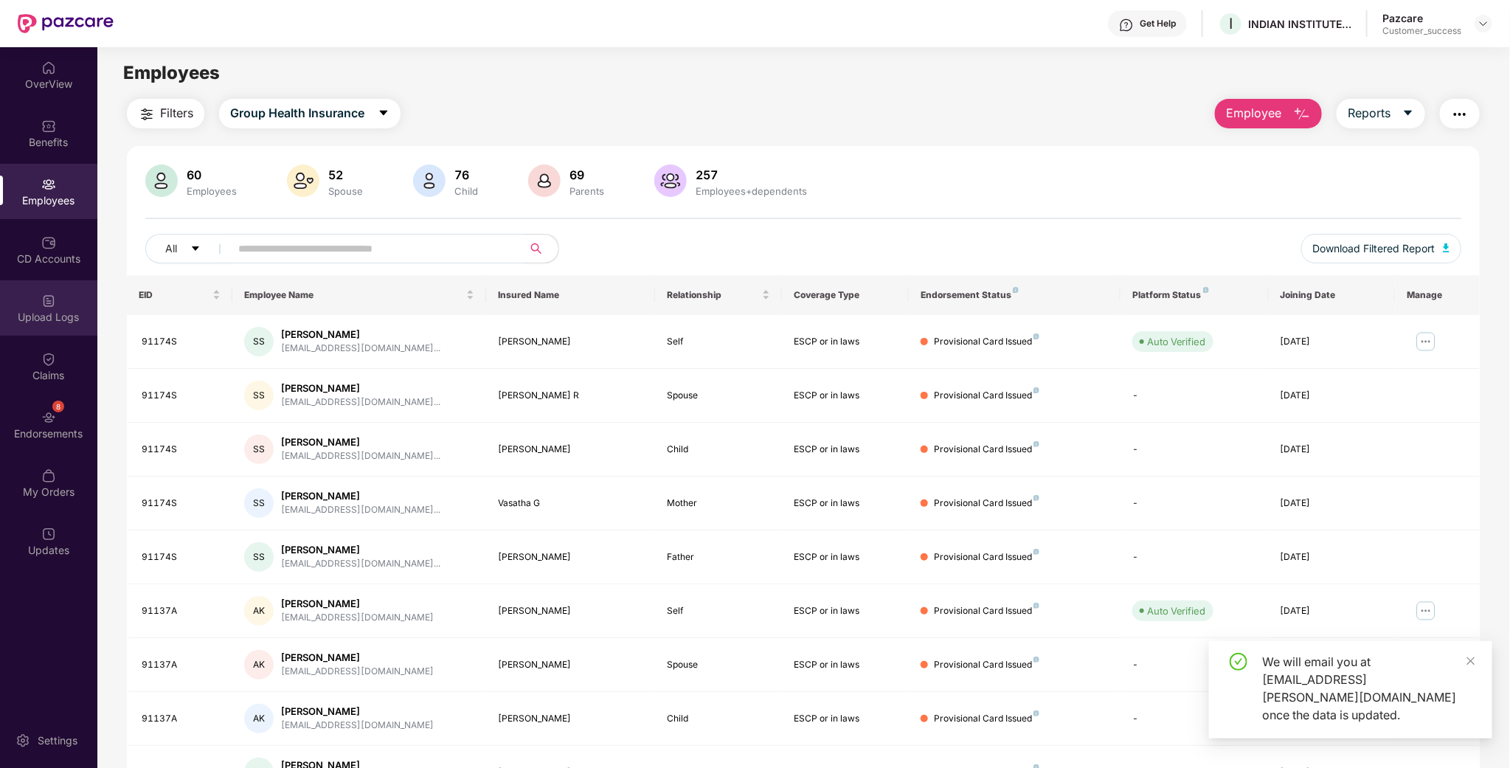
click at [42, 315] on div "Upload Logs" at bounding box center [48, 317] width 97 height 15
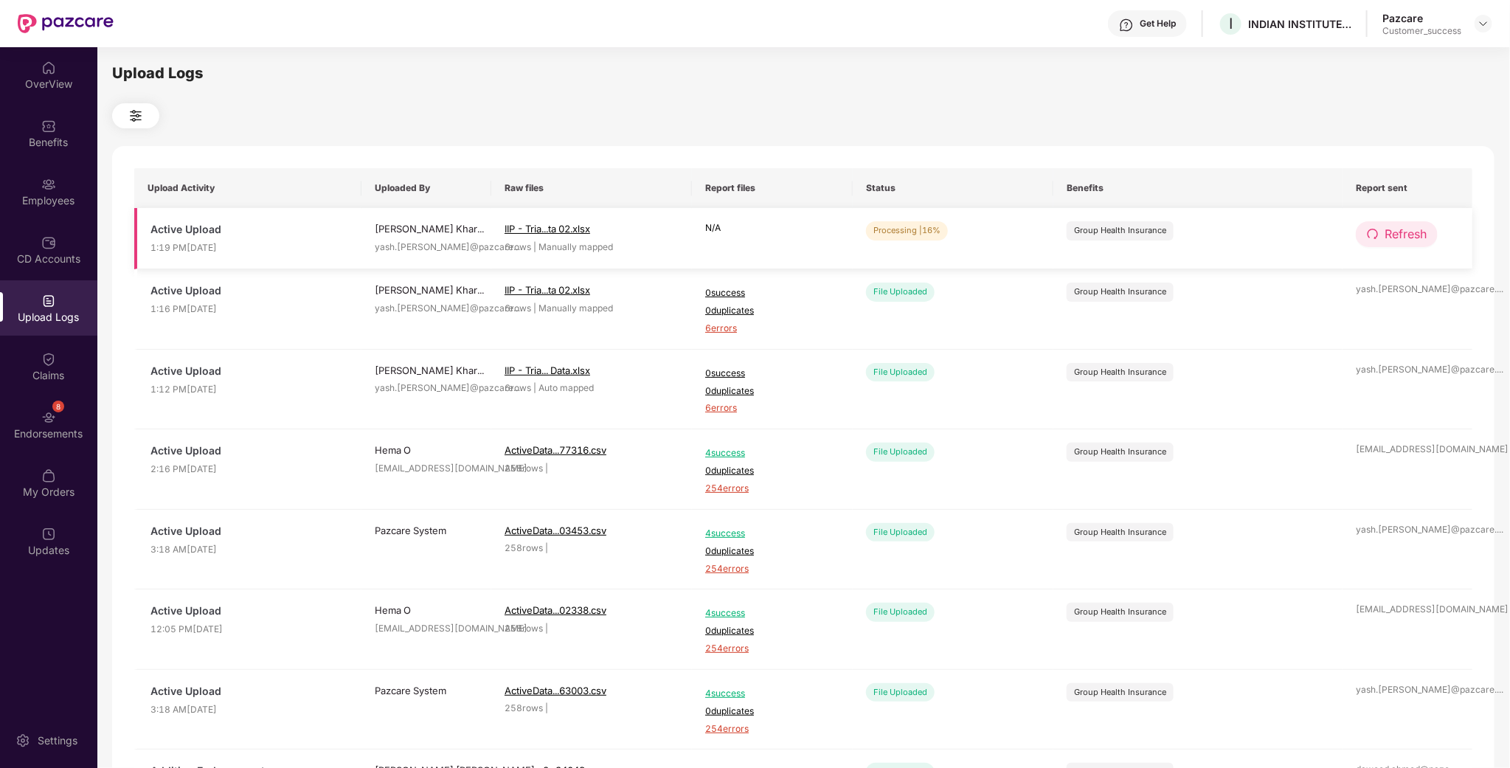
click at [1388, 235] on span "Refresh" at bounding box center [1406, 234] width 42 height 18
click at [1410, 242] on span "Refresh" at bounding box center [1406, 234] width 42 height 18
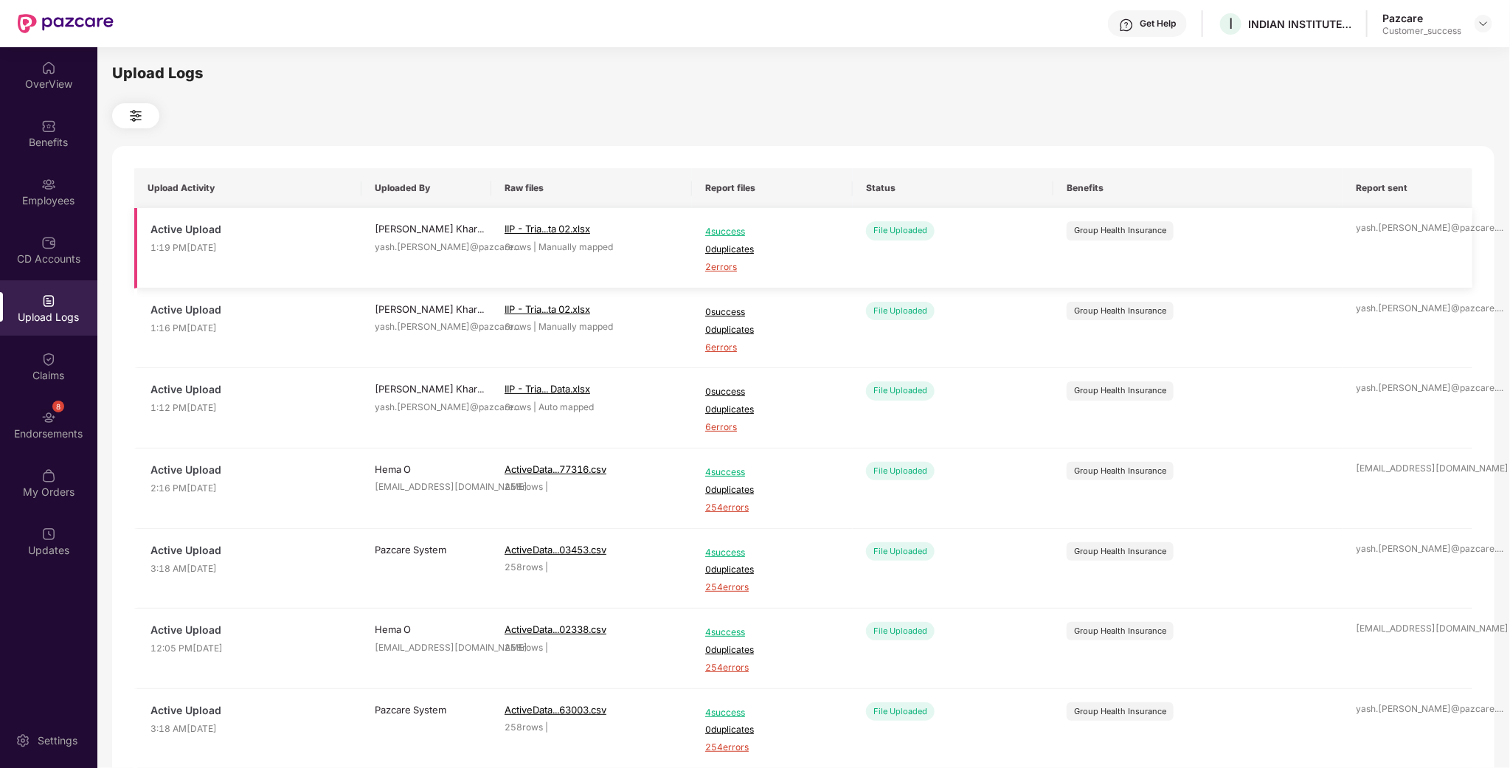
click at [727, 266] on span "2 errors" at bounding box center [772, 267] width 134 height 14
click at [41, 187] on img at bounding box center [48, 184] width 15 height 15
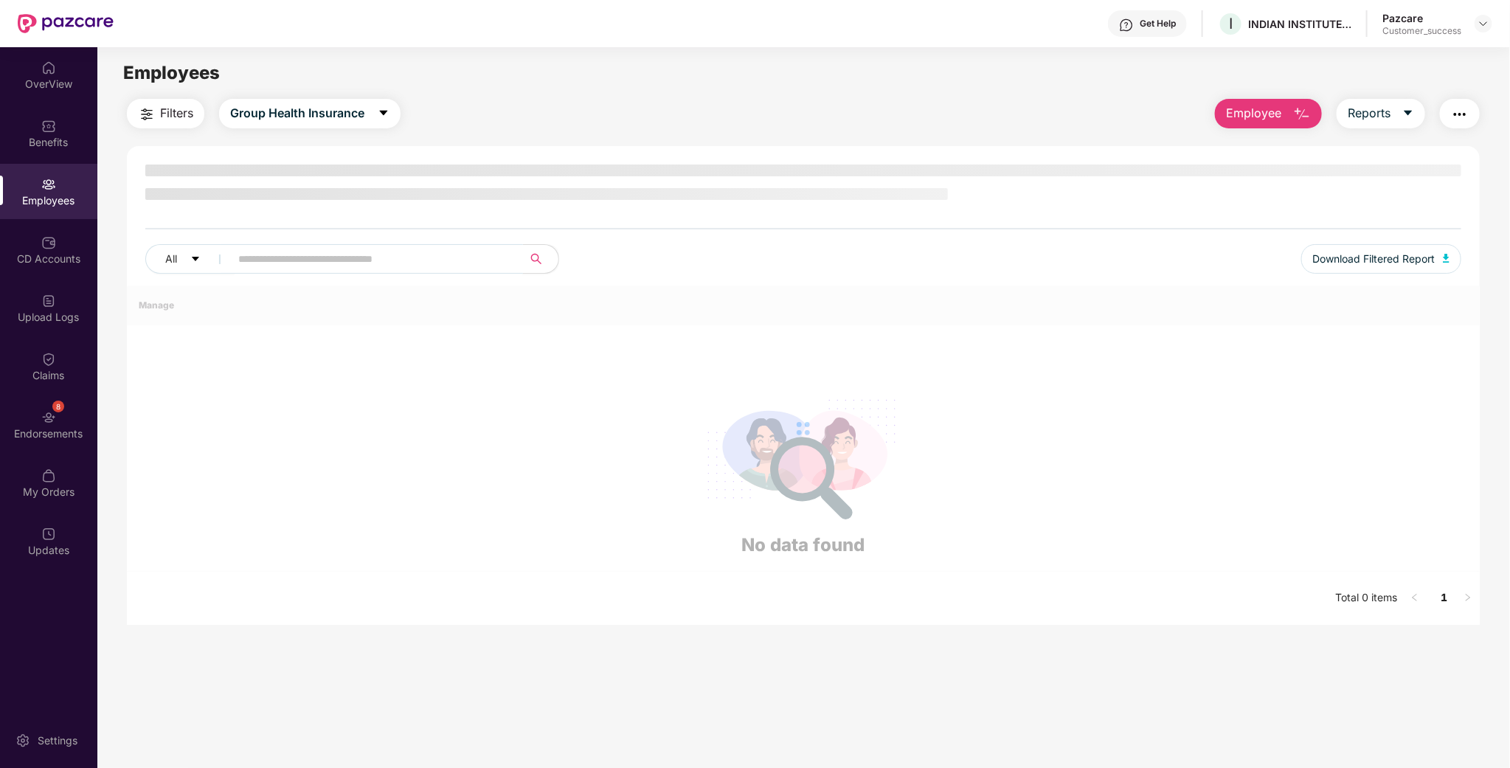
click at [435, 251] on div "All Download Filtered Report" at bounding box center [803, 225] width 1353 height 121
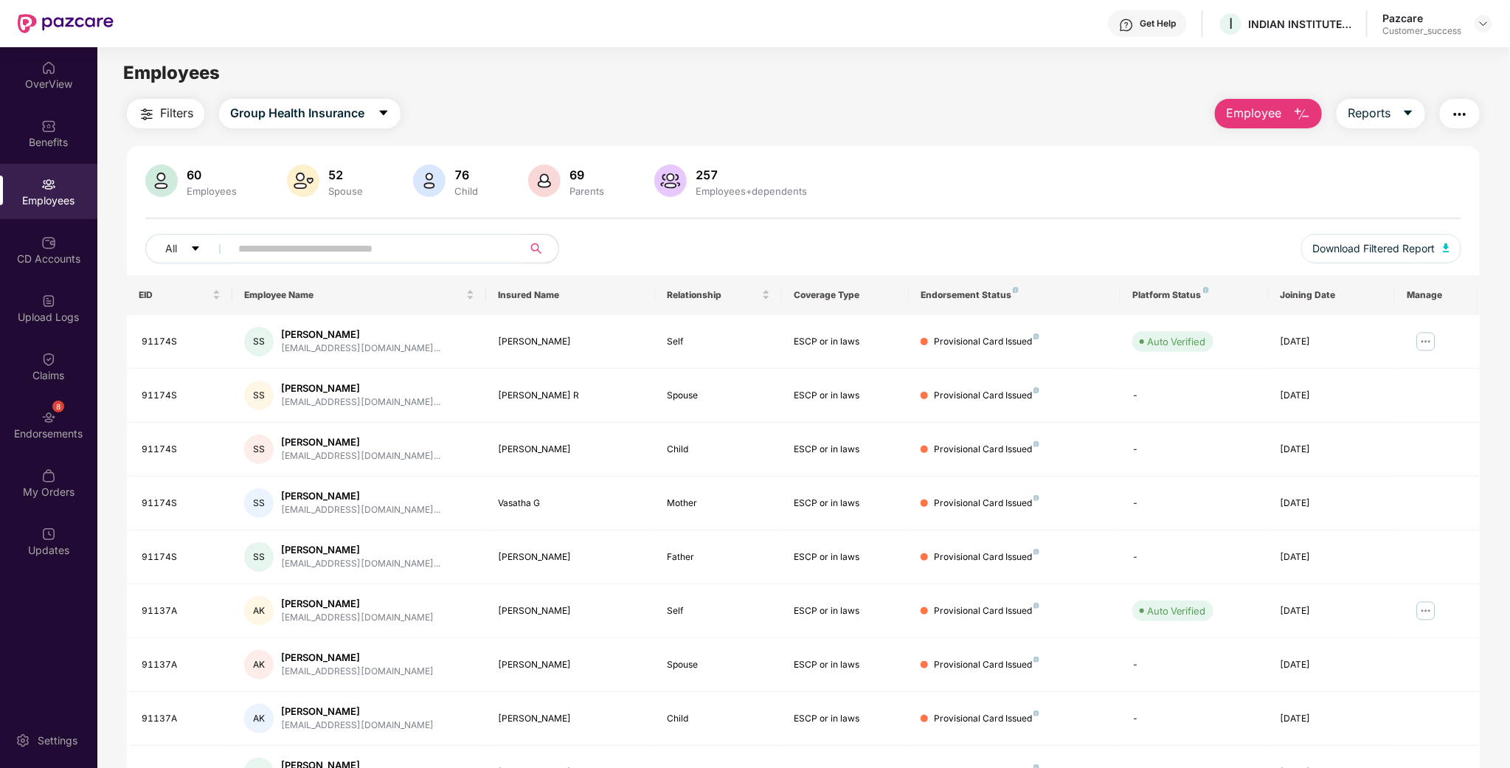
paste input "*****"
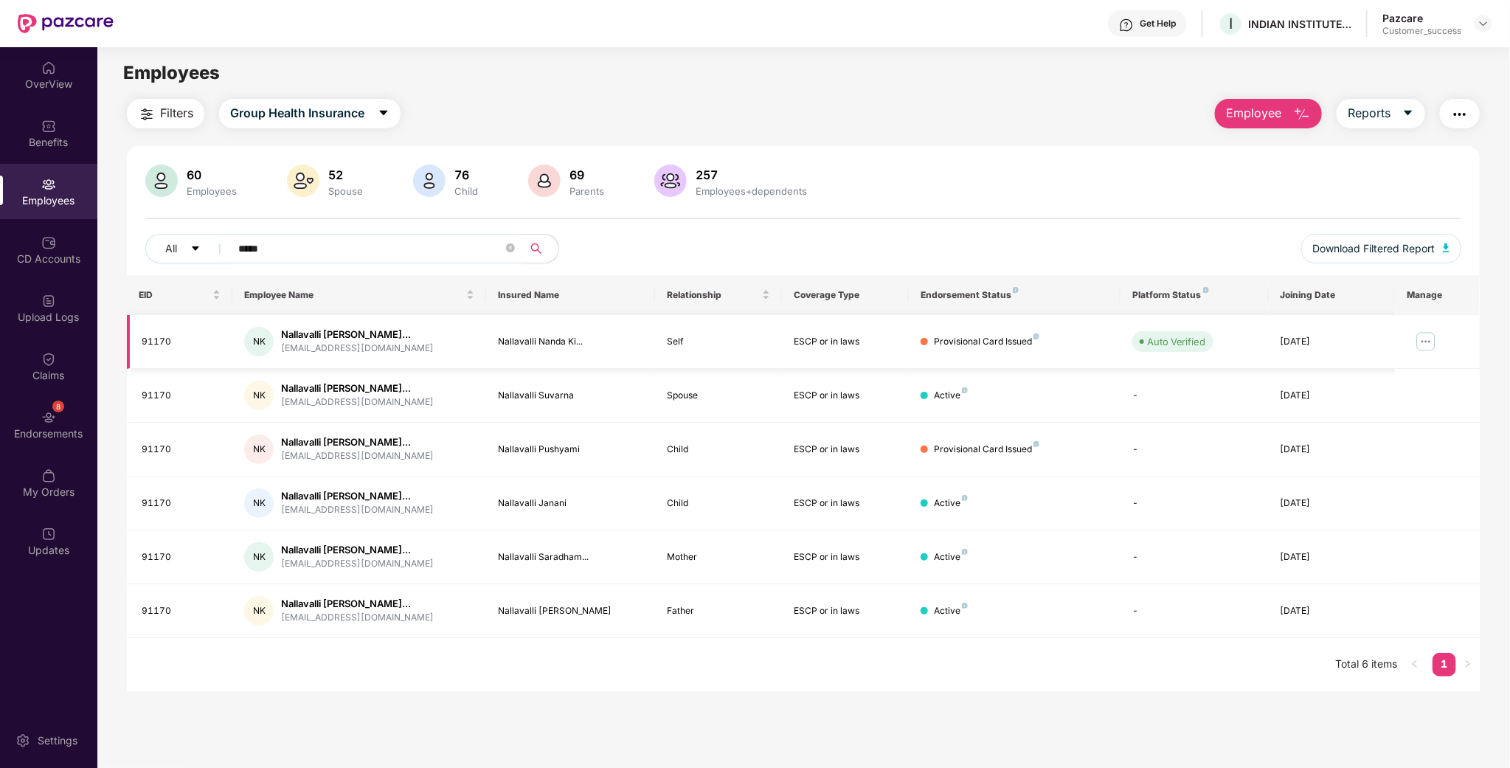
type input "*****"
click at [1421, 341] on img at bounding box center [1426, 342] width 24 height 24
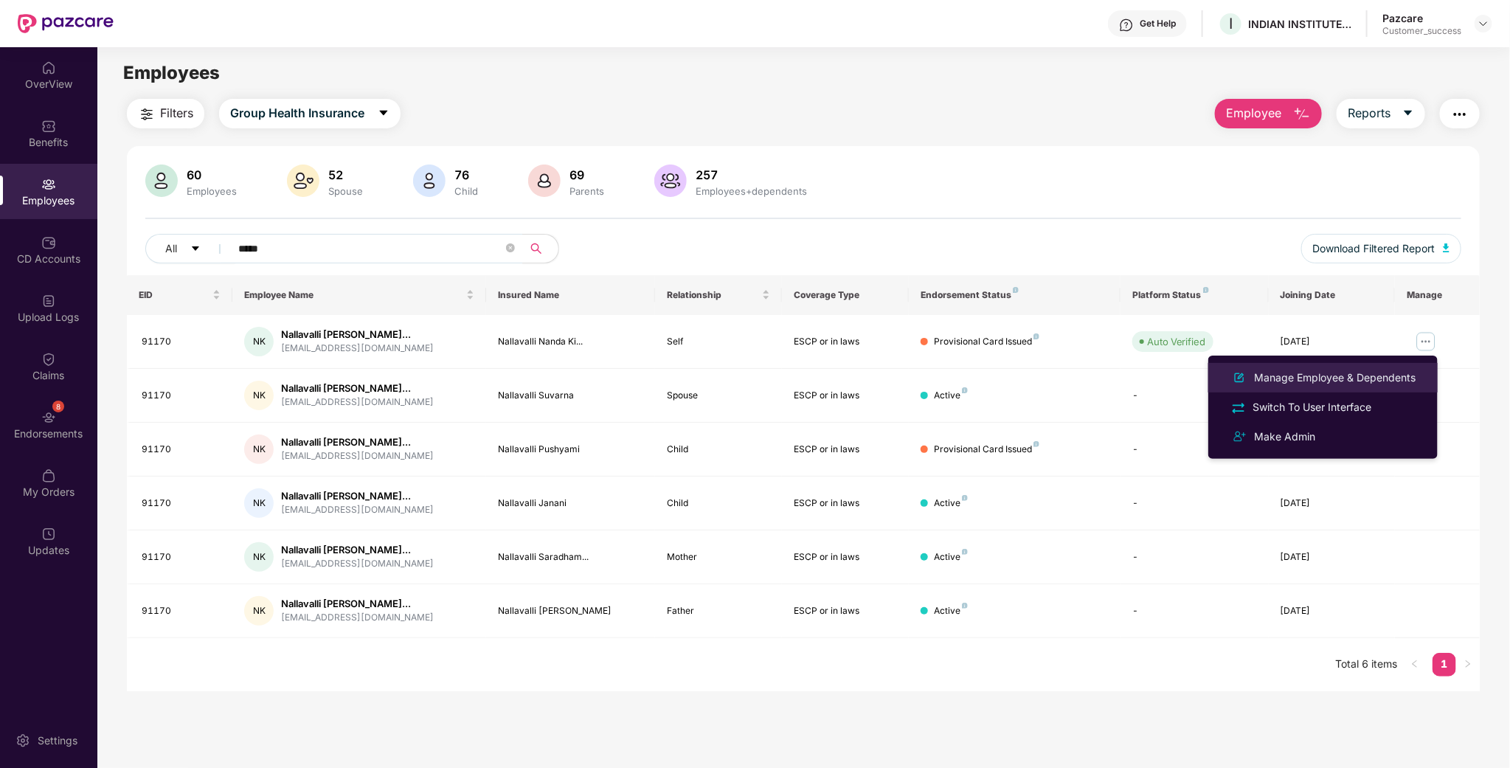
click at [1306, 379] on div "Manage Employee & Dependents" at bounding box center [1334, 378] width 167 height 16
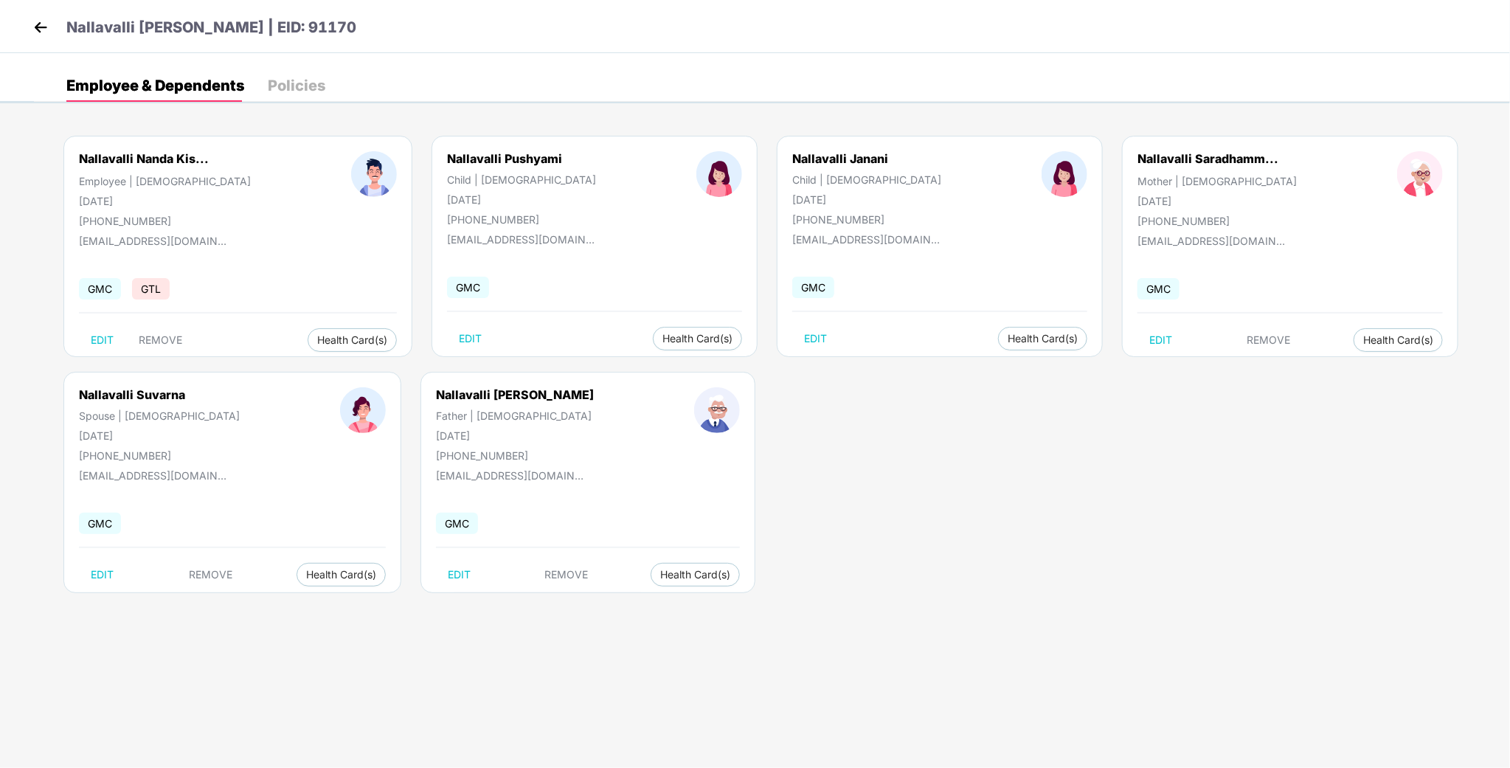
drag, startPoint x: 139, startPoint y: 198, endPoint x: 76, endPoint y: 204, distance: 63.8
click at [76, 204] on div "Nallavalli Nanda Kis... Employee | [DEMOGRAPHIC_DATA] [DATE] [PHONE_NUMBER]" at bounding box center [165, 189] width 272 height 76
